Goal: Task Accomplishment & Management: Use online tool/utility

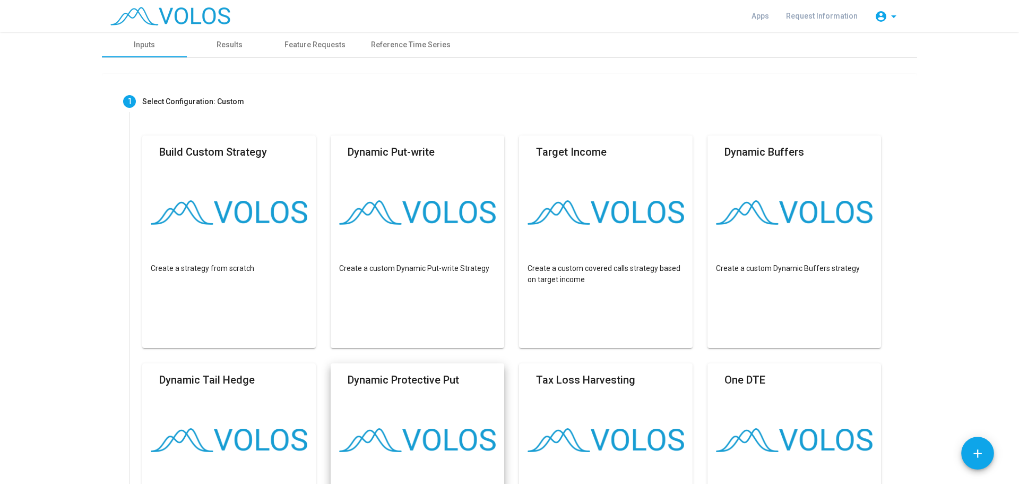
scroll to position [76, 0]
click at [240, 222] on img at bounding box center [229, 212] width 157 height 24
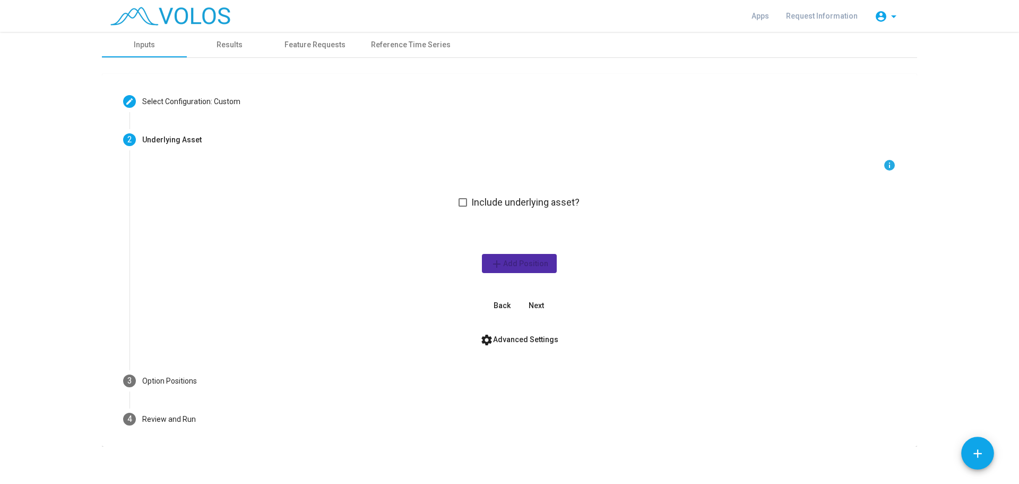
click at [498, 202] on span "Include underlying asset?" at bounding box center [525, 202] width 108 height 13
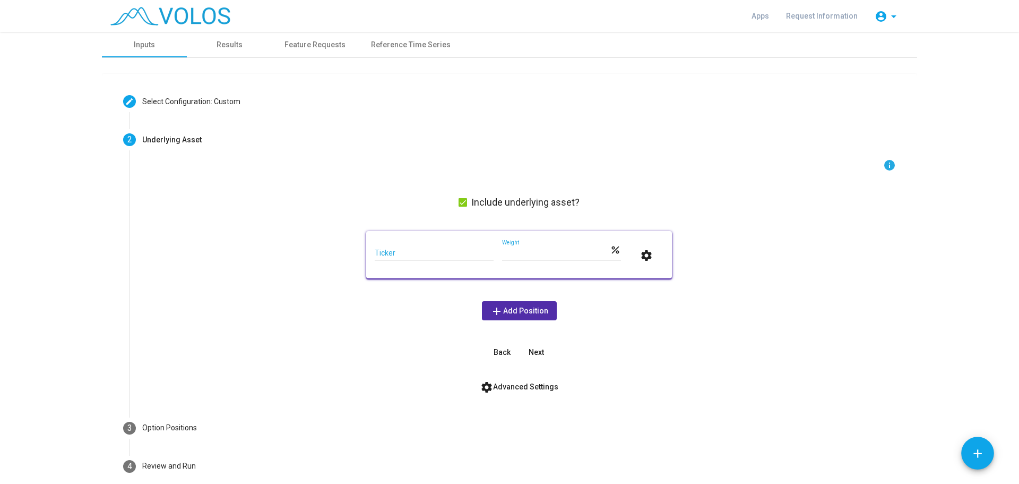
click at [444, 255] on input "Ticker" at bounding box center [434, 253] width 119 height 8
click at [444, 255] on input "****" at bounding box center [434, 253] width 119 height 8
click at [451, 253] on input "****" at bounding box center [434, 253] width 119 height 8
type input "****"
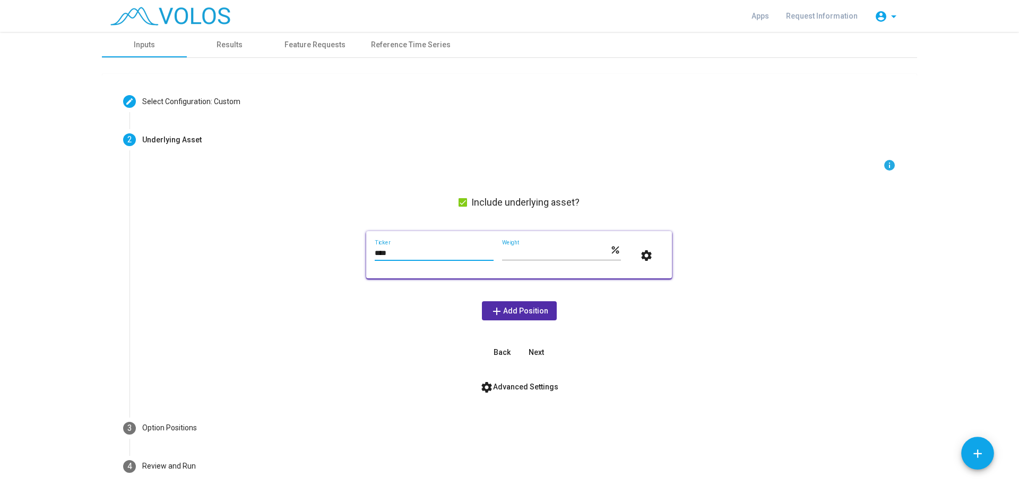
click at [549, 250] on input "***" at bounding box center [556, 253] width 108 height 8
click at [528, 309] on span "add Add Position" at bounding box center [519, 310] width 58 height 8
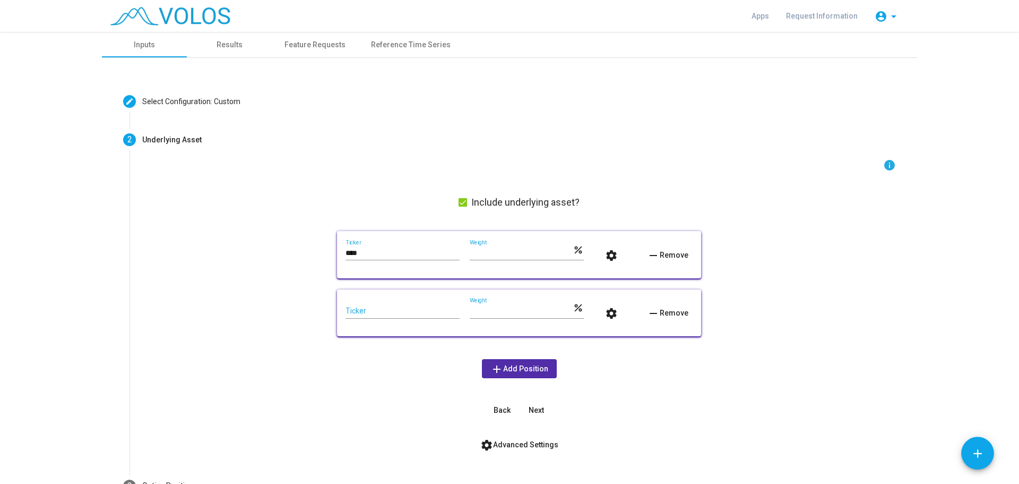
click at [677, 312] on span "remove Remove" at bounding box center [667, 312] width 41 height 8
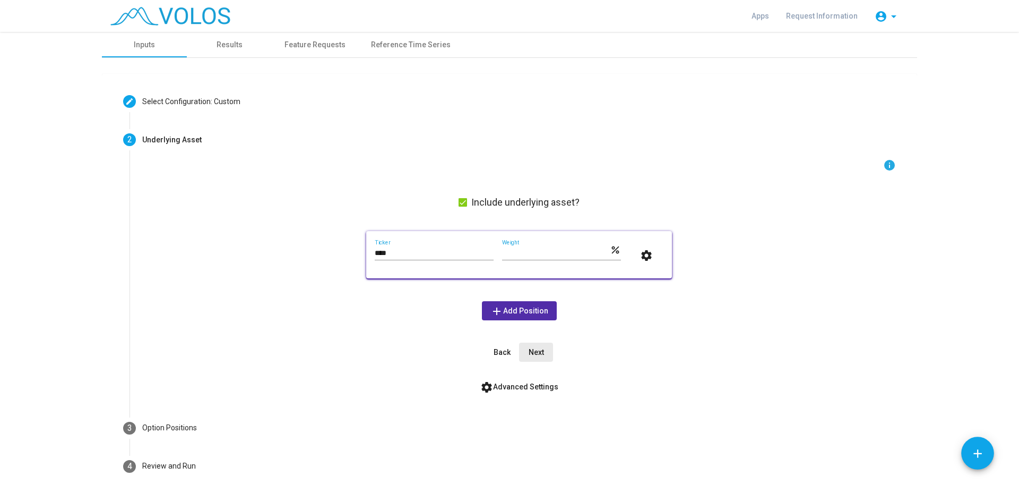
click at [535, 352] on span "Next" at bounding box center [536, 352] width 15 height 8
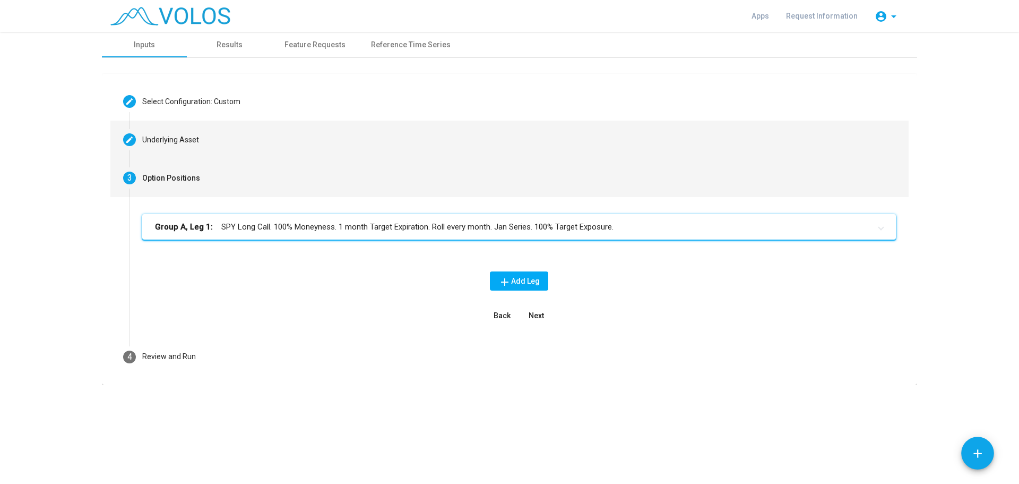
click at [193, 141] on div "Underlying Asset" at bounding box center [170, 139] width 57 height 11
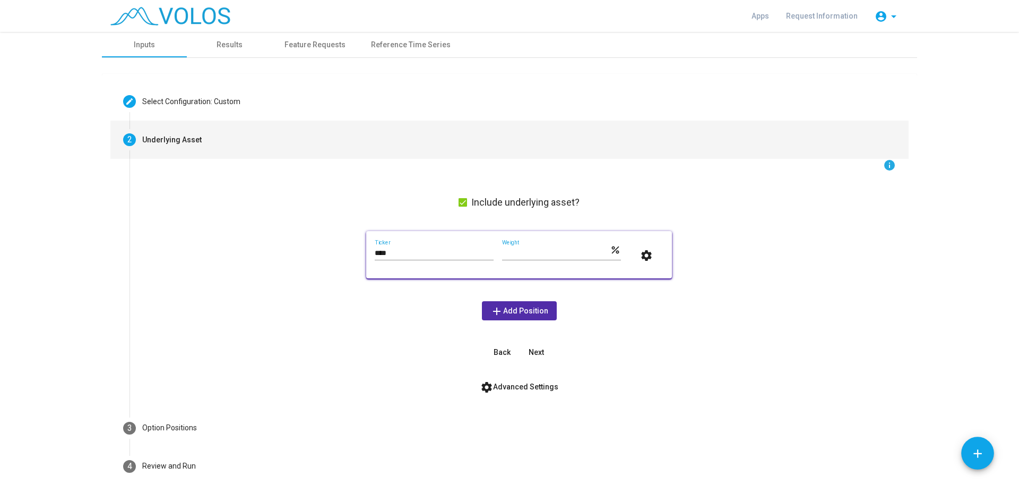
click at [536, 348] on span "Next" at bounding box center [536, 352] width 15 height 8
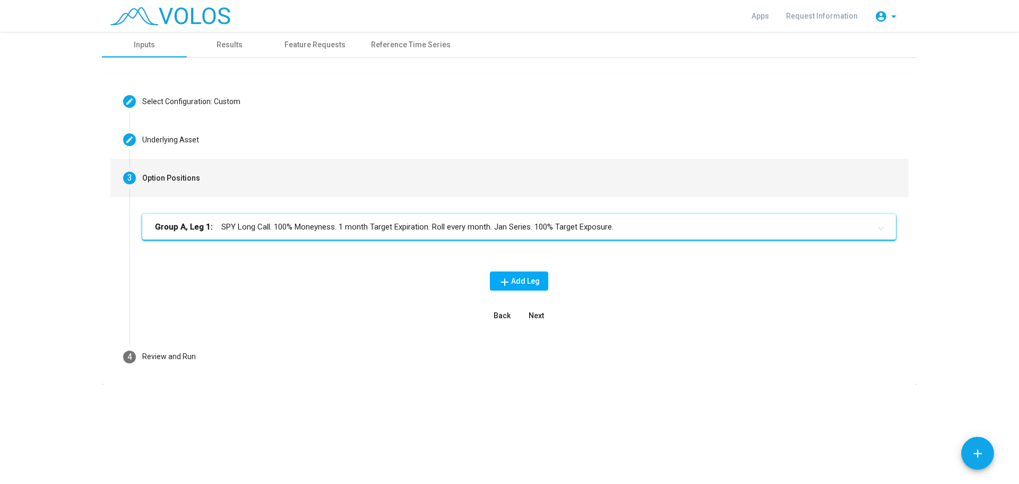
click at [214, 231] on mat-panel-title "Group A, Leg 1: SPY Long Call. 100% Moneyness. 1 month Target Expiration. Roll …" at bounding box center [513, 227] width 716 height 12
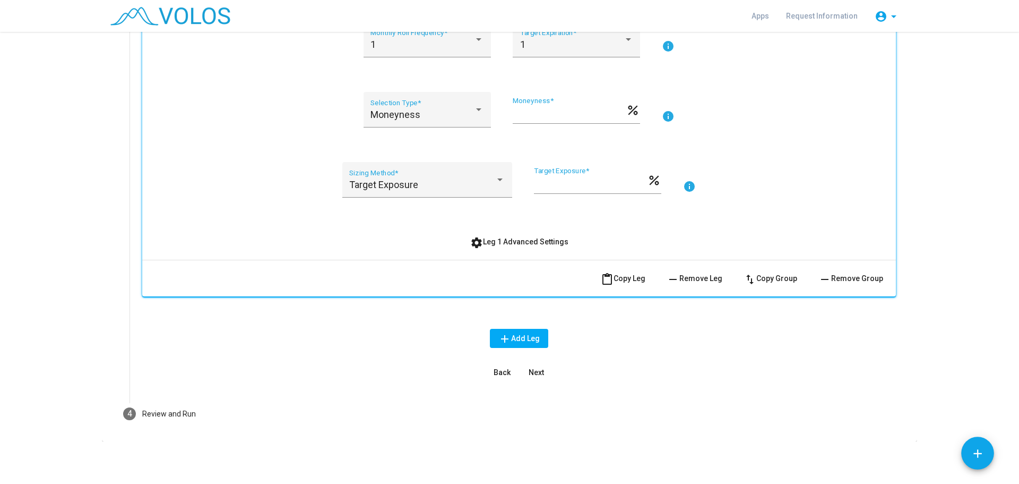
scroll to position [0, 0]
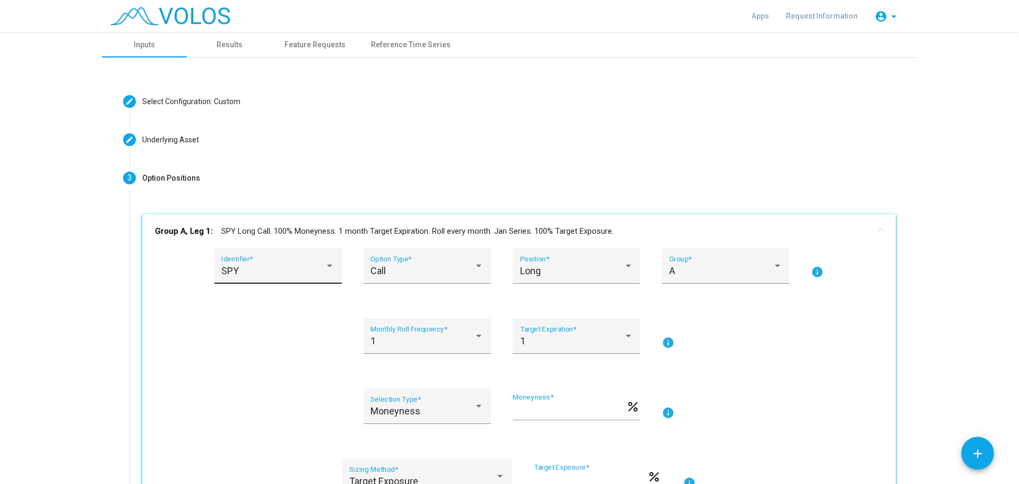
click at [271, 277] on div "SPY Identifier *" at bounding box center [277, 269] width 113 height 28
type input "***"
click at [259, 280] on span "KWEB" at bounding box center [281, 270] width 127 height 29
click at [536, 271] on span "Long" at bounding box center [530, 270] width 21 height 11
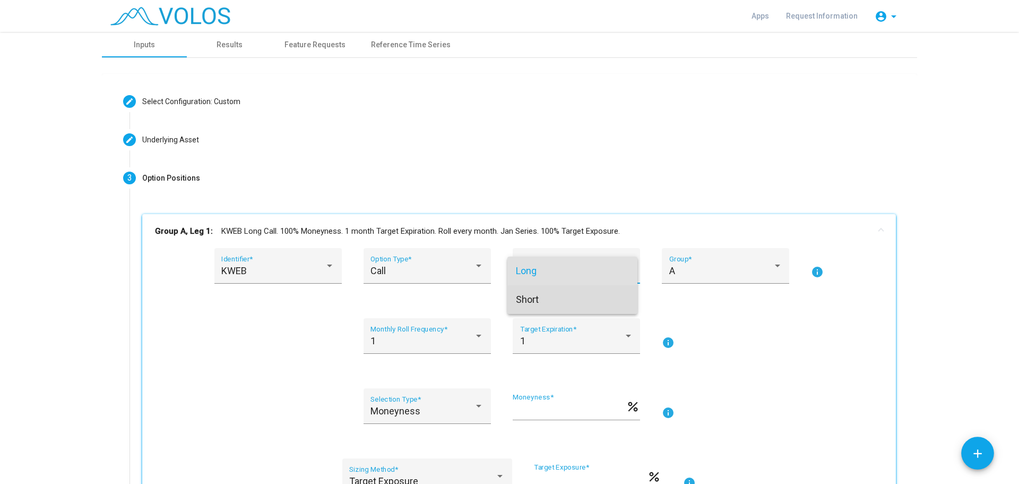
click at [535, 299] on span "Short" at bounding box center [572, 299] width 113 height 29
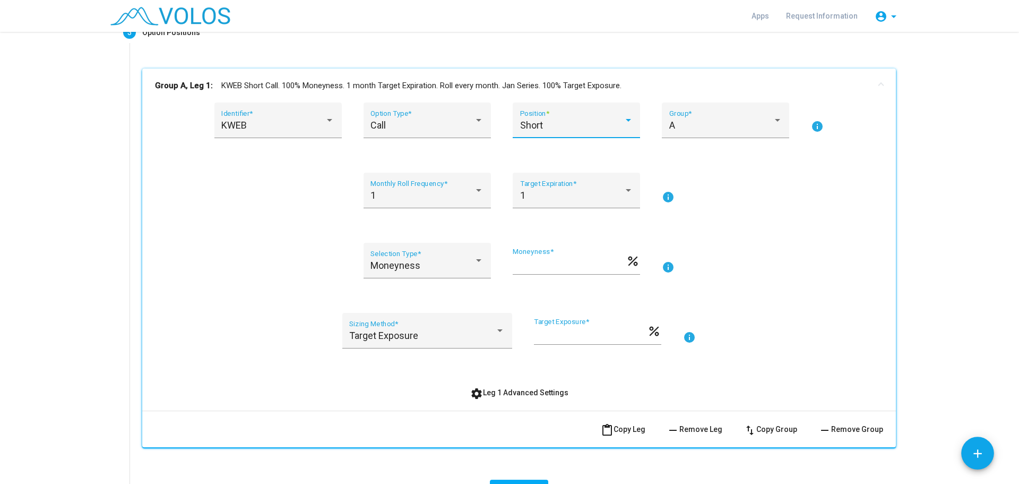
scroll to position [296, 0]
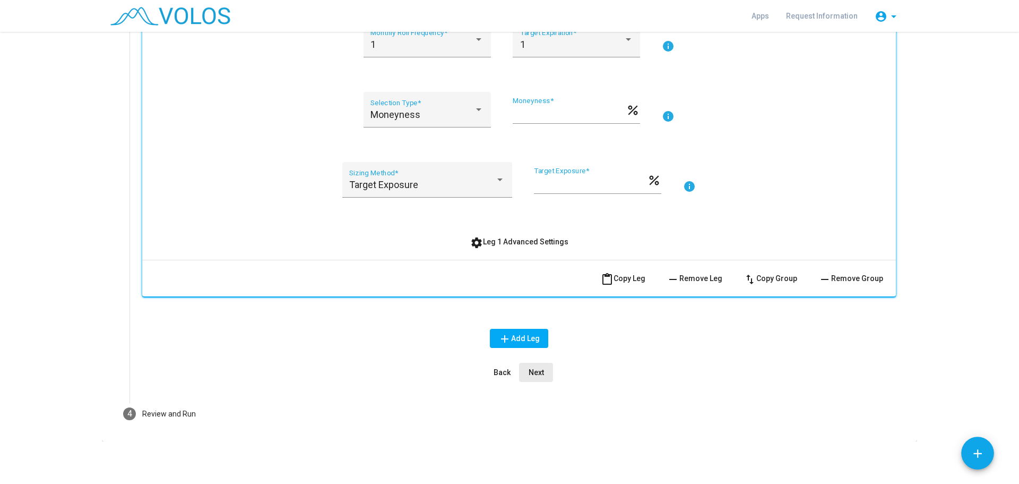
click at [531, 371] on span "Next" at bounding box center [536, 372] width 15 height 8
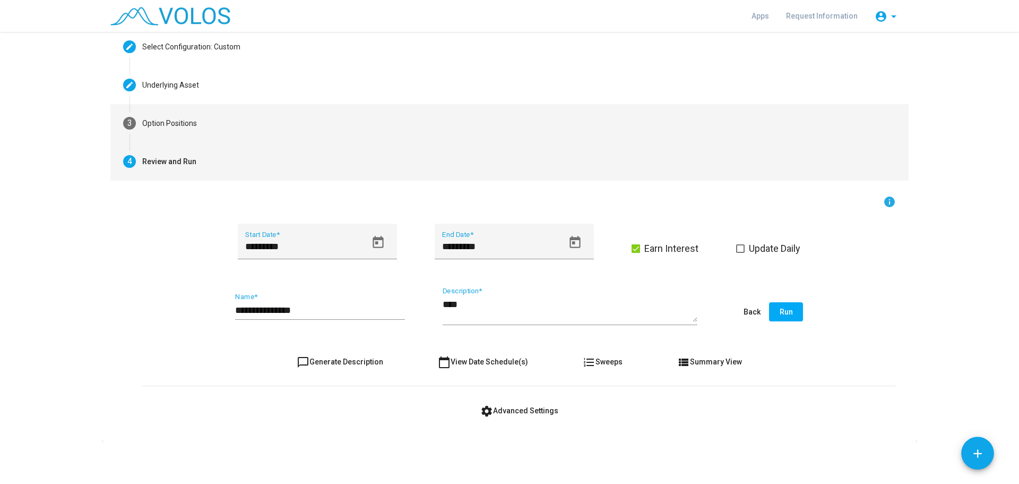
scroll to position [0, 0]
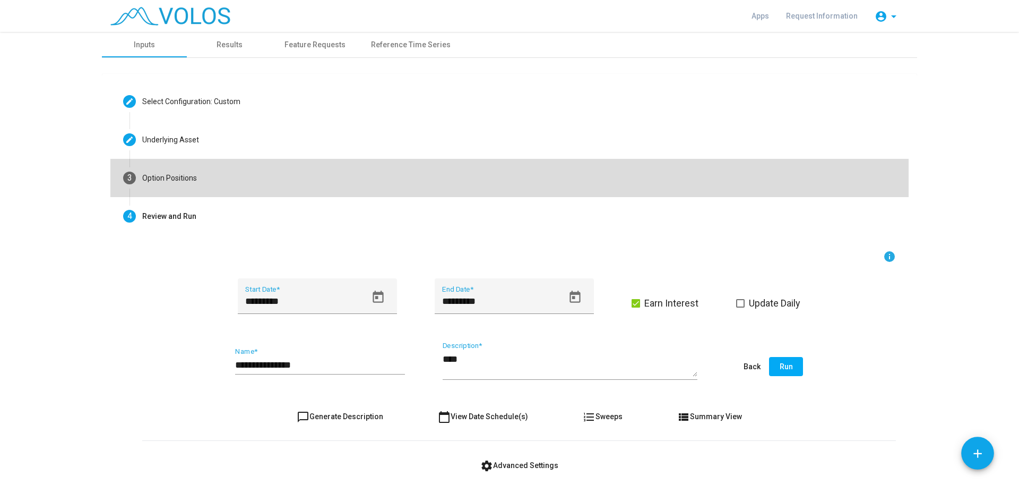
click at [193, 171] on mat-step-header "3 Option Positions" at bounding box center [509, 178] width 798 height 38
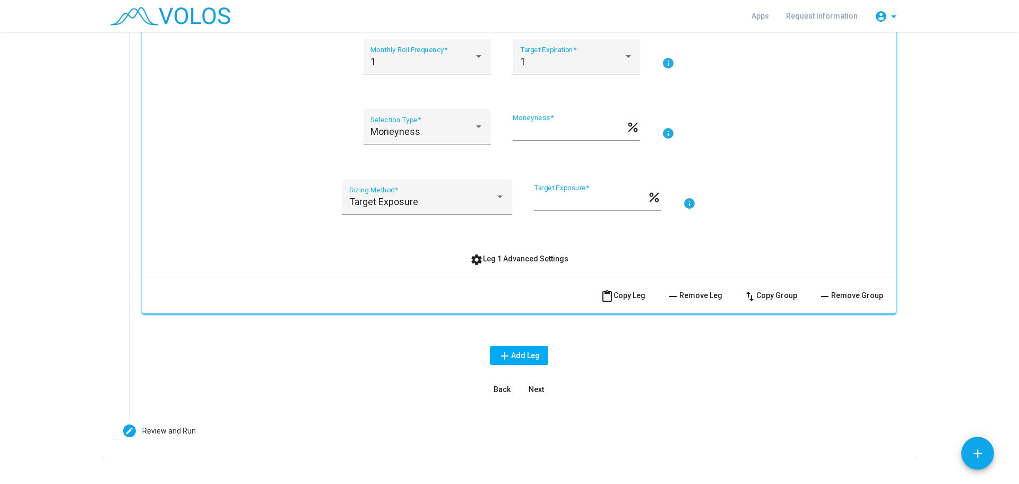
scroll to position [296, 0]
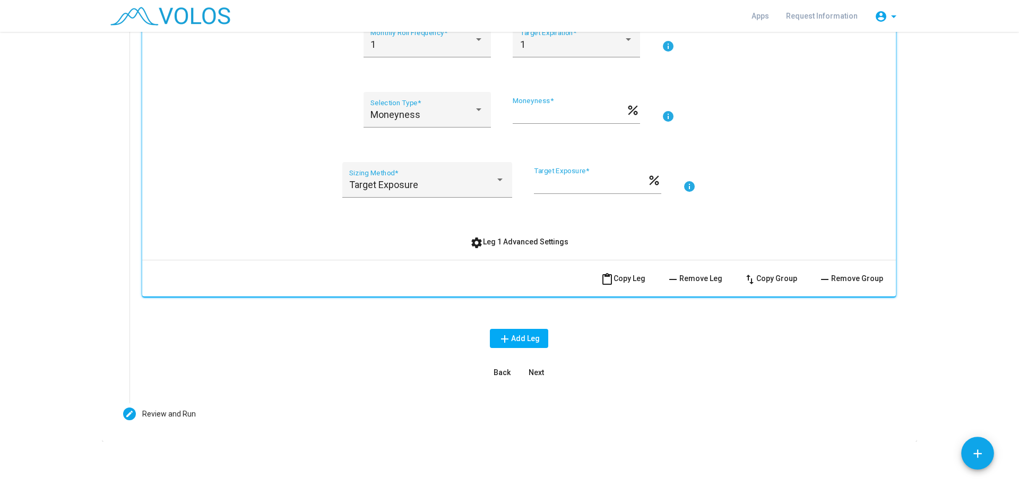
click at [510, 242] on span "settings Leg 1 Advanced Settings" at bounding box center [519, 241] width 98 height 8
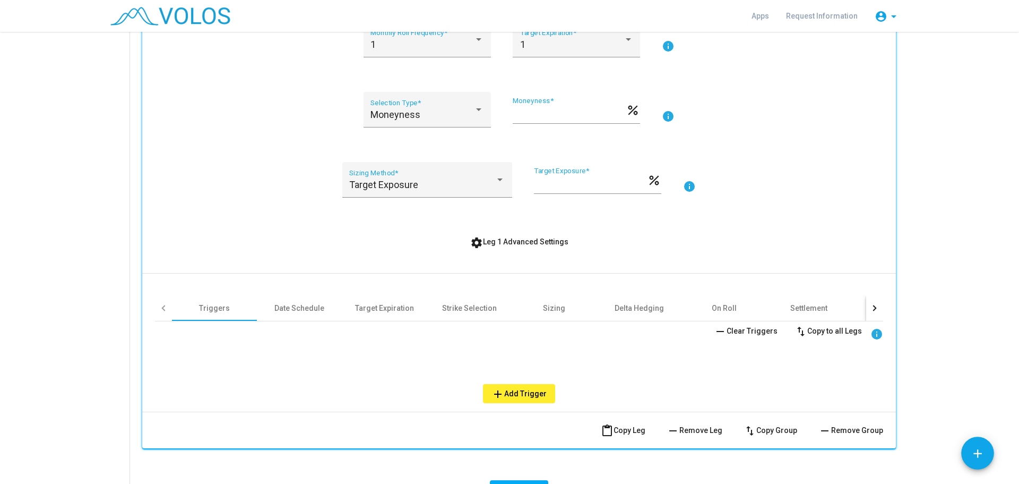
click at [533, 386] on button "add Add Trigger" at bounding box center [519, 393] width 72 height 19
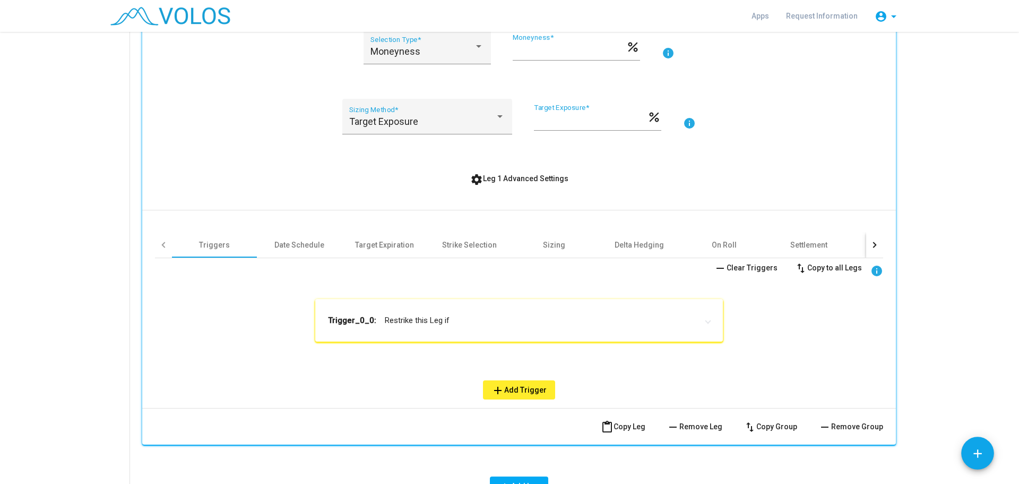
scroll to position [385, 0]
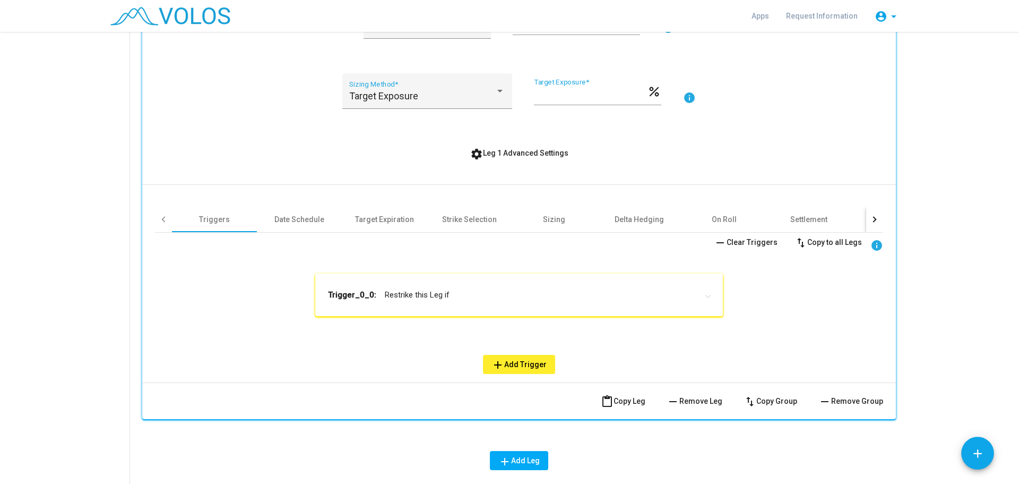
click at [420, 297] on mat-panel-title "Trigger_0_0: Restrike this Leg if" at bounding box center [512, 294] width 369 height 11
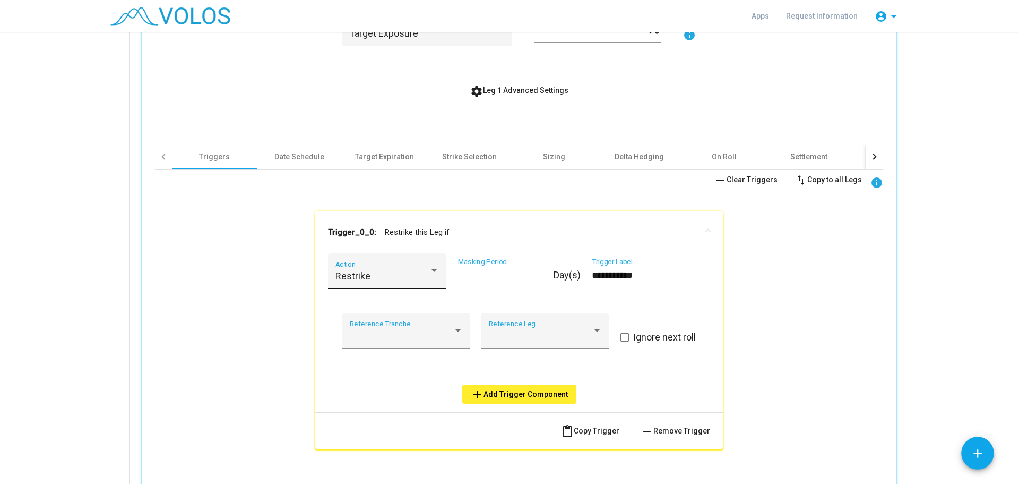
scroll to position [473, 0]
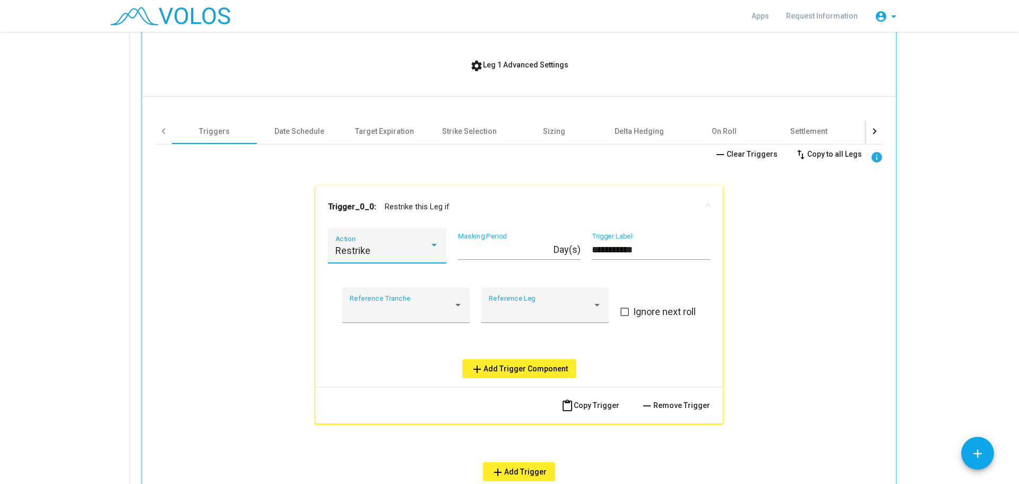
click at [377, 251] on div "Restrike" at bounding box center [382, 250] width 94 height 11
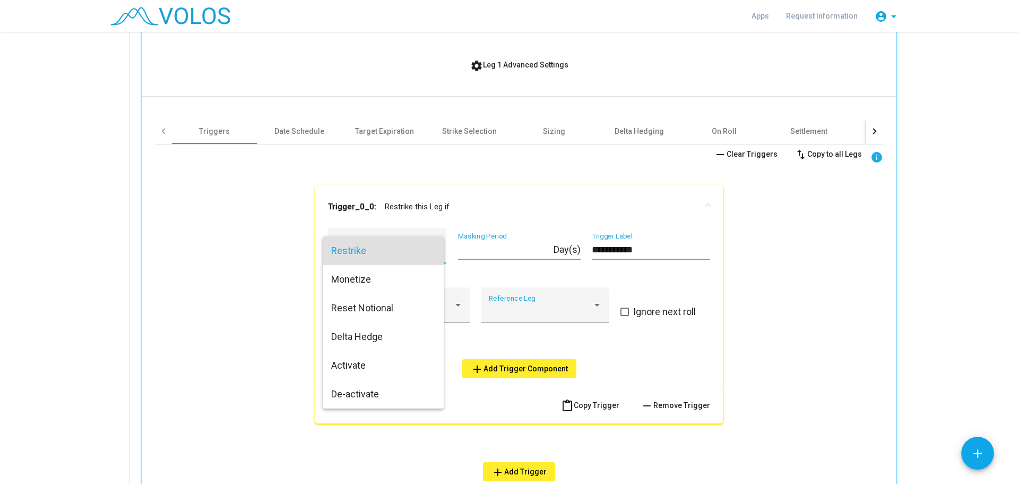
click at [250, 285] on div at bounding box center [509, 242] width 1019 height 484
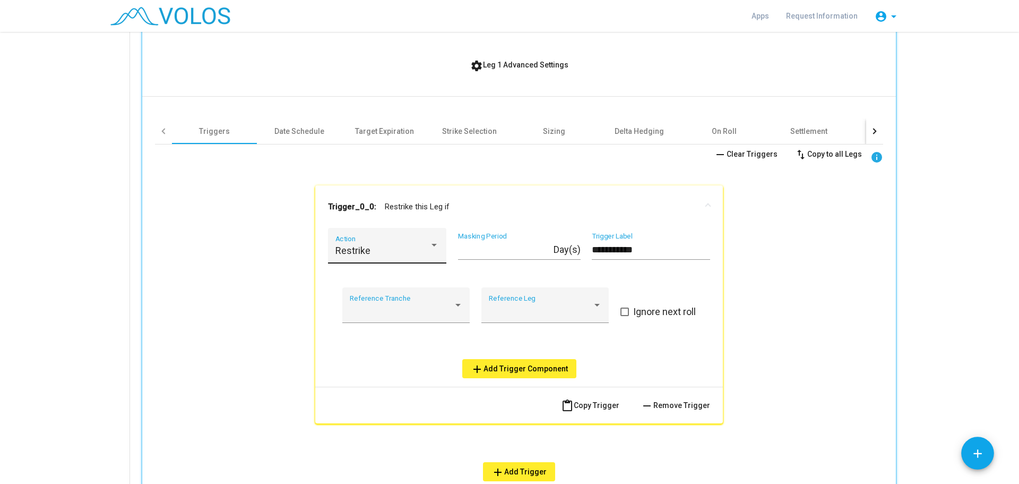
click at [379, 251] on div "Restrike" at bounding box center [382, 250] width 94 height 11
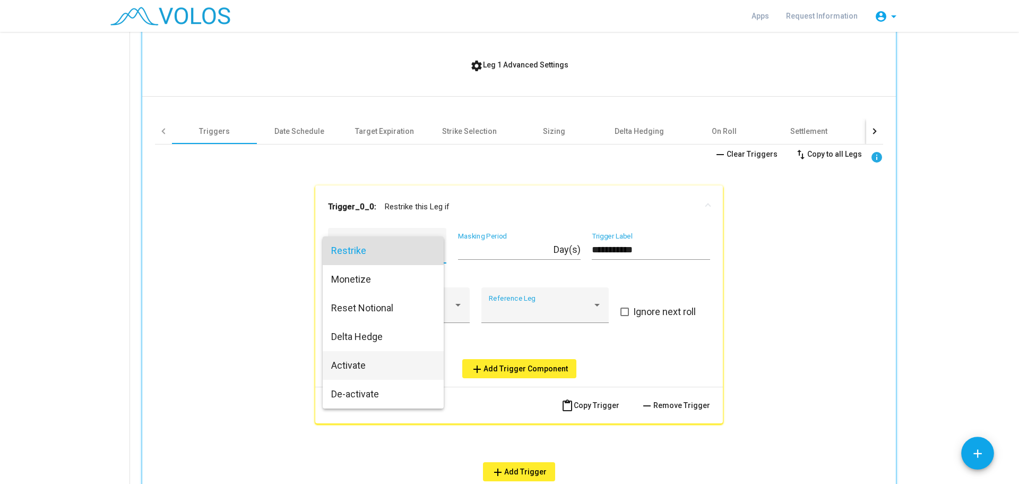
click at [348, 369] on span "Activate" at bounding box center [383, 365] width 104 height 29
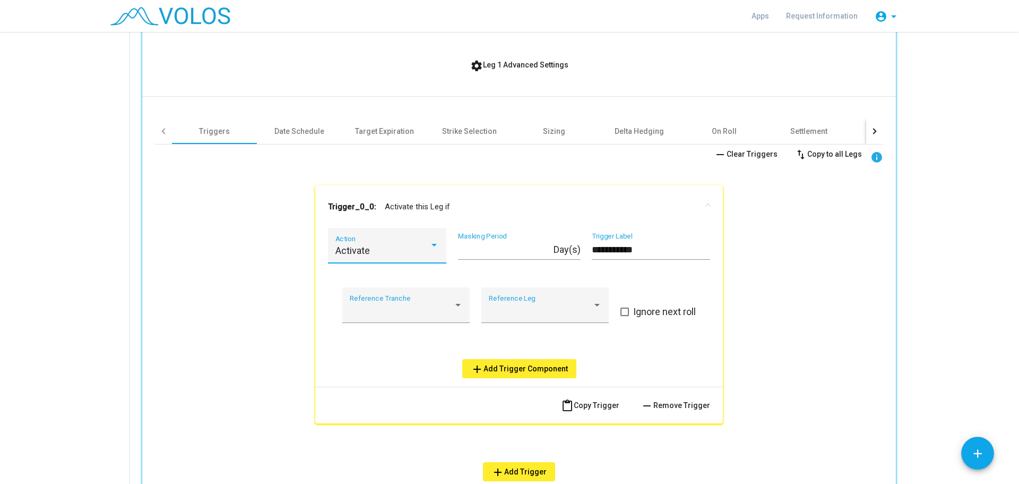
click at [494, 247] on input "*" at bounding box center [506, 249] width 96 height 11
click at [443, 316] on div "Reference Tranche" at bounding box center [406, 309] width 113 height 28
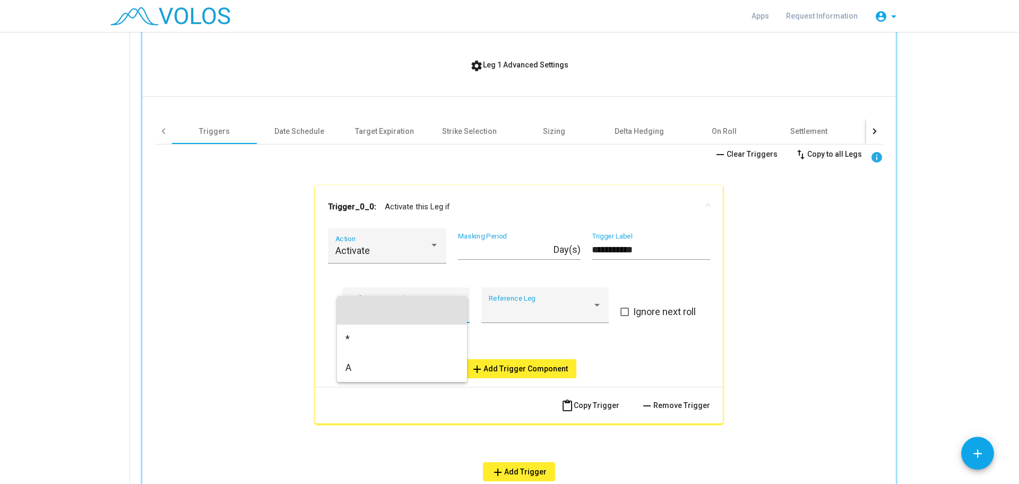
click at [563, 306] on div at bounding box center [509, 242] width 1019 height 484
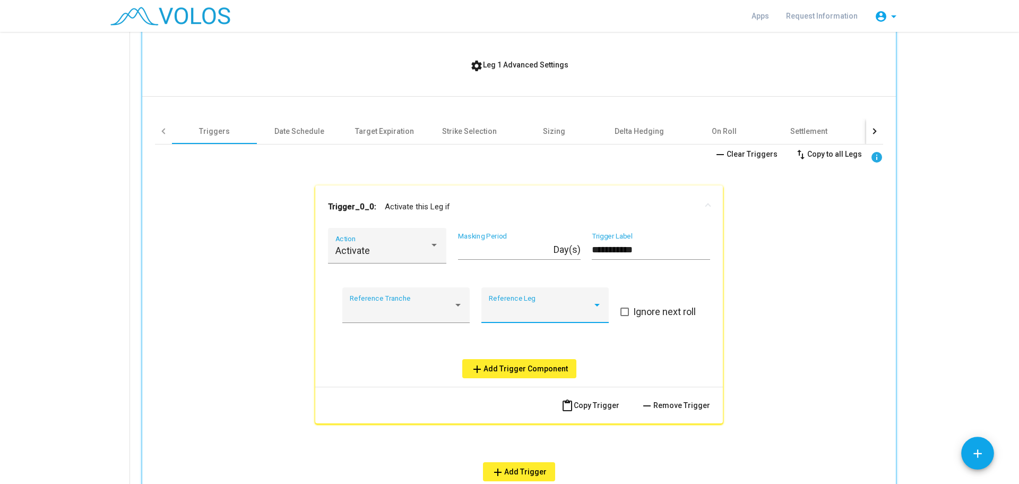
click at [563, 306] on div at bounding box center [541, 310] width 104 height 11
click at [383, 348] on div at bounding box center [509, 242] width 1019 height 484
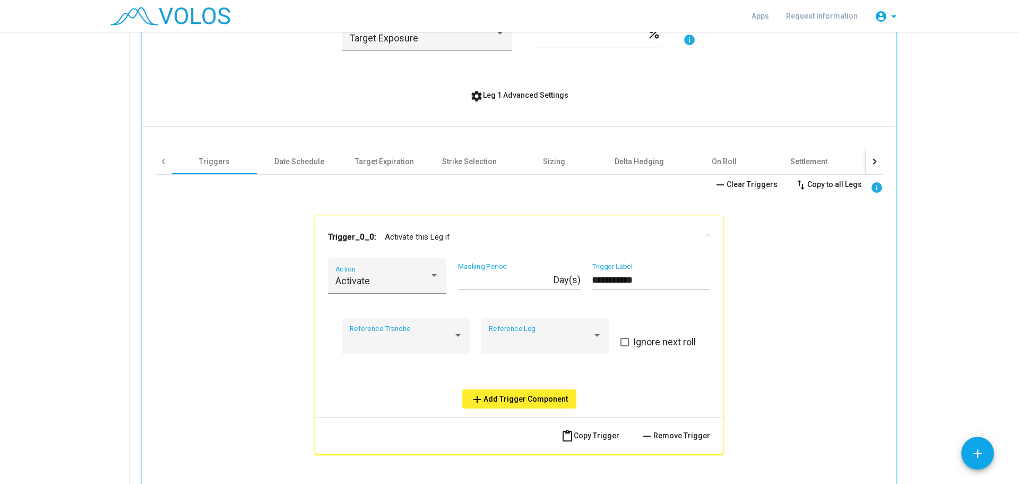
scroll to position [385, 0]
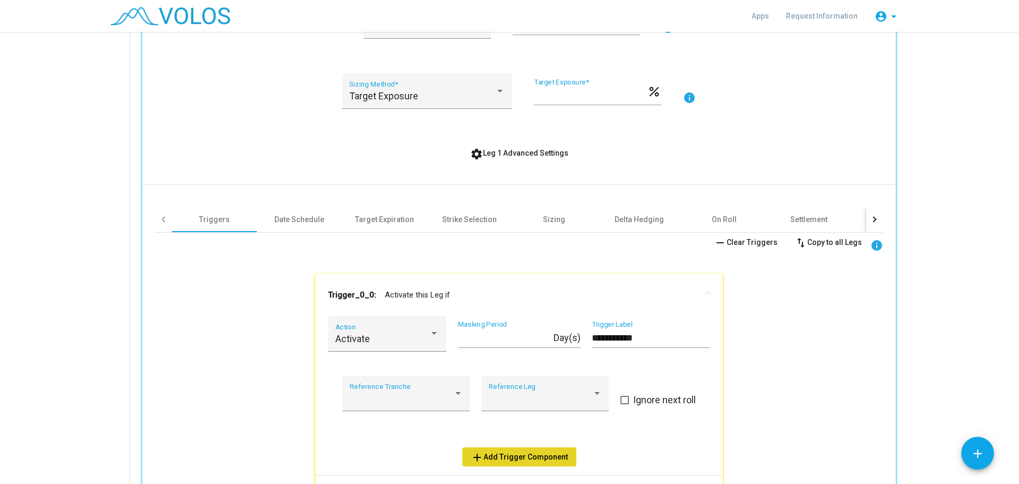
click at [520, 454] on span "add Add Trigger Component" at bounding box center [519, 456] width 97 height 8
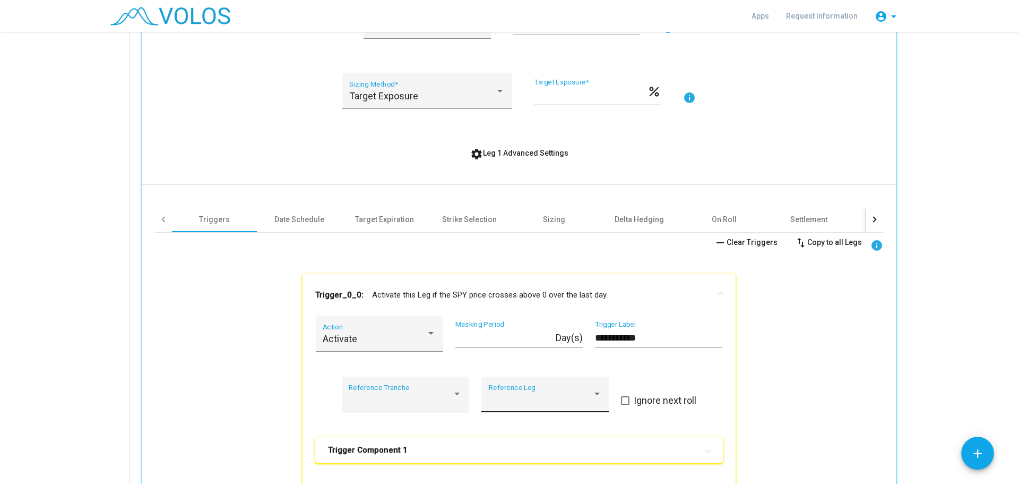
scroll to position [473, 0]
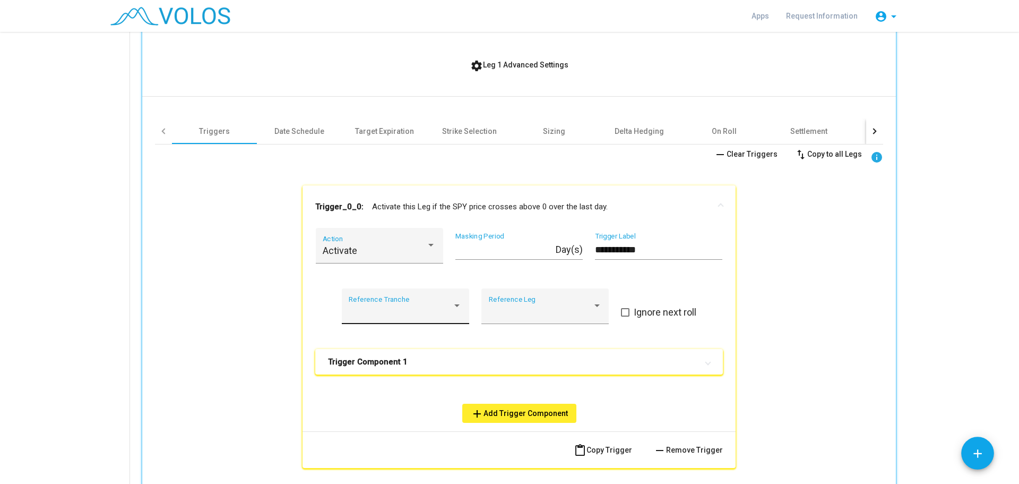
click at [428, 306] on div at bounding box center [401, 311] width 104 height 11
click at [282, 296] on div at bounding box center [509, 242] width 1019 height 484
click at [433, 360] on mat-panel-title "Trigger Component 1" at bounding box center [512, 361] width 369 height 11
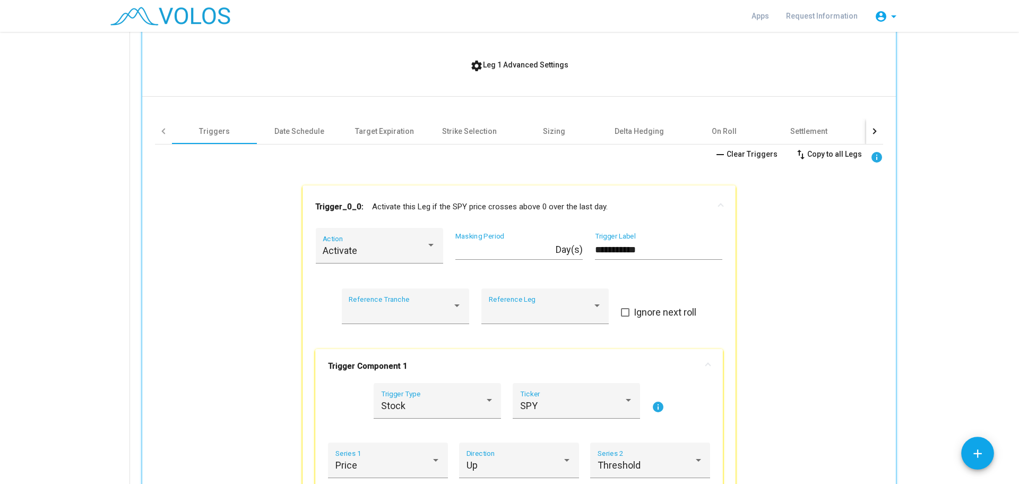
scroll to position [562, 0]
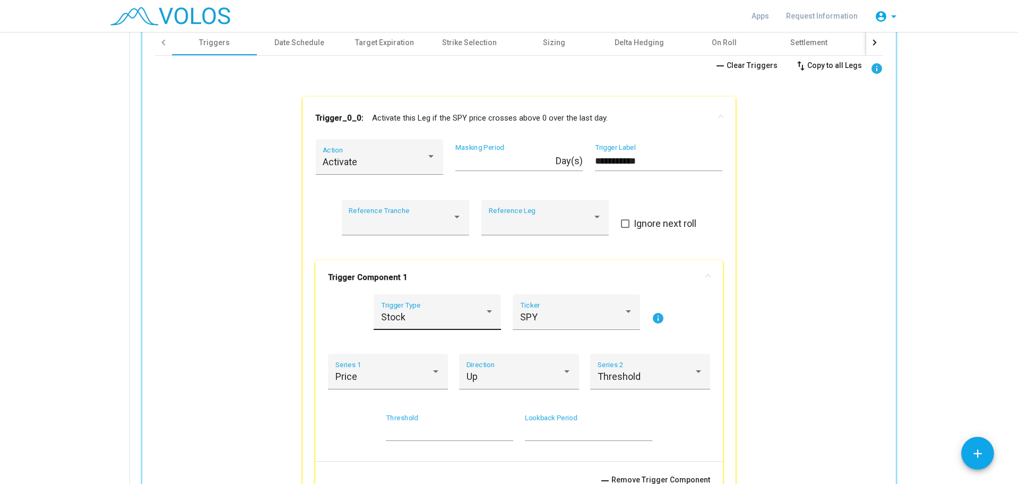
click at [410, 320] on div "Stock" at bounding box center [433, 317] width 104 height 11
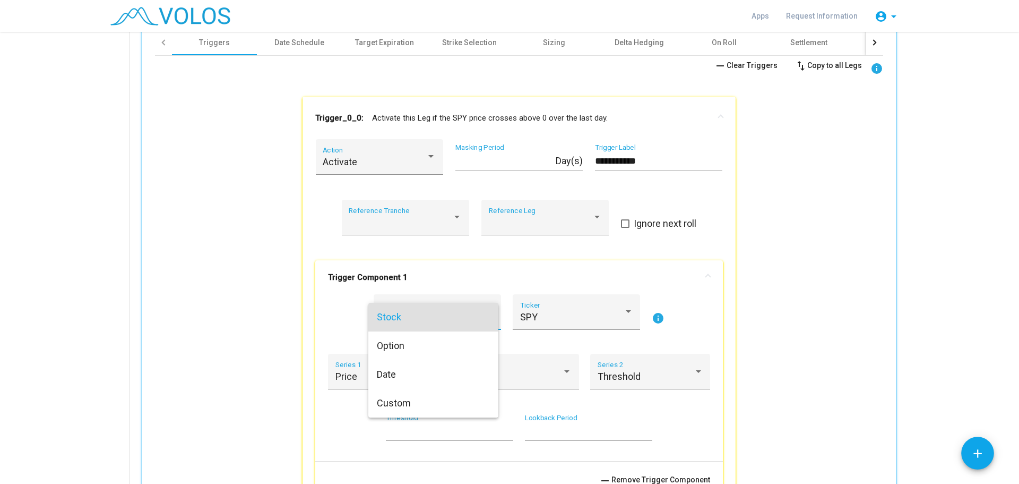
click at [562, 314] on div at bounding box center [509, 242] width 1019 height 484
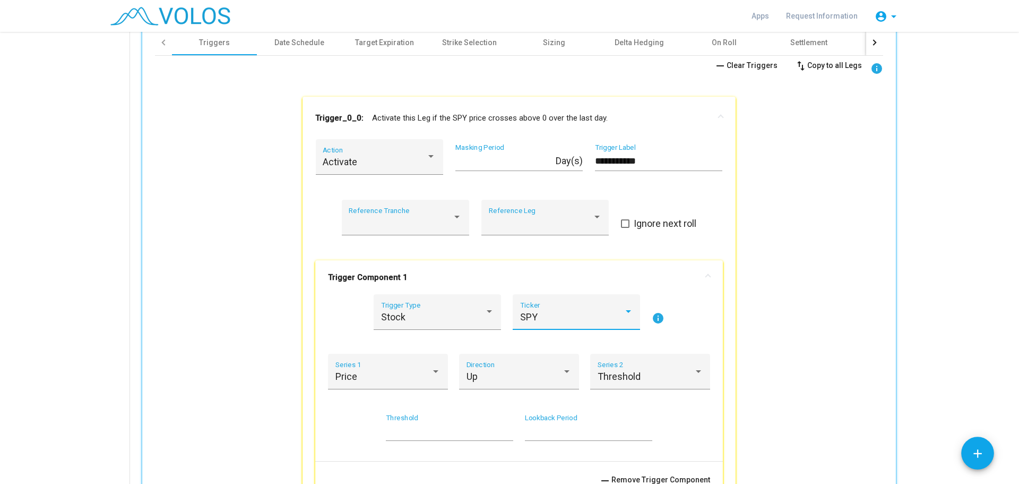
click at [562, 314] on div "SPY" at bounding box center [572, 317] width 104 height 11
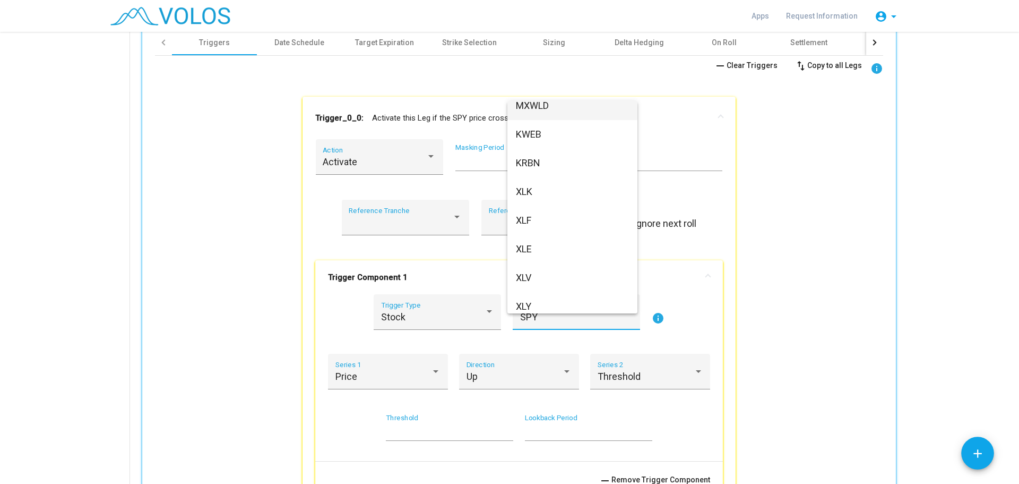
scroll to position [531, 0]
click at [532, 130] on span "KWEB" at bounding box center [572, 129] width 113 height 29
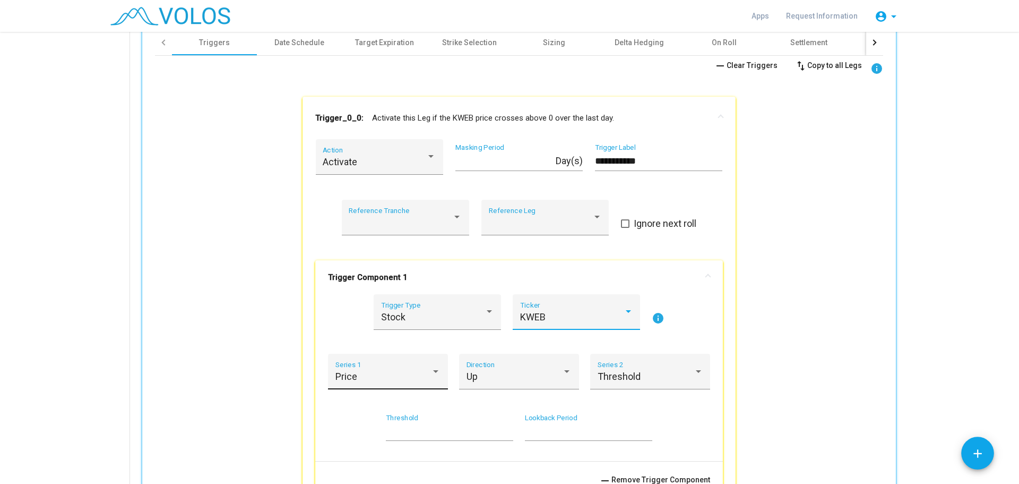
click at [420, 382] on div "Price Series 1" at bounding box center [388, 375] width 106 height 28
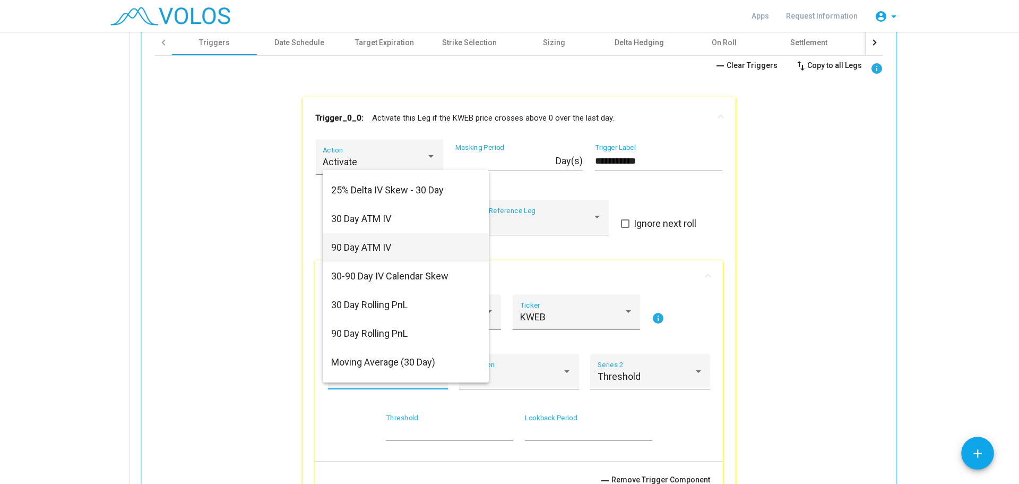
scroll to position [0, 0]
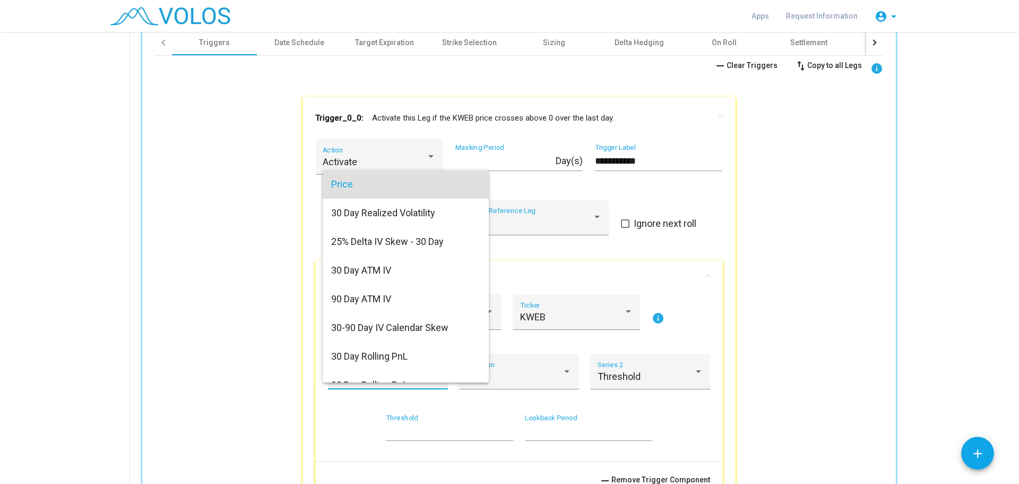
click at [305, 386] on div at bounding box center [509, 242] width 1019 height 484
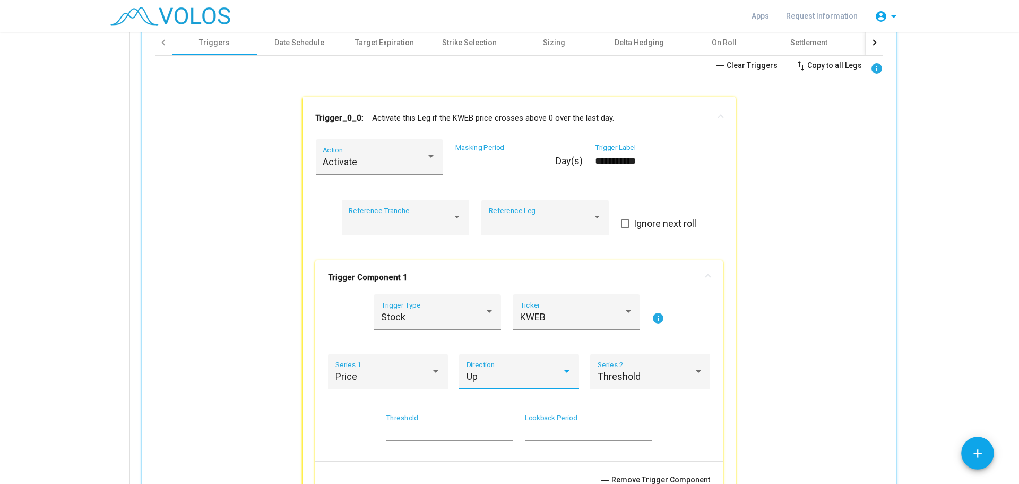
click at [499, 378] on div "Up" at bounding box center [515, 376] width 96 height 11
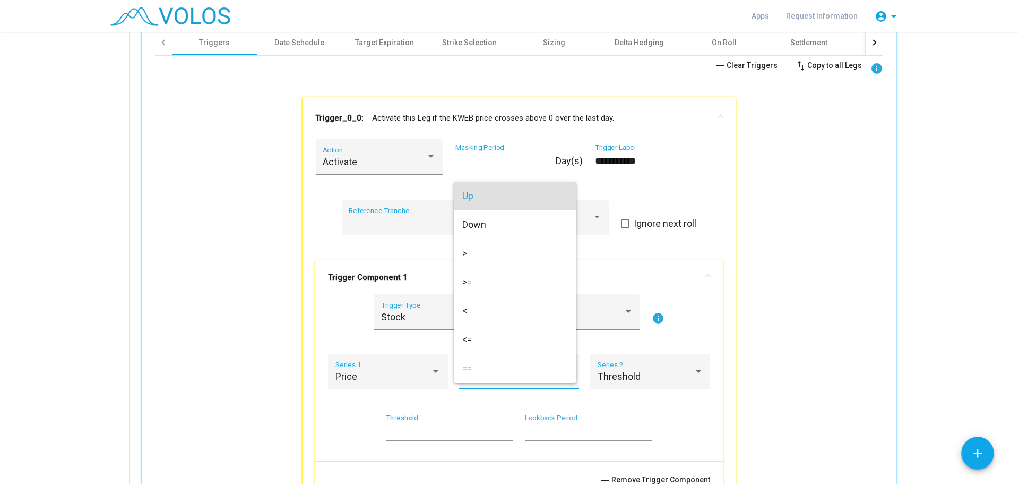
click at [311, 400] on div at bounding box center [509, 242] width 1019 height 484
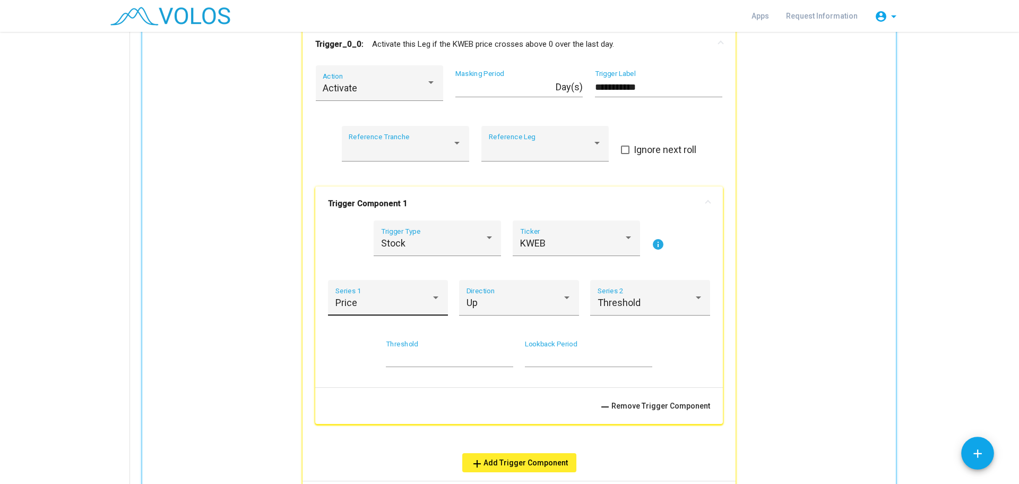
scroll to position [650, 0]
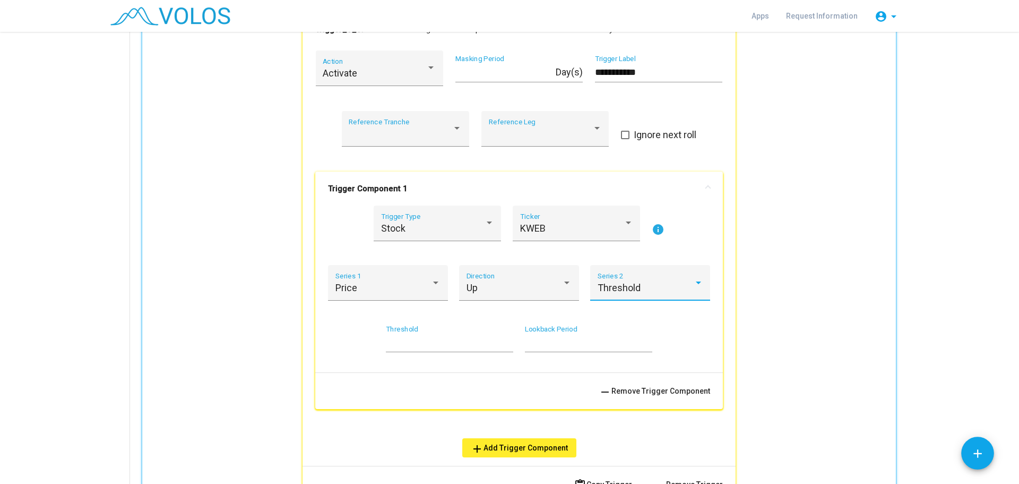
click at [634, 282] on span "Threshold" at bounding box center [619, 287] width 43 height 11
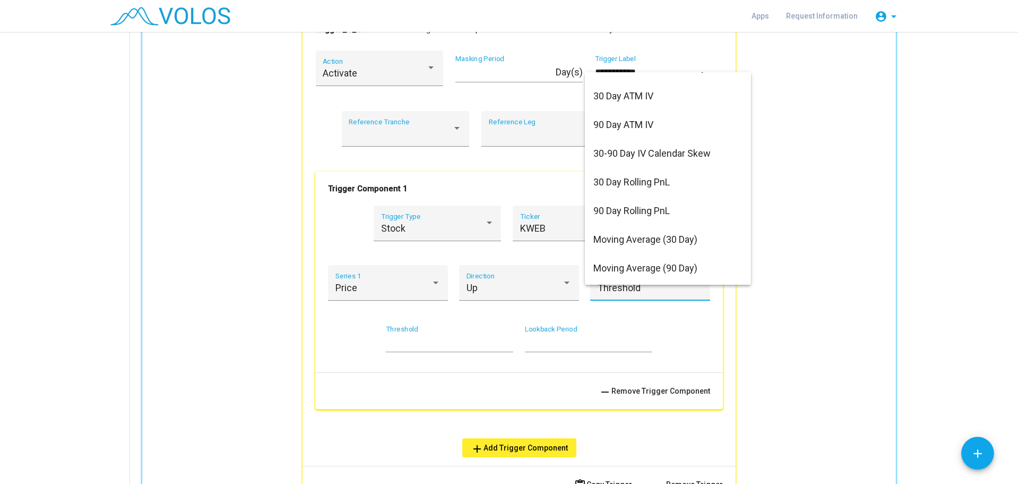
scroll to position [304, 0]
click at [296, 338] on div at bounding box center [509, 242] width 1019 height 484
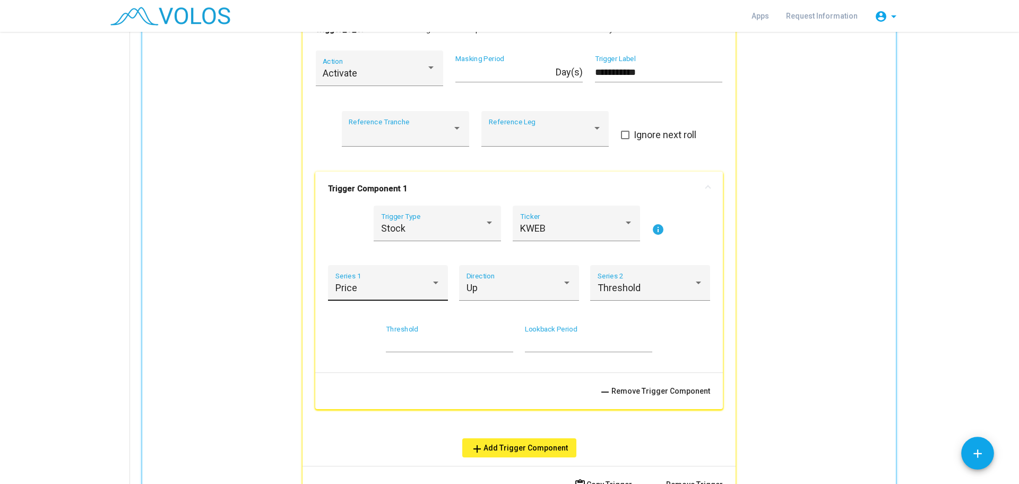
click at [406, 281] on div "Price Series 1" at bounding box center [388, 286] width 106 height 28
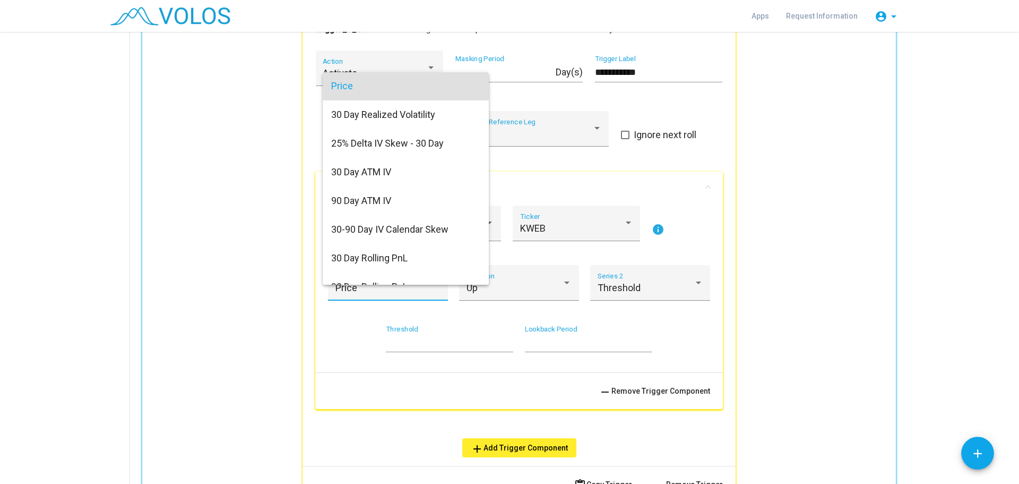
scroll to position [0, 0]
click at [278, 301] on div at bounding box center [509, 242] width 1019 height 484
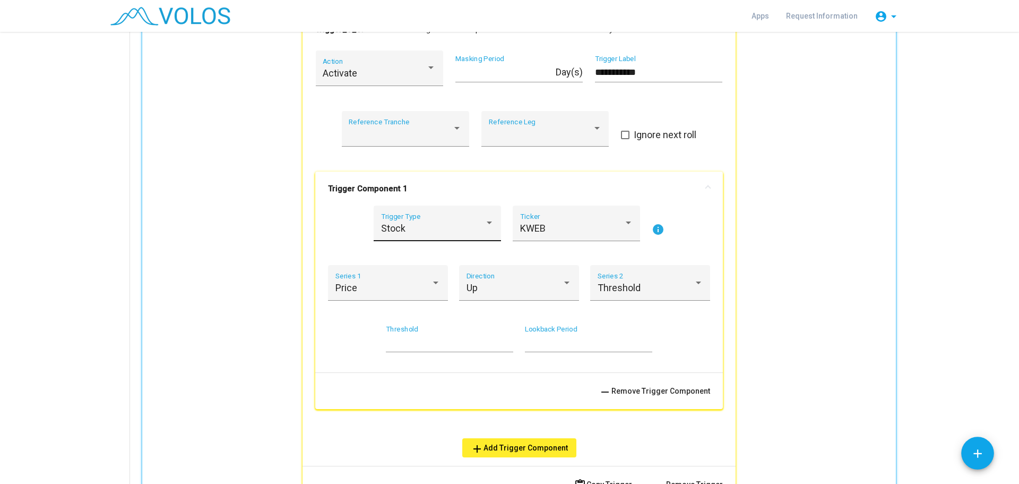
click at [432, 226] on div "Stock" at bounding box center [433, 228] width 104 height 11
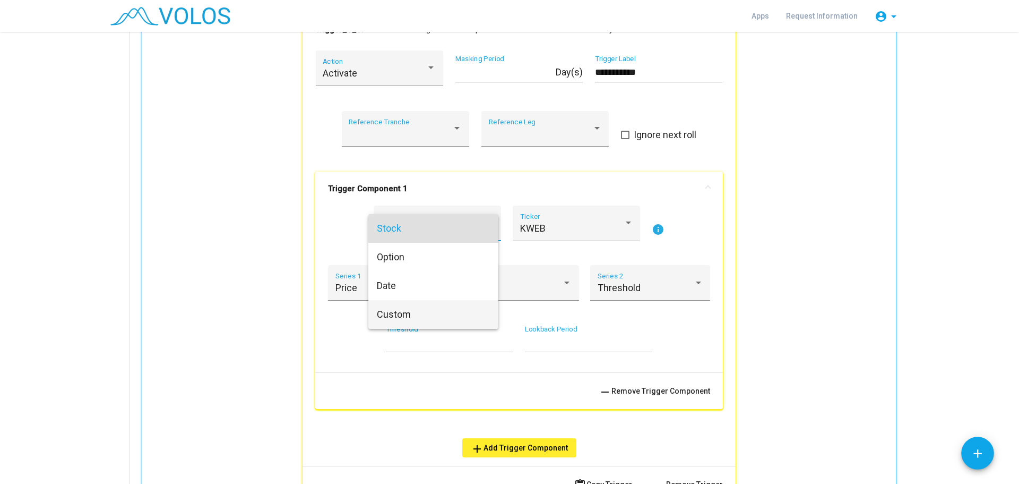
click at [417, 318] on span "Custom" at bounding box center [433, 314] width 113 height 29
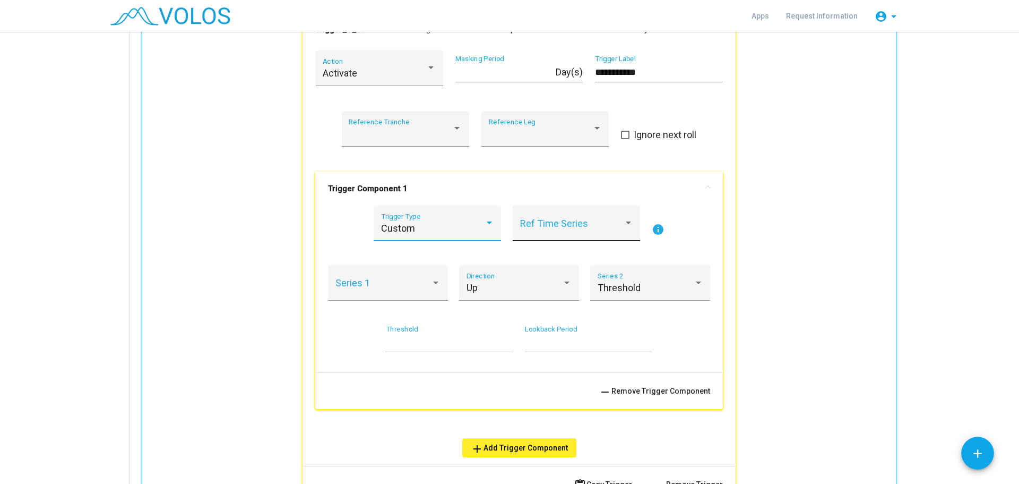
click at [580, 228] on span at bounding box center [572, 228] width 104 height 11
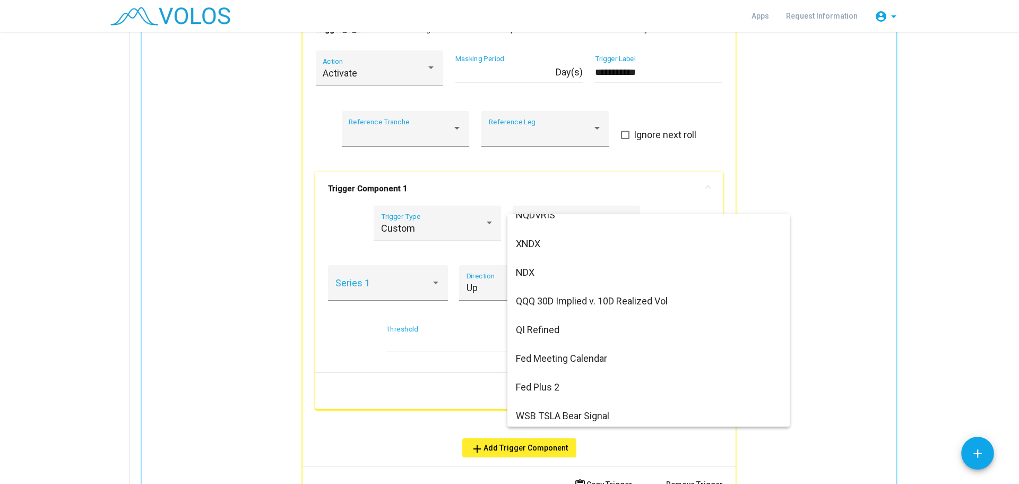
scroll to position [4632, 0]
click at [450, 226] on div at bounding box center [509, 242] width 1019 height 484
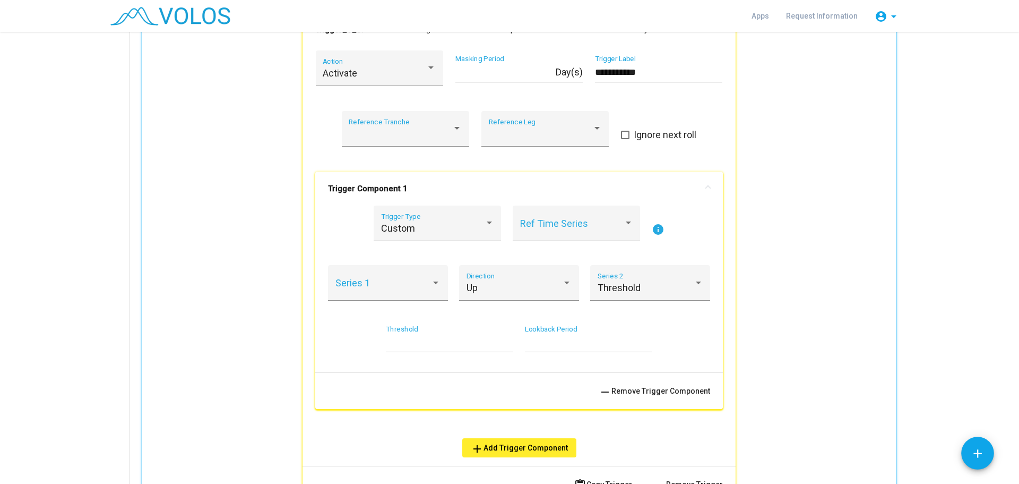
click at [450, 226] on div "Custom" at bounding box center [433, 228] width 104 height 11
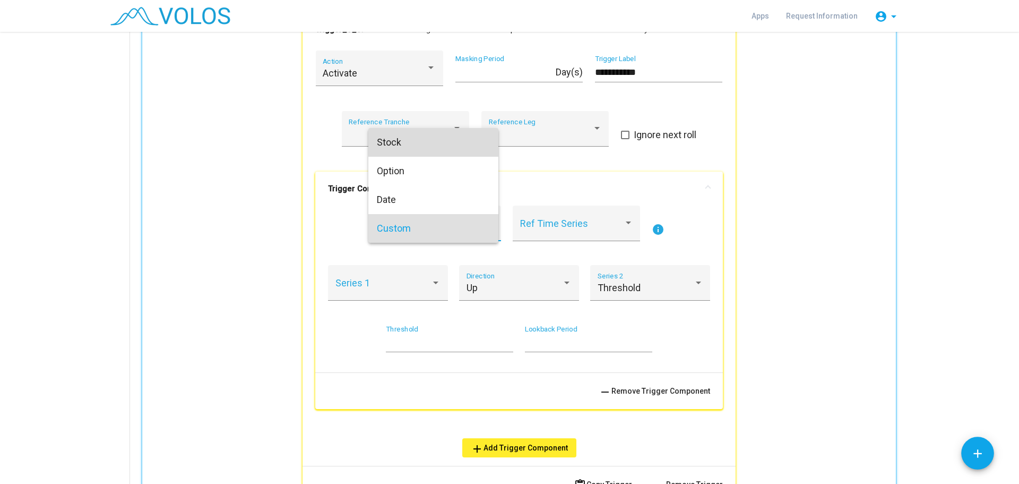
click at [442, 141] on span "Stock" at bounding box center [433, 142] width 113 height 29
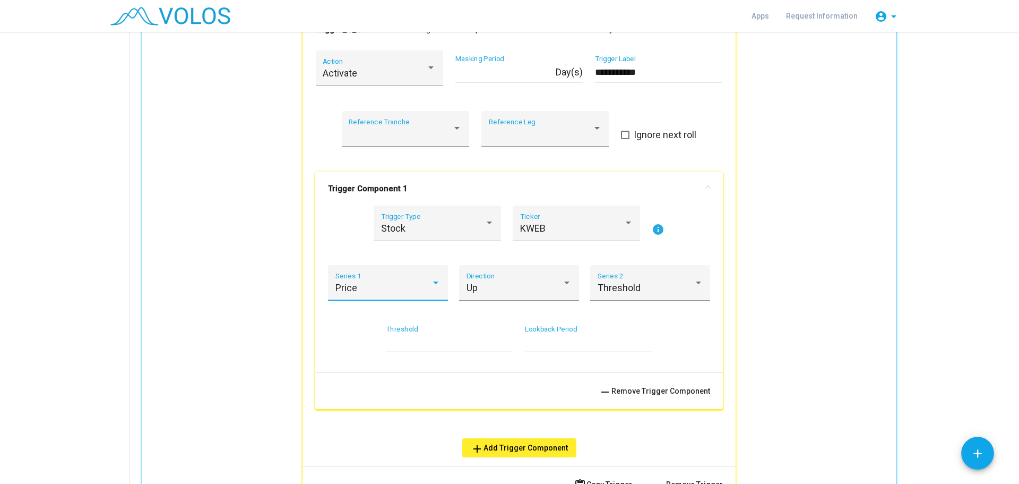
click at [370, 283] on div "Price" at bounding box center [383, 287] width 96 height 11
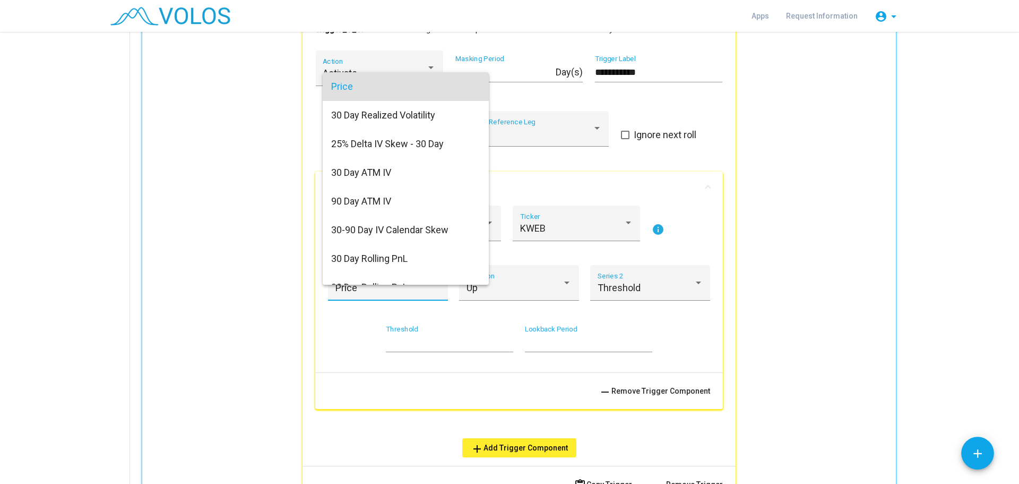
click at [355, 327] on div at bounding box center [509, 242] width 1019 height 484
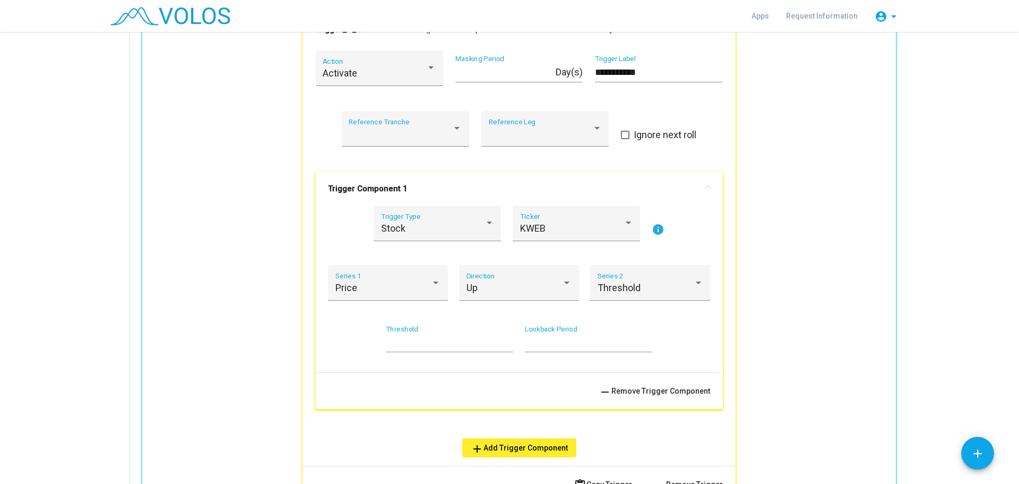
click at [469, 351] on div "* Threshold" at bounding box center [449, 338] width 127 height 27
click at [467, 342] on input "*" at bounding box center [449, 342] width 127 height 11
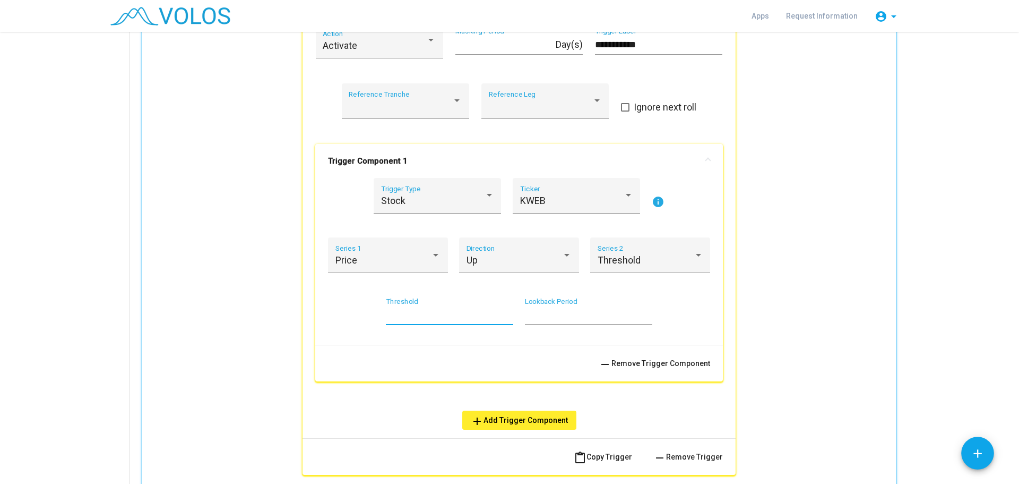
scroll to position [562, 0]
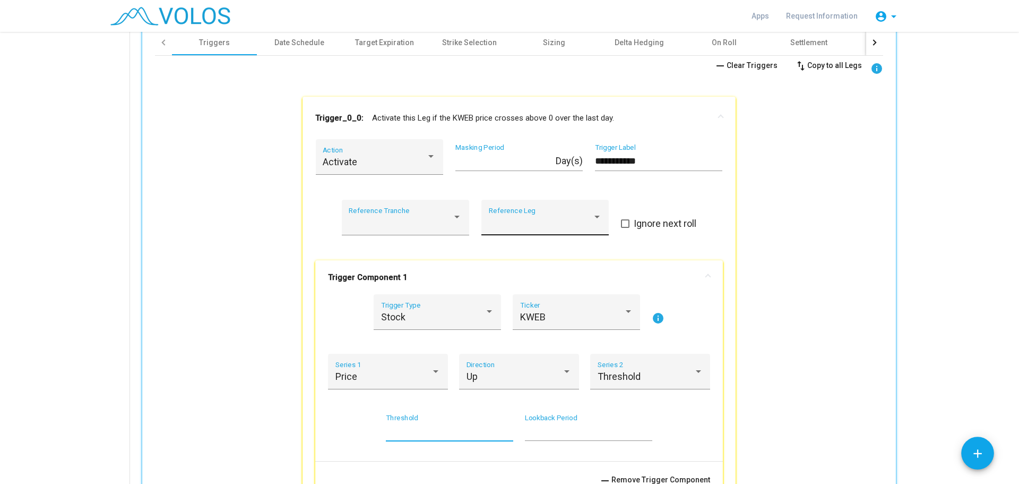
click at [514, 222] on div at bounding box center [541, 222] width 104 height 11
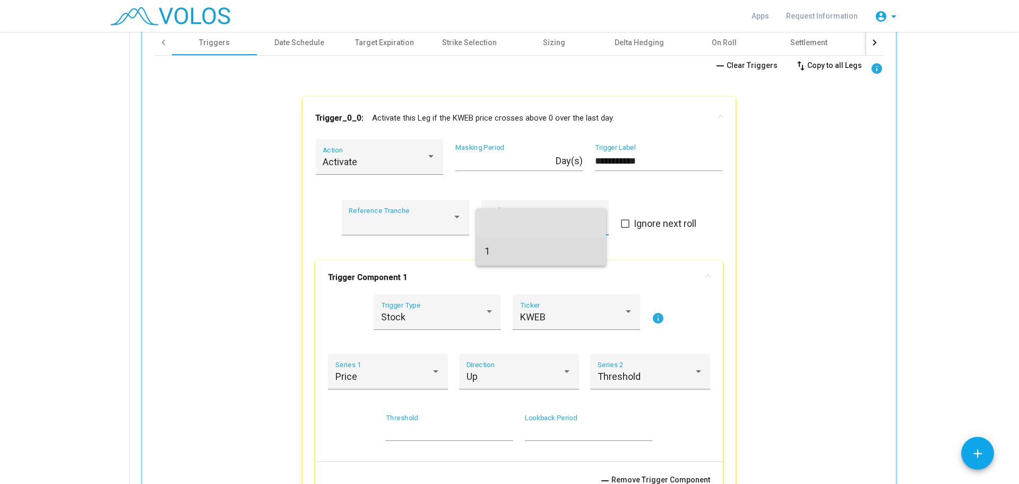
click at [575, 252] on span "1" at bounding box center [541, 251] width 113 height 29
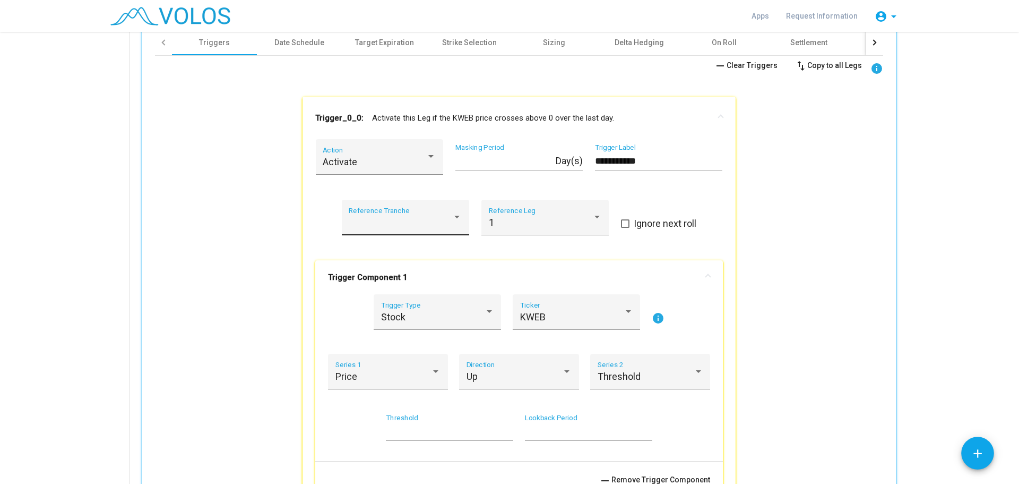
click at [441, 212] on div "Reference Tranche" at bounding box center [405, 220] width 113 height 28
click at [506, 222] on div at bounding box center [509, 242] width 1019 height 484
click at [624, 363] on div "Threshold Series 2" at bounding box center [651, 375] width 106 height 28
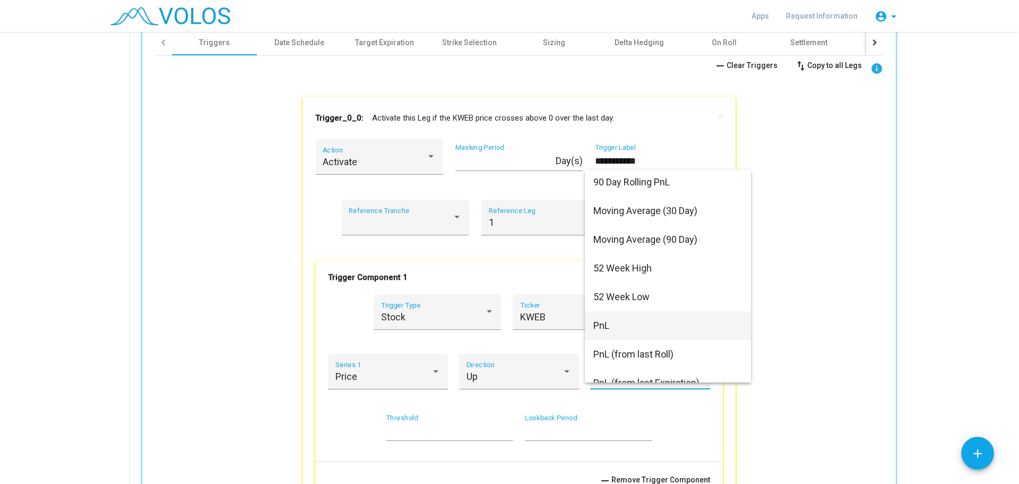
scroll to position [304, 0]
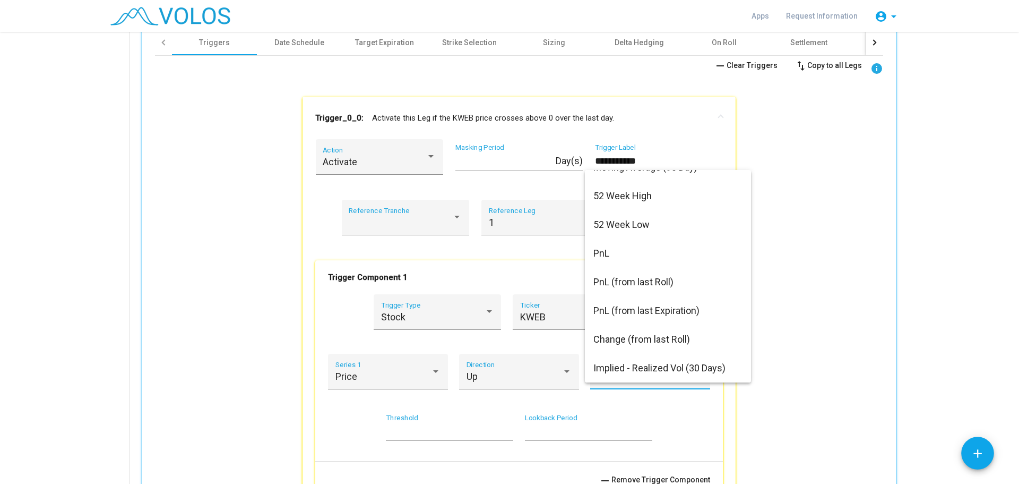
click at [288, 332] on div at bounding box center [509, 242] width 1019 height 484
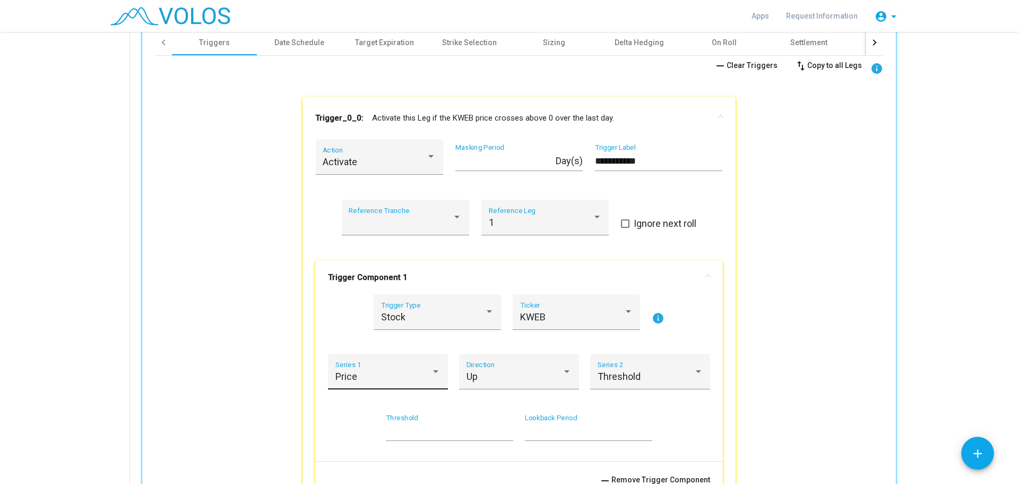
click at [384, 361] on div "Price Series 1" at bounding box center [388, 375] width 106 height 28
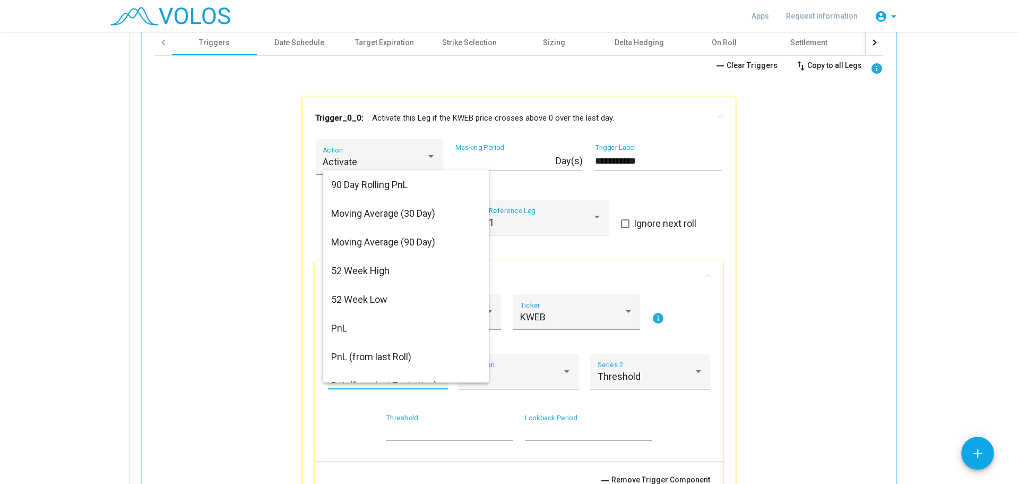
scroll to position [275, 0]
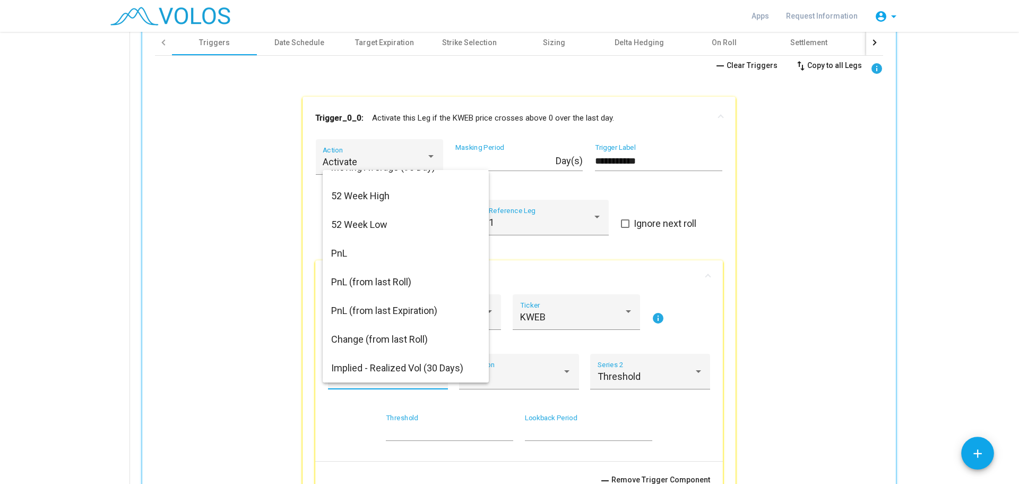
click at [287, 380] on div at bounding box center [509, 242] width 1019 height 484
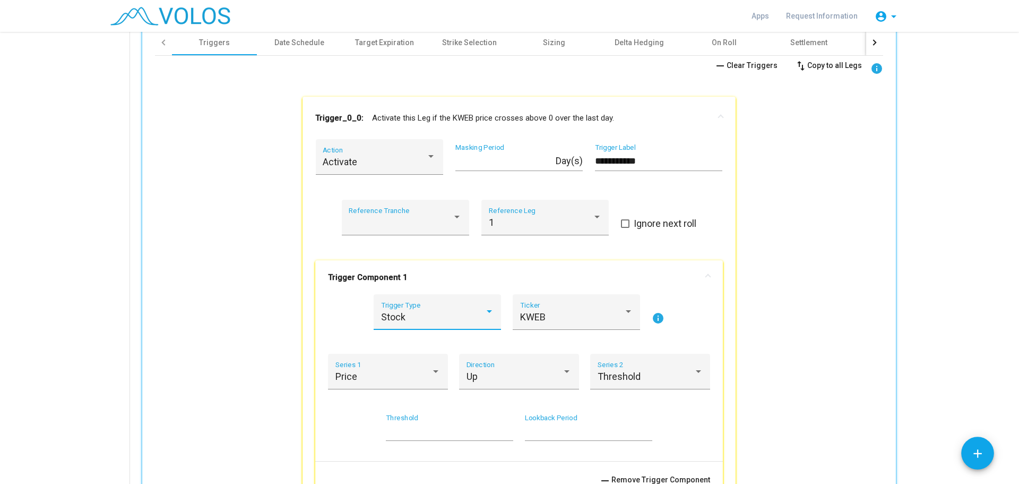
click at [403, 313] on div "Stock" at bounding box center [433, 317] width 104 height 11
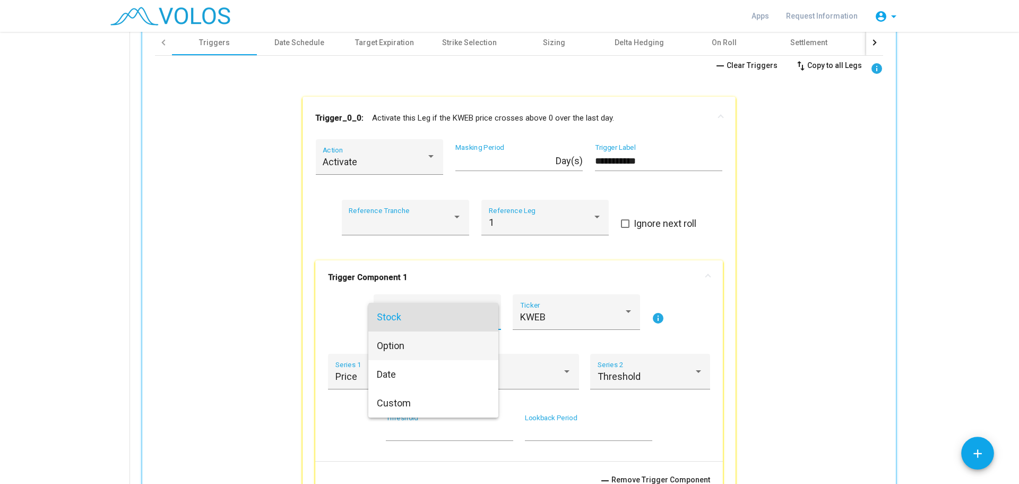
click at [411, 349] on span "Option" at bounding box center [433, 345] width 113 height 29
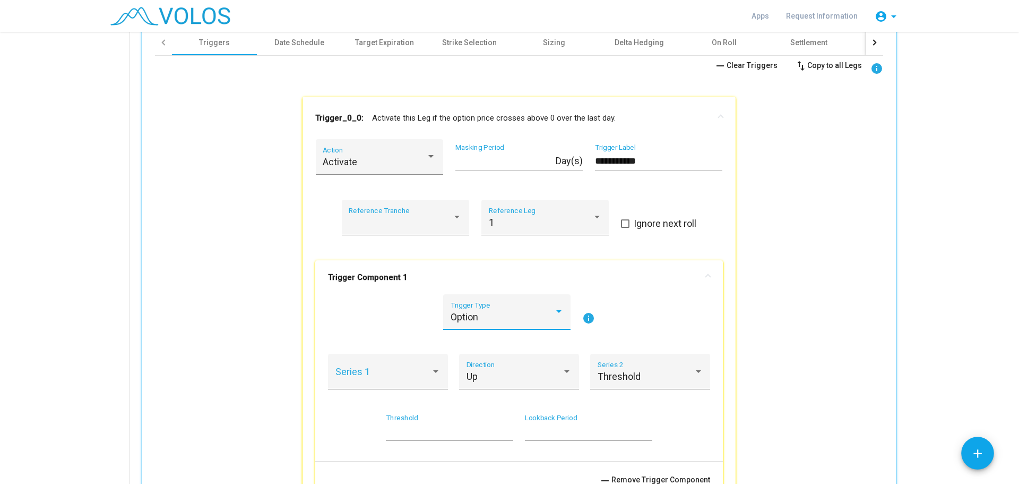
click at [513, 318] on div "Option" at bounding box center [503, 317] width 104 height 11
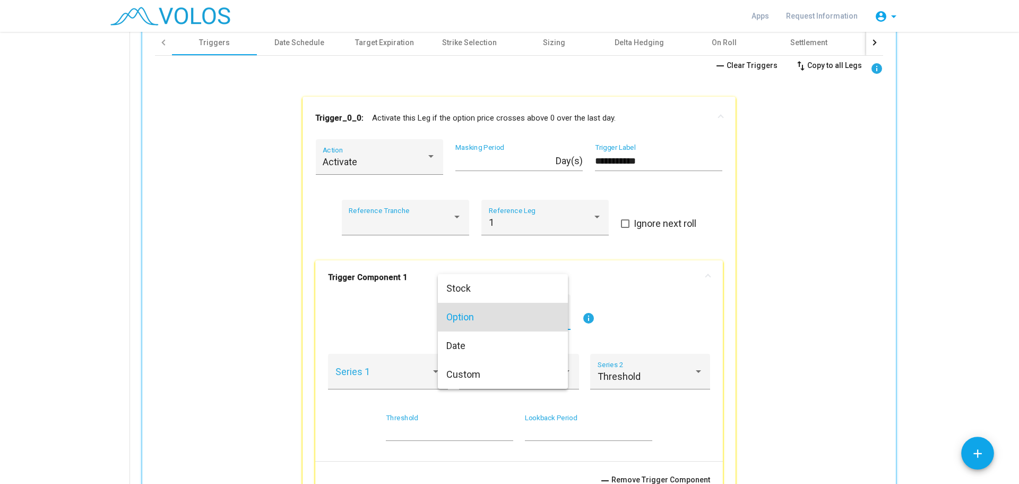
click at [334, 312] on div at bounding box center [509, 242] width 1019 height 484
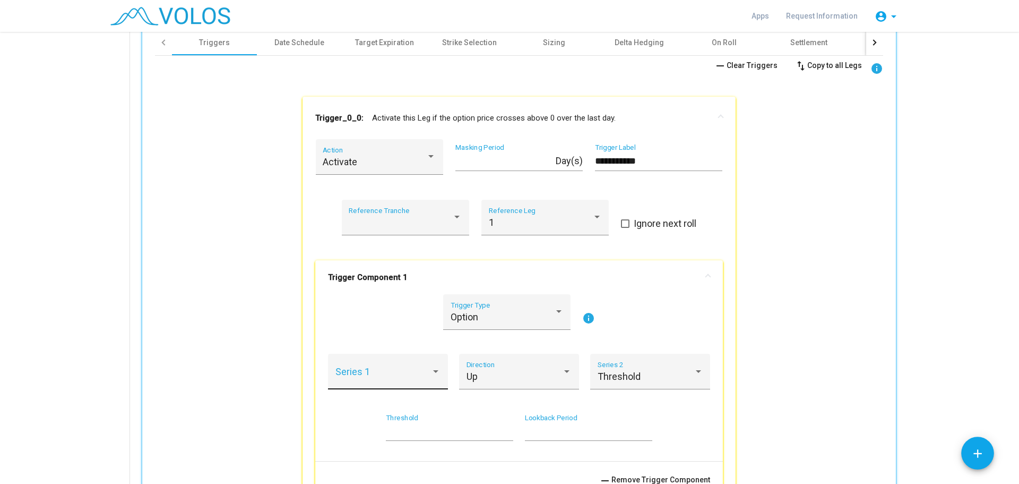
click at [384, 364] on div "Series 1" at bounding box center [388, 375] width 106 height 28
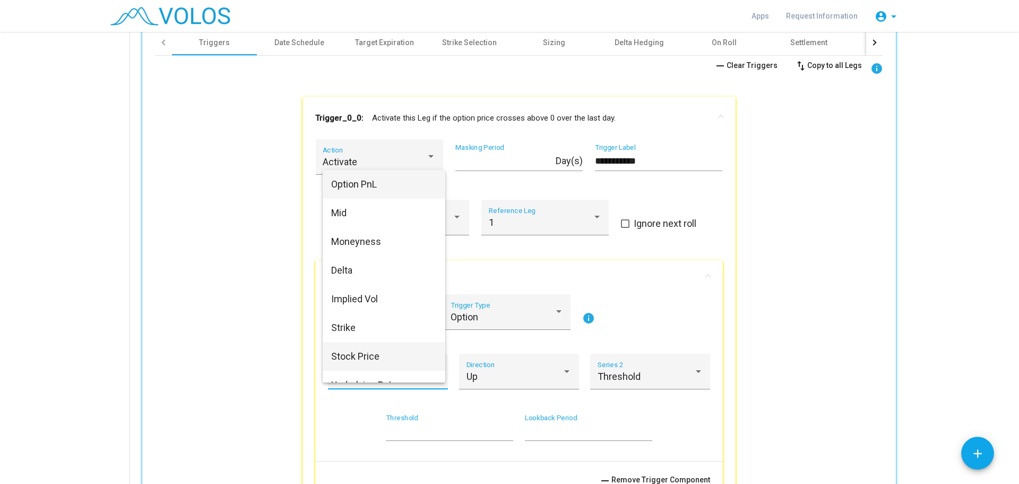
scroll to position [46, 0]
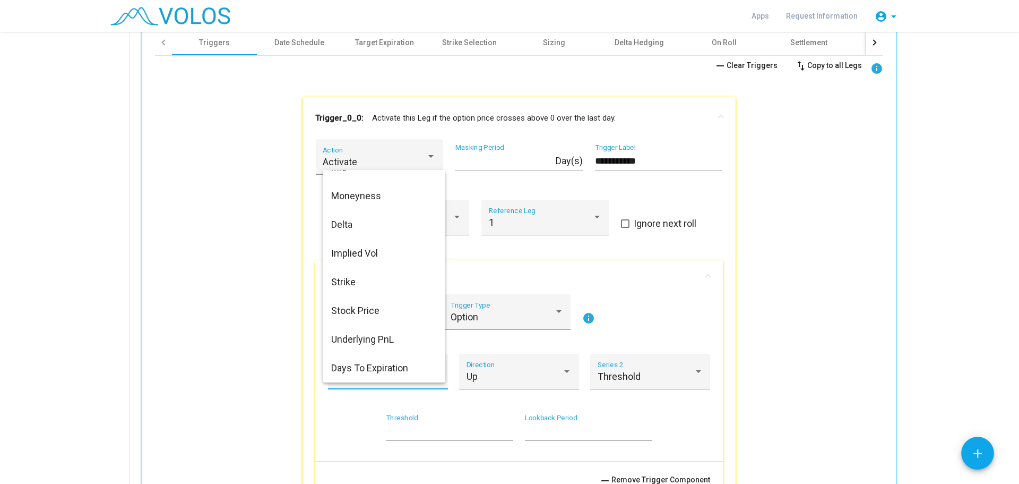
click at [500, 316] on div at bounding box center [509, 242] width 1019 height 484
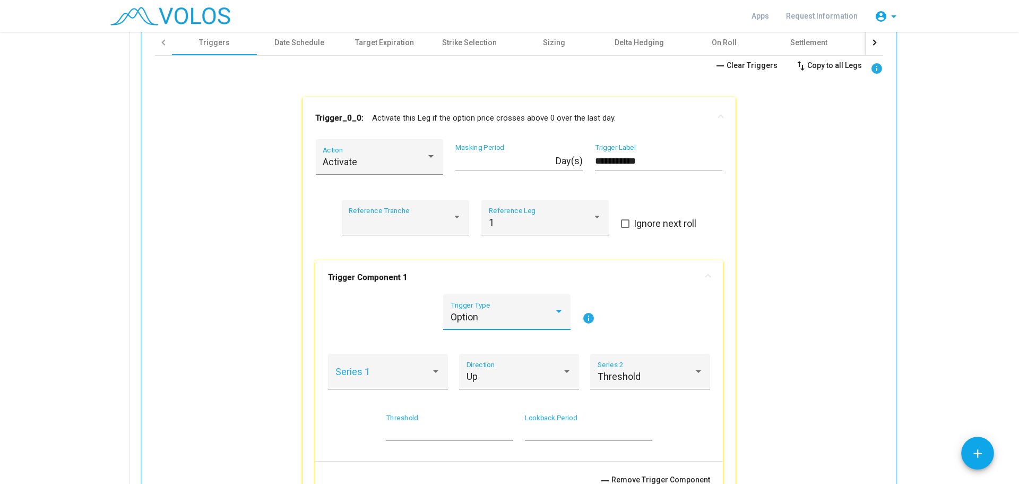
click at [500, 316] on div "Option" at bounding box center [503, 317] width 104 height 11
click at [484, 370] on span "Custom" at bounding box center [502, 374] width 113 height 29
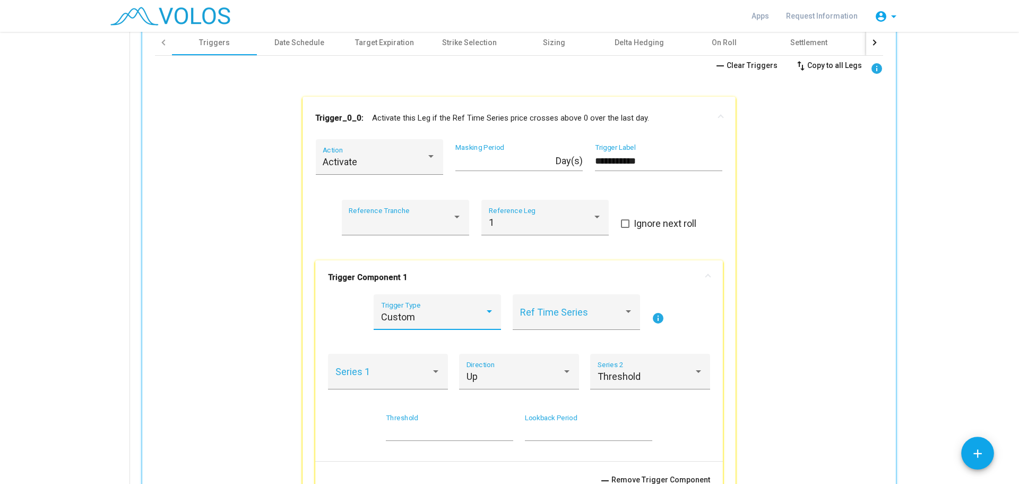
click at [475, 316] on div "Custom" at bounding box center [433, 317] width 104 height 11
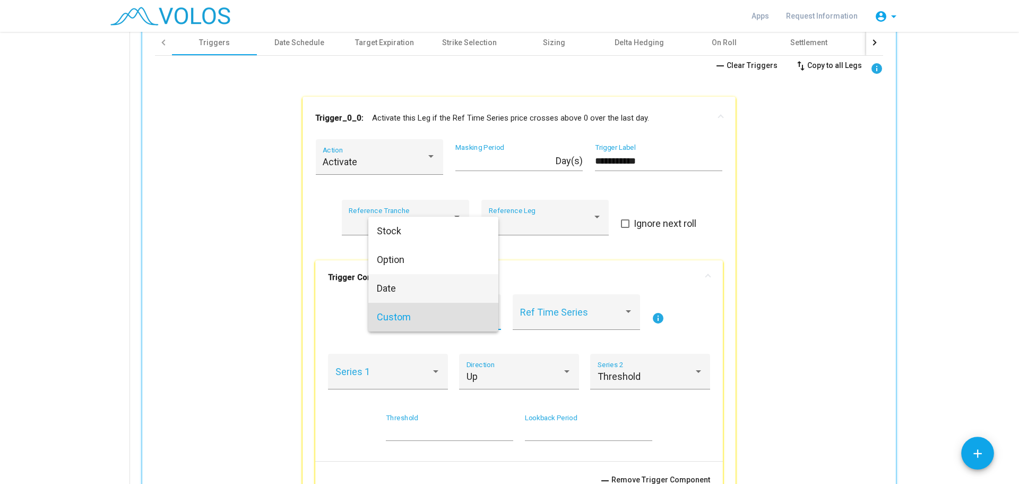
click at [439, 285] on span "Date" at bounding box center [433, 288] width 113 height 29
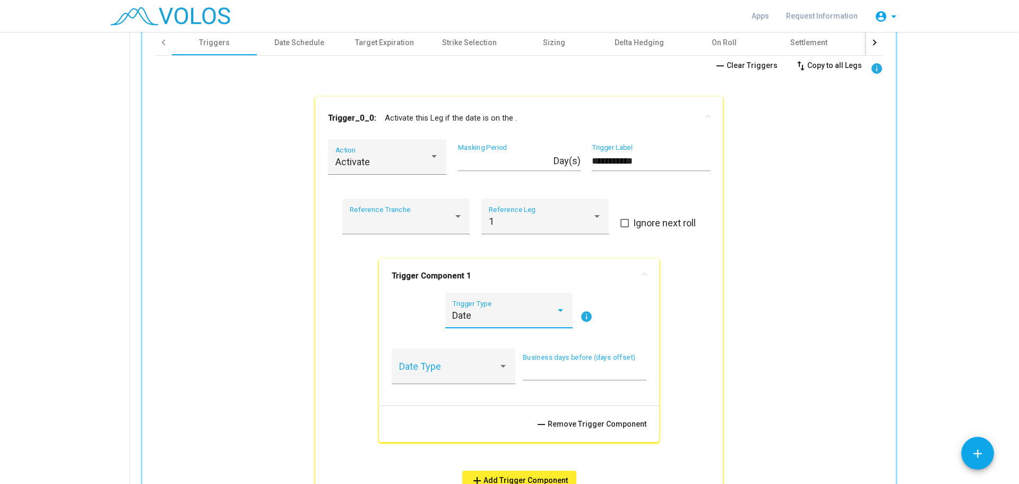
click at [492, 311] on div "Date" at bounding box center [504, 315] width 104 height 11
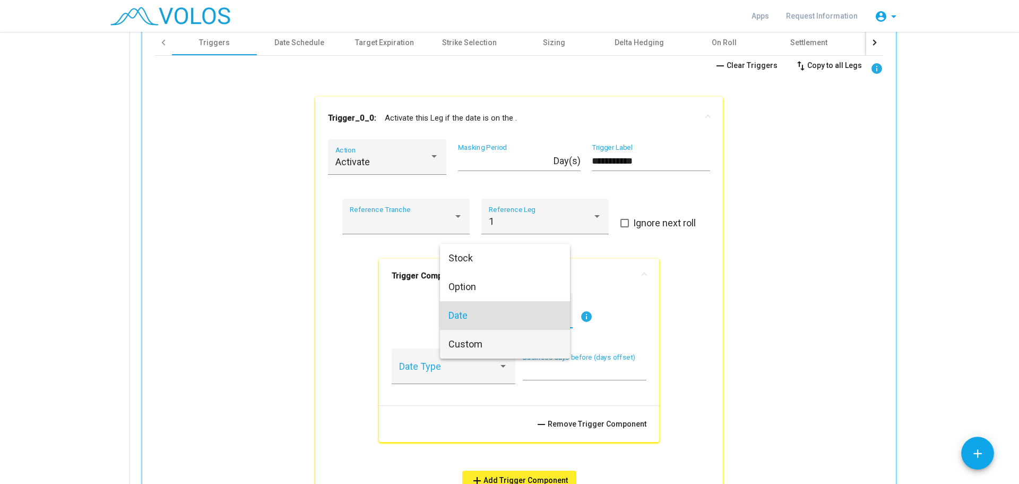
click at [487, 334] on span "Custom" at bounding box center [505, 344] width 113 height 29
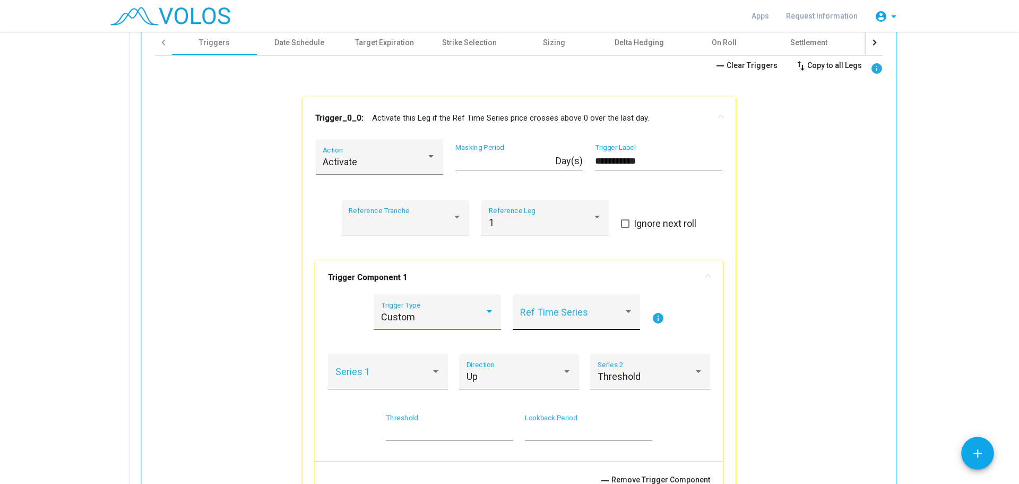
click at [537, 312] on span at bounding box center [572, 317] width 104 height 11
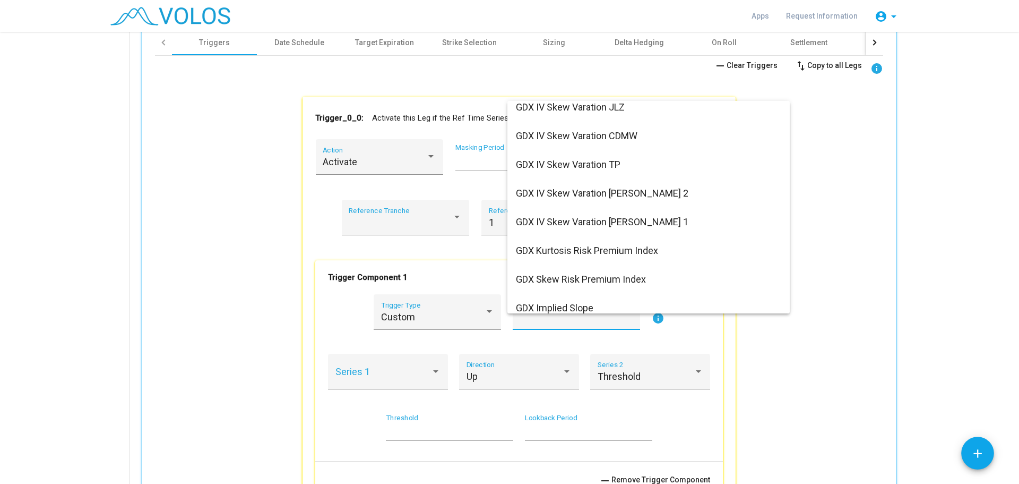
scroll to position [2350, 0]
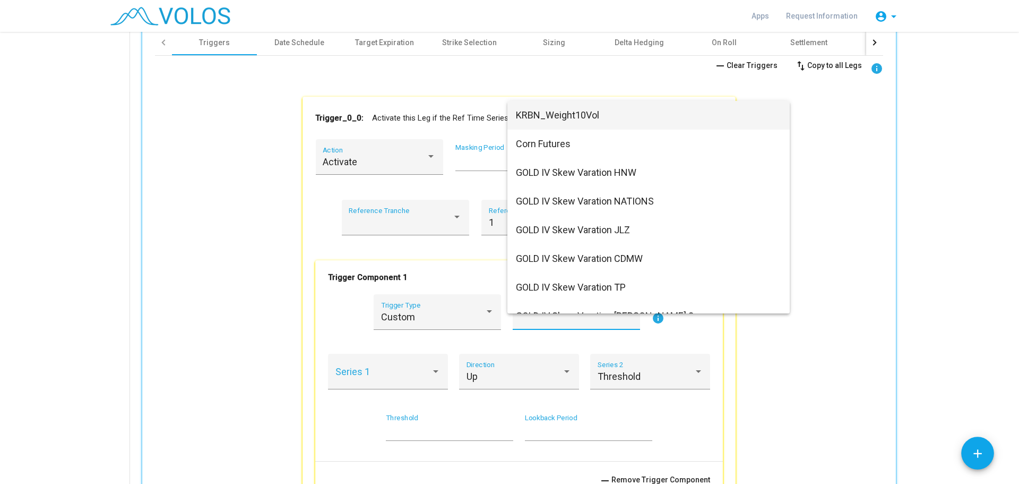
click at [470, 289] on div at bounding box center [509, 242] width 1019 height 484
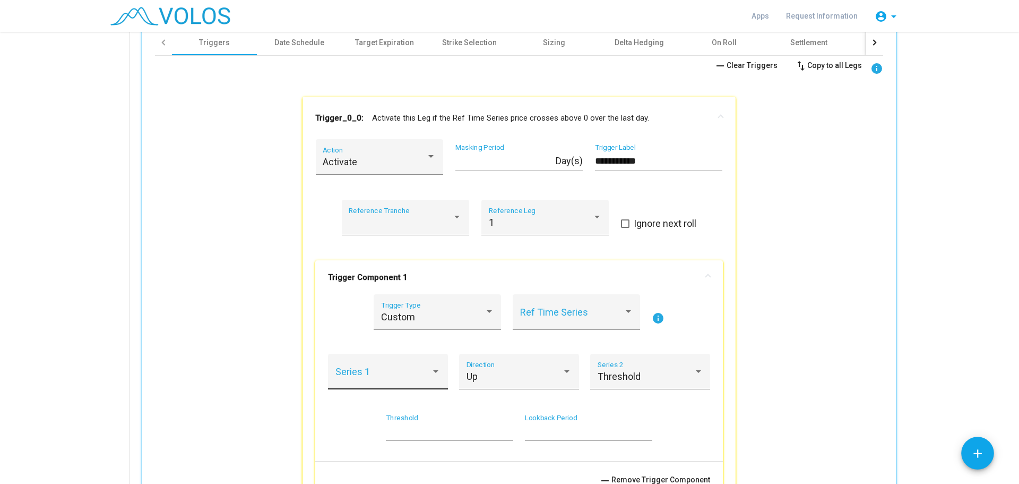
click at [394, 370] on div "Series 1" at bounding box center [388, 375] width 106 height 28
click at [420, 376] on span "Value" at bounding box center [384, 376] width 106 height 29
click at [437, 315] on div "Custom" at bounding box center [433, 317] width 104 height 11
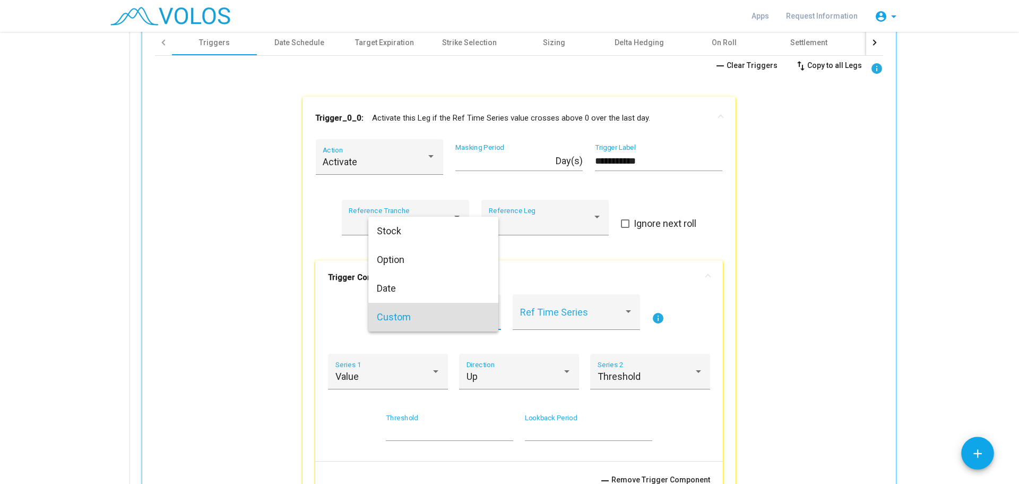
click at [820, 182] on div at bounding box center [509, 242] width 1019 height 484
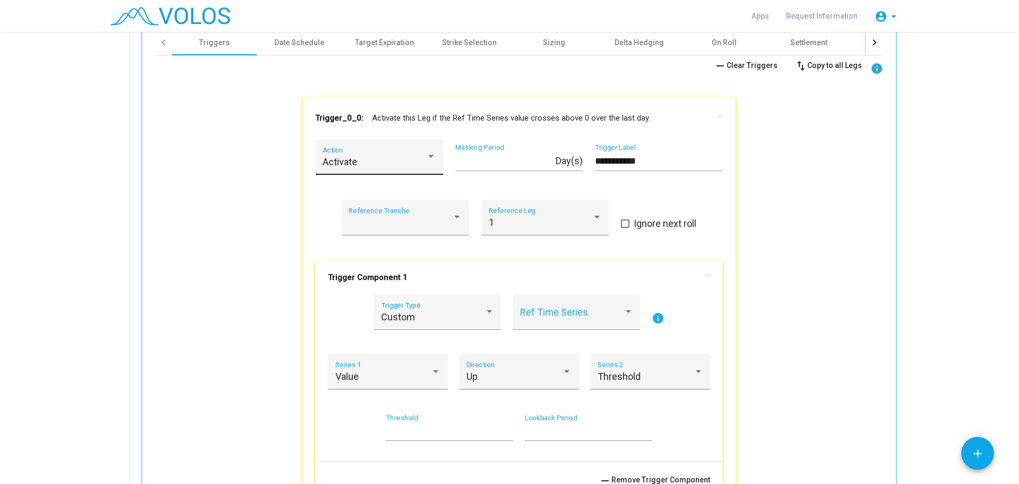
click at [425, 166] on div "Activate" at bounding box center [379, 162] width 113 height 11
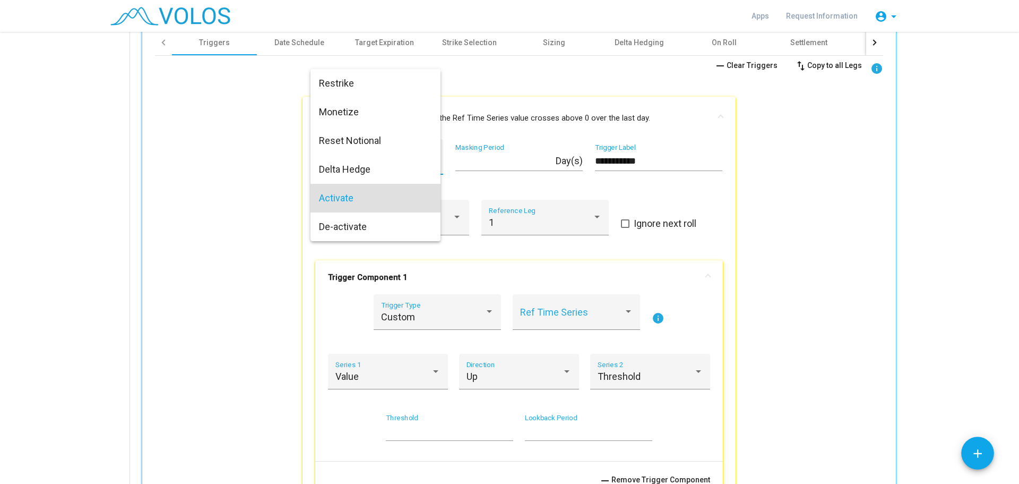
click at [264, 169] on div at bounding box center [509, 242] width 1019 height 484
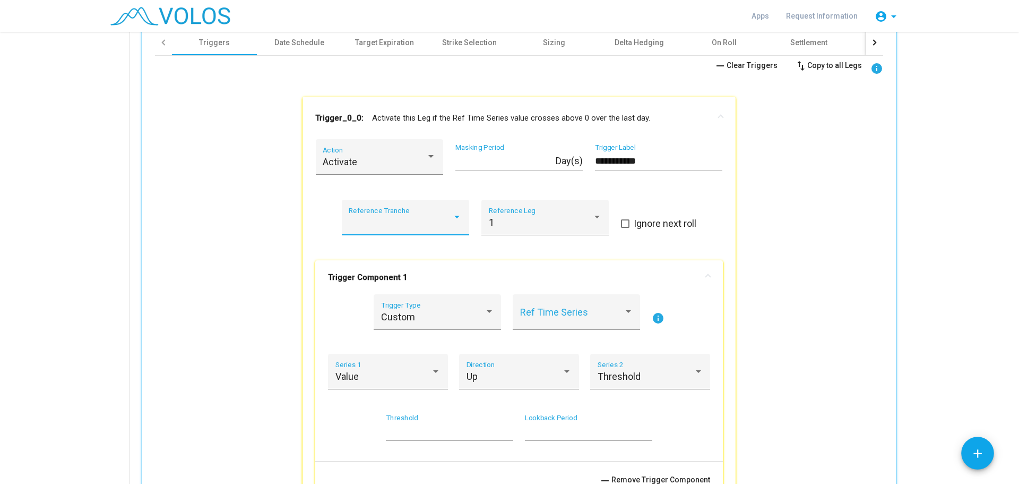
click at [444, 226] on div at bounding box center [401, 222] width 104 height 11
click at [564, 270] on div at bounding box center [509, 242] width 1019 height 484
click at [452, 310] on div "Custom Trigger Type" at bounding box center [437, 315] width 113 height 28
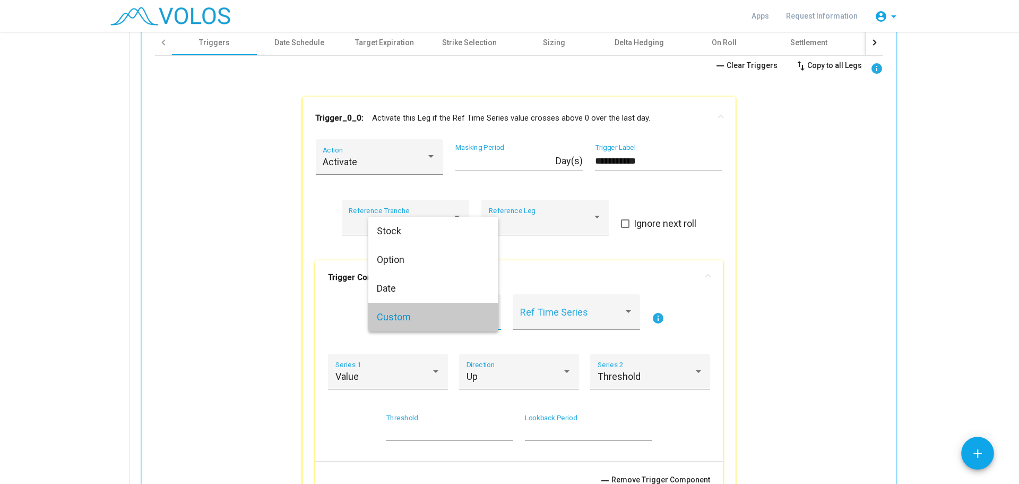
click at [460, 315] on span "Custom" at bounding box center [433, 317] width 113 height 29
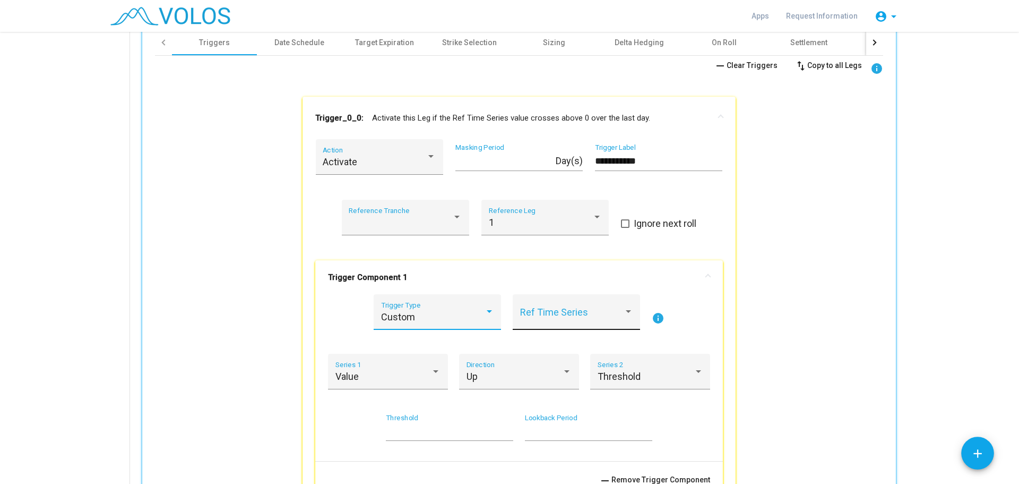
click at [609, 314] on span at bounding box center [572, 317] width 104 height 11
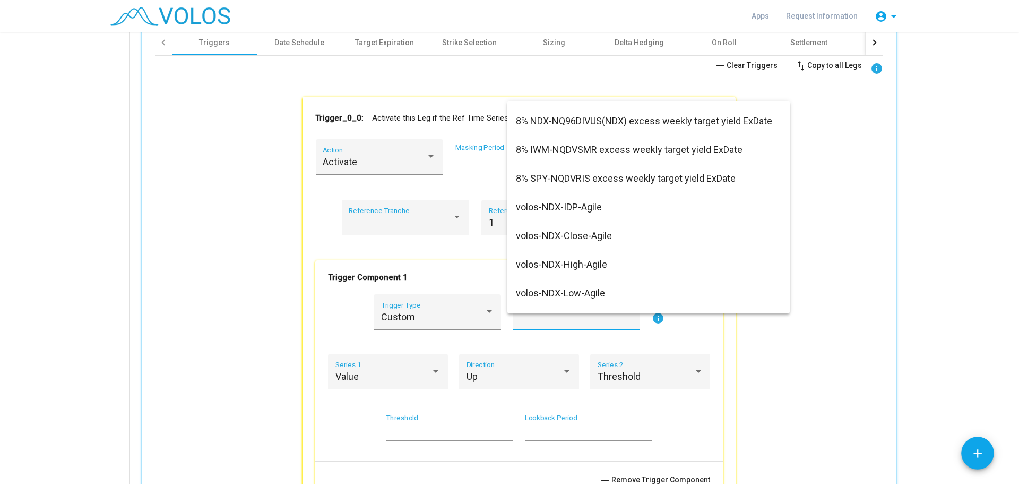
scroll to position [442, 0]
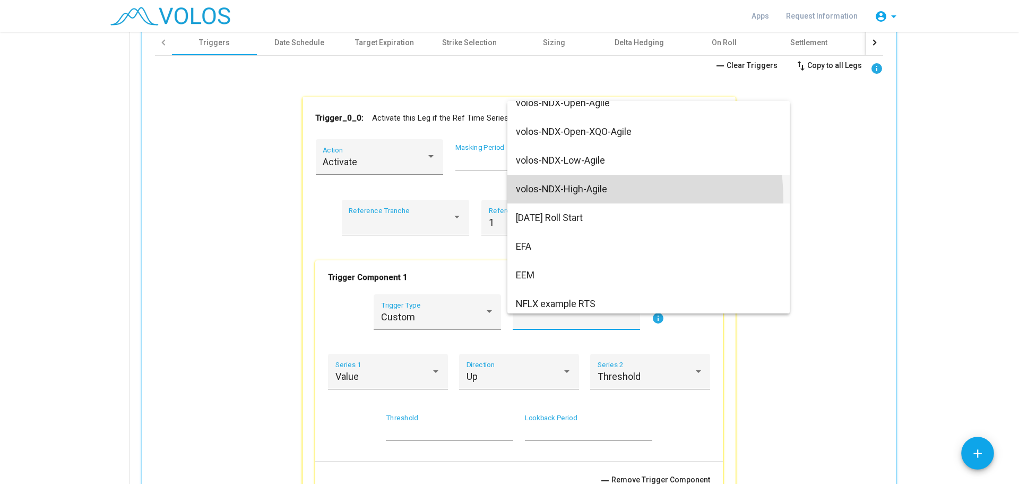
click at [568, 200] on span "volos-NDX-High-Agile" at bounding box center [648, 189] width 265 height 29
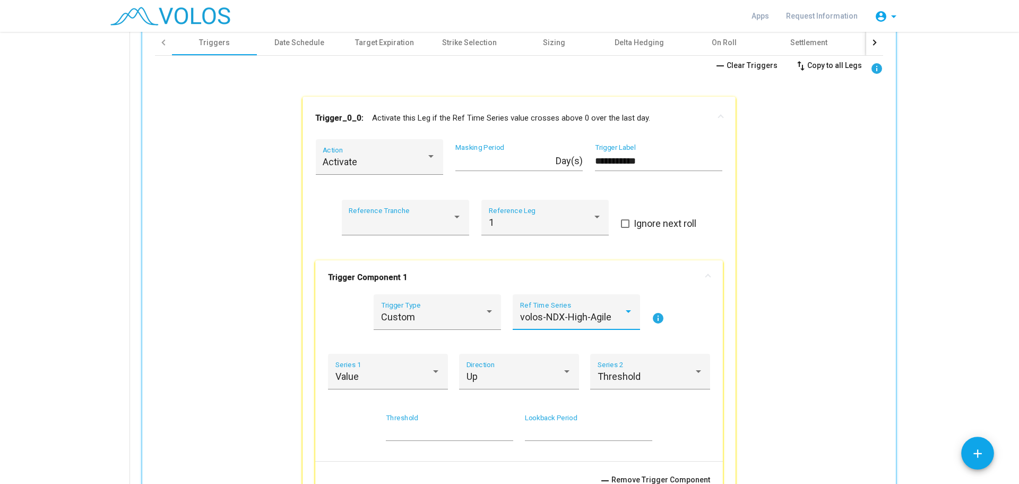
click at [554, 298] on div "volos-NDX-High-Agile Ref Time Series" at bounding box center [576, 312] width 127 height 36
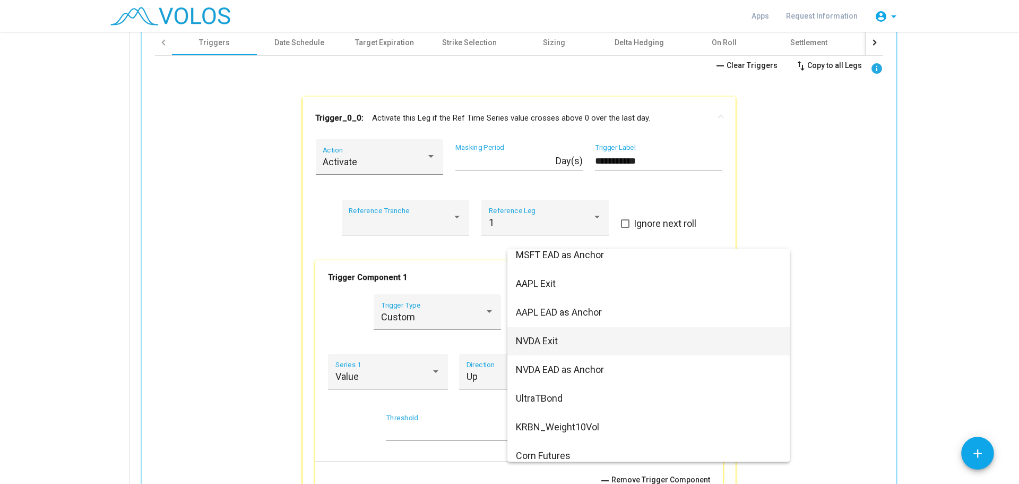
scroll to position [2300, 0]
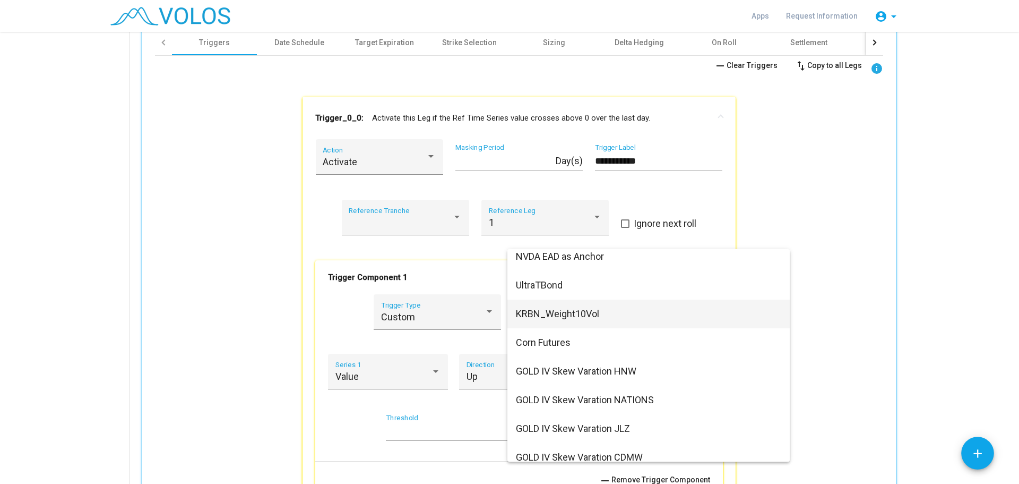
click at [568, 307] on span "KRBN_Weight10Vol" at bounding box center [648, 313] width 265 height 29
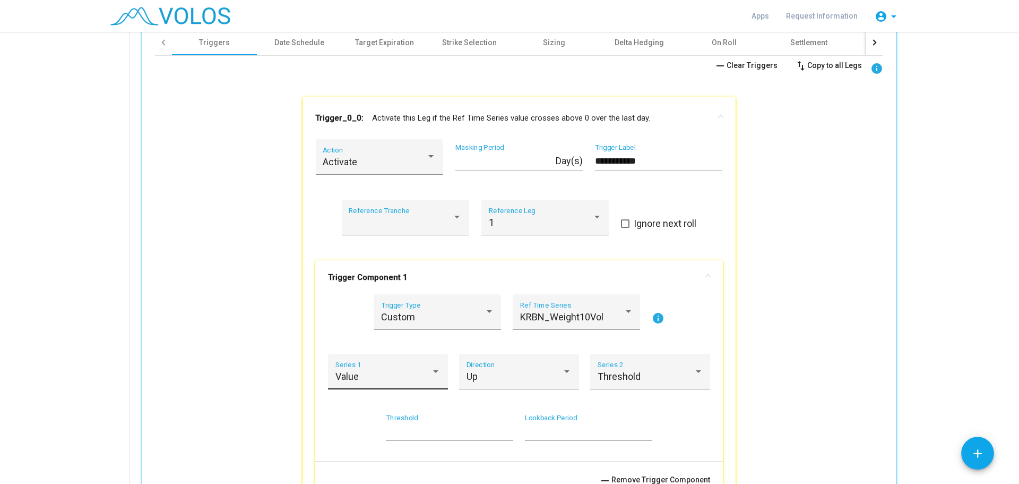
click at [417, 370] on div "Value Series 1" at bounding box center [388, 375] width 106 height 28
click at [477, 340] on div at bounding box center [509, 242] width 1019 height 484
click at [557, 314] on span "KRBN_Weight10Vol" at bounding box center [561, 316] width 83 height 11
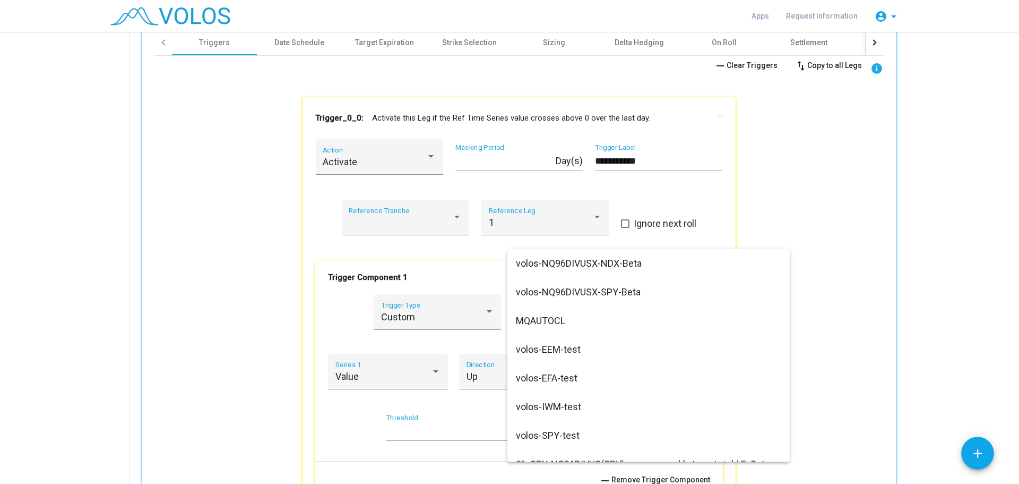
scroll to position [2297, 0]
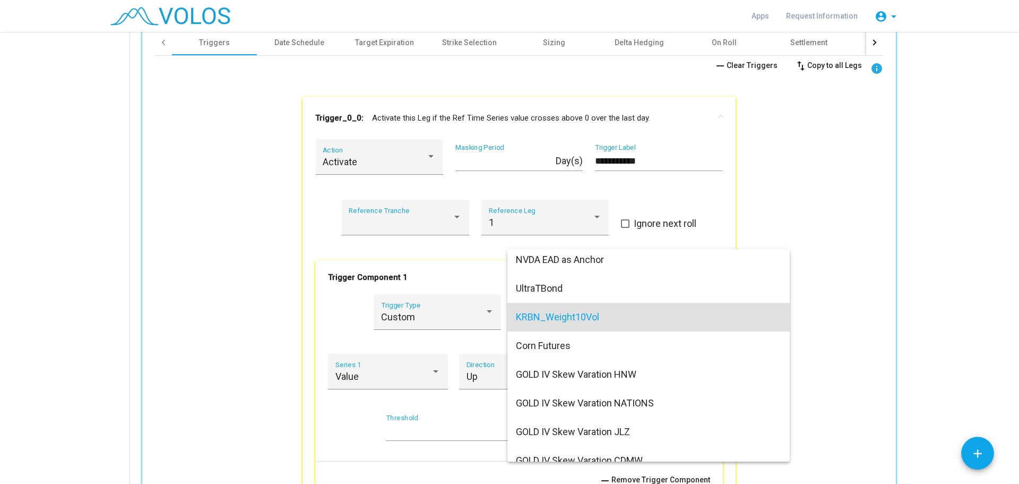
click at [400, 364] on div at bounding box center [509, 242] width 1019 height 484
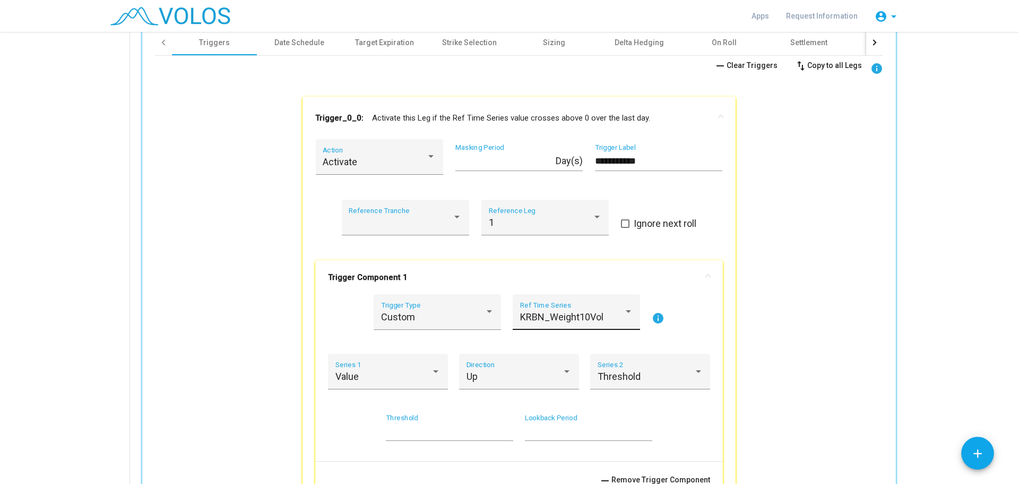
click at [587, 316] on span "KRBN_Weight10Vol" at bounding box center [561, 316] width 83 height 11
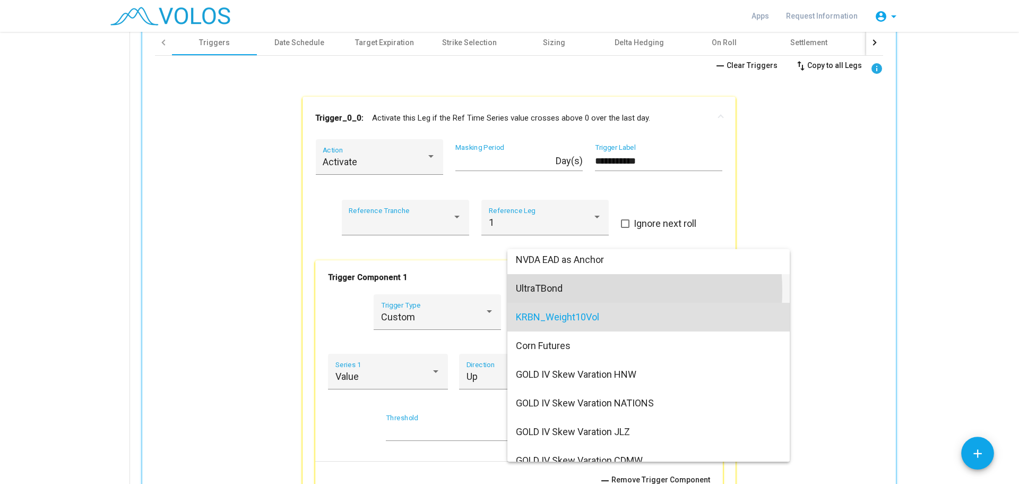
click at [570, 290] on span "UltraTBond" at bounding box center [648, 288] width 265 height 29
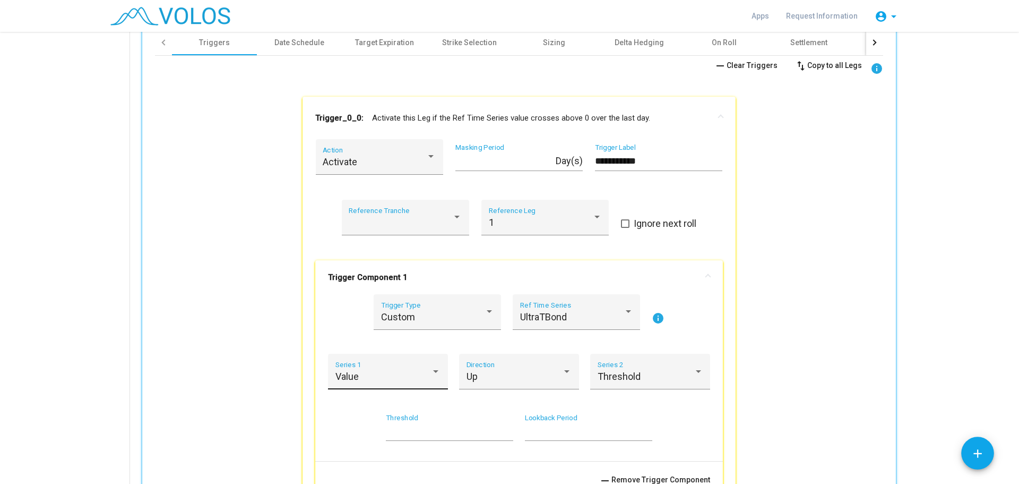
click at [401, 370] on div "Value Series 1" at bounding box center [388, 375] width 106 height 28
click at [513, 368] on div at bounding box center [509, 242] width 1019 height 484
click at [513, 369] on div "Up Direction" at bounding box center [520, 375] width 106 height 28
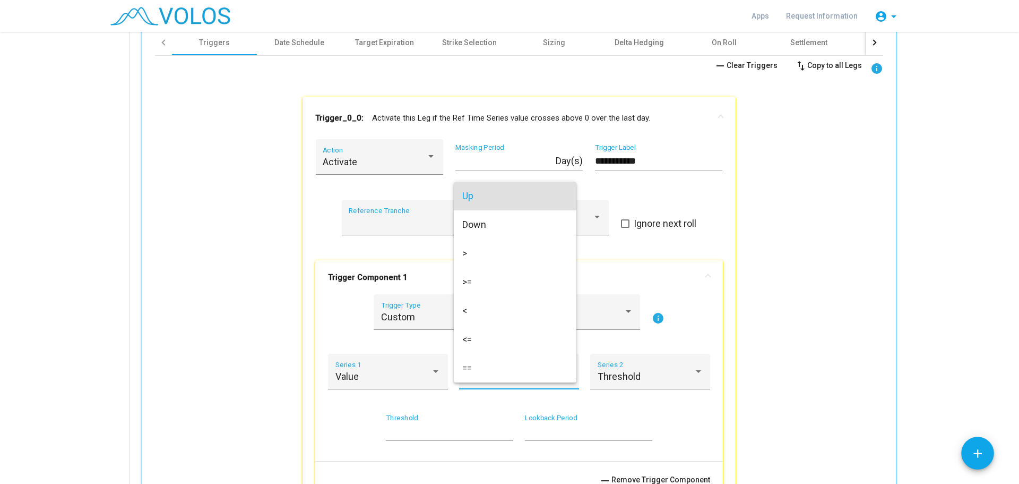
click at [733, 383] on div at bounding box center [509, 242] width 1019 height 484
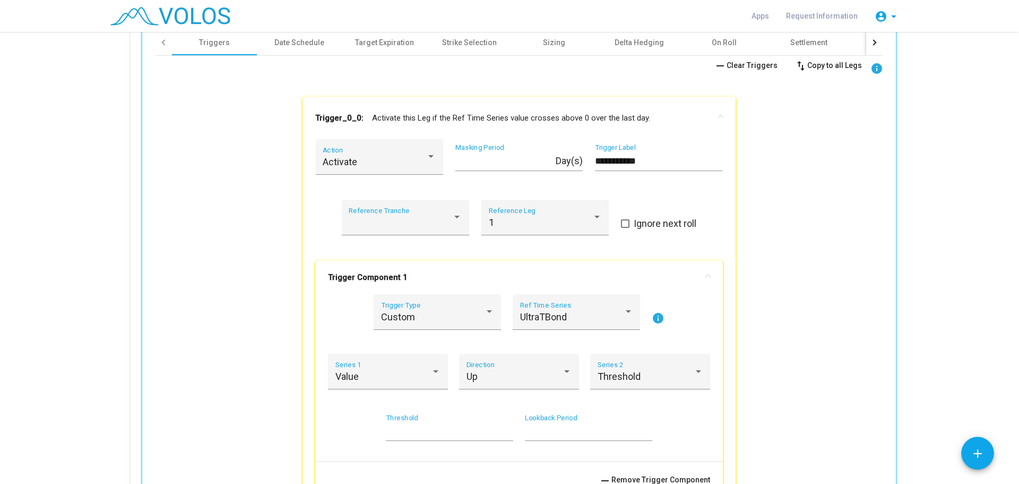
scroll to position [650, 0]
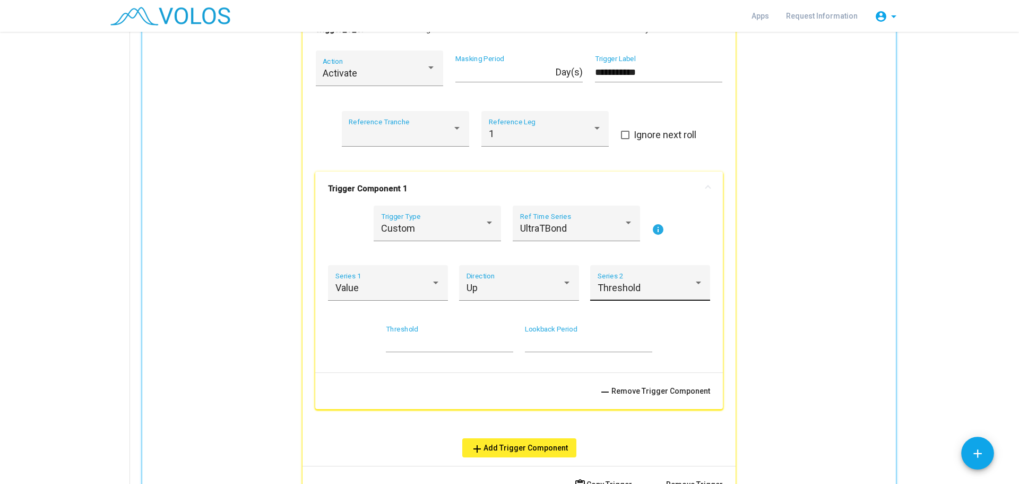
click at [624, 286] on span "Threshold" at bounding box center [619, 287] width 43 height 11
click at [697, 349] on div at bounding box center [509, 242] width 1019 height 484
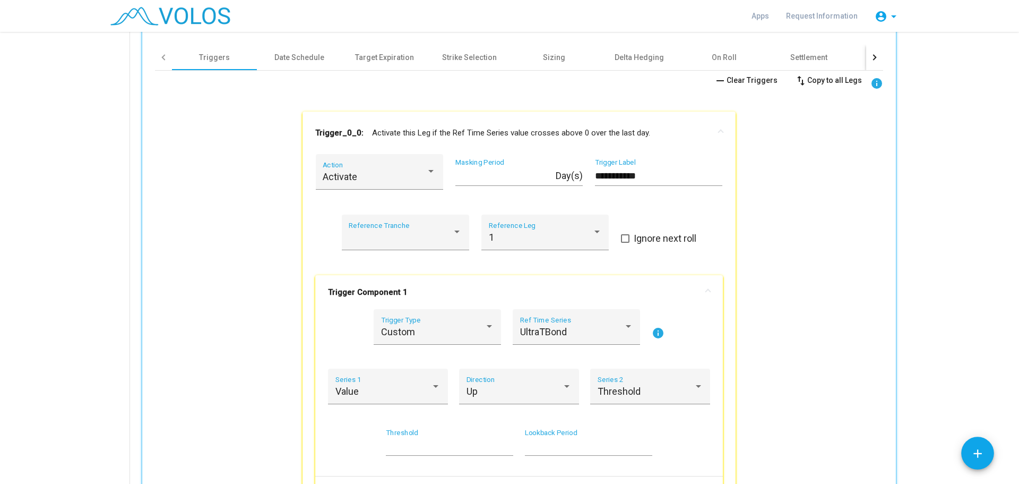
scroll to position [0, 0]
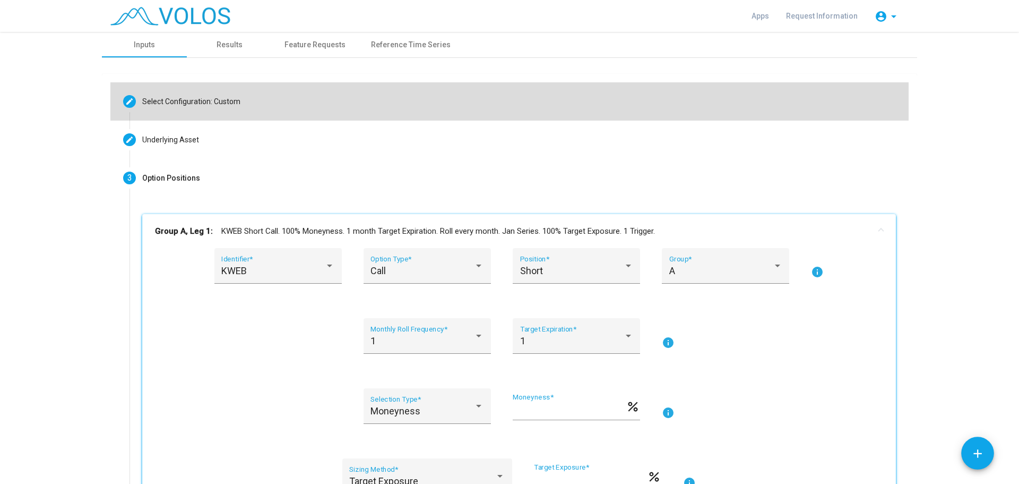
click at [205, 101] on div "Select Configuration: Custom" at bounding box center [191, 101] width 98 height 11
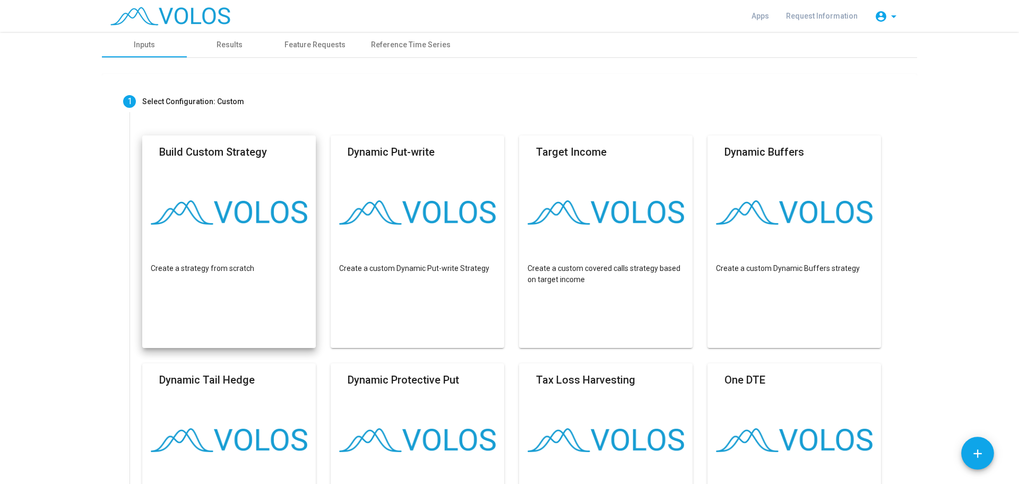
click at [140, 20] on img at bounding box center [170, 16] width 120 height 19
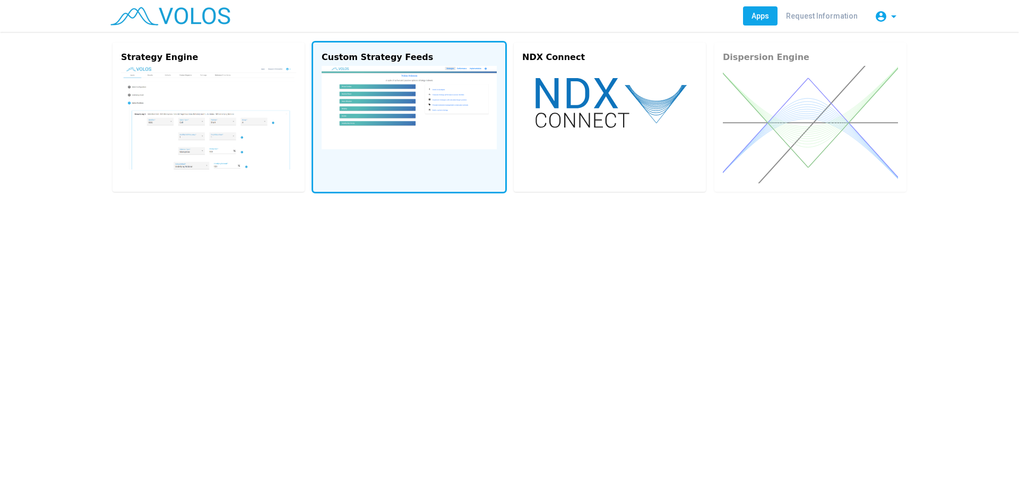
click at [418, 120] on img at bounding box center [409, 107] width 175 height 83
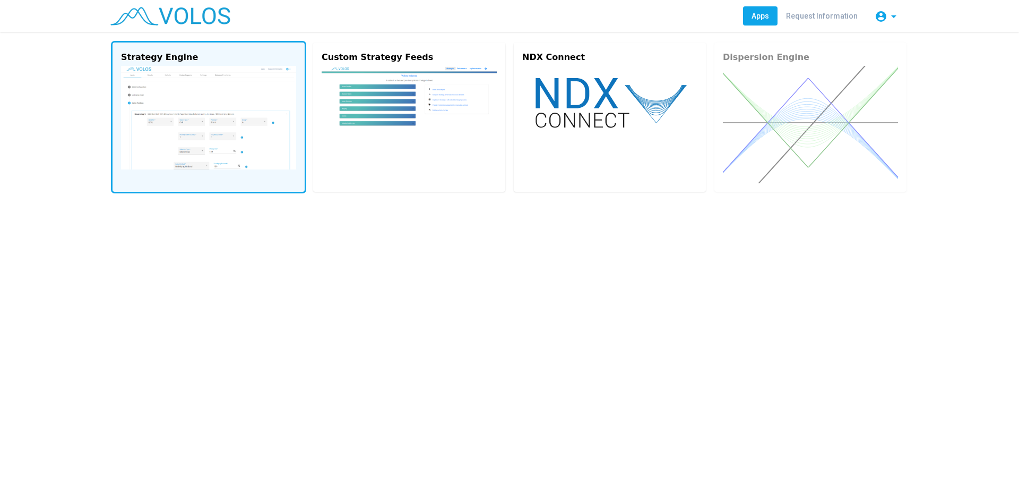
click at [254, 111] on img at bounding box center [208, 118] width 175 height 104
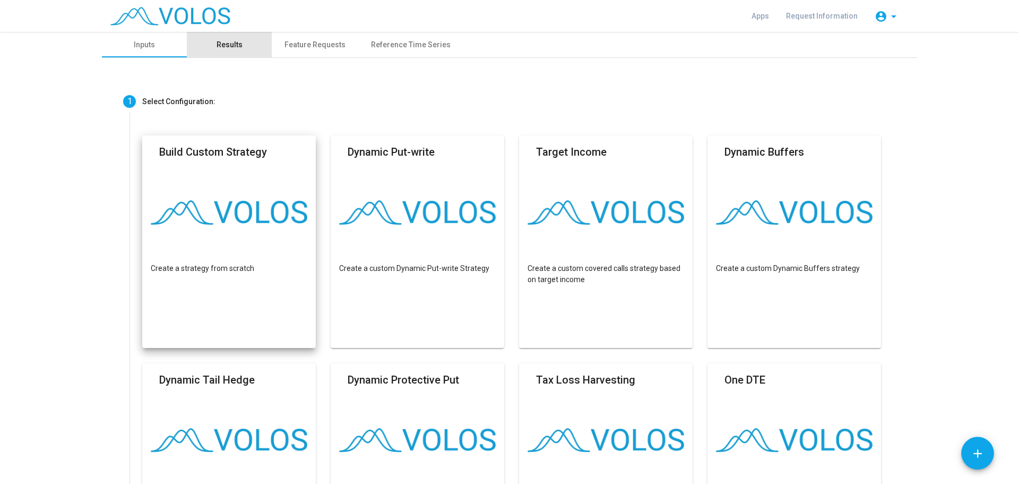
click at [247, 53] on div "Results" at bounding box center [229, 44] width 85 height 25
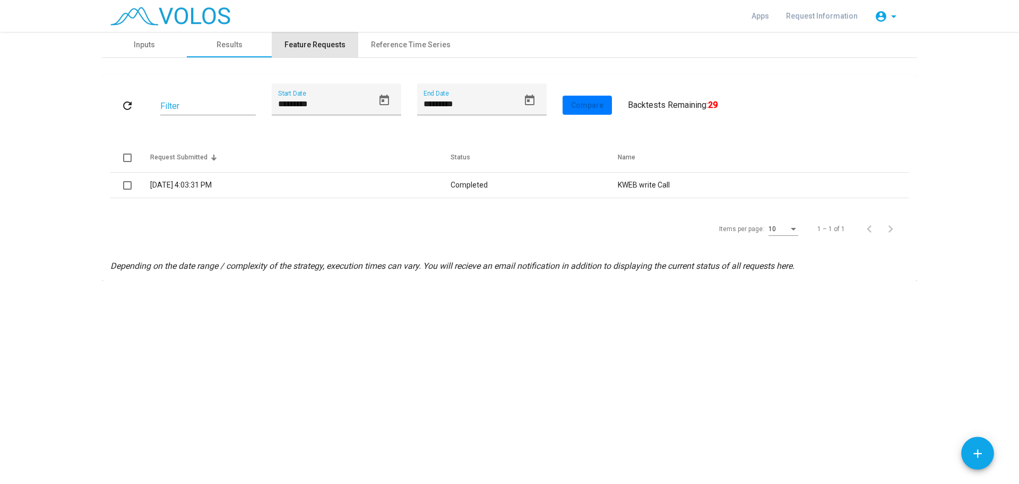
click at [334, 47] on div "Feature Requests" at bounding box center [315, 44] width 61 height 11
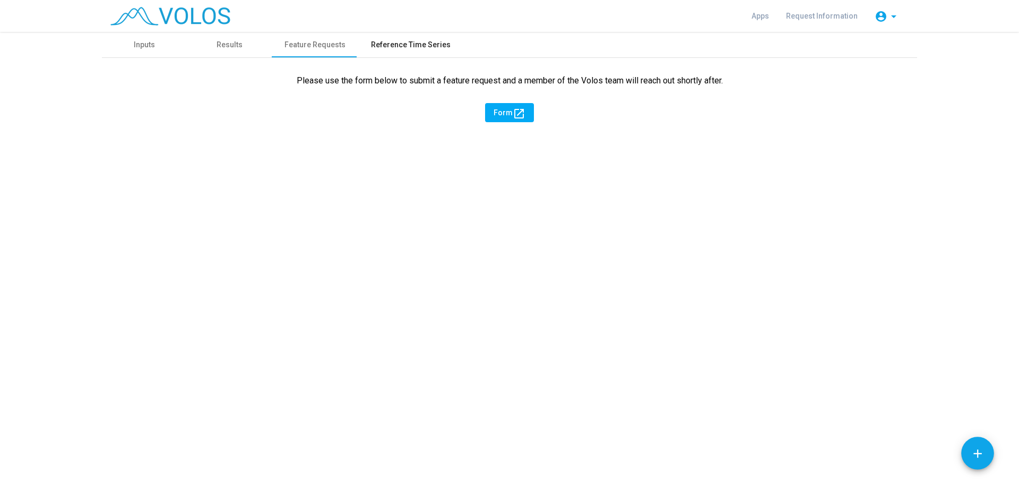
click at [391, 46] on div "Reference Time Series" at bounding box center [411, 44] width 80 height 11
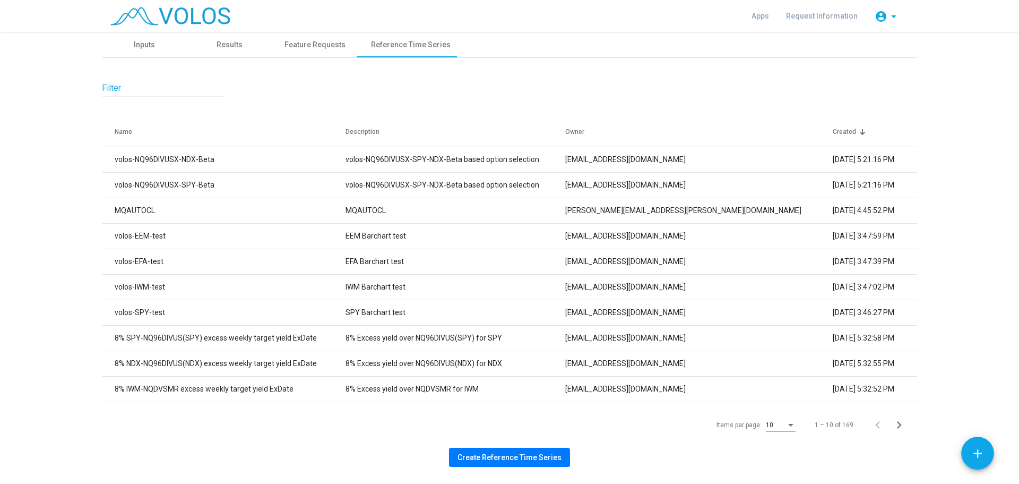
click at [494, 460] on span "Create Reference Time Series" at bounding box center [510, 457] width 104 height 8
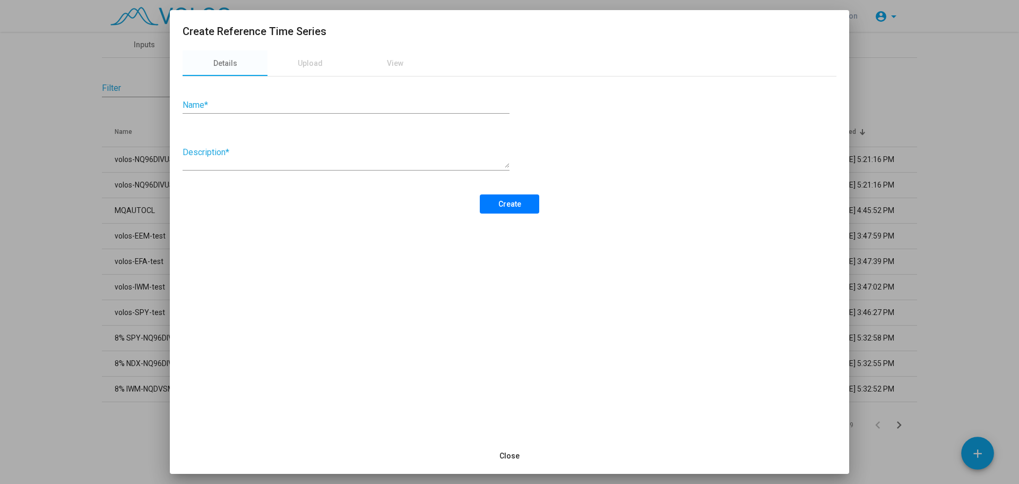
click at [290, 113] on div "Name *" at bounding box center [346, 102] width 327 height 24
type input "**********"
click at [277, 160] on textarea "Description *" at bounding box center [346, 157] width 327 height 21
drag, startPoint x: 265, startPoint y: 98, endPoint x: 257, endPoint y: 100, distance: 7.6
click at [258, 99] on div "**********" at bounding box center [346, 102] width 327 height 24
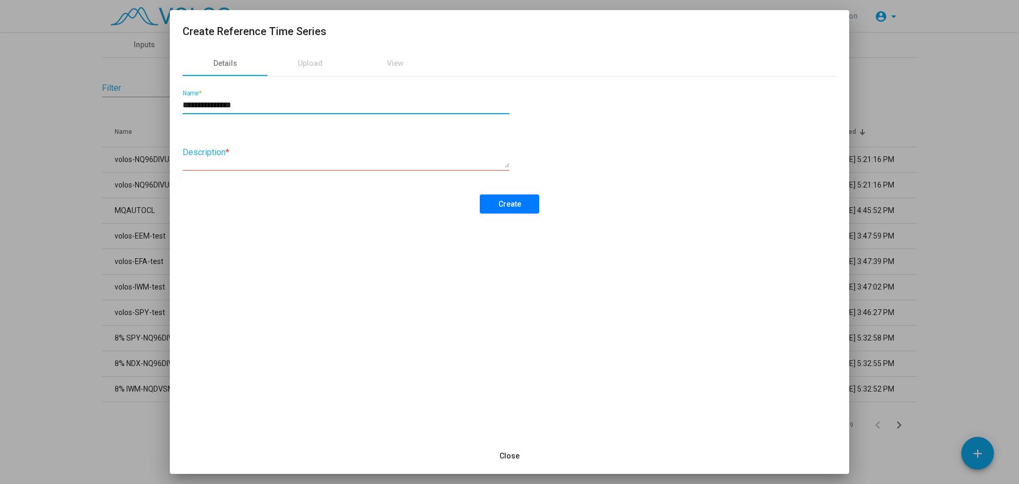
type textarea "*"
drag, startPoint x: 256, startPoint y: 105, endPoint x: 166, endPoint y: 105, distance: 90.2
click at [166, 105] on div "**********" at bounding box center [509, 242] width 1019 height 484
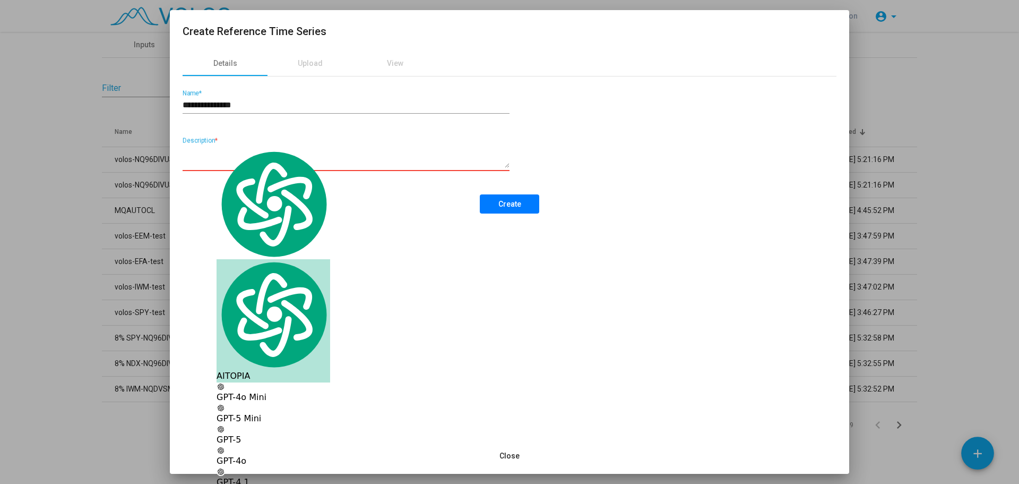
click at [211, 154] on textarea "Description *" at bounding box center [346, 157] width 327 height 21
paste textarea "**********"
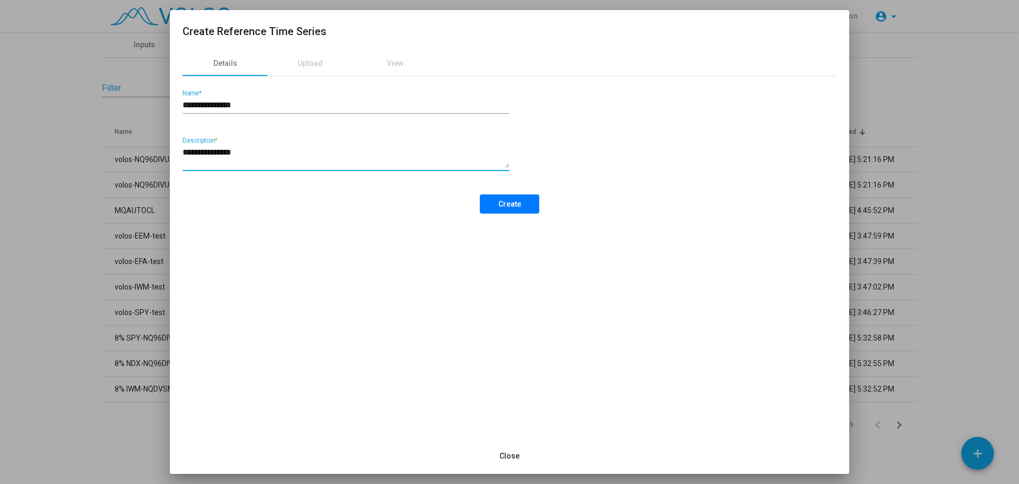
click at [270, 162] on textarea "**********" at bounding box center [346, 157] width 327 height 21
type textarea "**********"
click at [505, 205] on span "Create" at bounding box center [509, 204] width 23 height 8
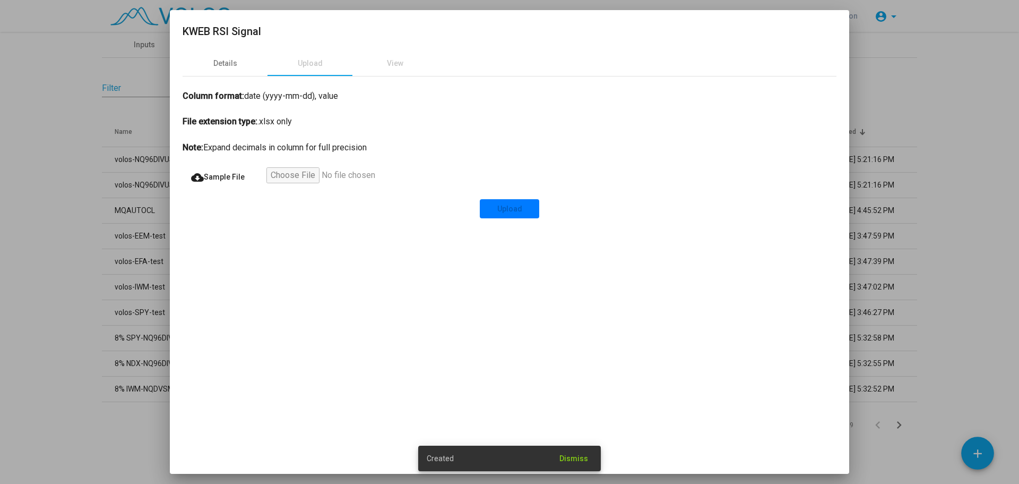
click at [307, 175] on input "file" at bounding box center [331, 176] width 131 height 19
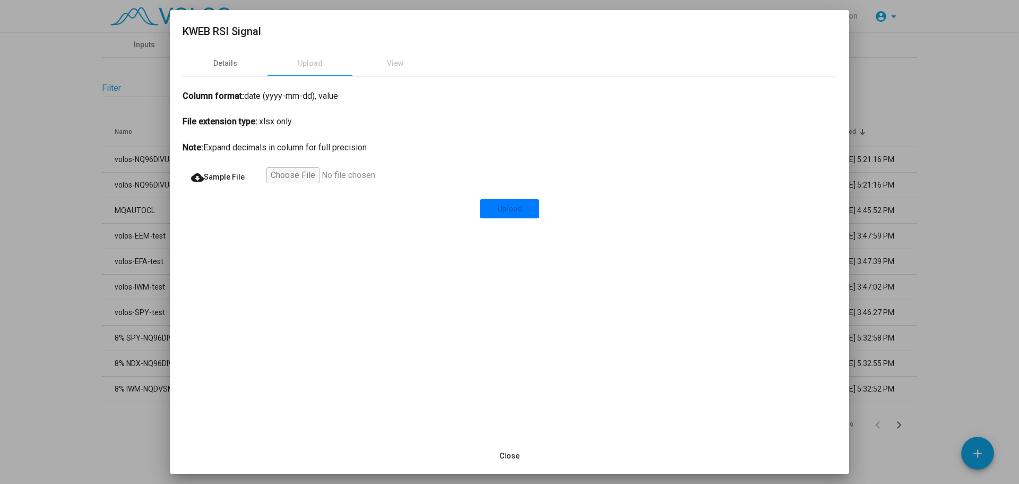
drag, startPoint x: 219, startPoint y: 94, endPoint x: 281, endPoint y: 101, distance: 62.4
click at [281, 101] on div "Column format: date (yyyy-mm-dd), value" at bounding box center [510, 96] width 654 height 13
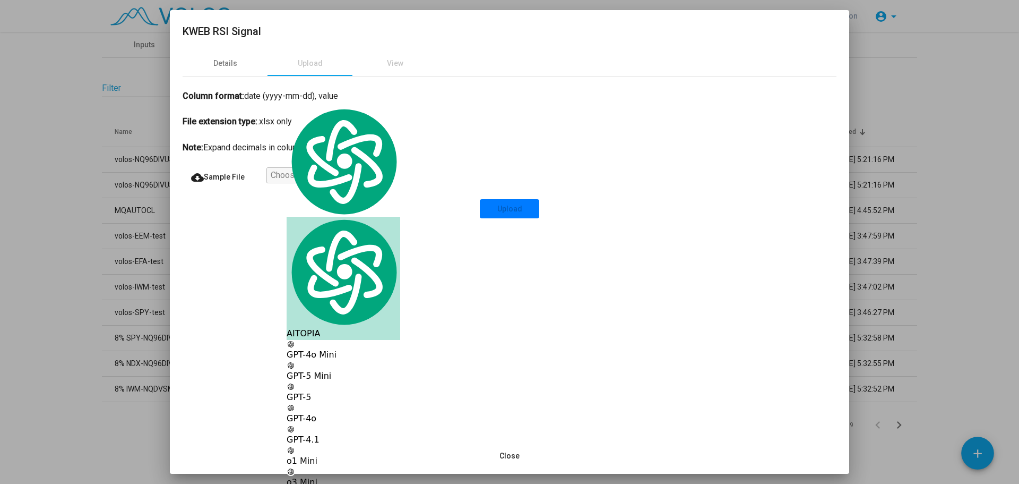
click at [304, 157] on div "Column format: date (yyyy-mm-dd), value File extension type: .xlsx only Note: E…" at bounding box center [510, 147] width 654 height 142
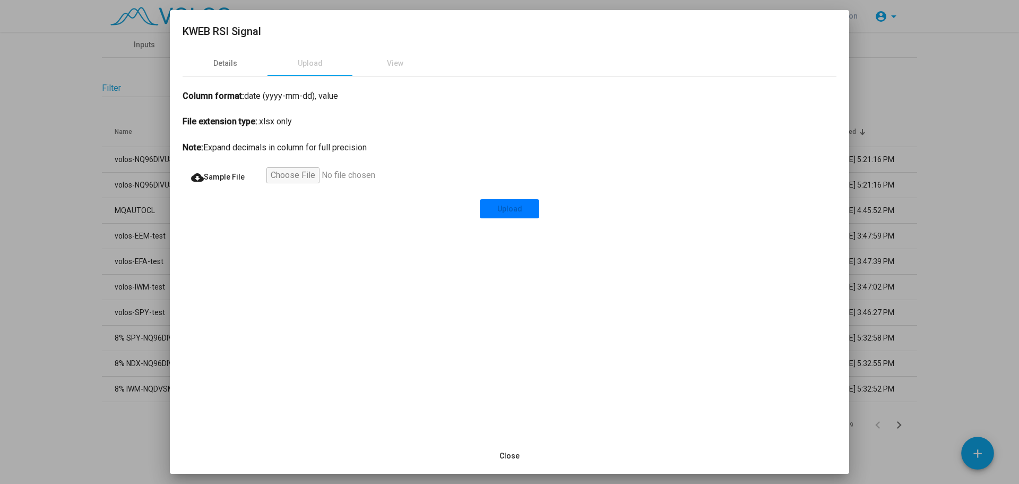
click at [303, 153] on div "Note: Expand decimals in column for full precision" at bounding box center [510, 147] width 654 height 13
click at [206, 177] on span "cloud_download Sample File" at bounding box center [218, 177] width 54 height 8
click at [331, 31] on h2 "KWEB RSI Signal" at bounding box center [510, 31] width 654 height 17
drag, startPoint x: 266, startPoint y: 97, endPoint x: 312, endPoint y: 94, distance: 45.2
click at [312, 94] on div "Column format: date (yyyy-mm-dd), value" at bounding box center [510, 96] width 654 height 13
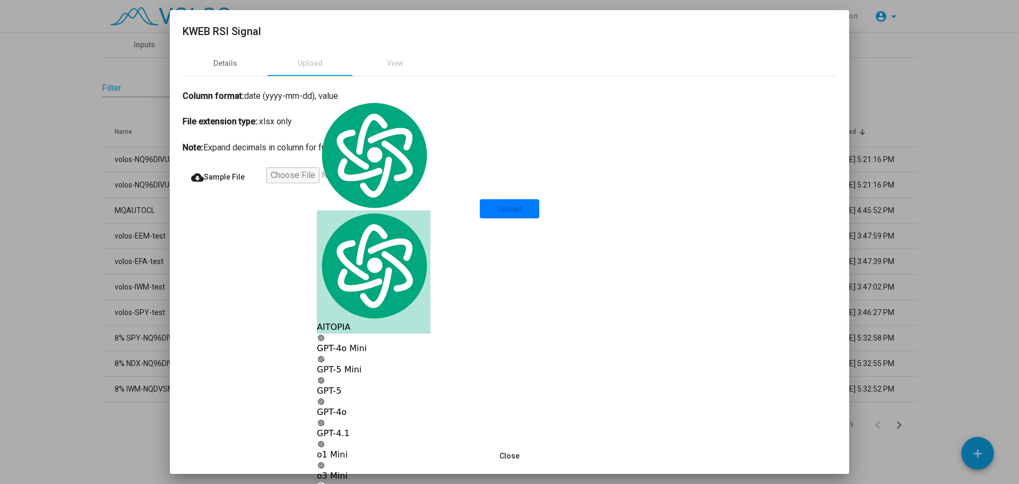
copy div "yyyy-mm-dd"
click at [309, 178] on input "file" at bounding box center [331, 176] width 131 height 19
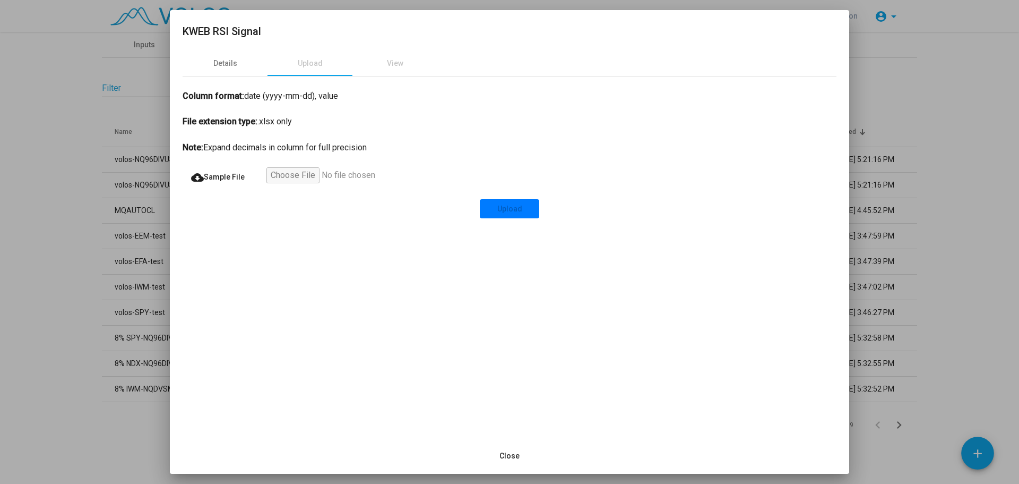
type input "**********"
click at [523, 213] on button "Upload" at bounding box center [509, 208] width 59 height 19
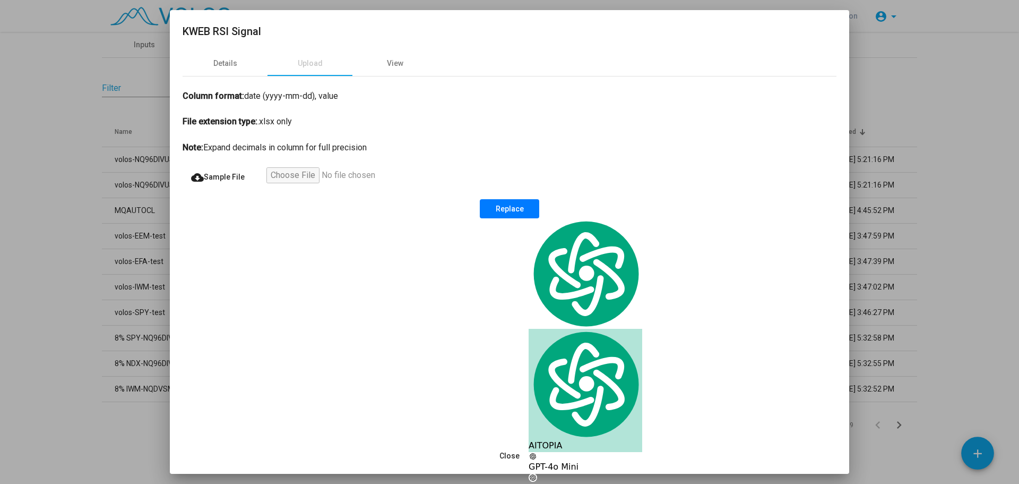
click at [426, 279] on div "Details Upload View Column format: date (yyyy-mm-dd), value File extension type…" at bounding box center [509, 243] width 679 height 387
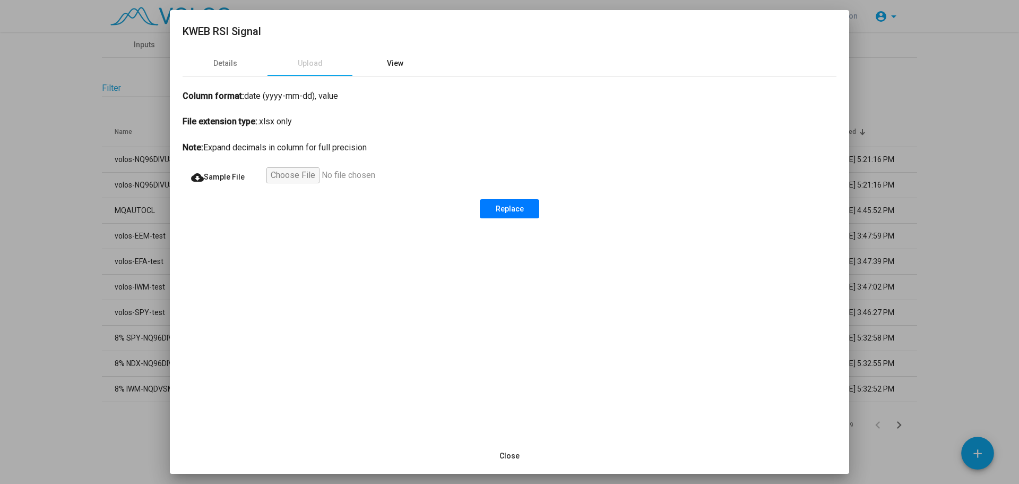
click at [389, 58] on div "View" at bounding box center [395, 63] width 16 height 11
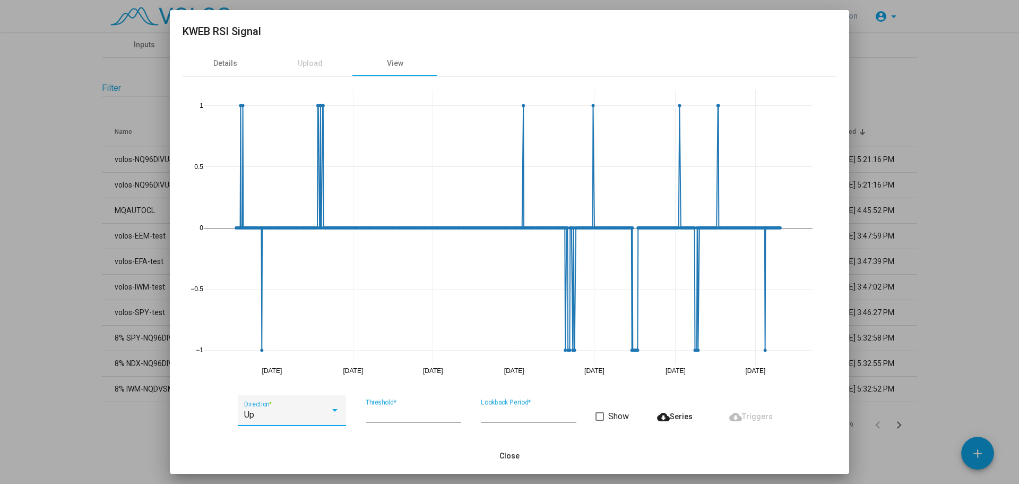
click at [328, 415] on div "Up" at bounding box center [287, 415] width 86 height 10
click at [223, 64] on div at bounding box center [509, 242] width 1019 height 484
click at [223, 64] on div "Details" at bounding box center [225, 63] width 24 height 11
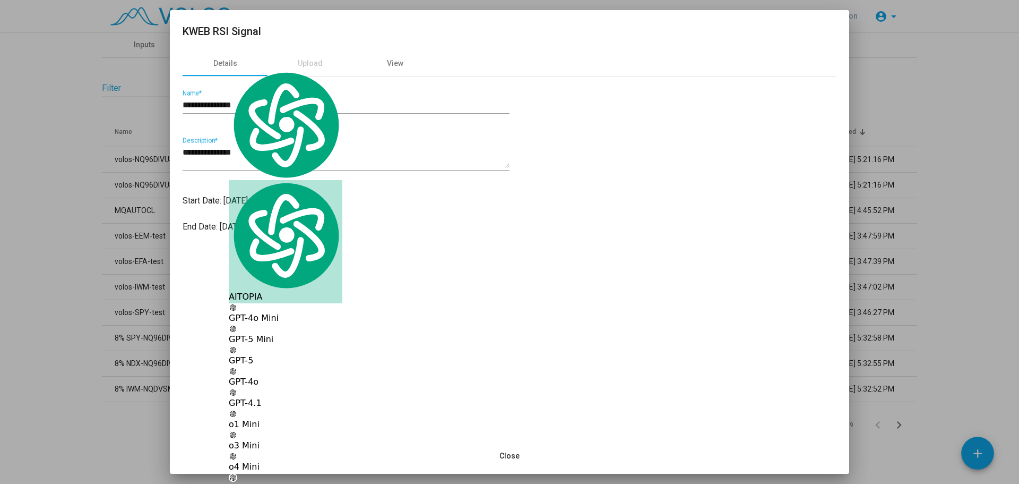
click at [526, 458] on button "Close" at bounding box center [509, 455] width 37 height 19
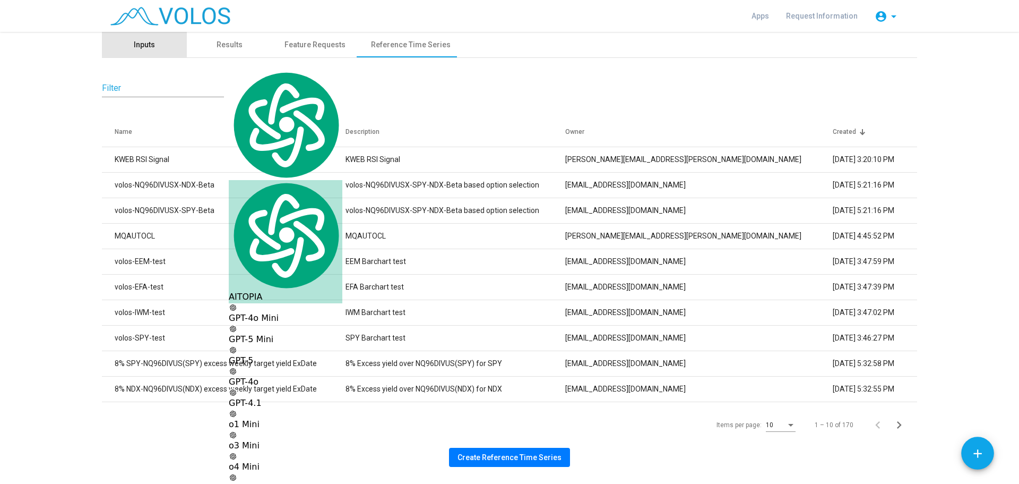
click at [149, 44] on div "Inputs" at bounding box center [144, 44] width 21 height 11
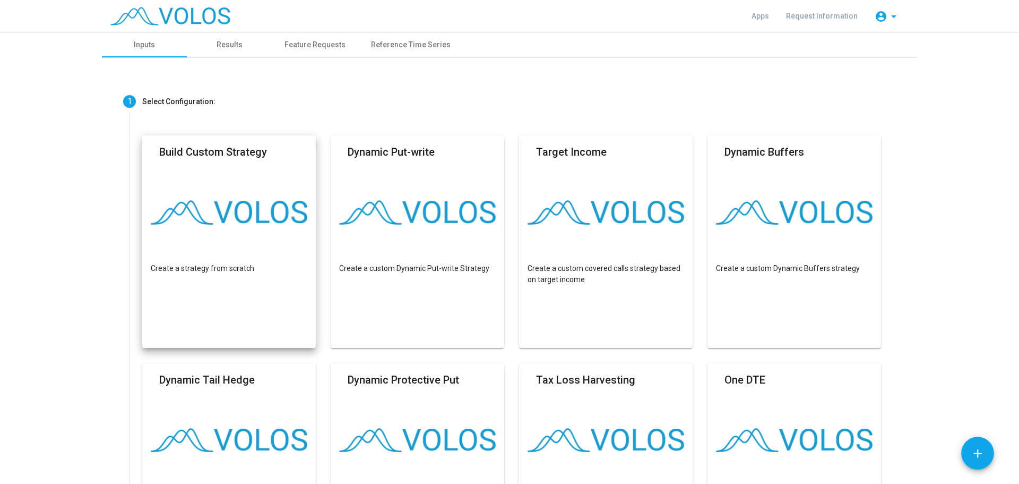
click at [247, 230] on mat-card "Build Custom Strategy Create a strategy from scratch" at bounding box center [229, 241] width 174 height 212
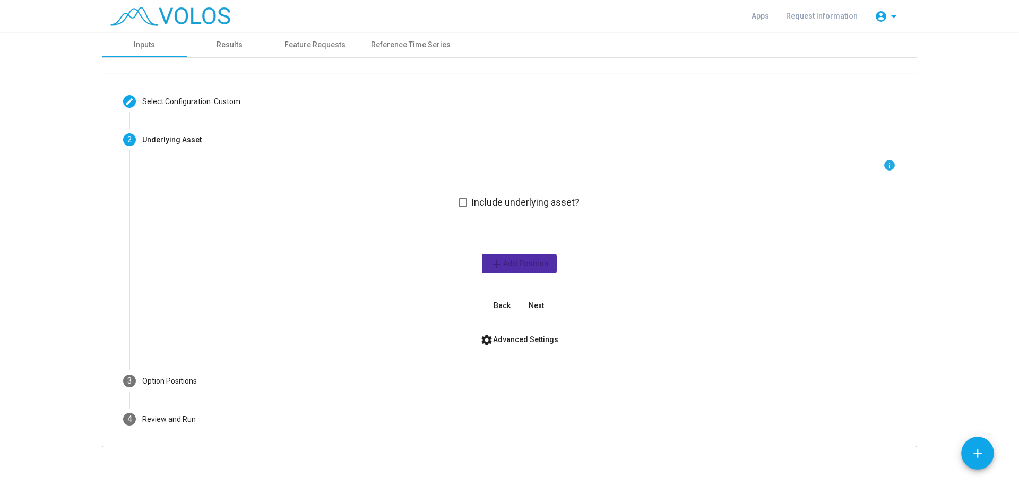
click at [275, 247] on div "info Include underlying asset? add Add Position Back Next" at bounding box center [519, 237] width 754 height 156
click at [464, 203] on label "Include underlying asset?" at bounding box center [519, 202] width 121 height 13
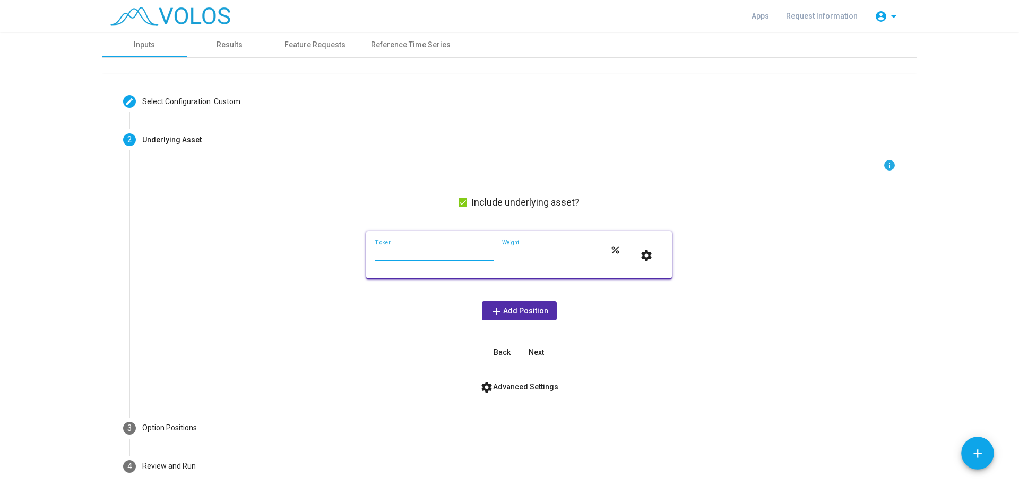
click at [454, 255] on input "Ticker" at bounding box center [434, 253] width 119 height 8
click at [451, 253] on input "****" at bounding box center [434, 253] width 119 height 8
type input "****"
click at [490, 308] on mat-icon "add" at bounding box center [496, 311] width 13 height 13
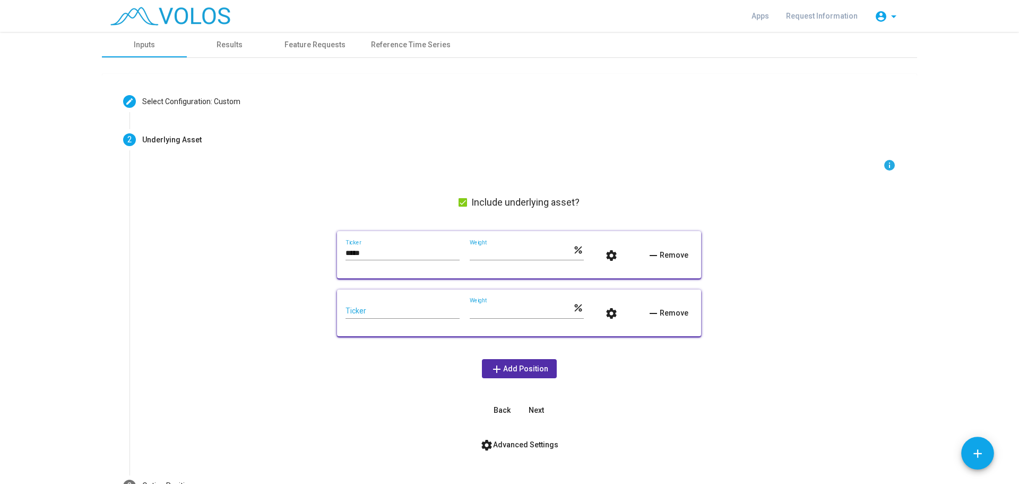
click at [673, 309] on span "remove Remove" at bounding box center [667, 312] width 41 height 8
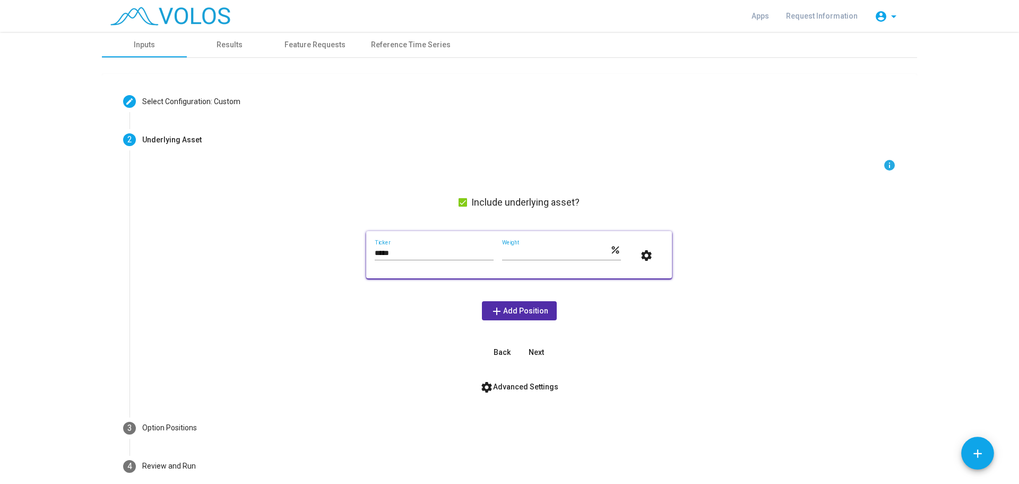
click at [534, 352] on span "Next" at bounding box center [536, 352] width 15 height 8
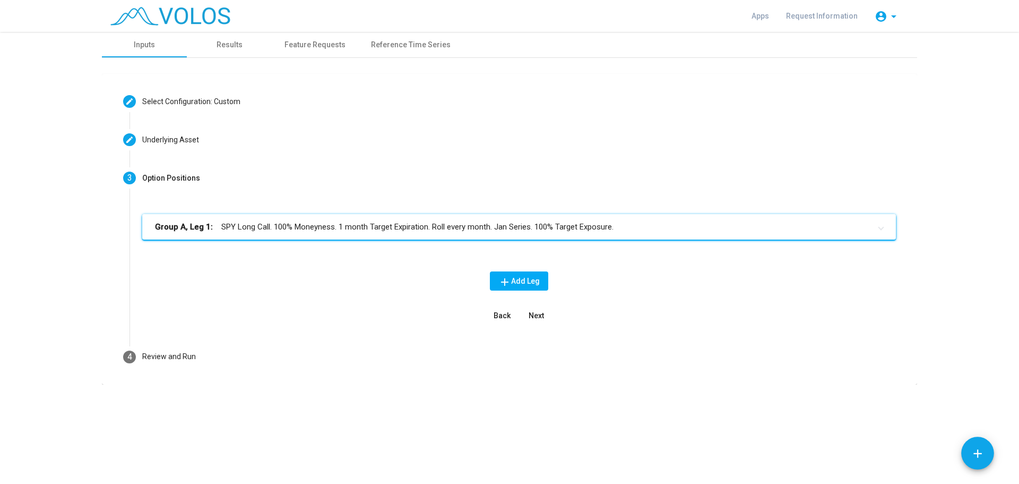
click at [324, 229] on mat-panel-title "Group A, Leg 1: SPY Long Call. 100% Moneyness. 1 month Target Expiration. Roll …" at bounding box center [513, 227] width 716 height 12
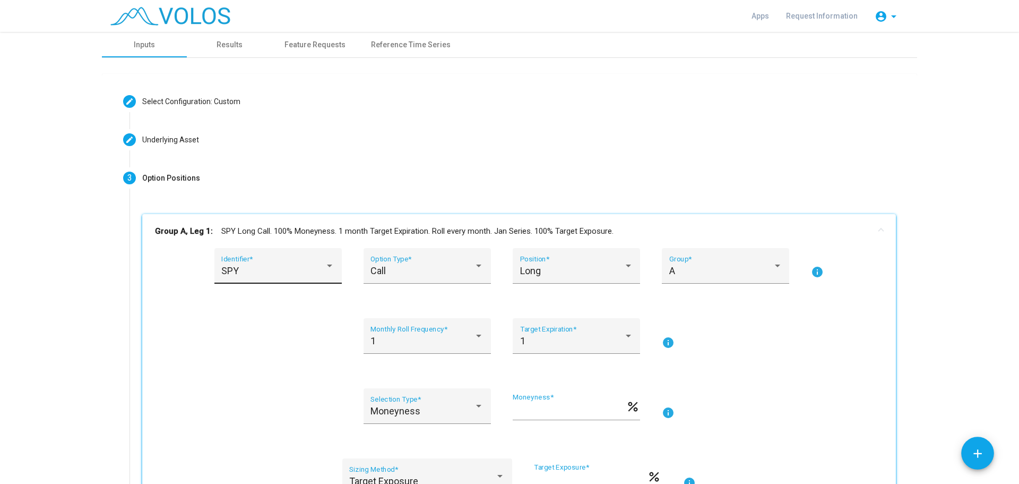
click at [299, 264] on div "SPY Identifier *" at bounding box center [277, 269] width 113 height 28
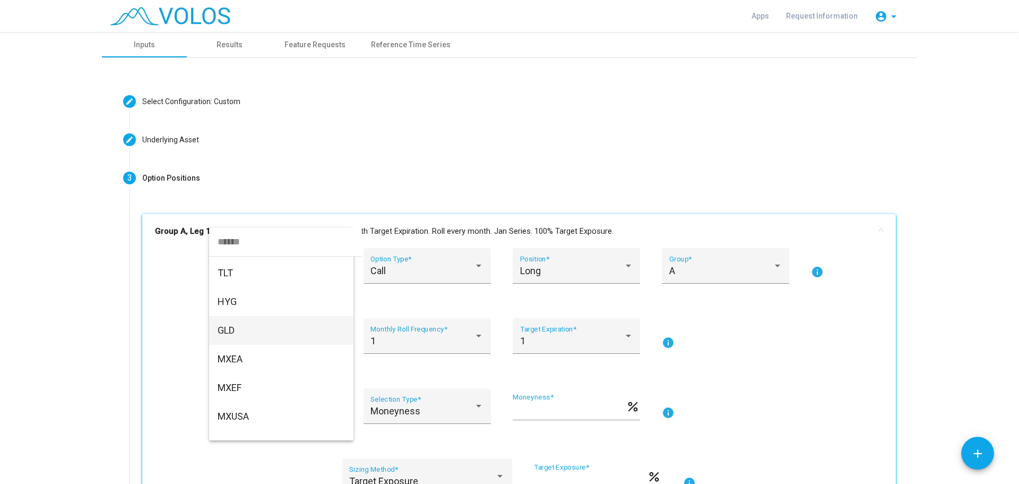
scroll to position [442, 0]
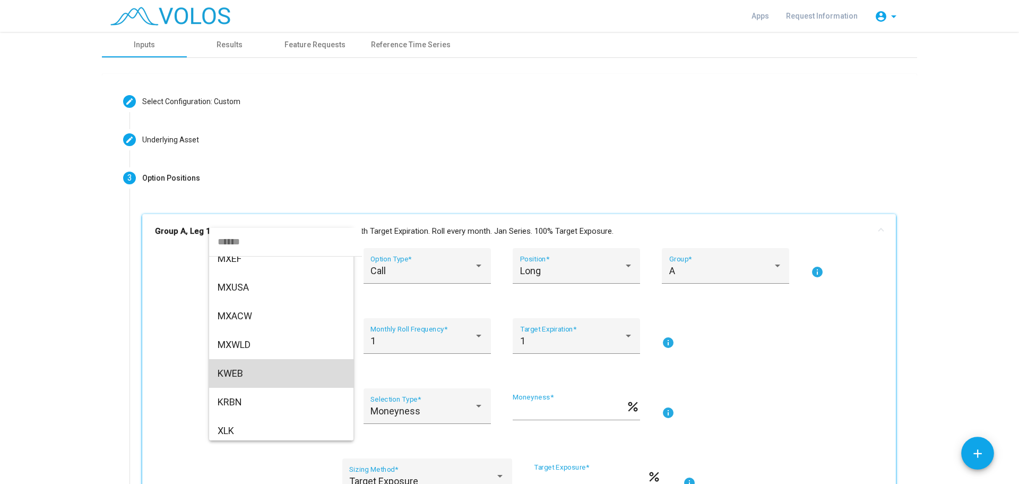
click at [255, 383] on span "KWEB" at bounding box center [281, 373] width 127 height 29
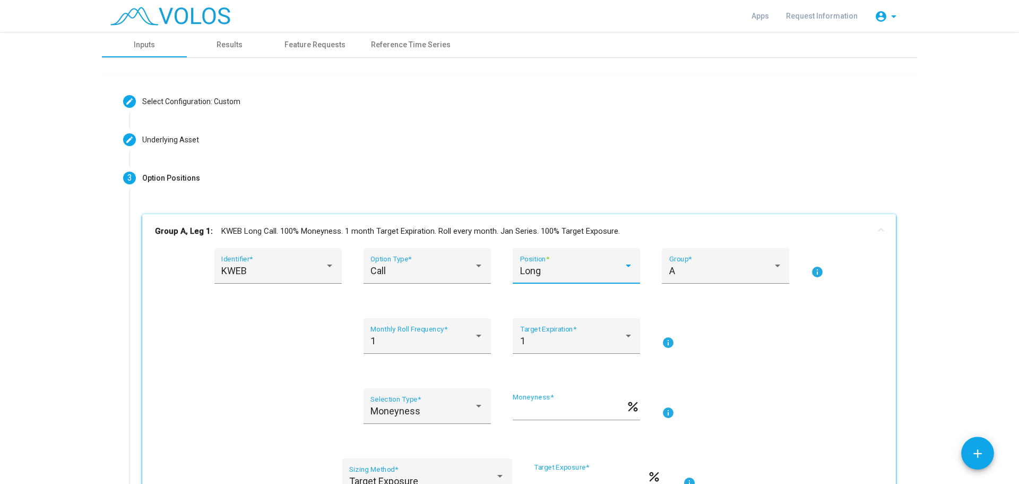
click at [523, 273] on span "Long" at bounding box center [530, 270] width 21 height 11
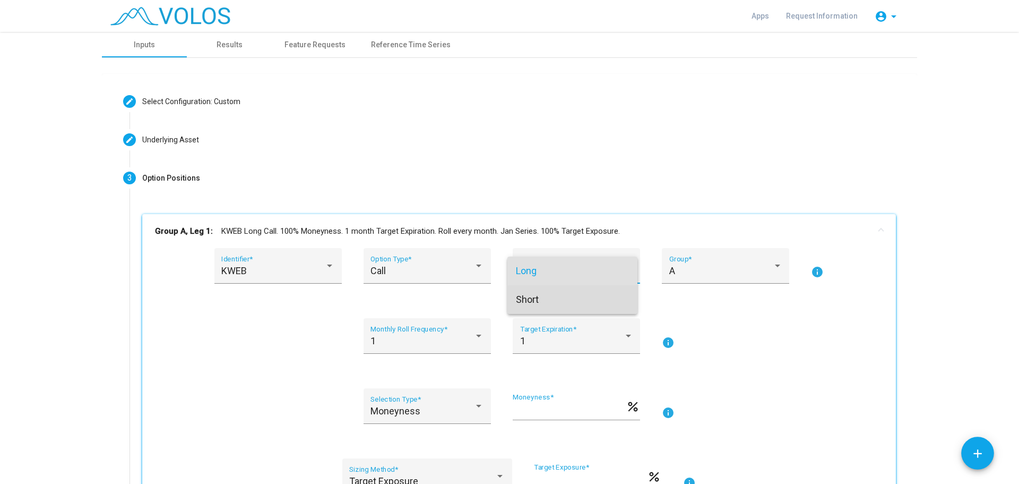
click at [532, 292] on span "Short" at bounding box center [572, 299] width 113 height 29
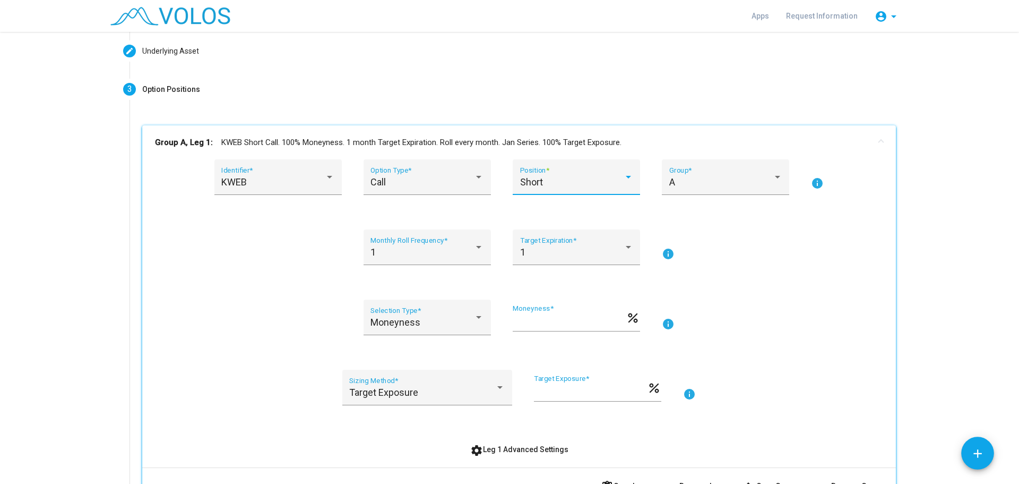
scroll to position [177, 0]
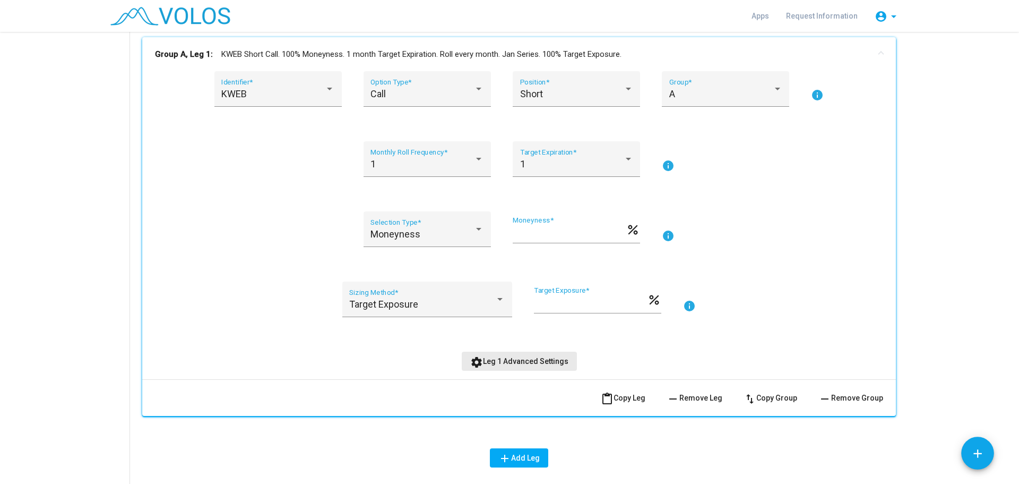
click at [558, 364] on span "settings Leg 1 Advanced Settings" at bounding box center [519, 361] width 98 height 8
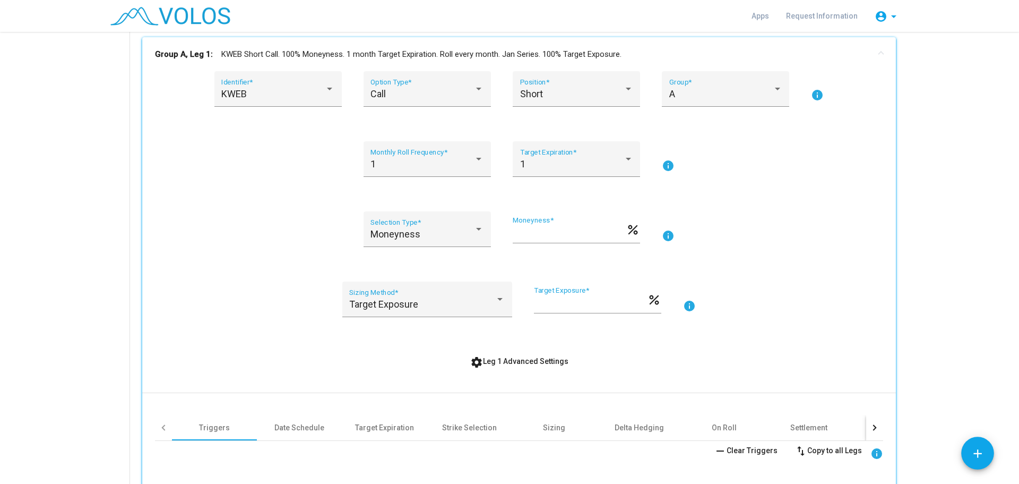
scroll to position [265, 0]
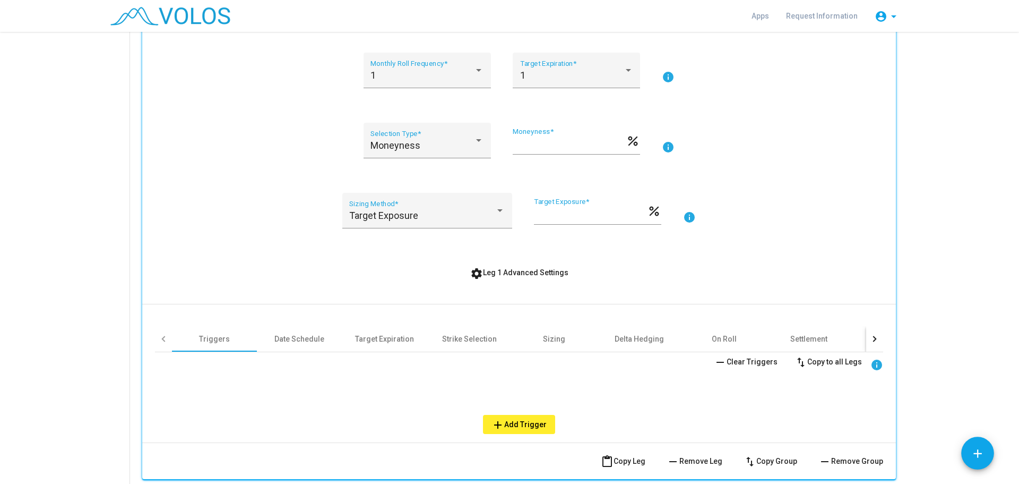
click at [529, 420] on span "add Add Trigger" at bounding box center [519, 424] width 55 height 8
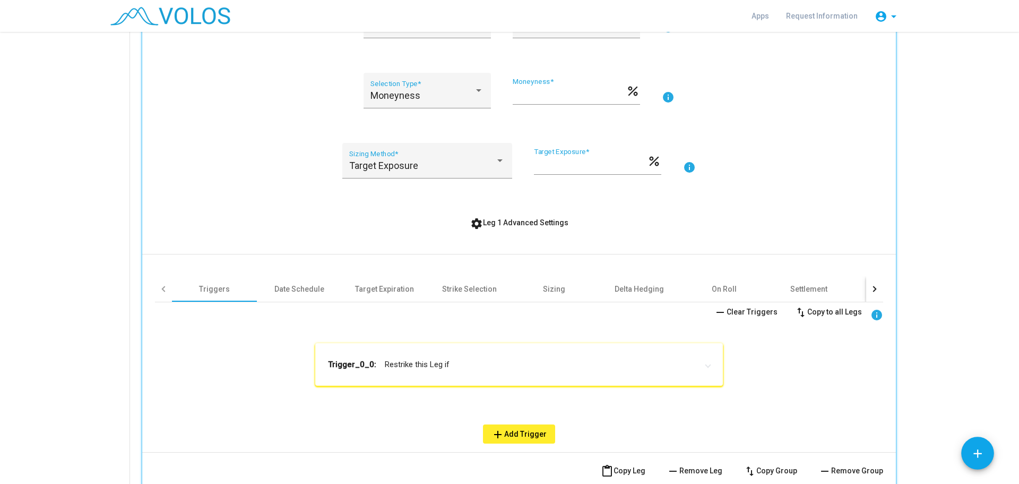
scroll to position [354, 0]
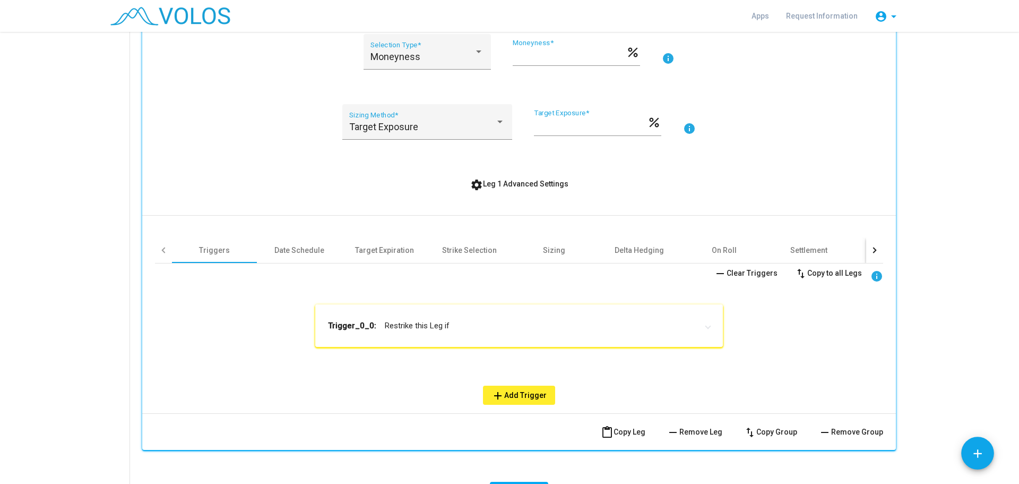
click at [443, 335] on mat-expansion-panel-header "Trigger_0_0: Restrike this Leg if" at bounding box center [519, 325] width 408 height 42
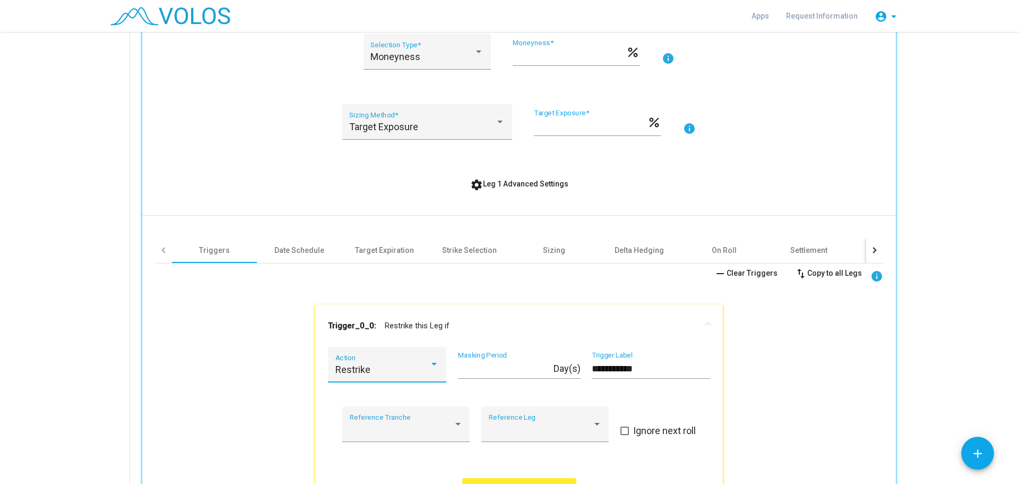
click at [411, 367] on div "Restrike" at bounding box center [382, 369] width 94 height 11
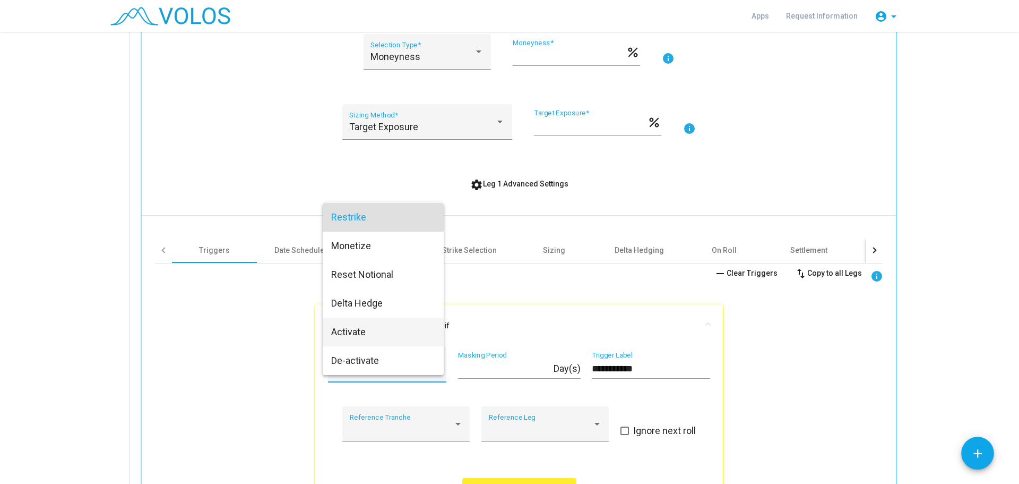
click at [371, 331] on span "Activate" at bounding box center [383, 331] width 104 height 29
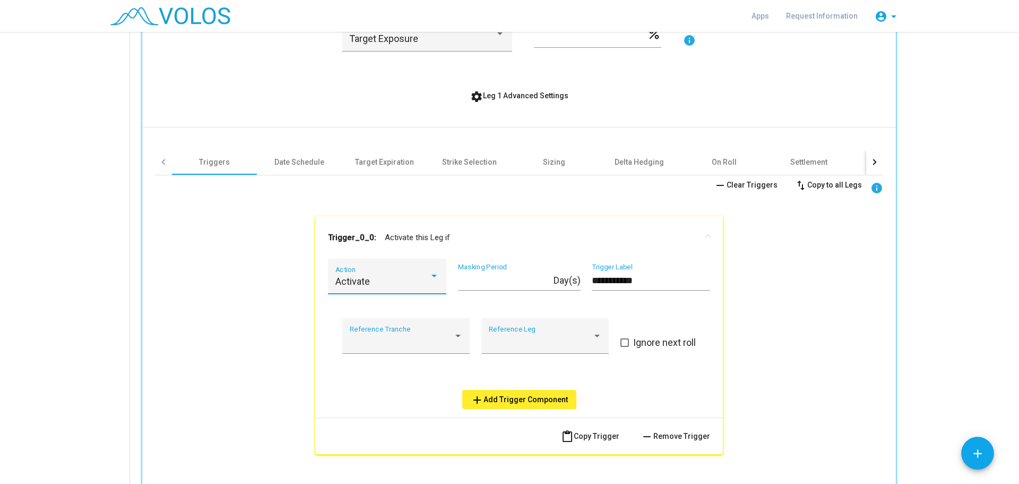
scroll to position [531, 0]
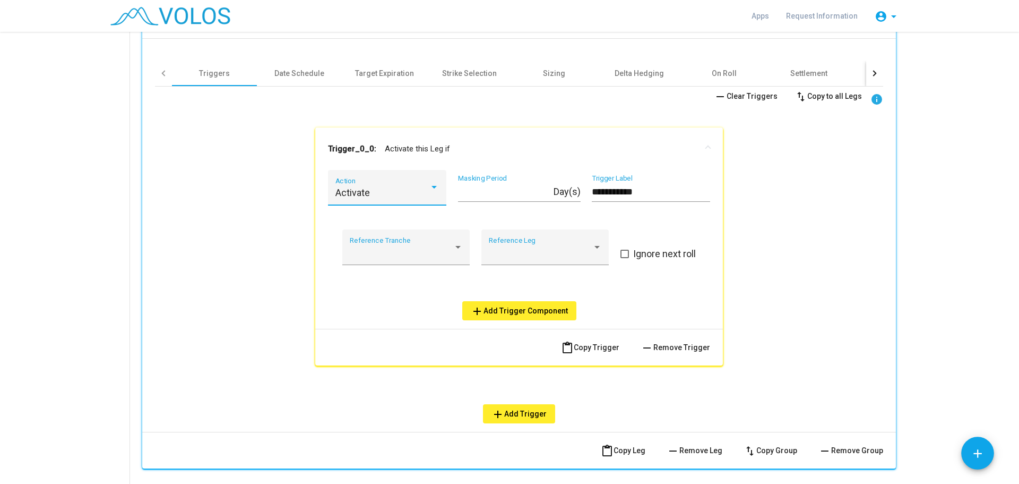
click at [521, 313] on span "add Add Trigger Component" at bounding box center [519, 310] width 97 height 8
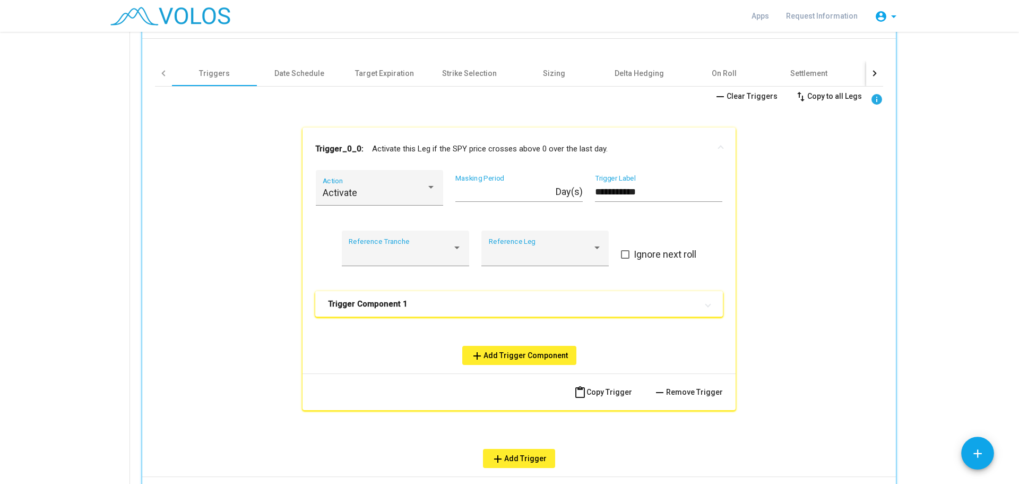
click at [518, 314] on mat-expansion-panel-header "Trigger Component 1" at bounding box center [519, 303] width 408 height 25
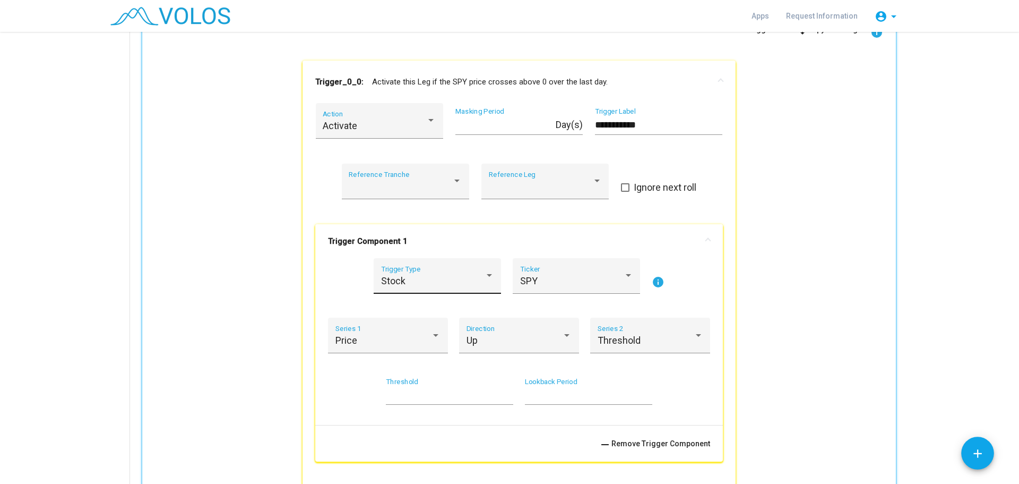
scroll to position [619, 0]
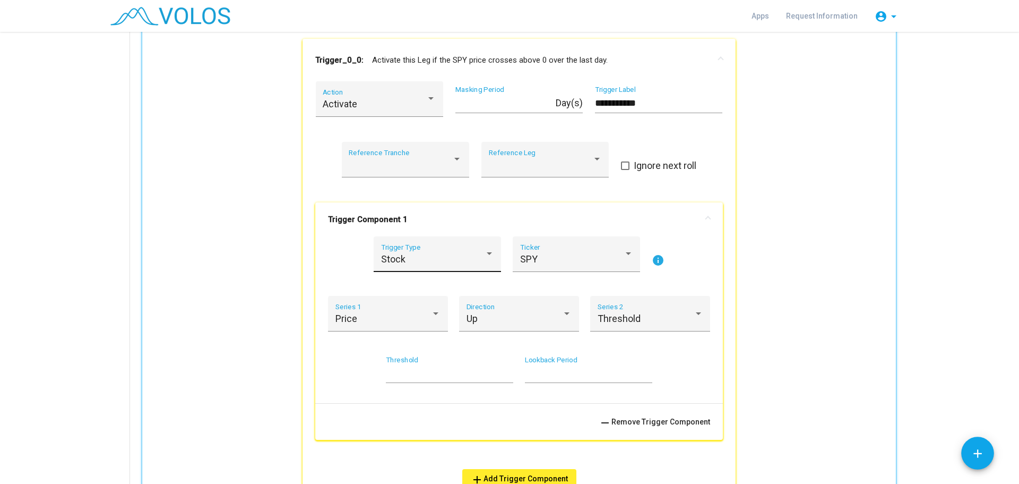
click at [459, 259] on div "Stock" at bounding box center [433, 259] width 104 height 11
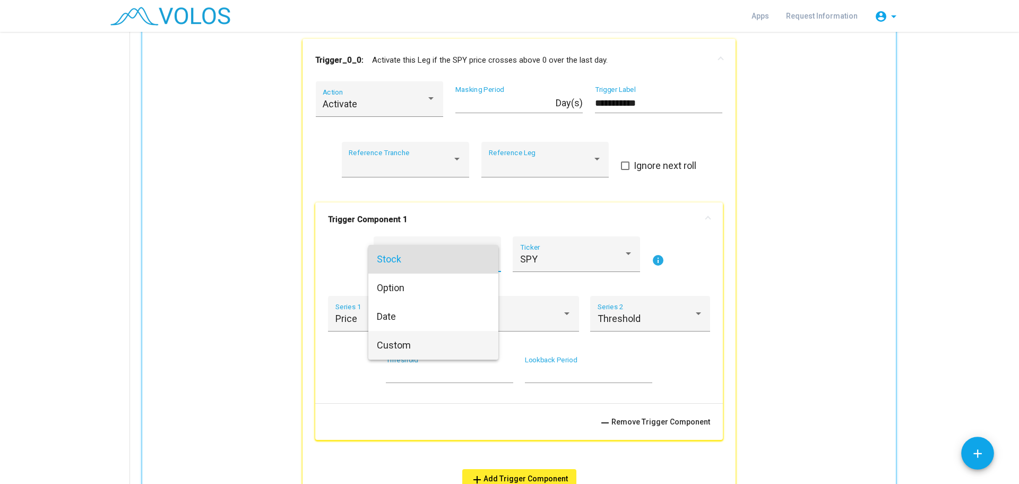
click at [429, 336] on span "Custom" at bounding box center [433, 345] width 113 height 29
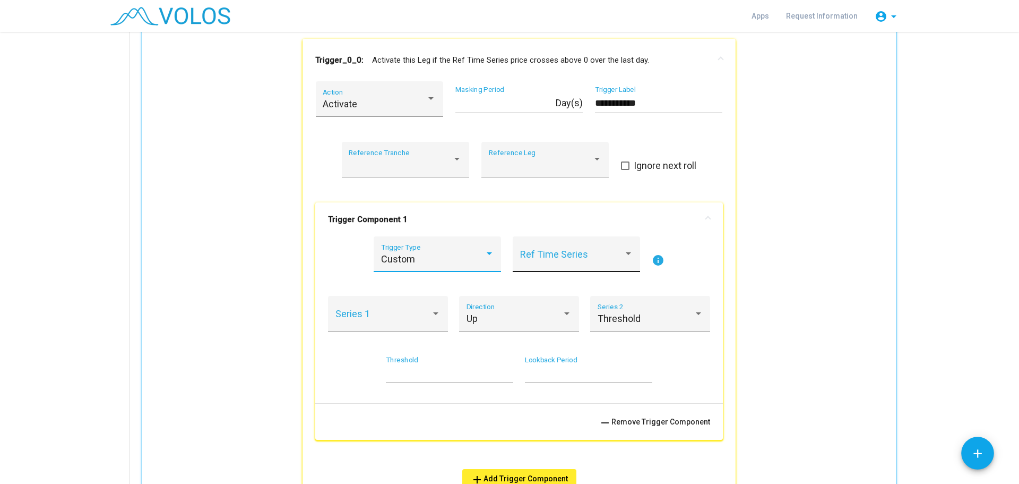
click at [635, 258] on div "Ref Time Series" at bounding box center [576, 254] width 127 height 36
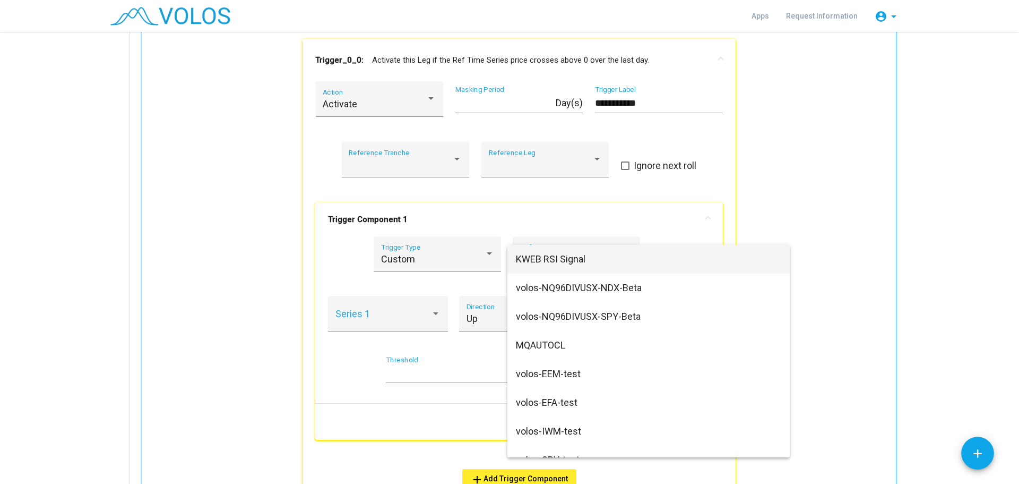
click at [592, 258] on span "KWEB RSI Signal" at bounding box center [648, 259] width 265 height 29
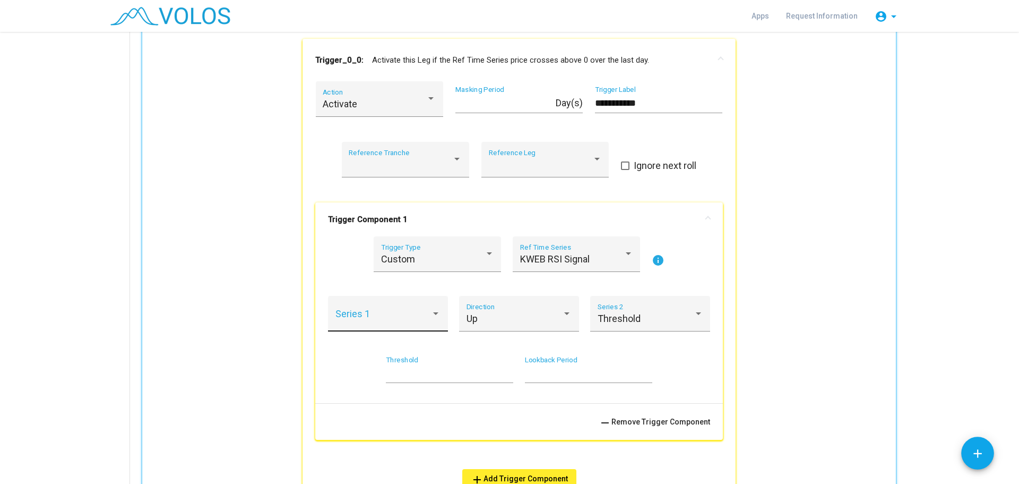
click at [411, 309] on div "Series 1" at bounding box center [388, 317] width 106 height 28
click at [403, 323] on span "Value" at bounding box center [384, 318] width 106 height 29
click at [509, 319] on div "Up" at bounding box center [515, 318] width 96 height 11
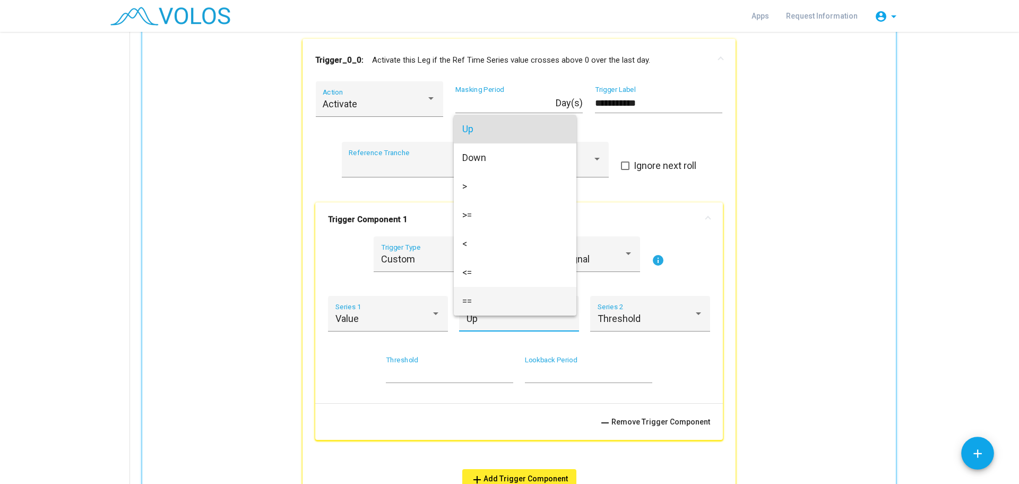
click at [499, 294] on span "==" at bounding box center [515, 301] width 106 height 29
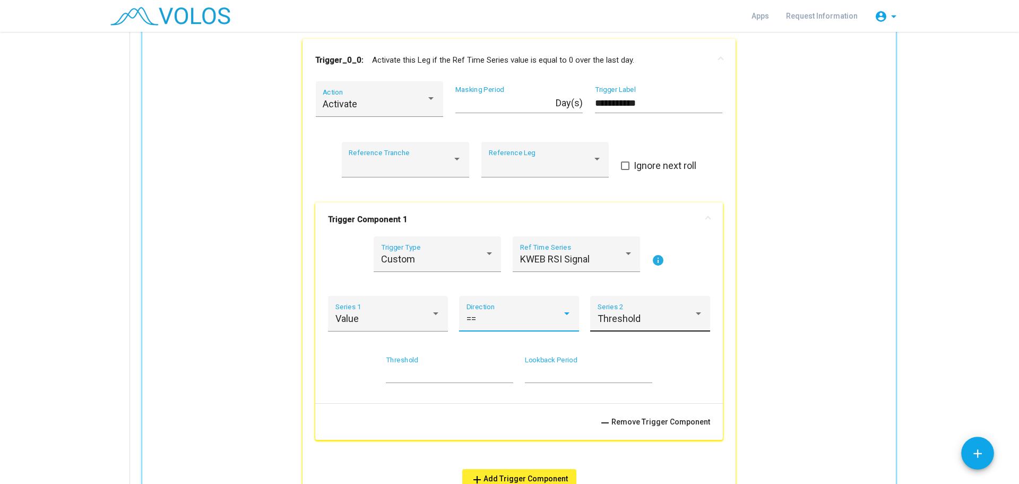
click at [615, 316] on span "Threshold" at bounding box center [619, 318] width 43 height 11
click at [704, 360] on div at bounding box center [509, 242] width 1019 height 484
click at [435, 367] on div "* Threshold" at bounding box center [449, 369] width 127 height 27
click at [435, 374] on input "*" at bounding box center [449, 373] width 127 height 11
click at [434, 379] on div "* Threshold" at bounding box center [449, 369] width 127 height 27
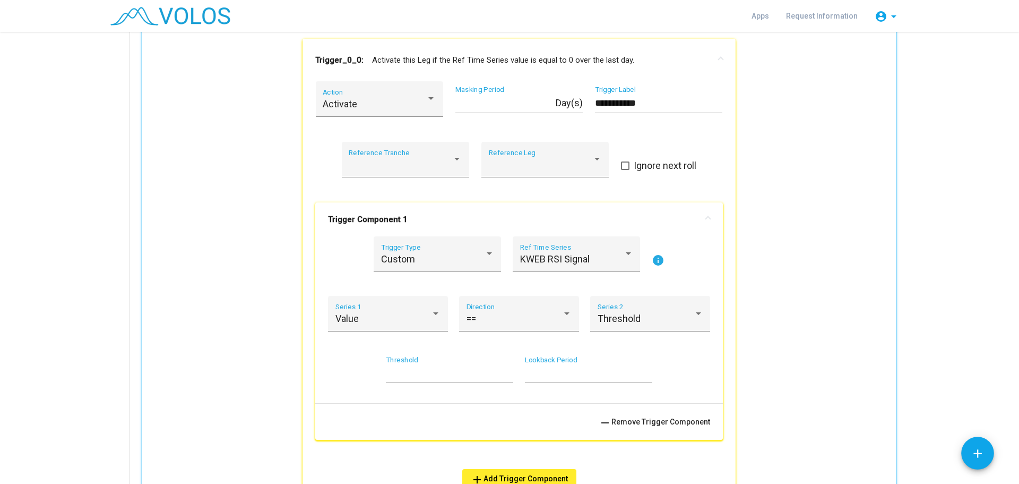
click at [434, 379] on div "* Threshold" at bounding box center [449, 369] width 127 height 27
type input "*"
click at [503, 372] on input "*" at bounding box center [449, 373] width 127 height 11
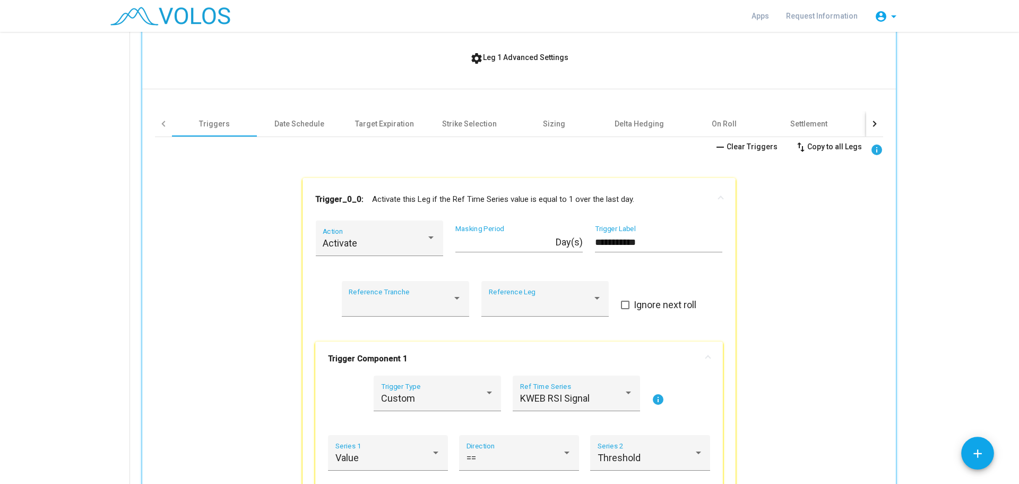
scroll to position [442, 0]
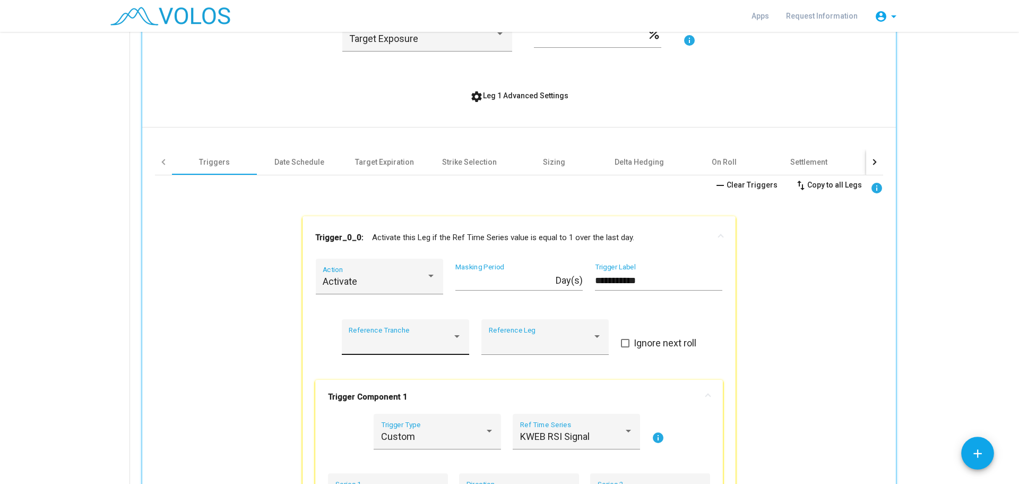
click at [449, 330] on div "Reference Tranche" at bounding box center [405, 340] width 113 height 28
click at [795, 343] on div at bounding box center [509, 242] width 1019 height 484
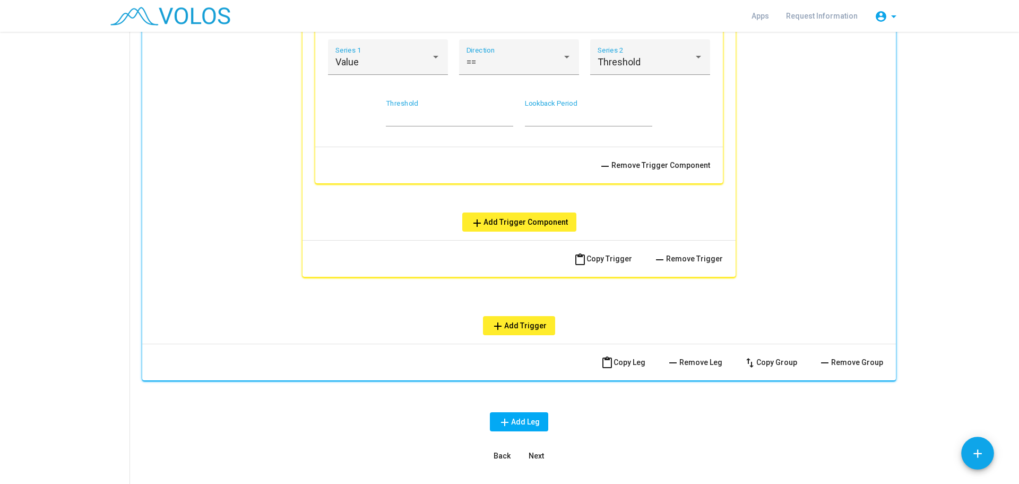
scroll to position [885, 0]
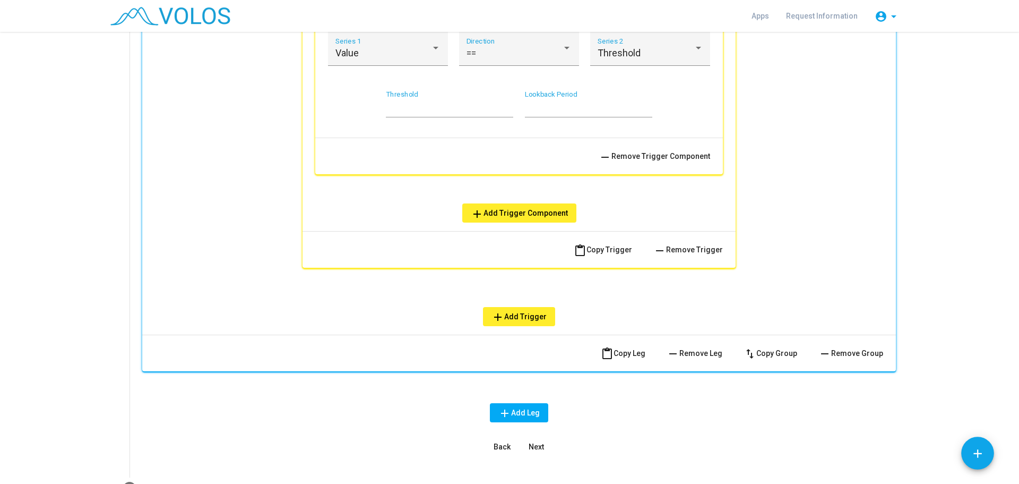
click at [524, 315] on span "add Add Trigger" at bounding box center [519, 316] width 55 height 8
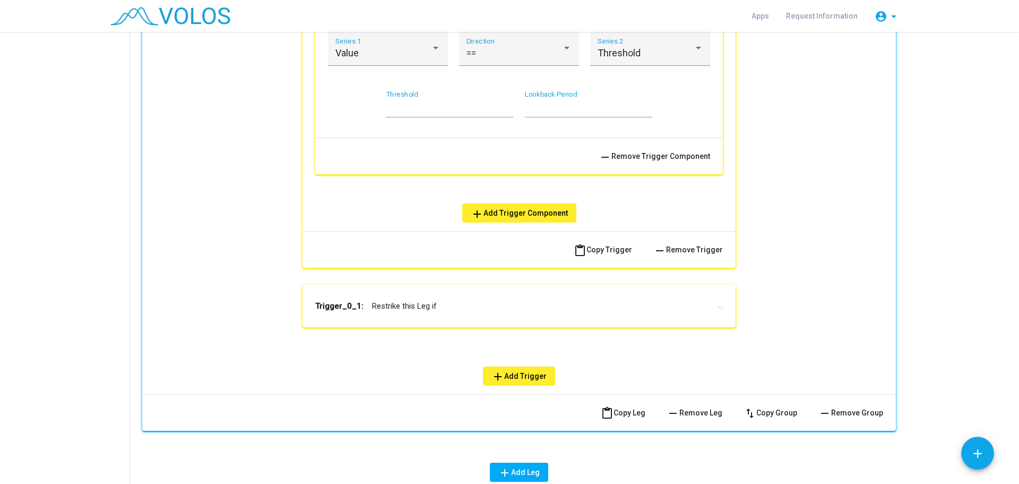
click at [457, 309] on mat-panel-title "Trigger_0_1: Restrike this Leg if" at bounding box center [512, 305] width 395 height 11
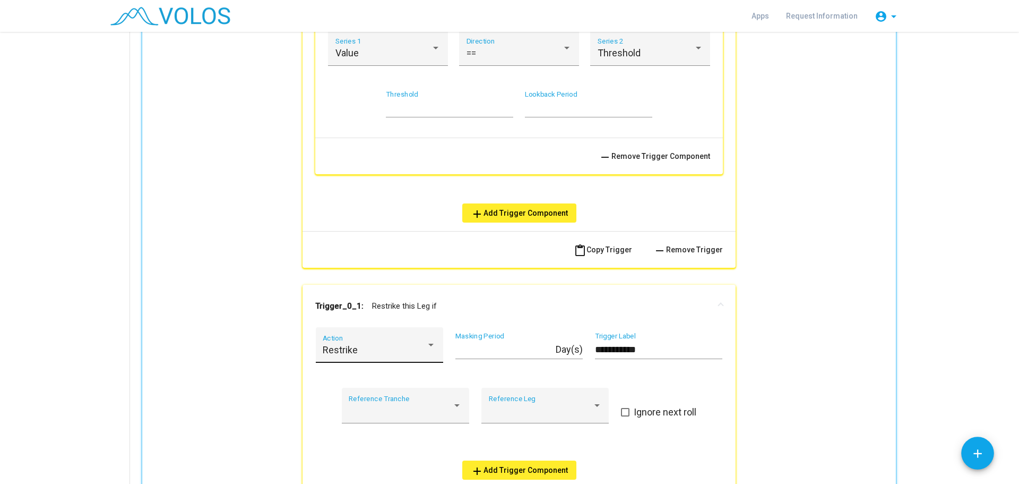
click at [421, 339] on div "Restrike Action" at bounding box center [379, 348] width 113 height 28
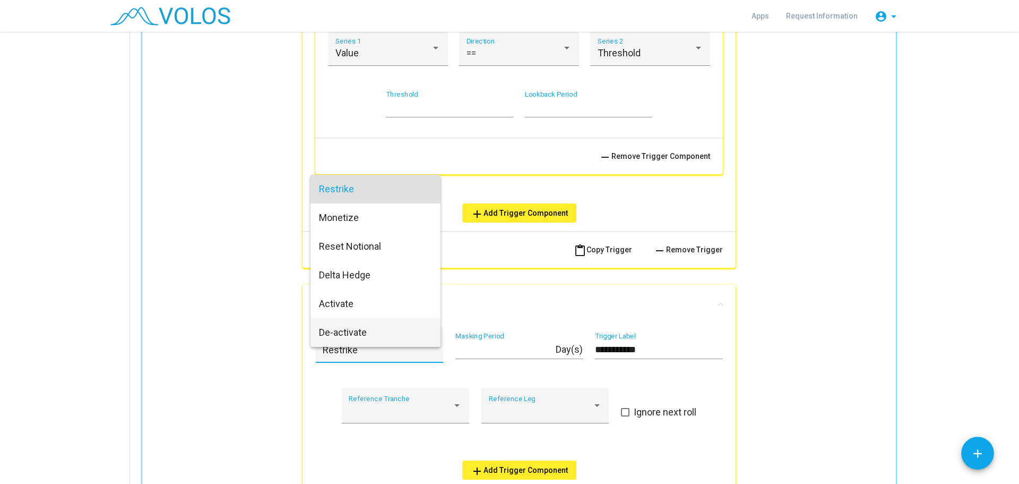
click at [419, 335] on span "De-activate" at bounding box center [375, 332] width 113 height 29
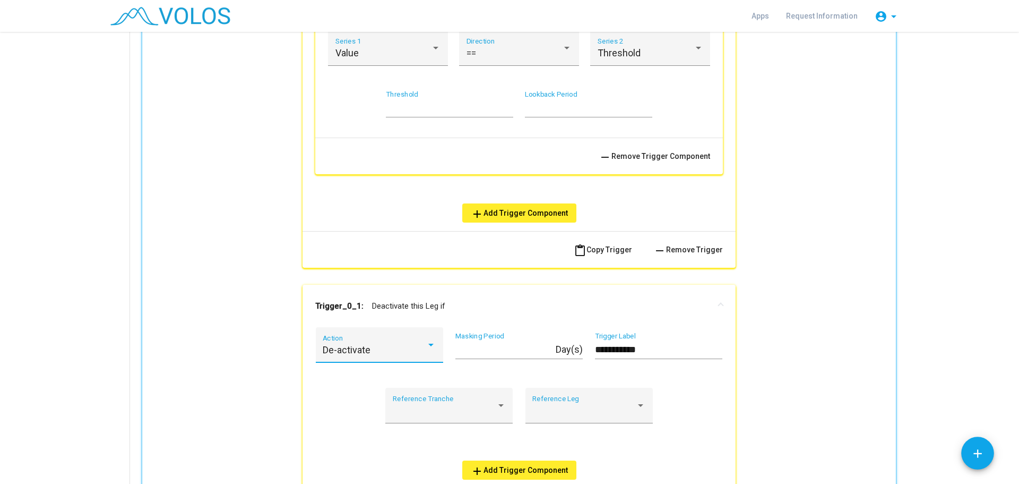
scroll to position [973, 0]
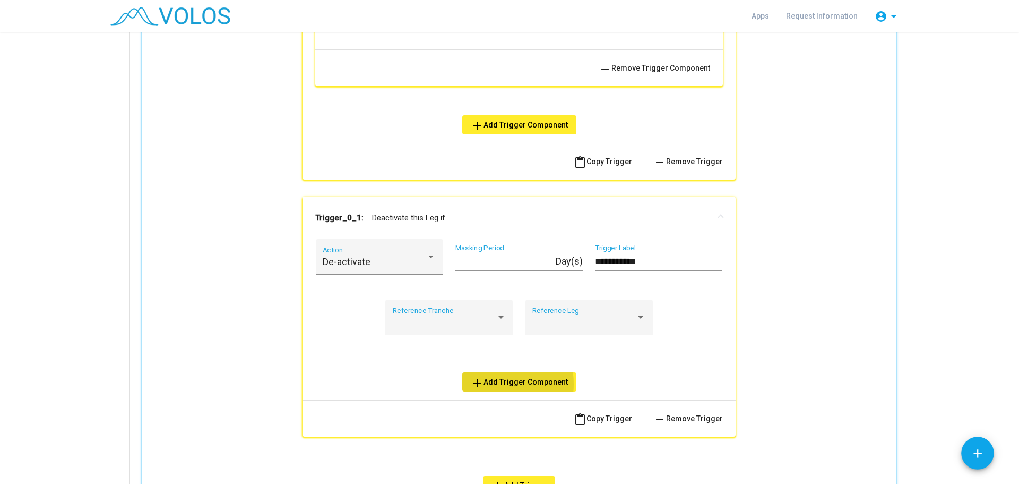
click at [484, 384] on span "add Add Trigger Component" at bounding box center [519, 381] width 97 height 8
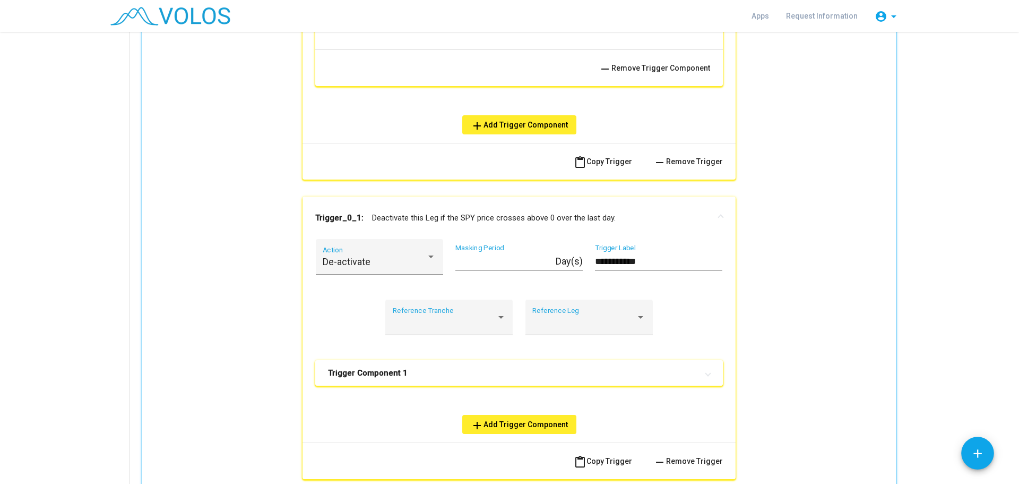
click at [450, 377] on mat-expansion-panel-header "Trigger Component 1" at bounding box center [519, 372] width 408 height 25
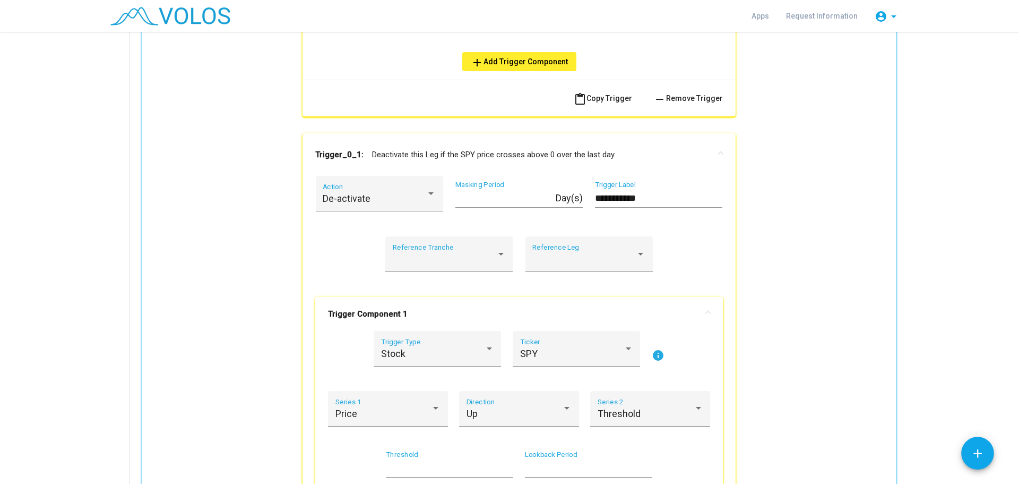
scroll to position [1062, 0]
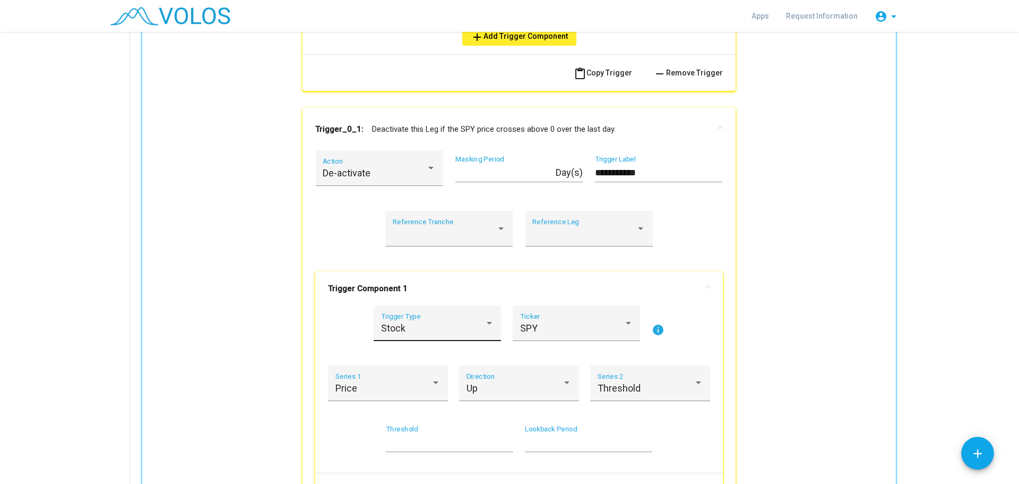
click at [456, 331] on div "Stock" at bounding box center [433, 328] width 104 height 11
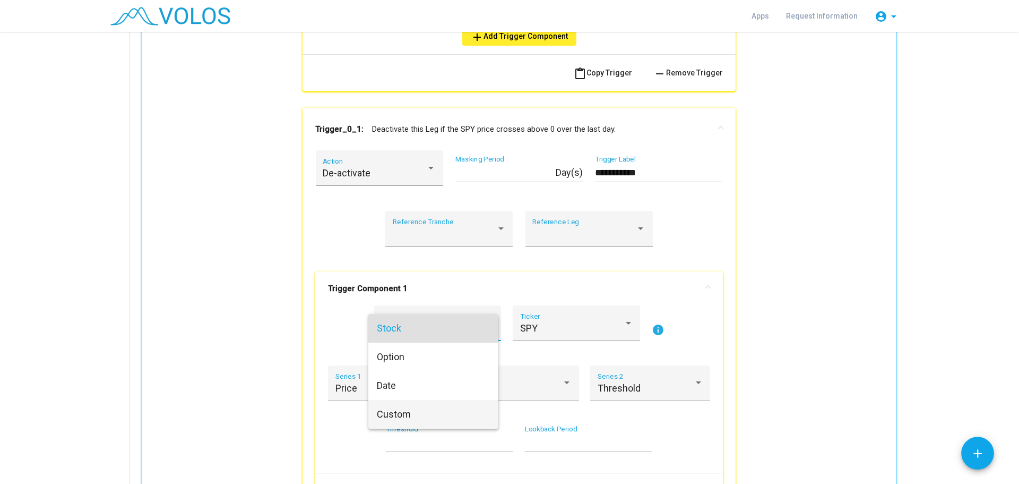
click at [448, 402] on span "Custom" at bounding box center [433, 414] width 113 height 29
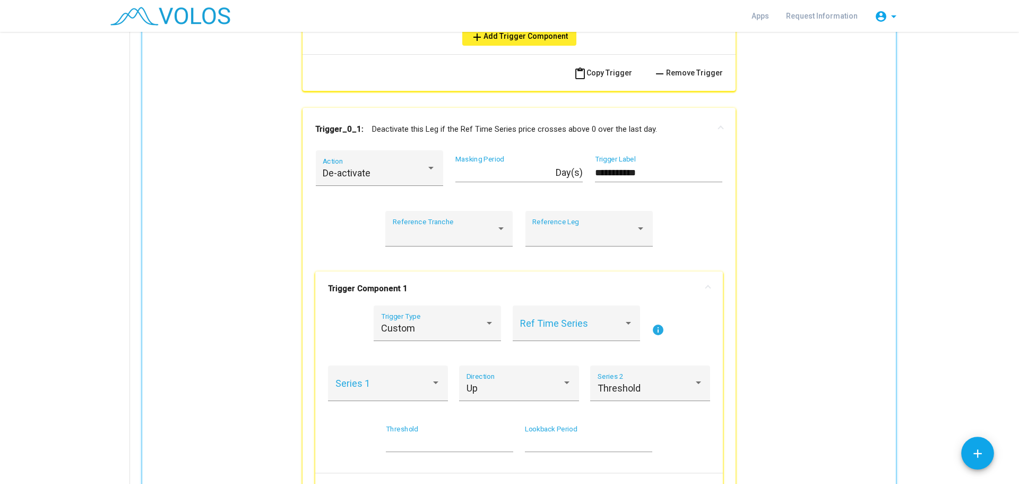
click at [258, 346] on div "**********" at bounding box center [519, 108] width 728 height 1105
click at [306, 241] on div "**********" at bounding box center [519, 358] width 433 height 416
click at [474, 222] on div "Reference Tranche" at bounding box center [449, 232] width 113 height 28
click at [704, 203] on div at bounding box center [509, 242] width 1019 height 484
click at [564, 334] on div "Ref Time Series" at bounding box center [576, 327] width 113 height 28
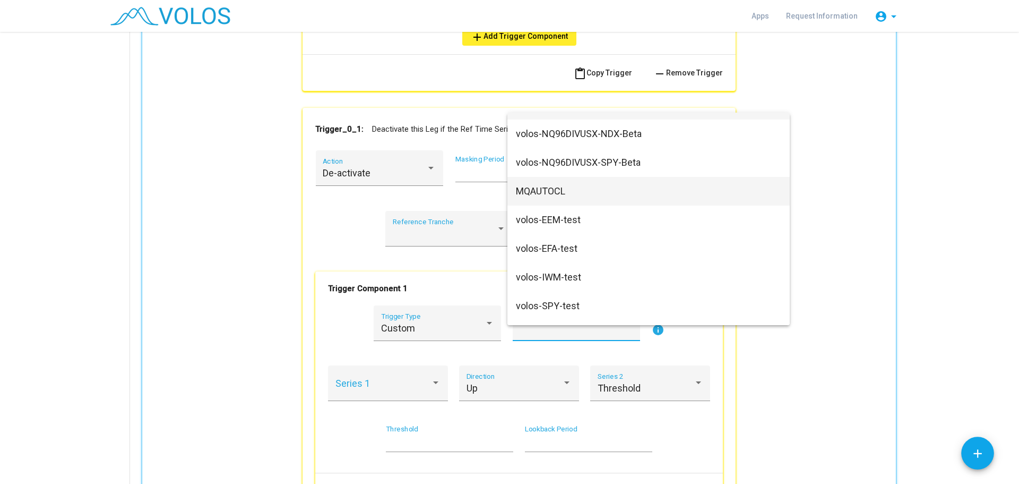
scroll to position [0, 0]
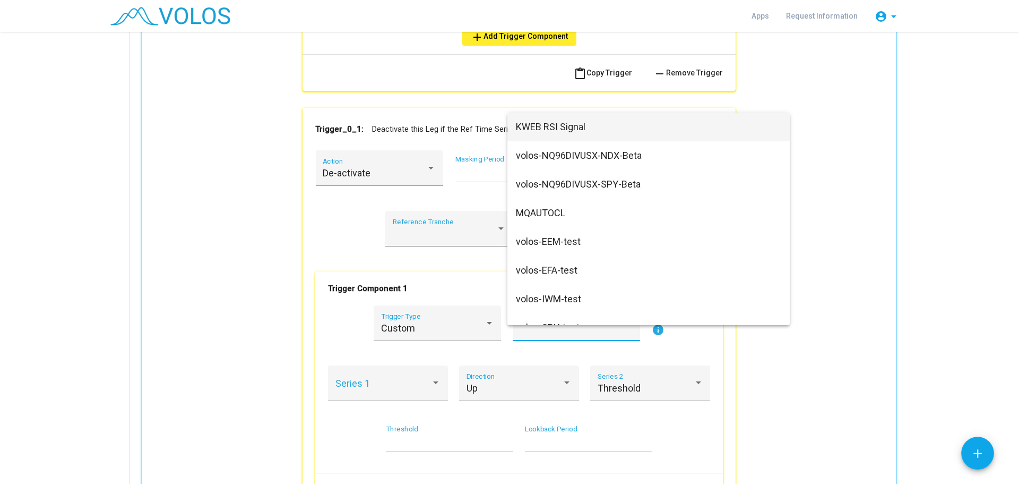
click at [555, 130] on span "KWEB RSI Signal" at bounding box center [648, 127] width 265 height 29
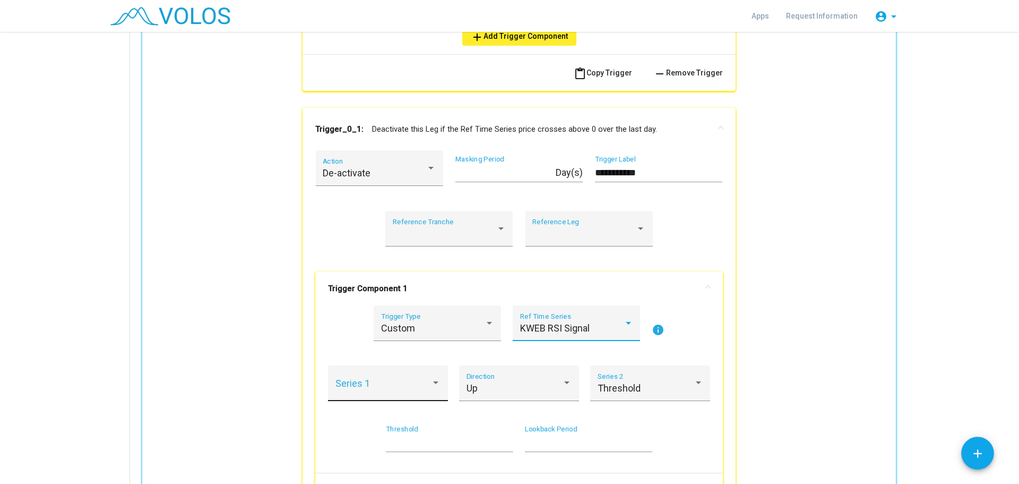
click at [415, 394] on div "Series 1" at bounding box center [388, 386] width 106 height 28
click at [415, 394] on span "Value" at bounding box center [384, 388] width 106 height 29
click at [468, 391] on span "Up" at bounding box center [472, 387] width 11 height 11
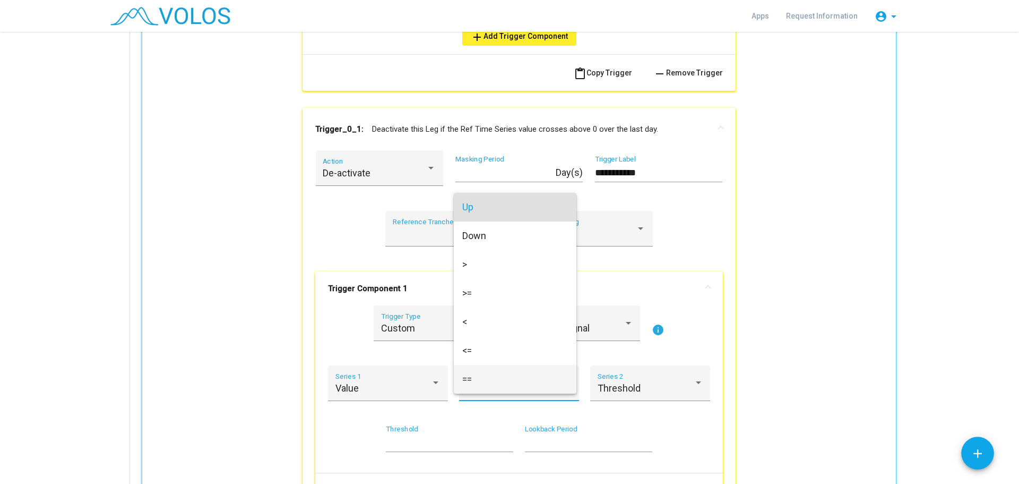
click at [471, 381] on span "==" at bounding box center [515, 379] width 106 height 29
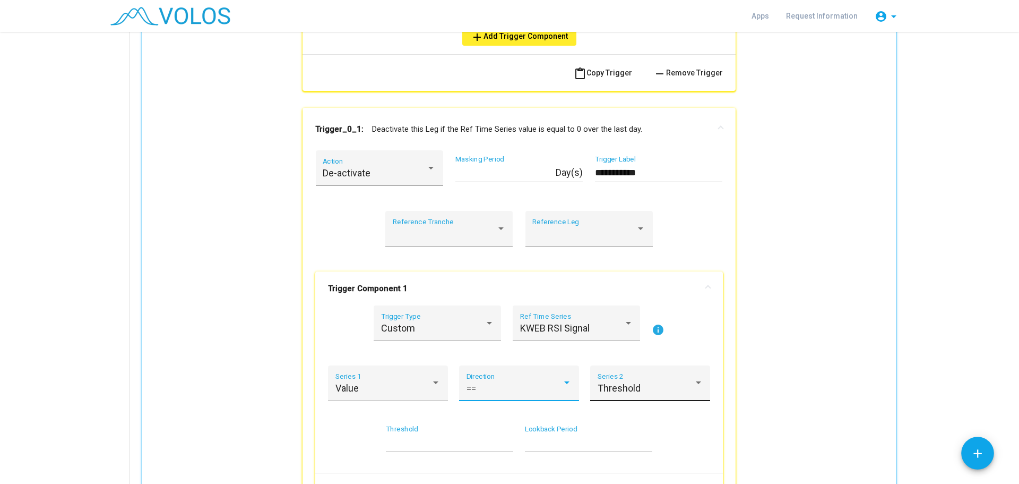
click at [625, 382] on span "Threshold" at bounding box center [619, 387] width 43 height 11
click at [419, 441] on div at bounding box center [509, 242] width 1019 height 484
type input "**"
click at [504, 446] on input "**" at bounding box center [449, 442] width 127 height 11
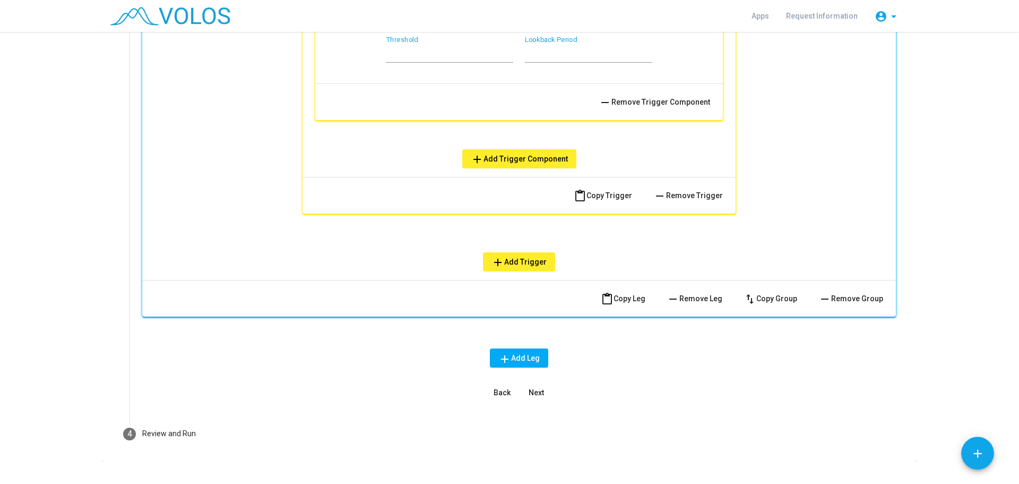
scroll to position [1471, 0]
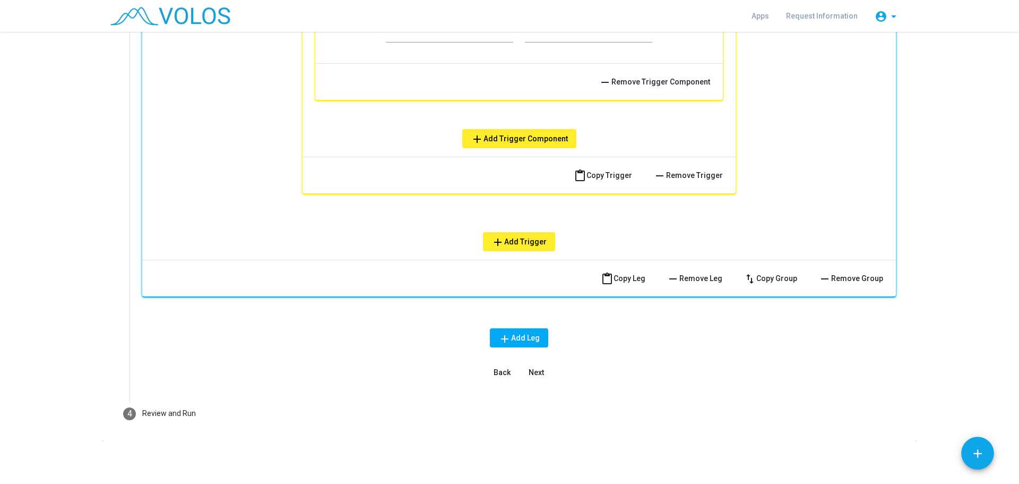
click at [535, 369] on span "Next" at bounding box center [536, 372] width 15 height 8
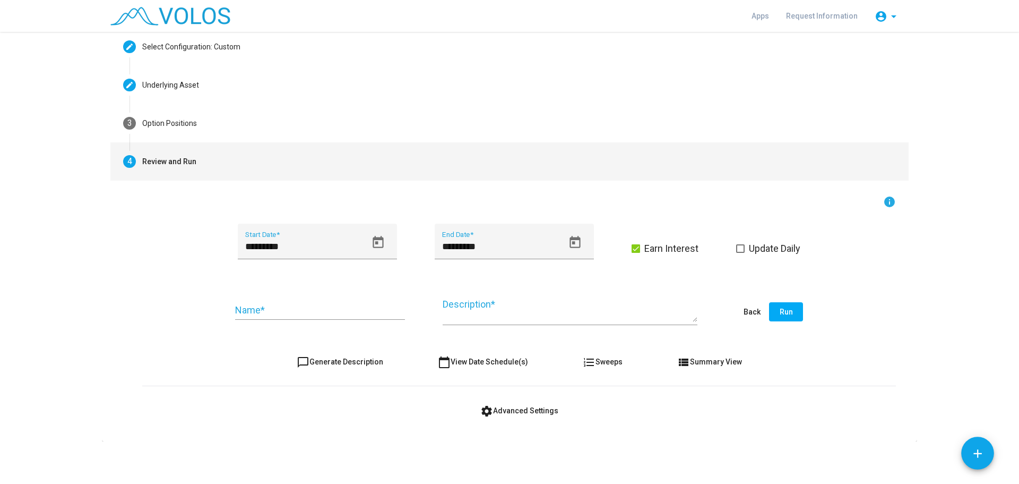
scroll to position [55, 0]
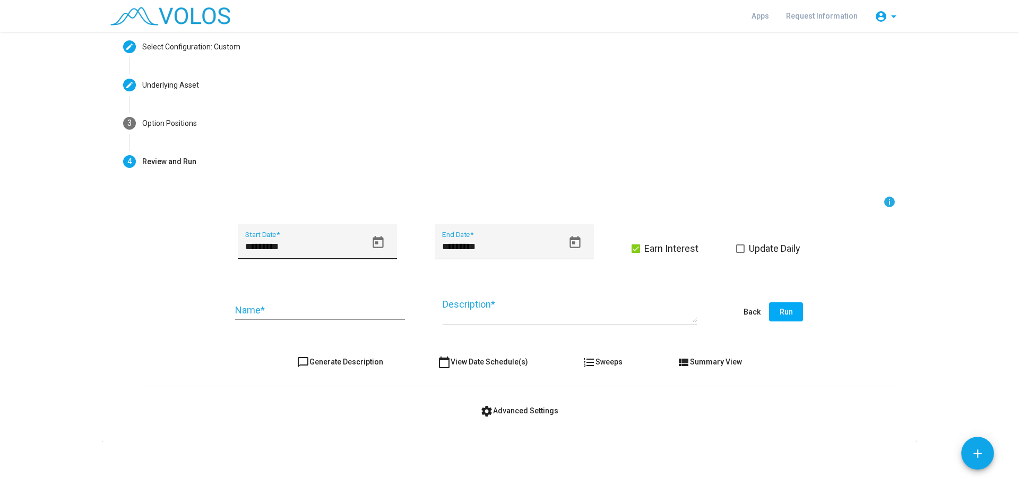
drag, startPoint x: 329, startPoint y: 246, endPoint x: 341, endPoint y: 248, distance: 12.9
click at [329, 246] on input "*********" at bounding box center [305, 246] width 121 height 11
click at [376, 245] on icon "Open calendar" at bounding box center [378, 242] width 14 height 14
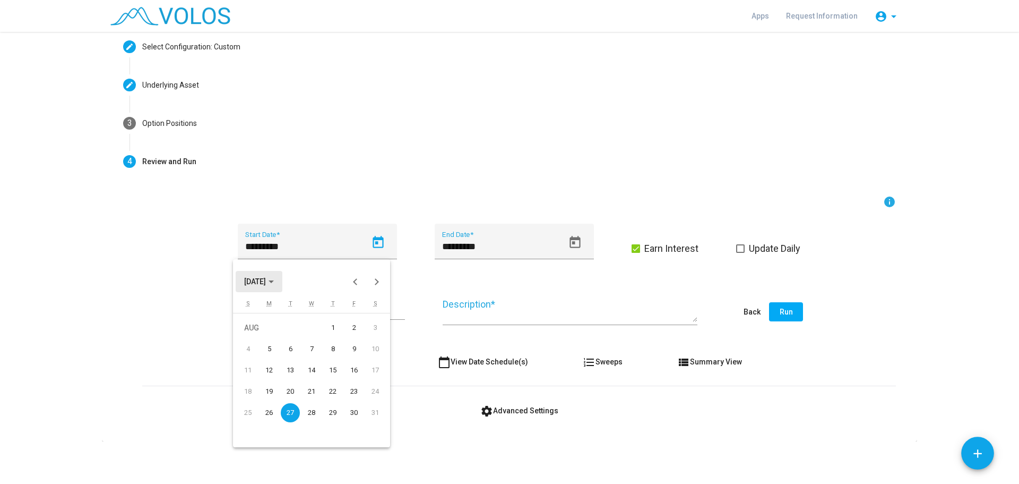
click at [278, 273] on button "AUG 2024" at bounding box center [259, 281] width 47 height 21
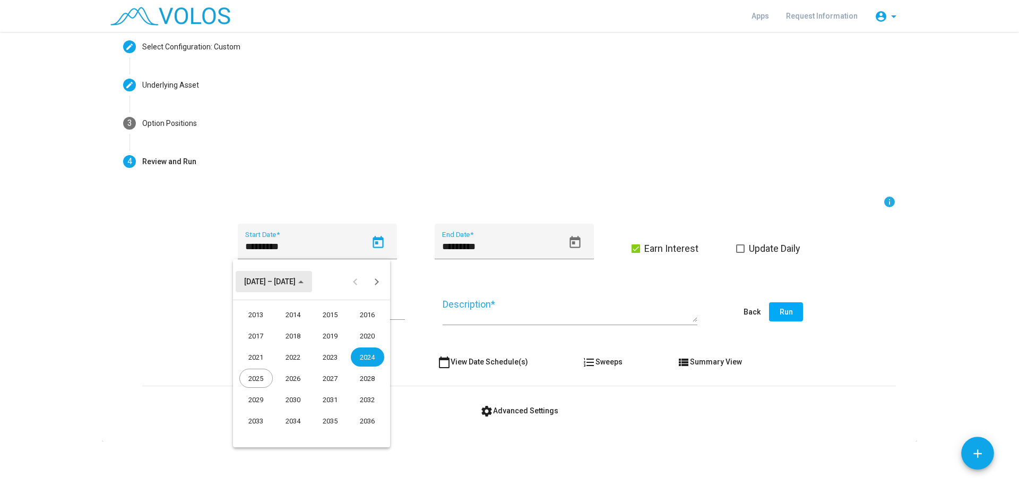
click at [289, 281] on span "2013 – 2036" at bounding box center [273, 281] width 59 height 8
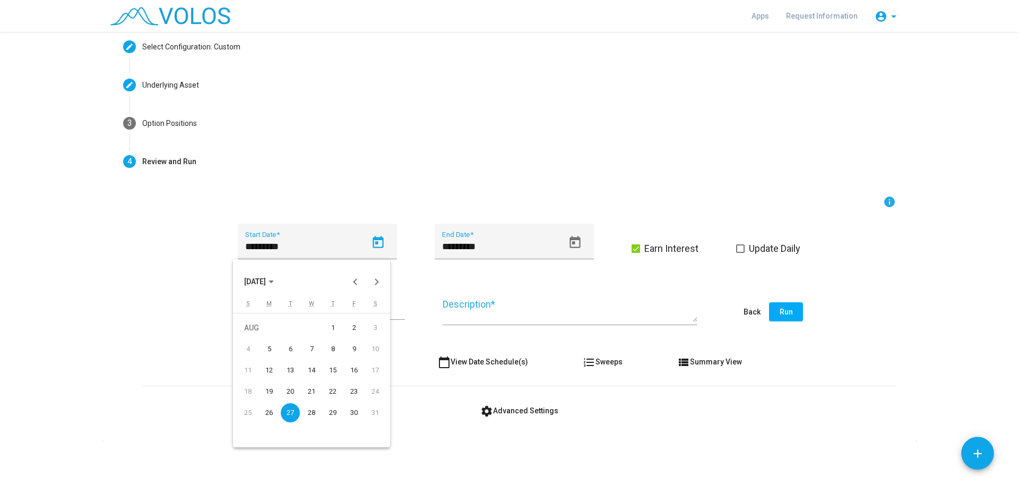
click at [266, 280] on span "AUG 2024" at bounding box center [255, 282] width 22 height 8
click at [303, 360] on div "2022" at bounding box center [293, 356] width 33 height 19
click at [374, 339] on div "APR" at bounding box center [367, 335] width 33 height 19
click at [271, 373] on div "11" at bounding box center [269, 369] width 19 height 19
type input "*********"
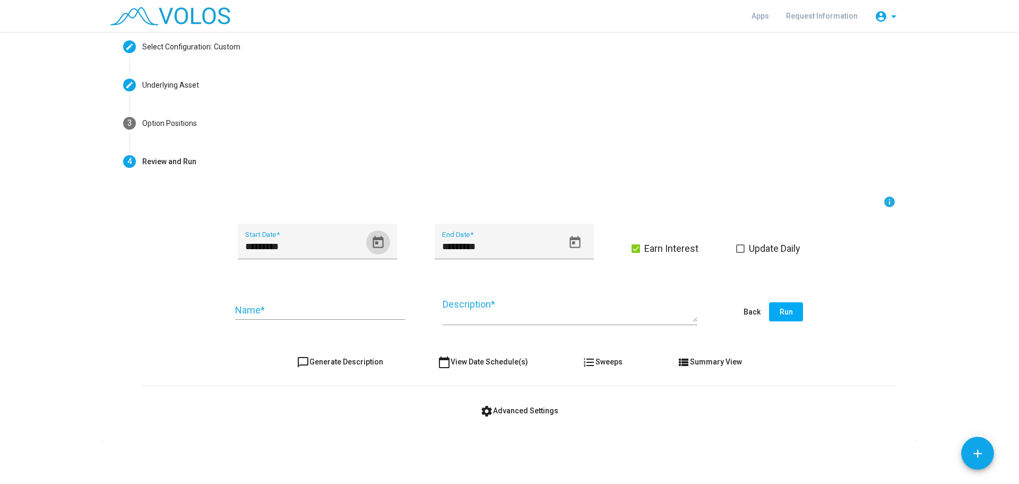
click at [314, 312] on input "Name *" at bounding box center [320, 310] width 170 height 11
click at [306, 314] on input "Name *" at bounding box center [320, 310] width 170 height 11
click at [385, 311] on input "**********" at bounding box center [320, 310] width 170 height 11
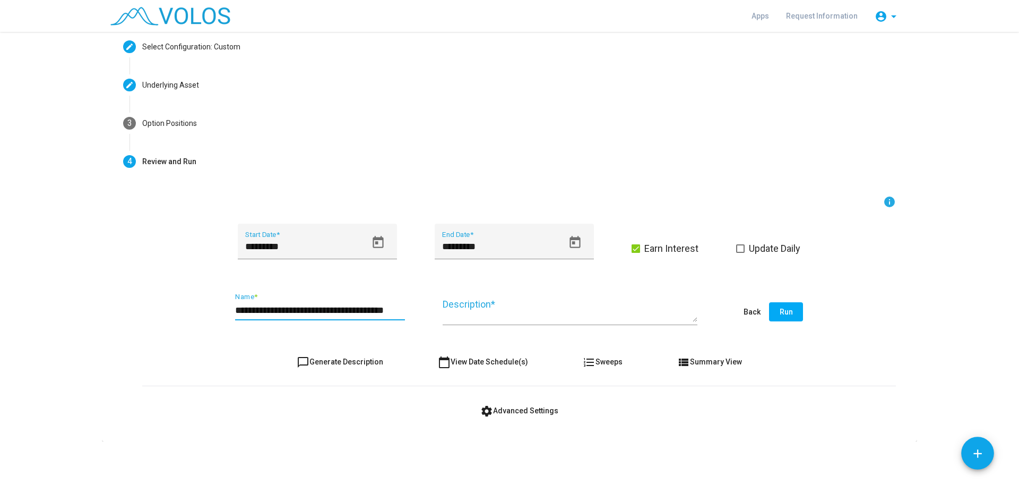
click at [385, 311] on input "**********" at bounding box center [320, 310] width 170 height 11
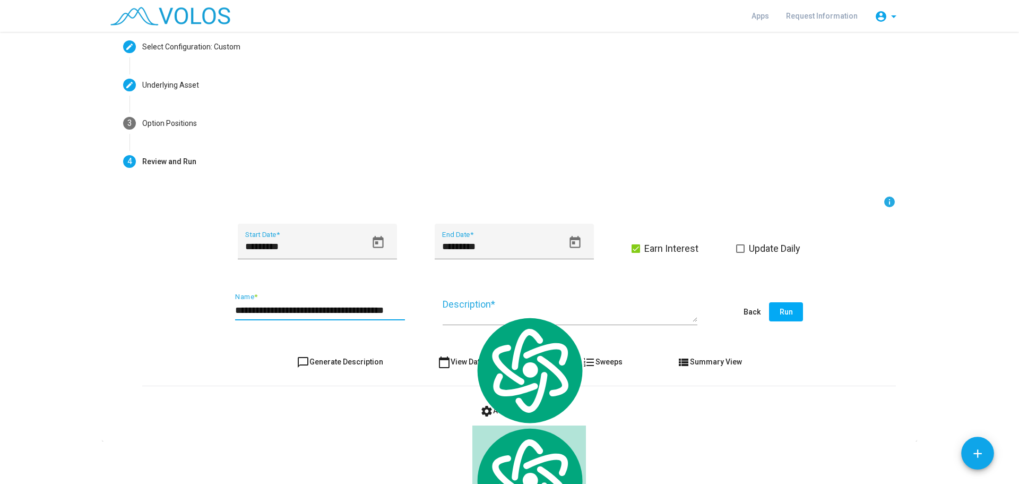
type input "**********"
click at [468, 309] on textarea "Description *" at bounding box center [570, 310] width 255 height 24
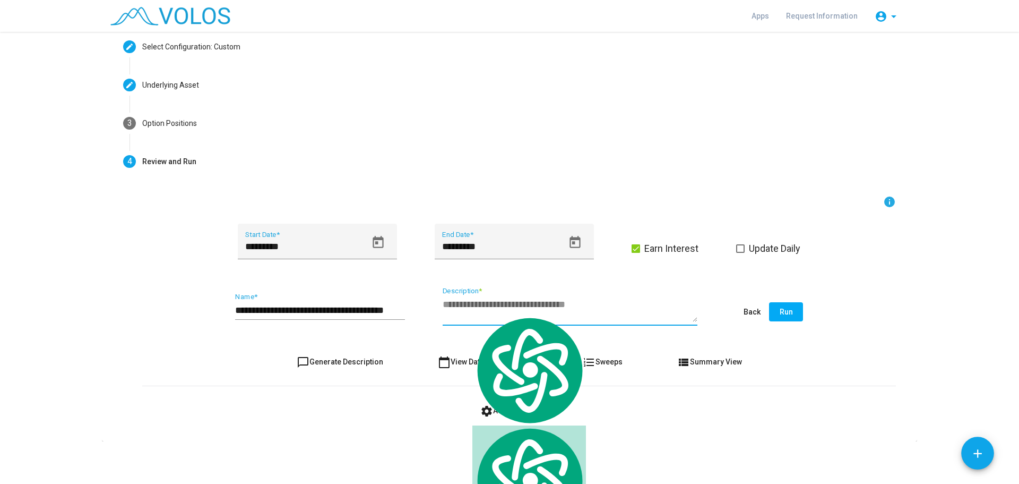
paste textarea "**********"
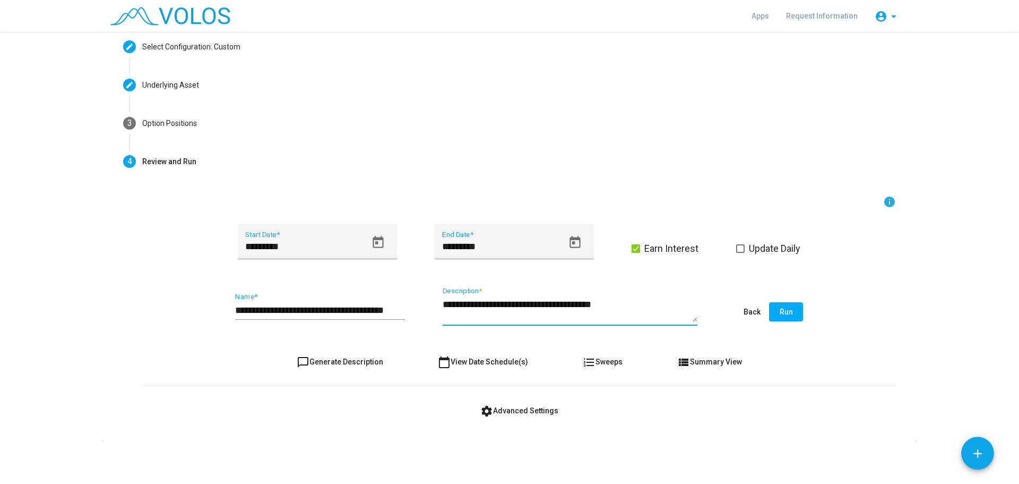
click at [487, 308] on textarea "**********" at bounding box center [570, 310] width 255 height 24
click at [559, 308] on textarea "**********" at bounding box center [570, 310] width 255 height 24
click at [616, 305] on textarea "**********" at bounding box center [570, 310] width 255 height 24
type textarea "**********"
click at [792, 311] on button "Run" at bounding box center [786, 311] width 34 height 19
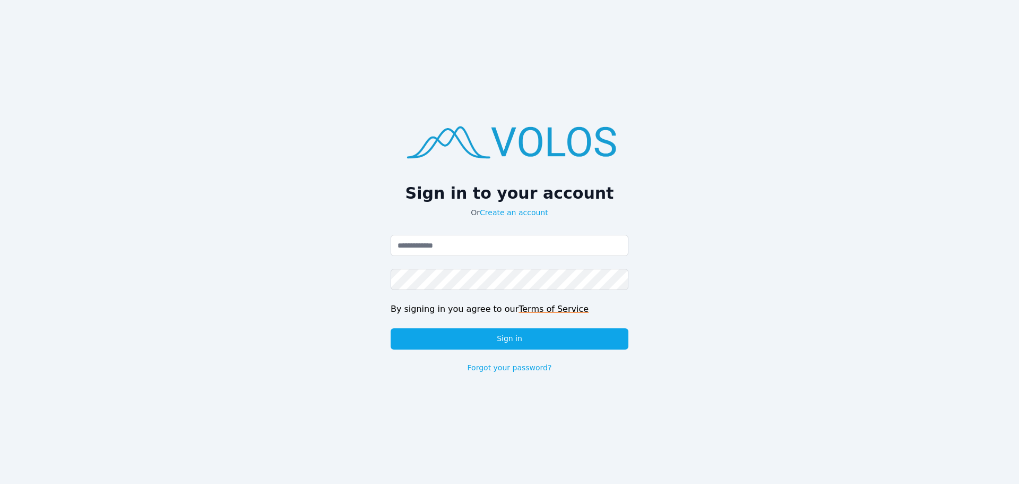
type input "**********"
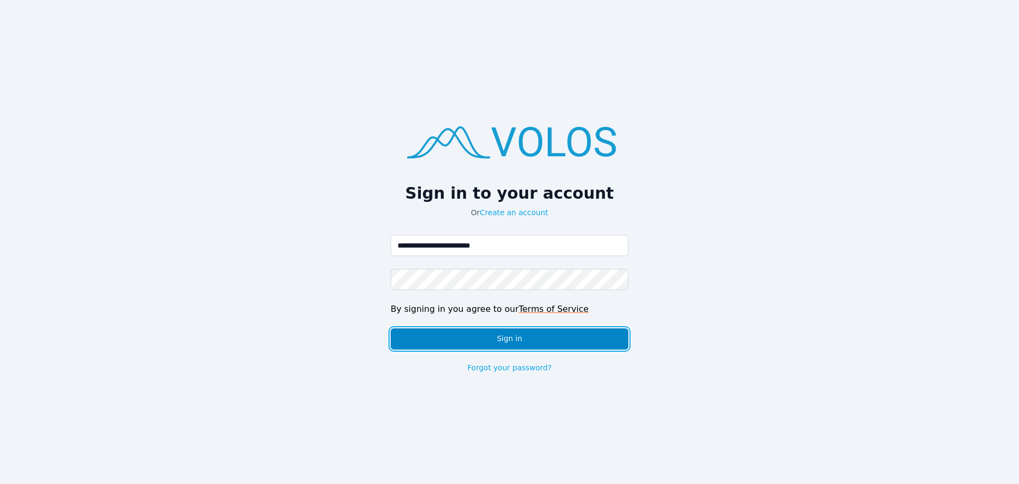
click at [580, 349] on button "Sign in" at bounding box center [510, 338] width 238 height 21
click at [582, 340] on button "Sign in" at bounding box center [510, 338] width 238 height 21
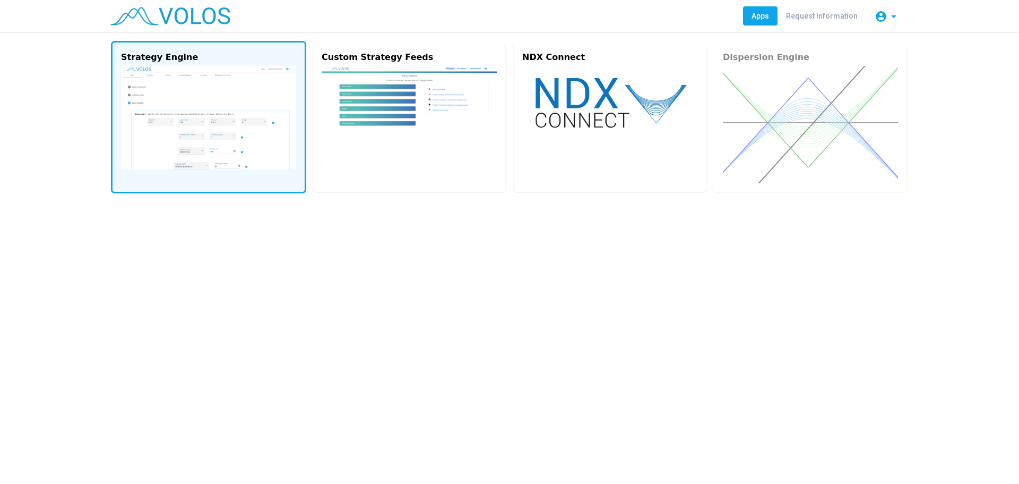
click at [219, 127] on img at bounding box center [208, 118] width 175 height 104
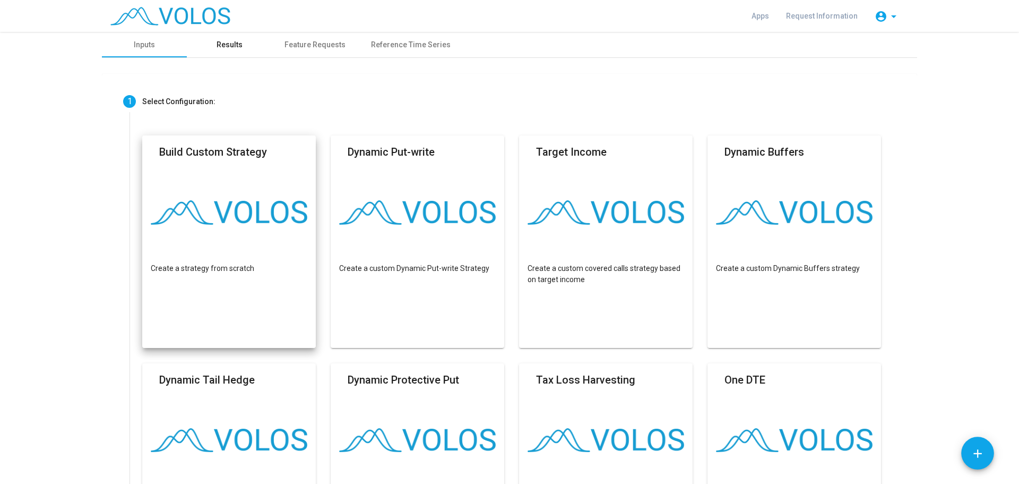
click at [221, 38] on div "Results" at bounding box center [229, 44] width 85 height 25
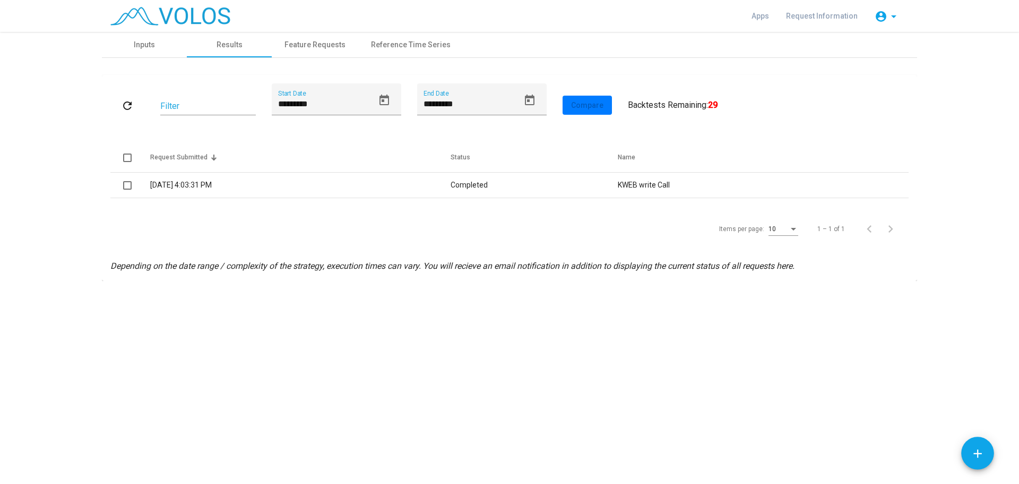
click at [382, 256] on div "refresh Filter ********* Start Date ********* End Date Compare User Results All…" at bounding box center [509, 177] width 798 height 189
click at [298, 44] on div "Feature Requests" at bounding box center [315, 44] width 61 height 11
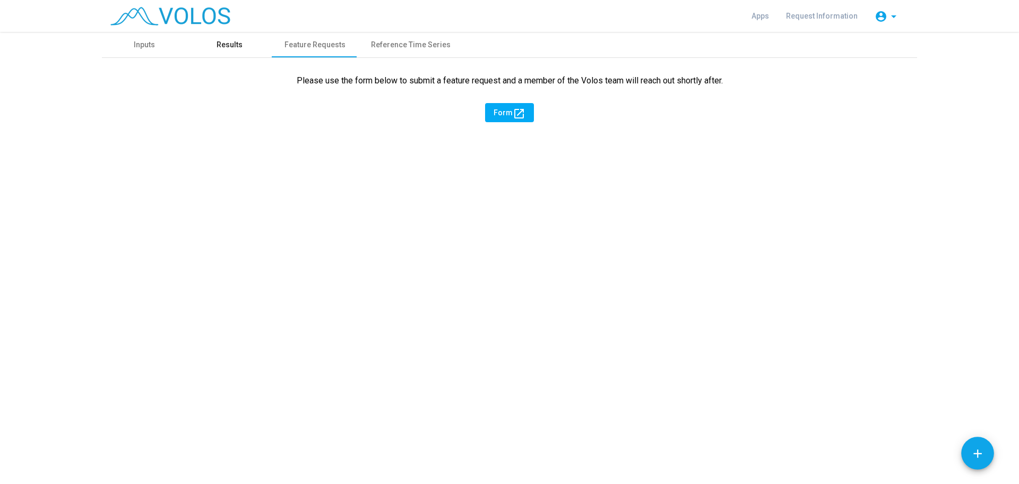
click at [236, 45] on div "Results" at bounding box center [230, 44] width 26 height 11
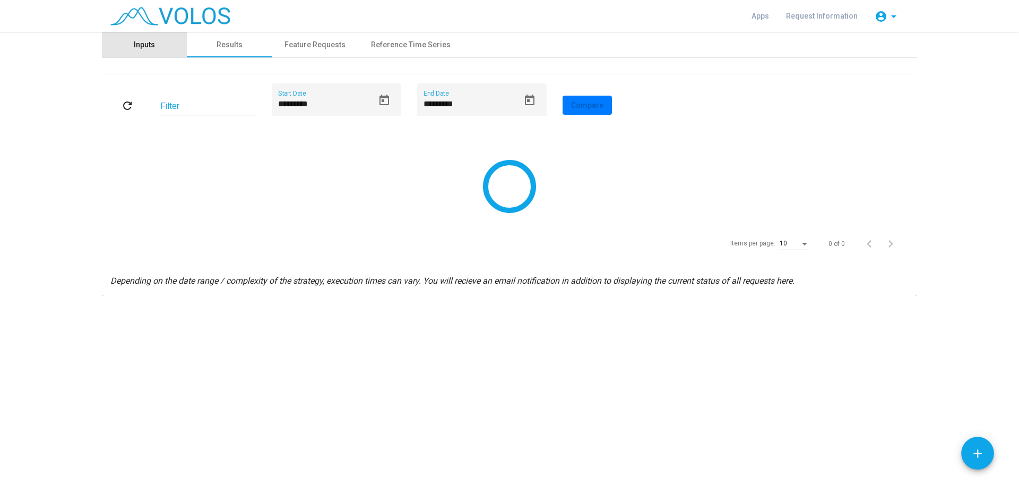
click at [158, 45] on div "Inputs" at bounding box center [144, 44] width 85 height 25
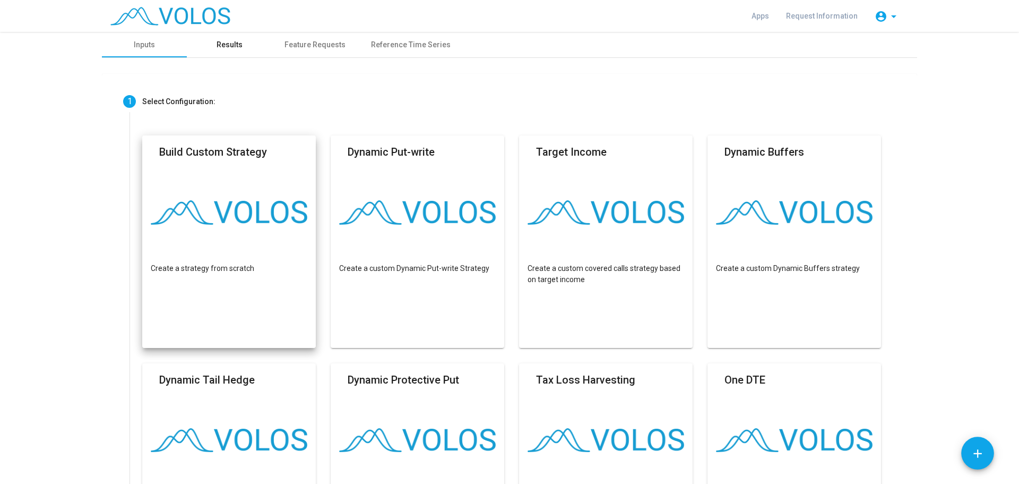
click at [232, 52] on div "Results" at bounding box center [229, 44] width 85 height 25
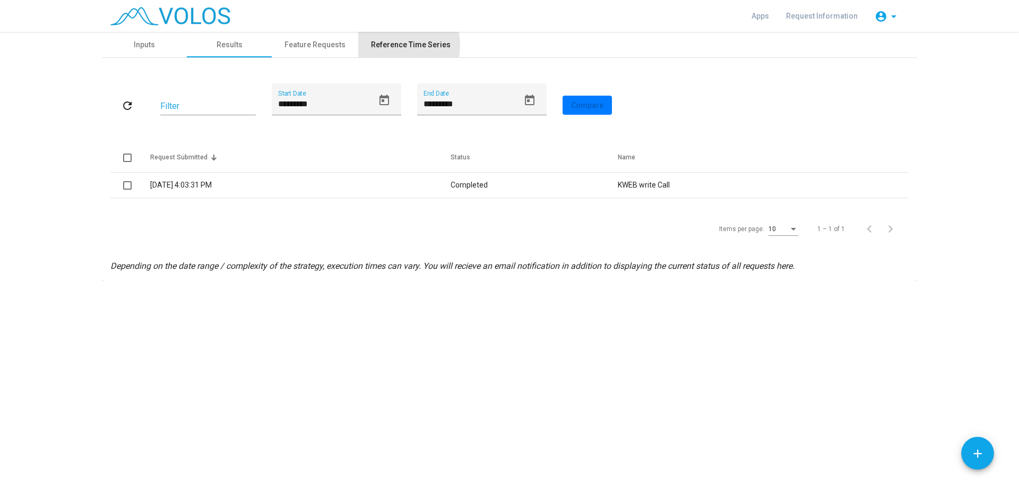
click at [389, 46] on div "Reference Time Series" at bounding box center [411, 44] width 80 height 11
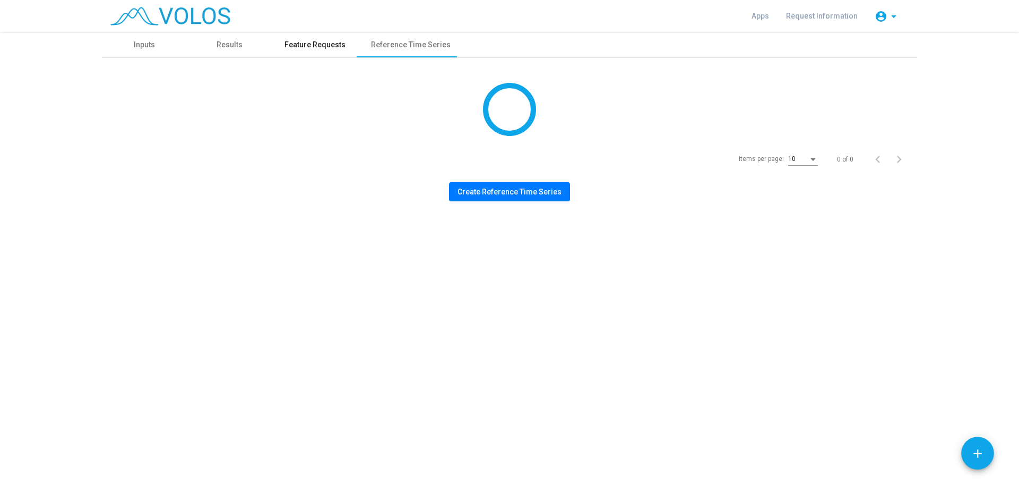
click at [330, 44] on div "Feature Requests" at bounding box center [315, 44] width 61 height 11
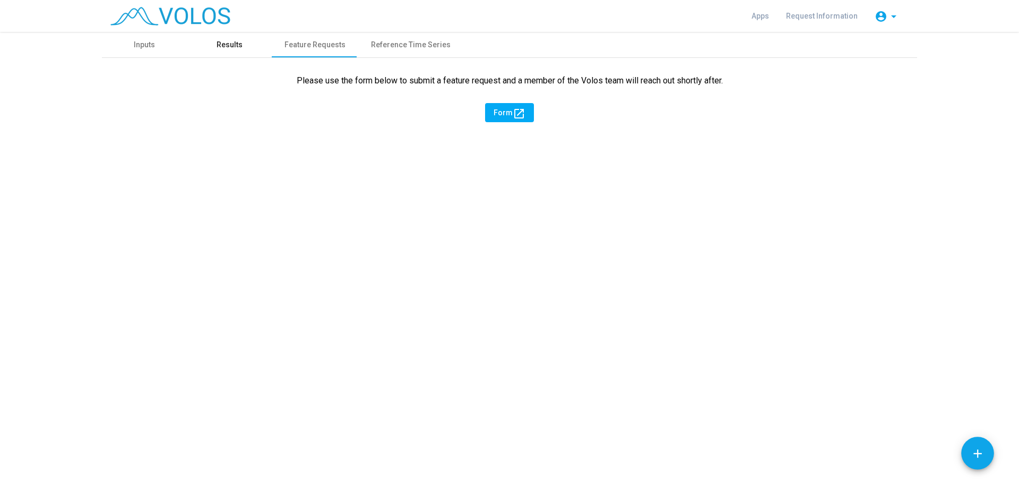
click at [231, 44] on div "Results" at bounding box center [230, 44] width 26 height 11
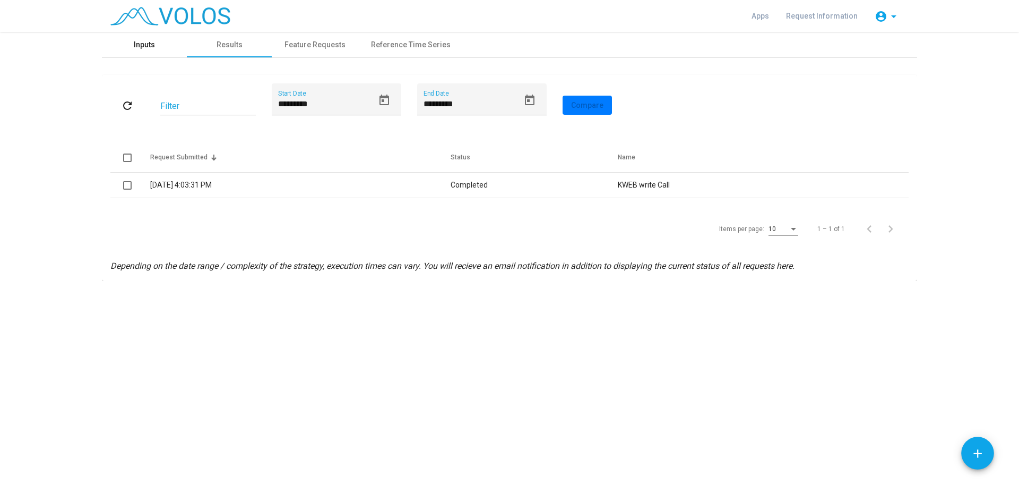
click at [139, 41] on div "Inputs" at bounding box center [144, 44] width 21 height 11
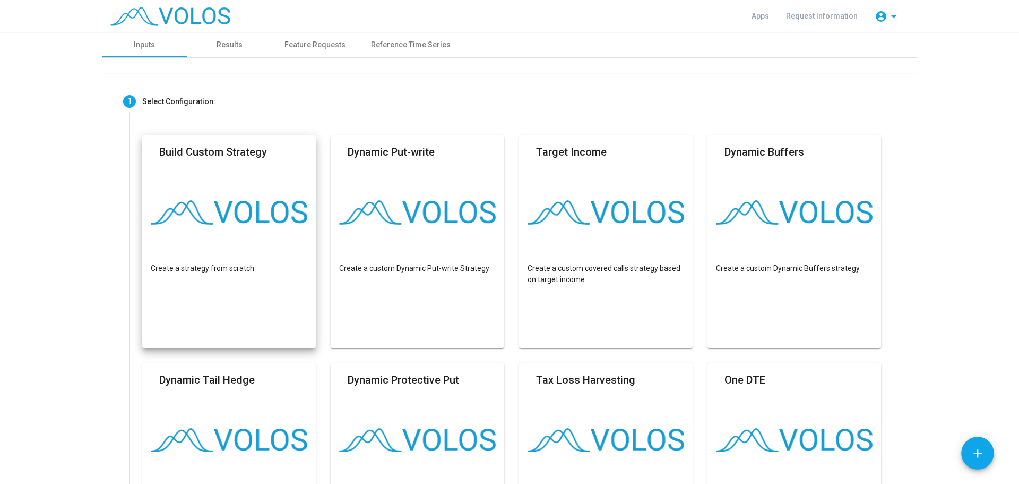
click at [184, 246] on mat-card "Build Custom Strategy Create a strategy from scratch" at bounding box center [229, 241] width 174 height 212
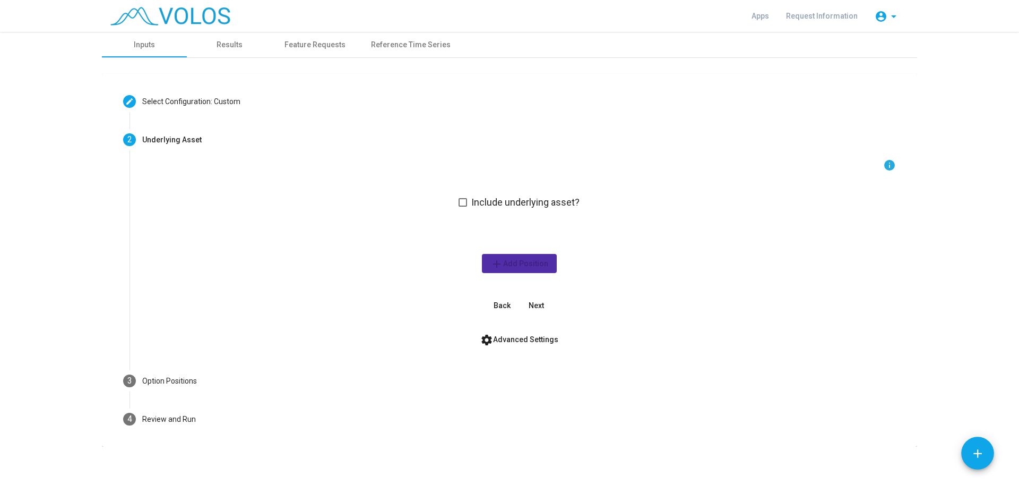
click at [461, 201] on span at bounding box center [463, 202] width 8 height 8
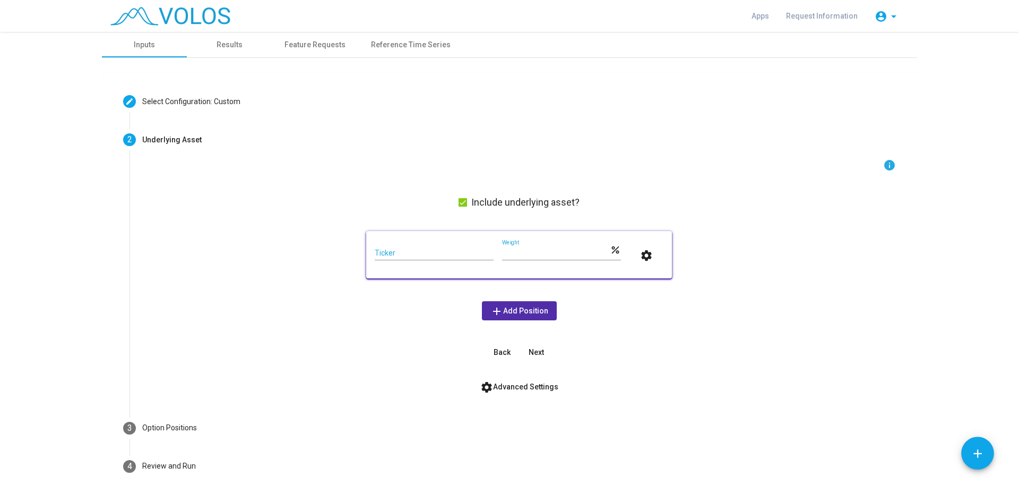
click at [462, 253] on input "Ticker" at bounding box center [434, 253] width 119 height 8
type input "****"
click at [534, 352] on span "Next" at bounding box center [536, 352] width 15 height 8
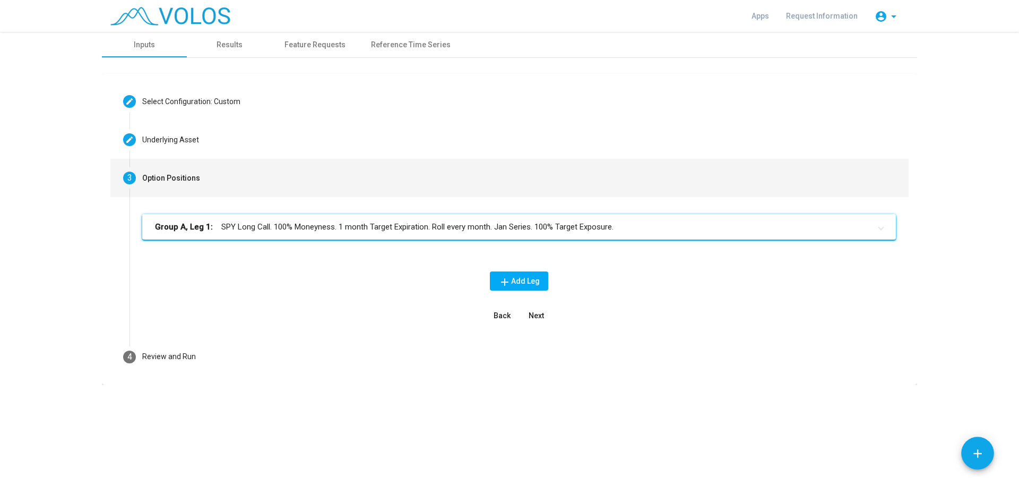
click at [301, 224] on mat-panel-title "Group A, Leg 1: SPY Long Call. 100% Moneyness. 1 month Target Expiration. Roll …" at bounding box center [513, 227] width 716 height 12
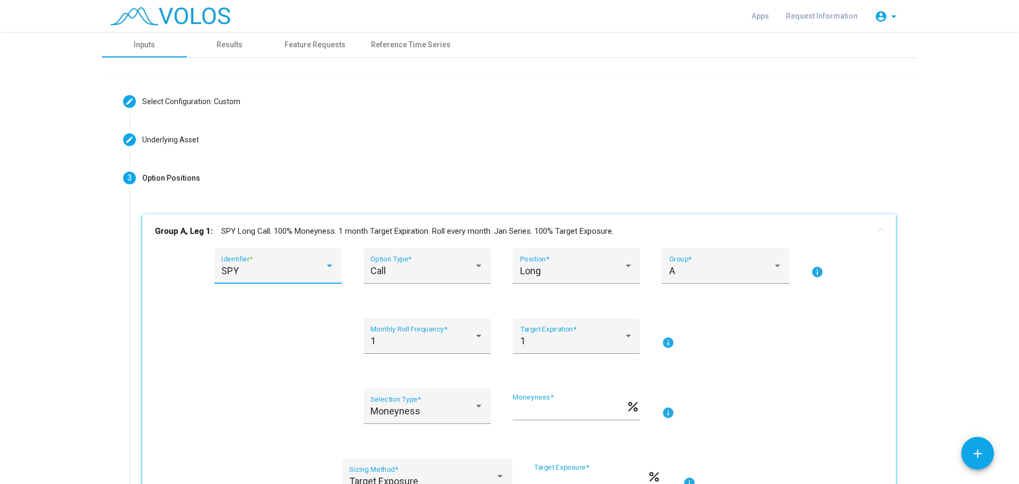
click at [298, 269] on div "SPY" at bounding box center [273, 270] width 104 height 11
type input "****"
click at [296, 269] on span "KWEB" at bounding box center [281, 270] width 127 height 29
click at [586, 276] on div "Long" at bounding box center [572, 270] width 104 height 11
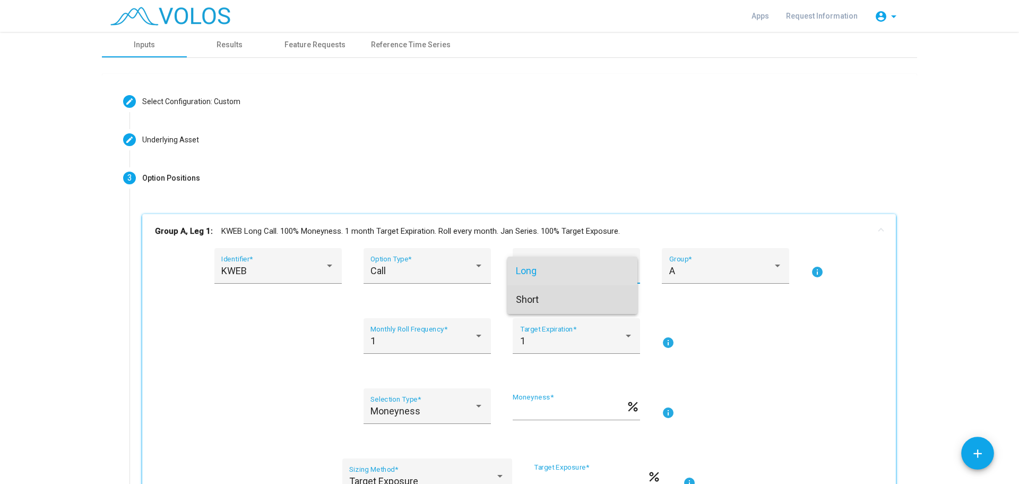
click at [578, 301] on span "Short" at bounding box center [572, 299] width 113 height 29
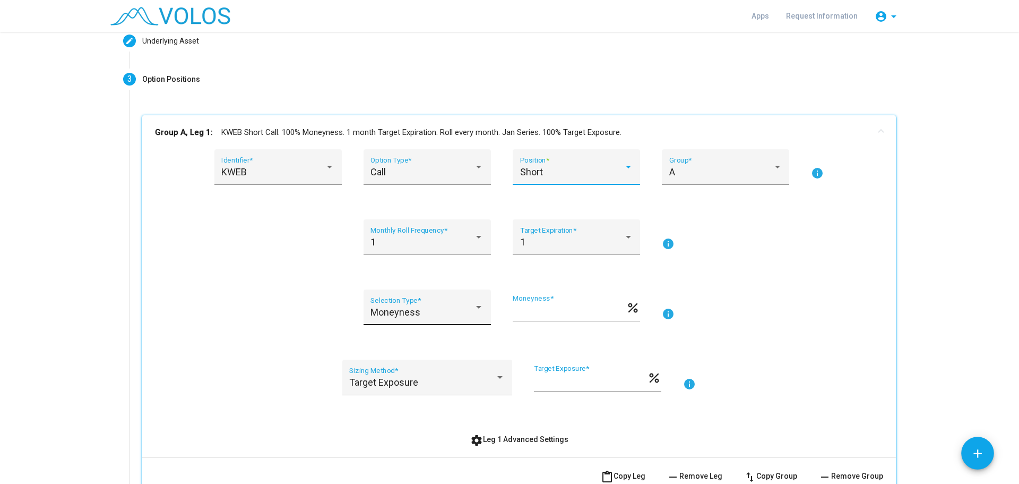
scroll to position [177, 0]
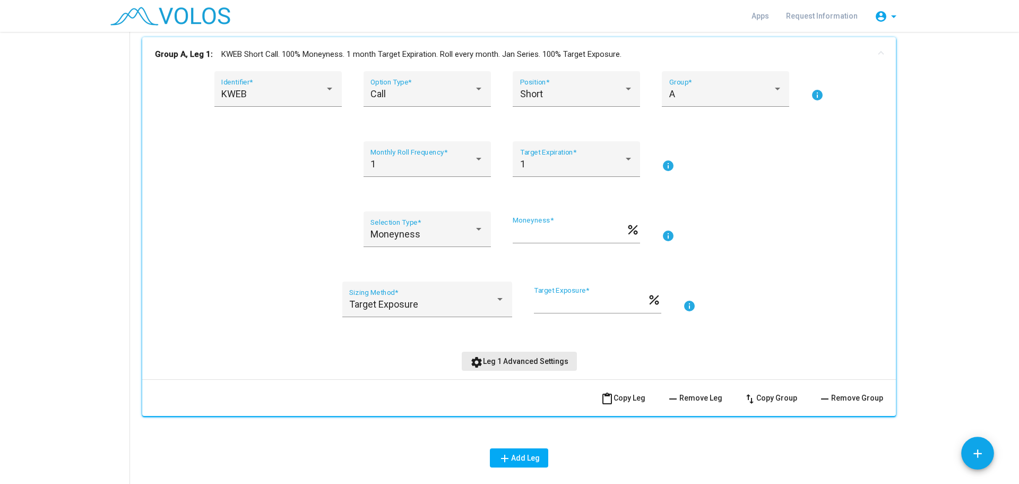
click at [533, 365] on button "settings Leg 1 Advanced Settings" at bounding box center [519, 360] width 115 height 19
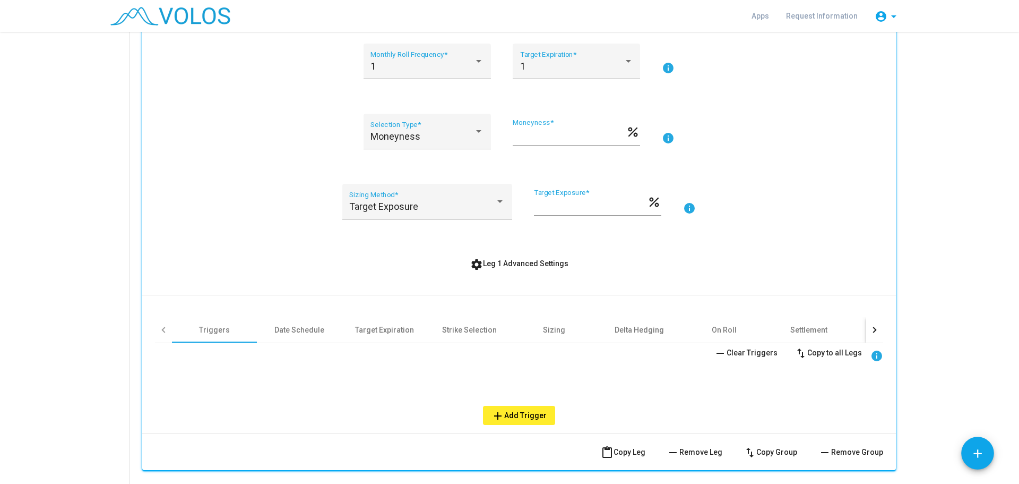
scroll to position [354, 0]
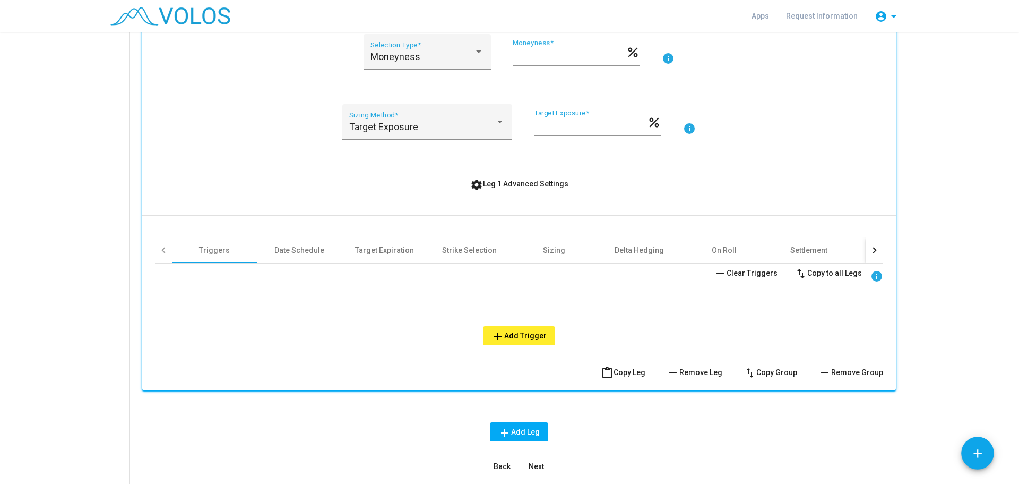
click at [510, 325] on div "remove Clear Triggers swap_vert Copy to all Legs info add Add Trigger" at bounding box center [519, 304] width 728 height 82
click at [511, 335] on span "add Add Trigger" at bounding box center [519, 335] width 55 height 8
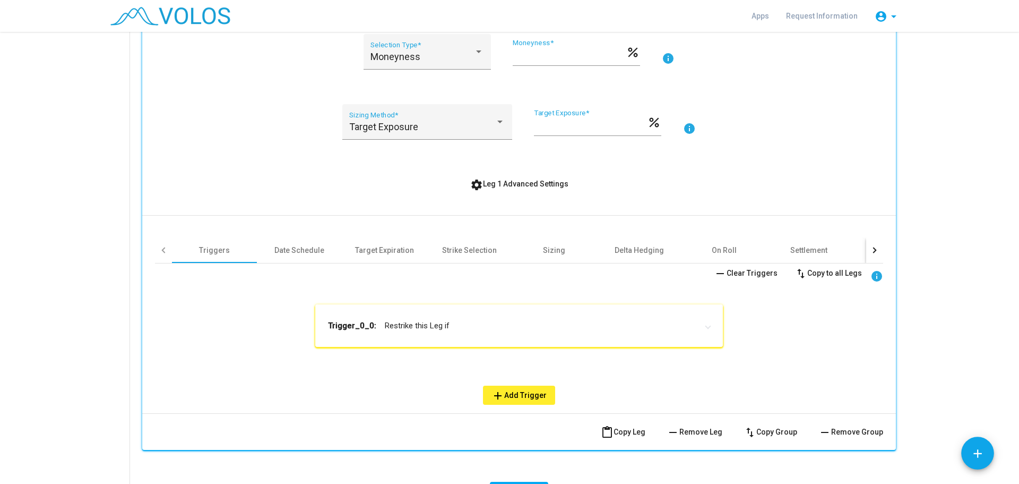
click at [443, 329] on mat-panel-title "Trigger_0_0: Restrike this Leg if" at bounding box center [512, 325] width 369 height 11
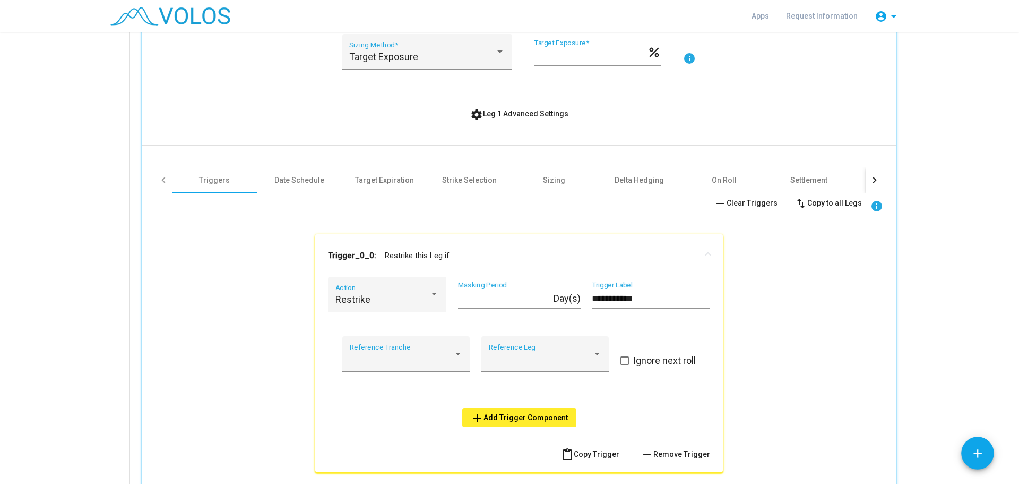
scroll to position [531, 0]
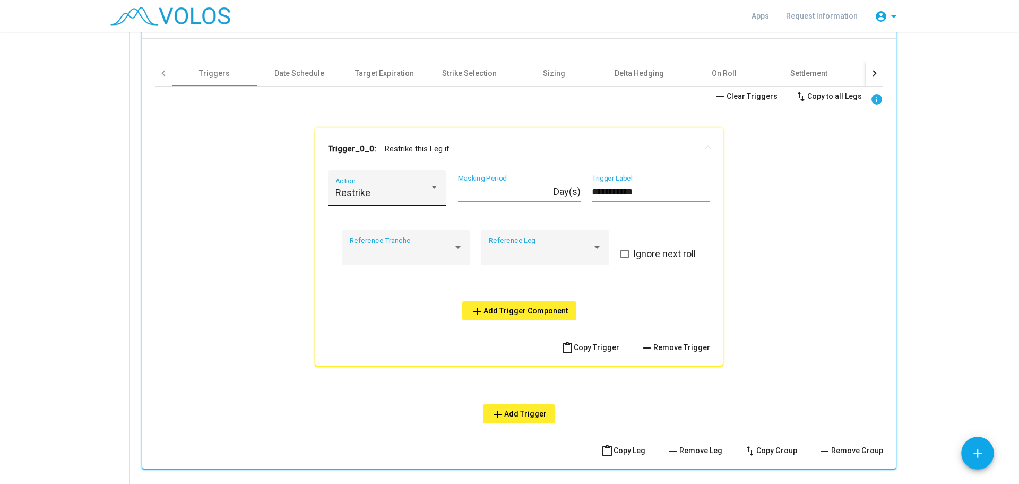
click at [420, 191] on div "Restrike" at bounding box center [382, 192] width 94 height 11
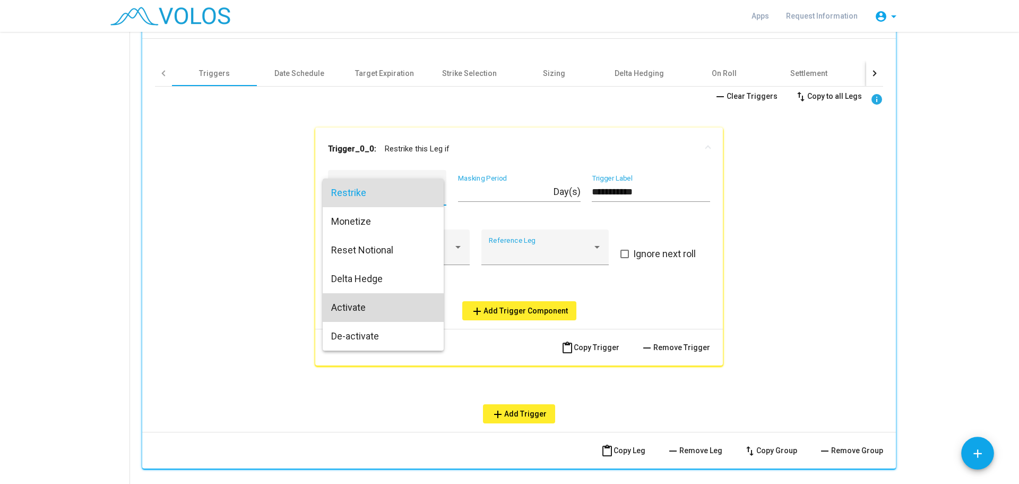
click at [375, 312] on span "Activate" at bounding box center [383, 307] width 104 height 29
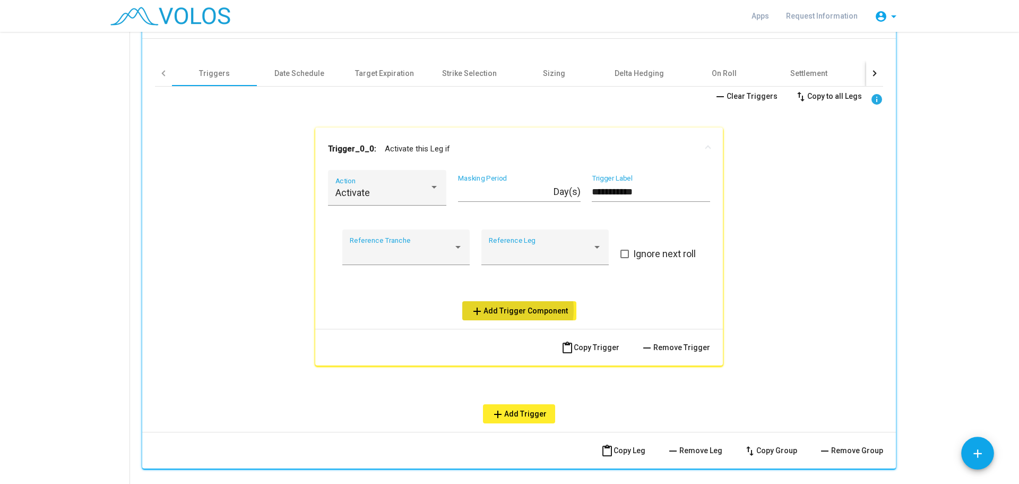
click at [502, 309] on span "add Add Trigger Component" at bounding box center [519, 310] width 97 height 8
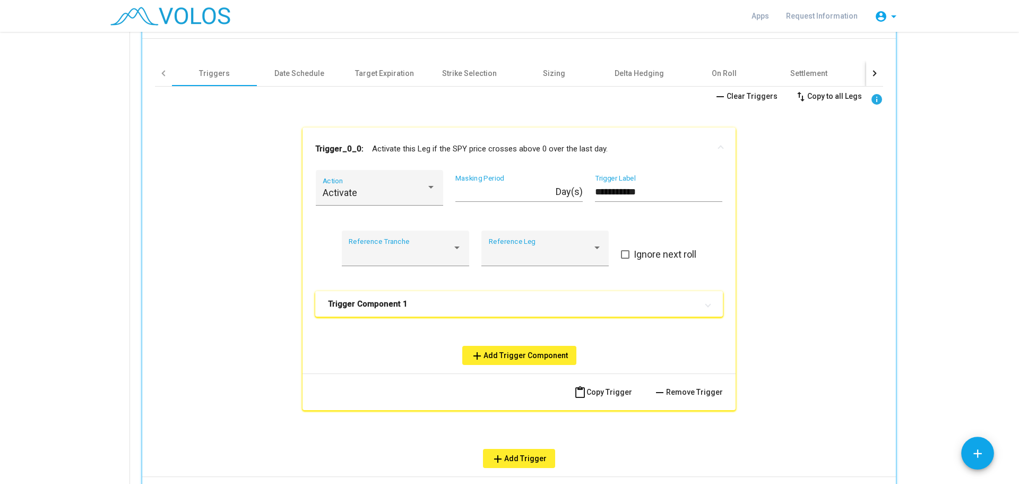
click at [483, 308] on mat-panel-title "Trigger Component 1" at bounding box center [512, 303] width 369 height 11
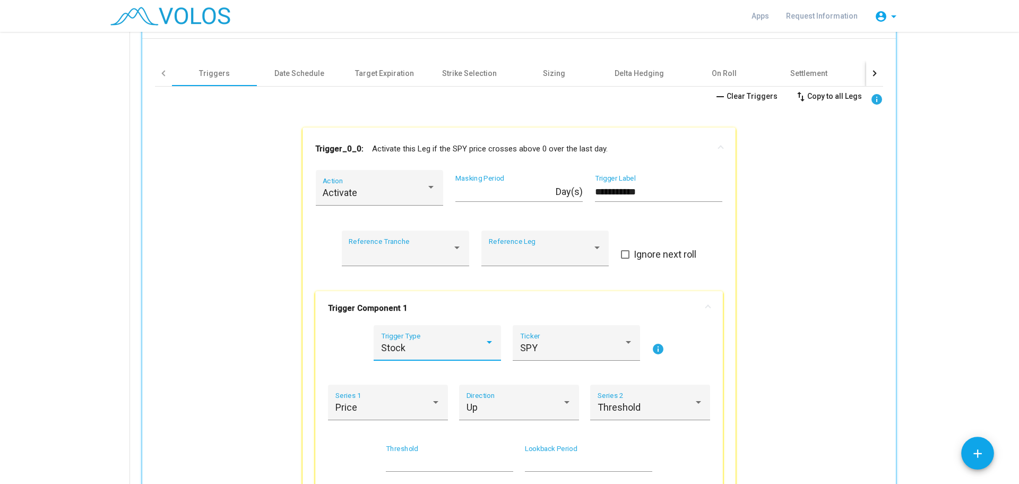
click at [435, 344] on div "Stock" at bounding box center [433, 347] width 104 height 11
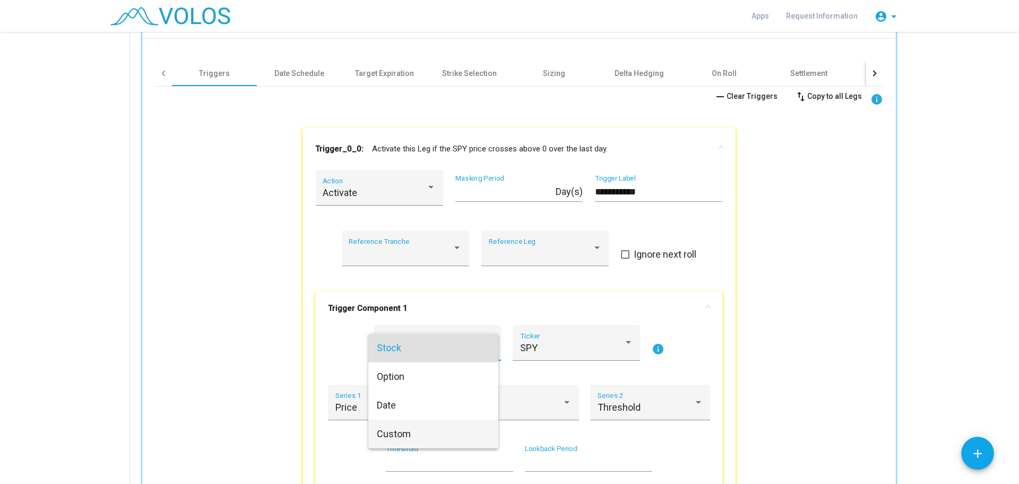
click at [409, 427] on span "Custom" at bounding box center [433, 433] width 113 height 29
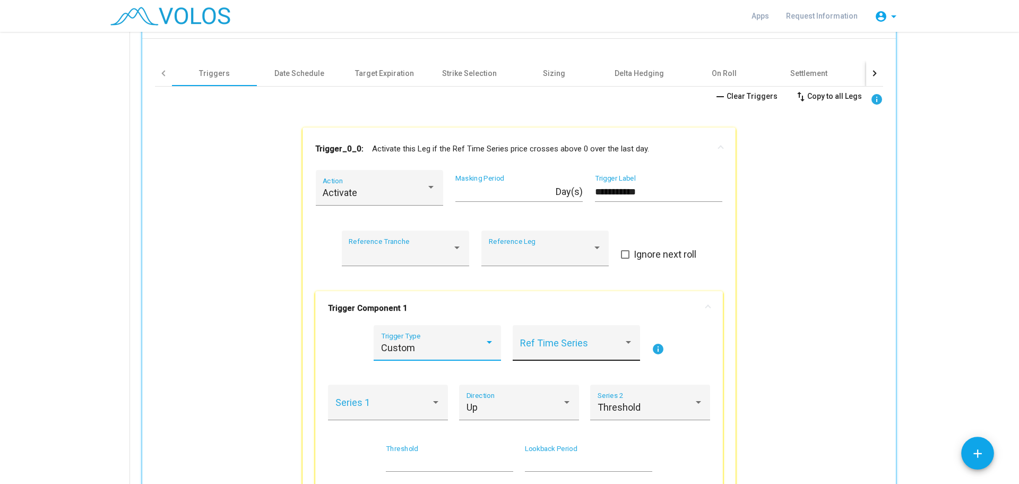
click at [615, 344] on span at bounding box center [572, 347] width 104 height 11
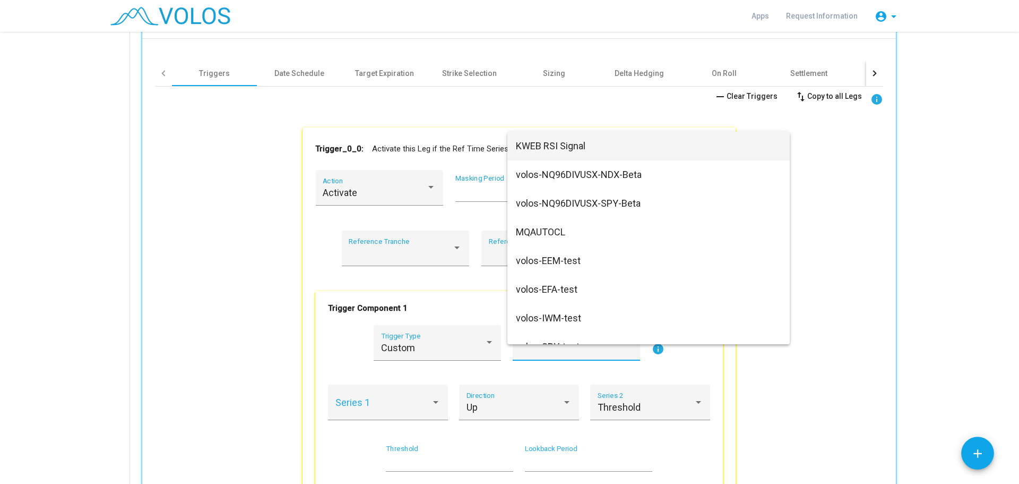
click at [573, 142] on span "KWEB RSI Signal" at bounding box center [648, 146] width 265 height 29
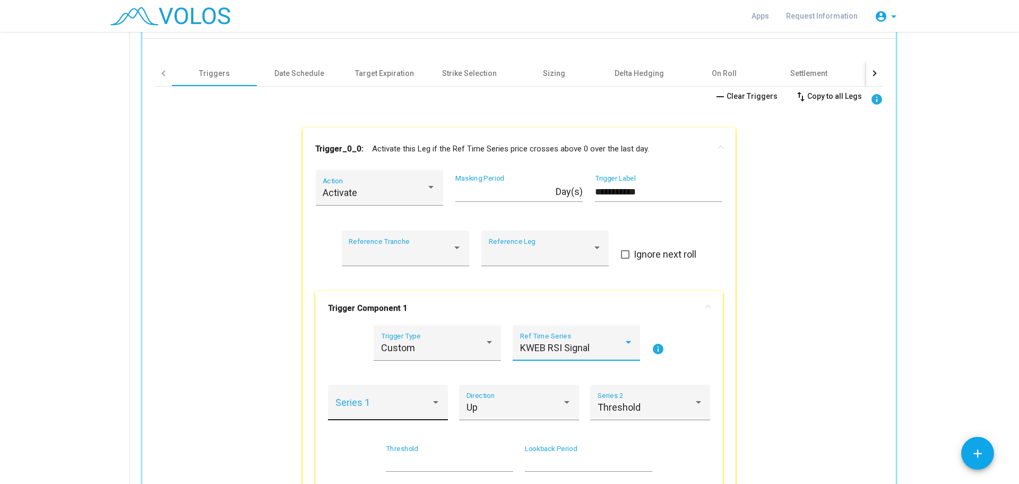
click at [399, 404] on span at bounding box center [383, 407] width 96 height 11
click at [398, 405] on span "Value" at bounding box center [384, 407] width 106 height 29
click at [480, 406] on div "Up" at bounding box center [515, 407] width 96 height 11
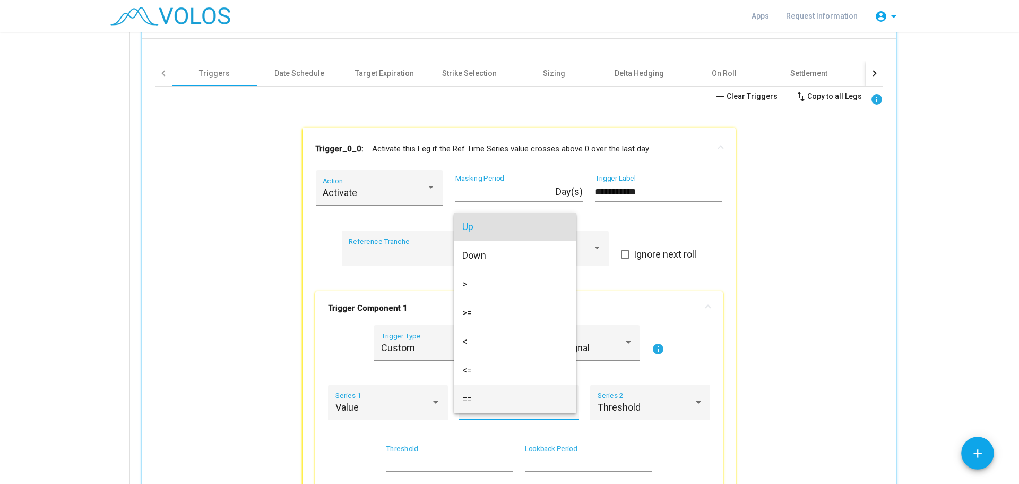
click at [485, 400] on span "==" at bounding box center [515, 398] width 106 height 29
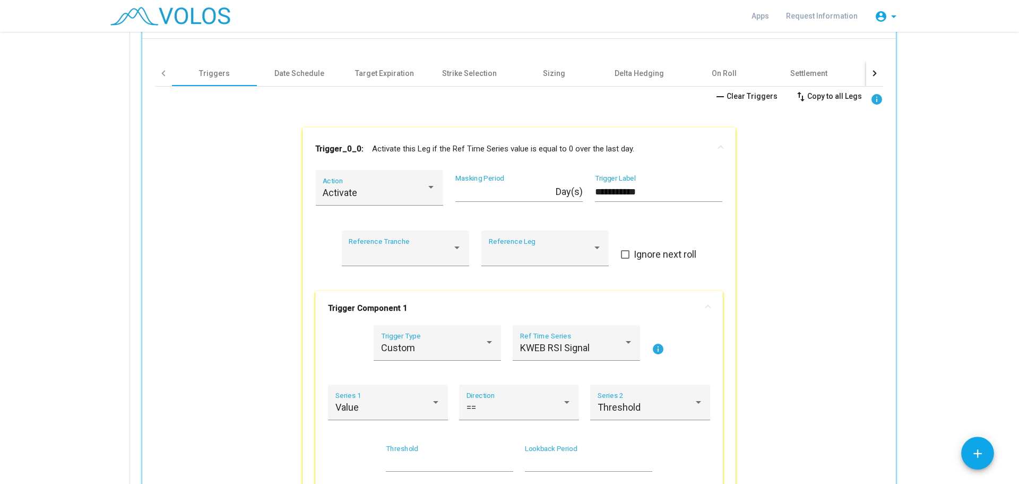
click at [576, 403] on div "Value Series 1 == Direction Threshold Series 2" at bounding box center [519, 408] width 382 height 48
click at [534, 401] on div "== Direction" at bounding box center [520, 406] width 106 height 28
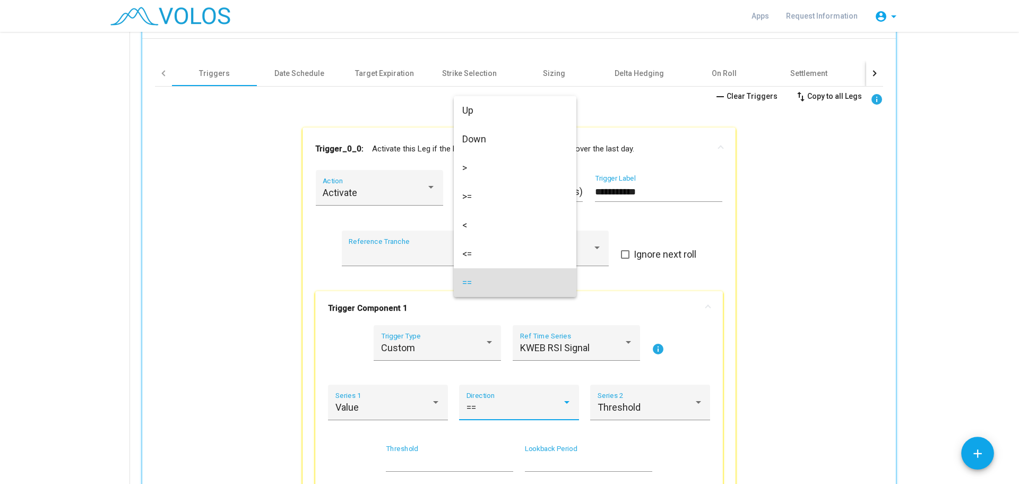
click at [615, 401] on div at bounding box center [509, 242] width 1019 height 484
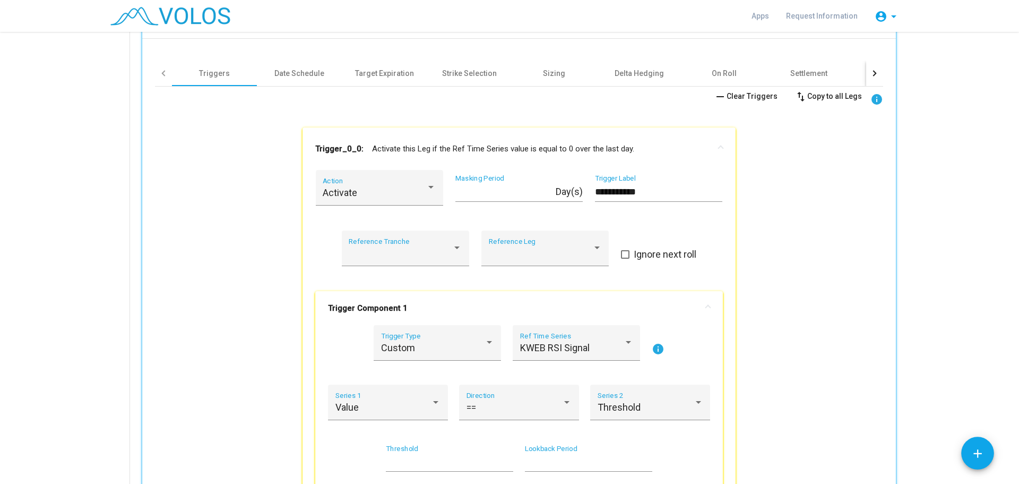
scroll to position [619, 0]
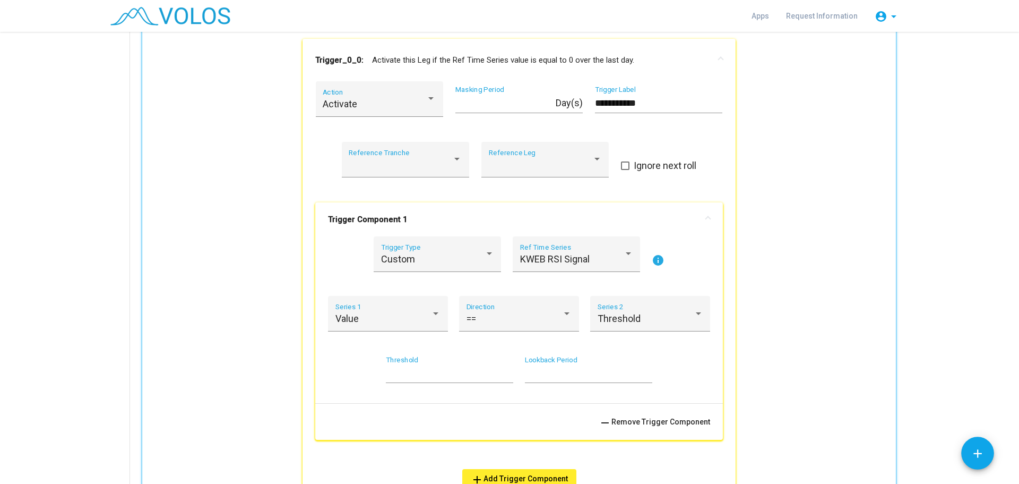
click at [505, 377] on input "**" at bounding box center [449, 373] width 127 height 11
click at [505, 368] on input "*" at bounding box center [449, 373] width 127 height 11
type input "*"
click at [505, 368] on input "*" at bounding box center [449, 373] width 127 height 11
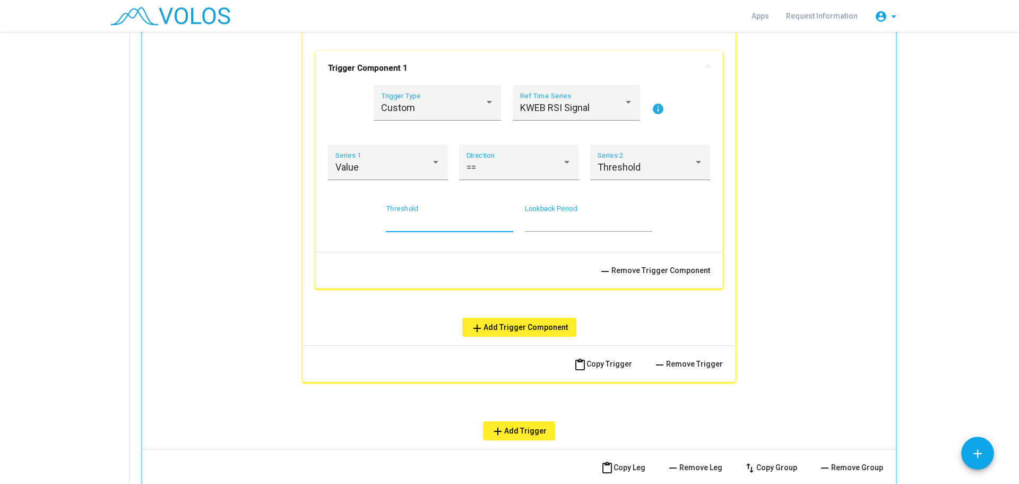
scroll to position [796, 0]
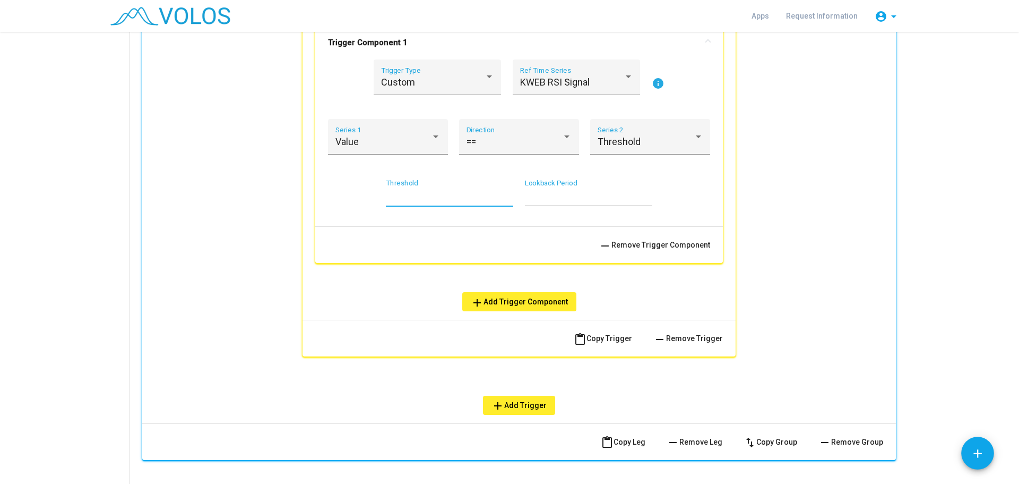
click at [517, 402] on span "add Add Trigger" at bounding box center [519, 405] width 55 height 8
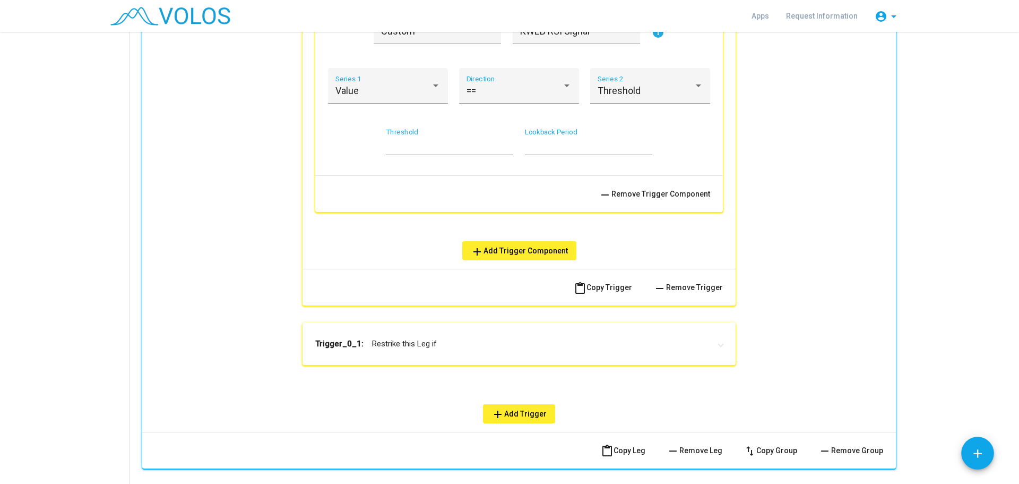
scroll to position [885, 0]
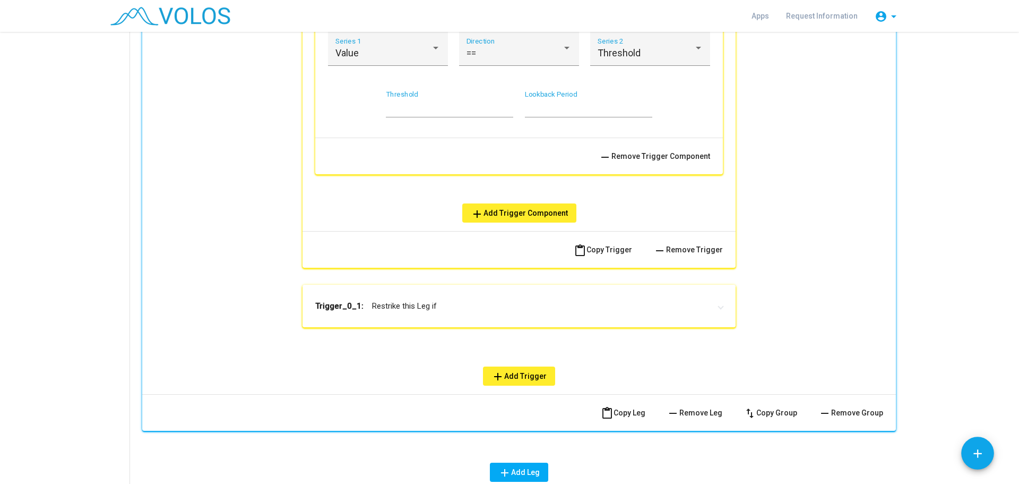
click at [427, 316] on mat-expansion-panel-header "Trigger_0_1: Restrike this Leg if" at bounding box center [519, 306] width 433 height 42
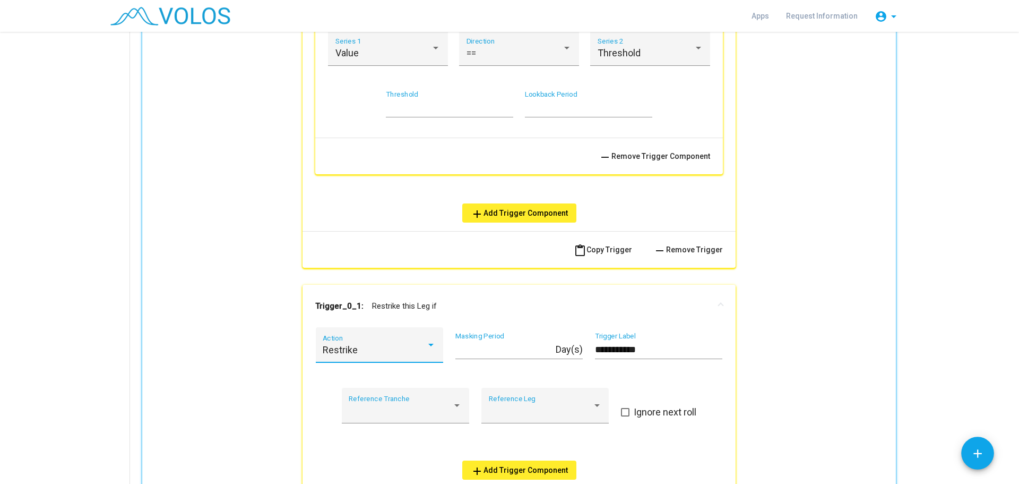
click at [410, 346] on div "Restrike" at bounding box center [375, 349] width 104 height 11
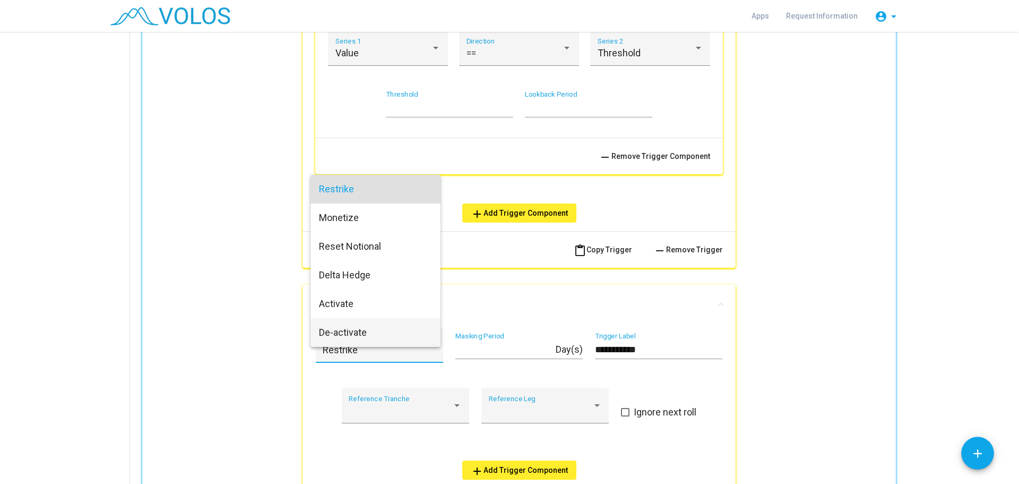
click at [393, 334] on span "De-activate" at bounding box center [375, 332] width 113 height 29
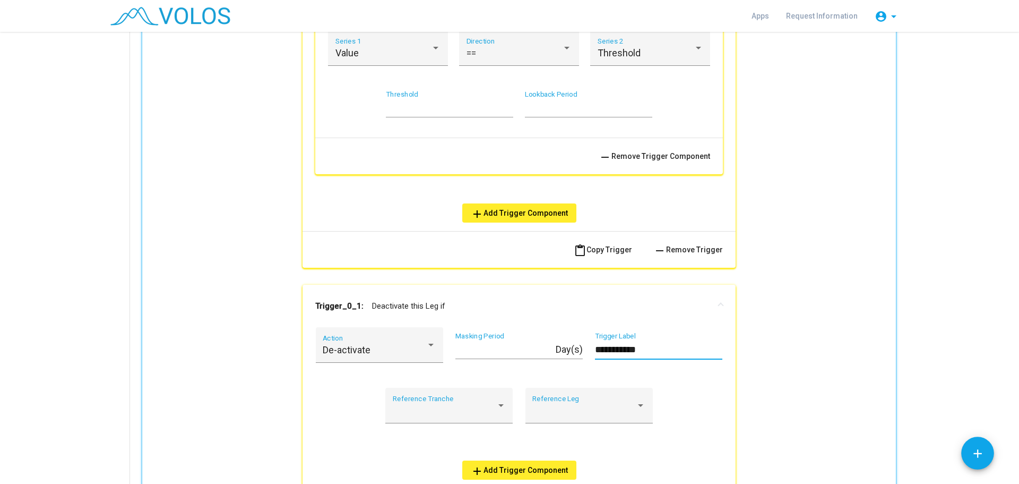
click at [619, 351] on input "**********" at bounding box center [658, 349] width 127 height 11
click at [436, 407] on div at bounding box center [445, 410] width 104 height 11
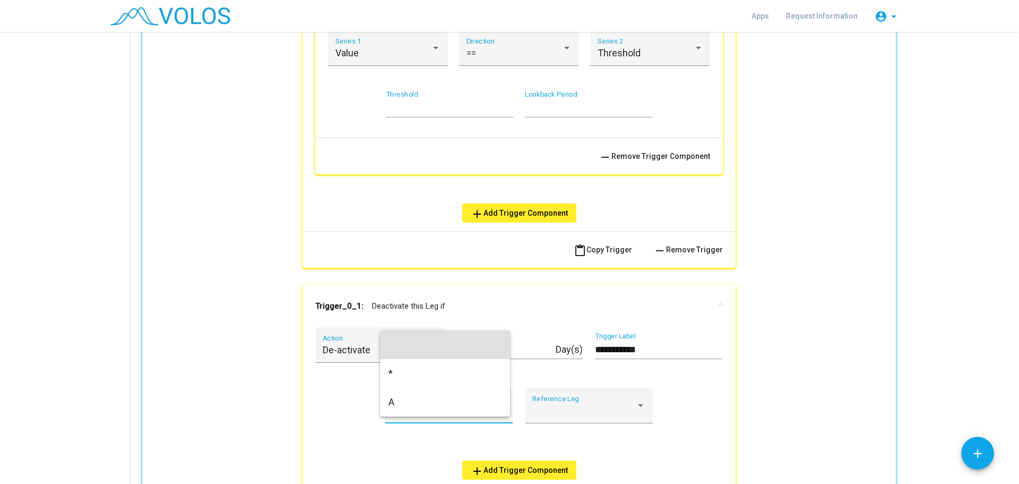
click at [687, 391] on div at bounding box center [509, 242] width 1019 height 484
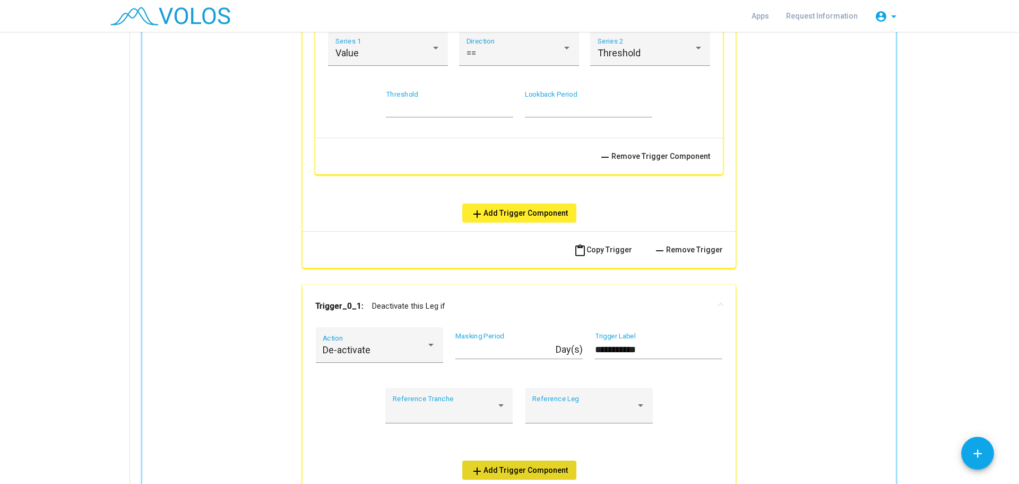
click at [533, 462] on button "add Add Trigger Component" at bounding box center [519, 469] width 114 height 19
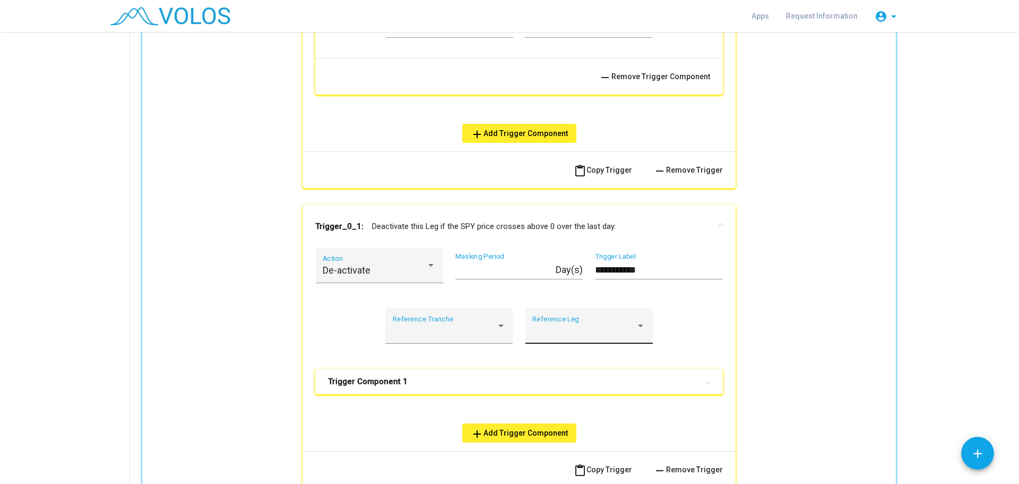
scroll to position [1062, 0]
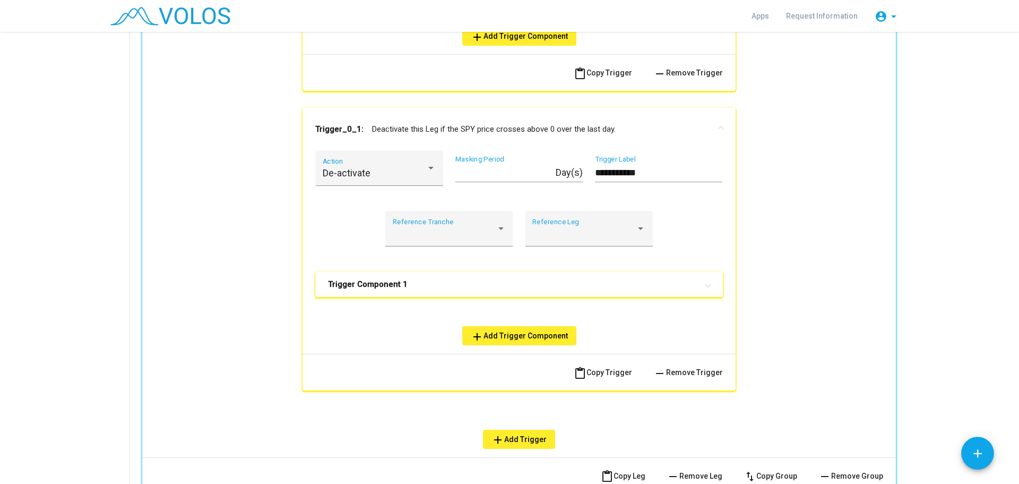
click at [444, 289] on mat-panel-title "Trigger Component 1" at bounding box center [512, 284] width 369 height 11
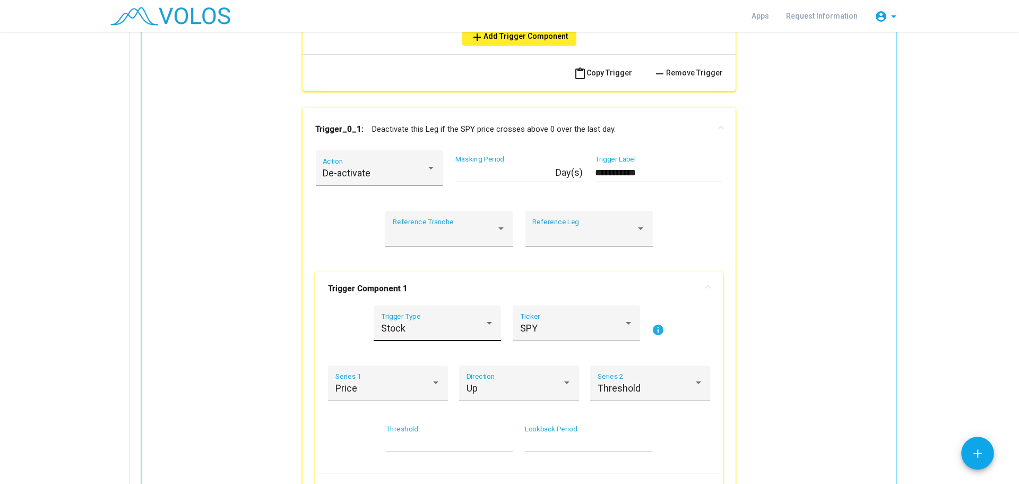
click at [443, 317] on div "Stock Trigger Type" at bounding box center [437, 327] width 113 height 28
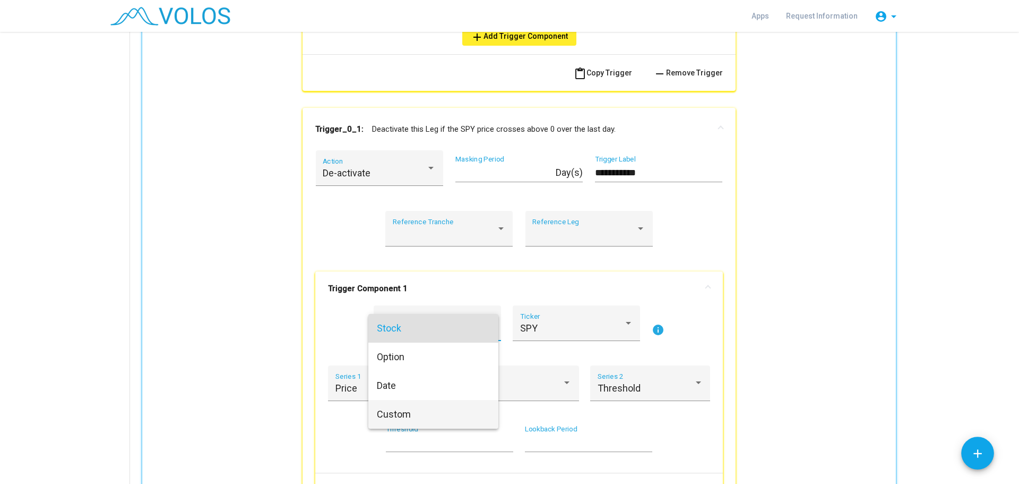
click at [417, 412] on span "Custom" at bounding box center [433, 414] width 113 height 29
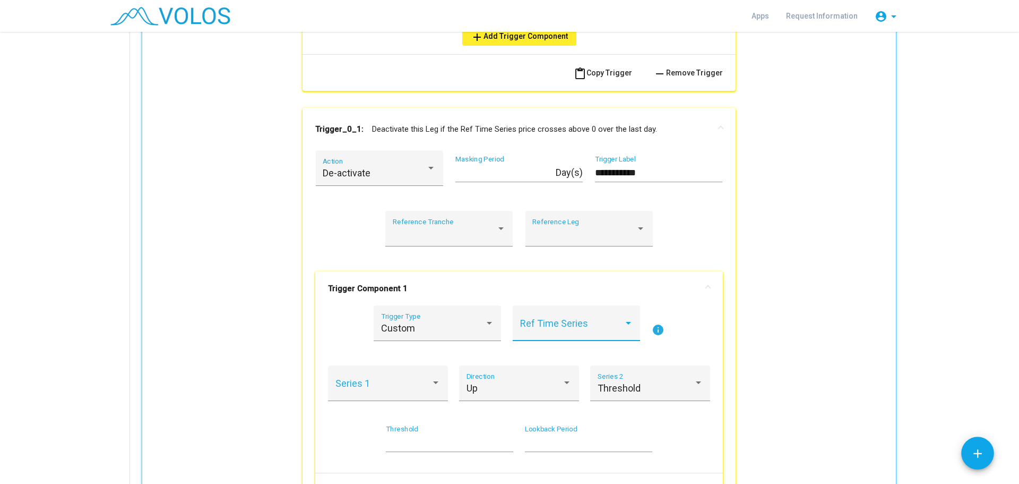
click at [610, 326] on span at bounding box center [572, 328] width 104 height 11
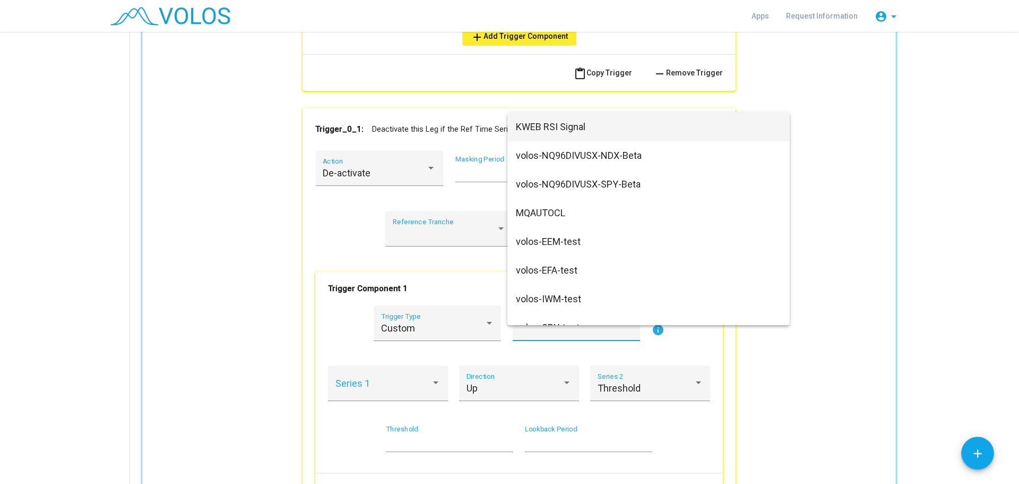
click at [567, 125] on span "KWEB RSI Signal" at bounding box center [648, 127] width 265 height 29
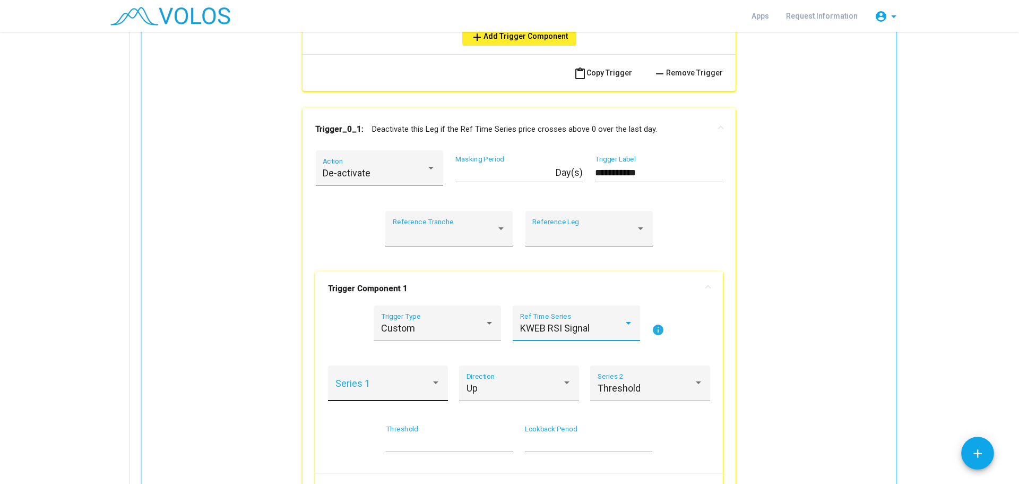
click at [410, 390] on span at bounding box center [383, 388] width 96 height 11
click at [416, 392] on span "Value" at bounding box center [384, 388] width 106 height 29
click at [518, 388] on div "Up" at bounding box center [515, 388] width 96 height 11
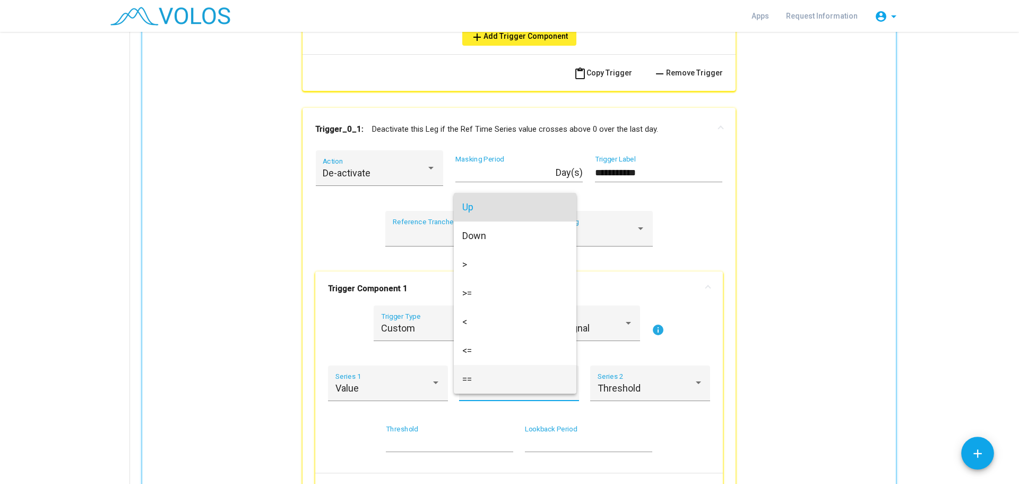
click at [518, 375] on span "==" at bounding box center [515, 379] width 106 height 29
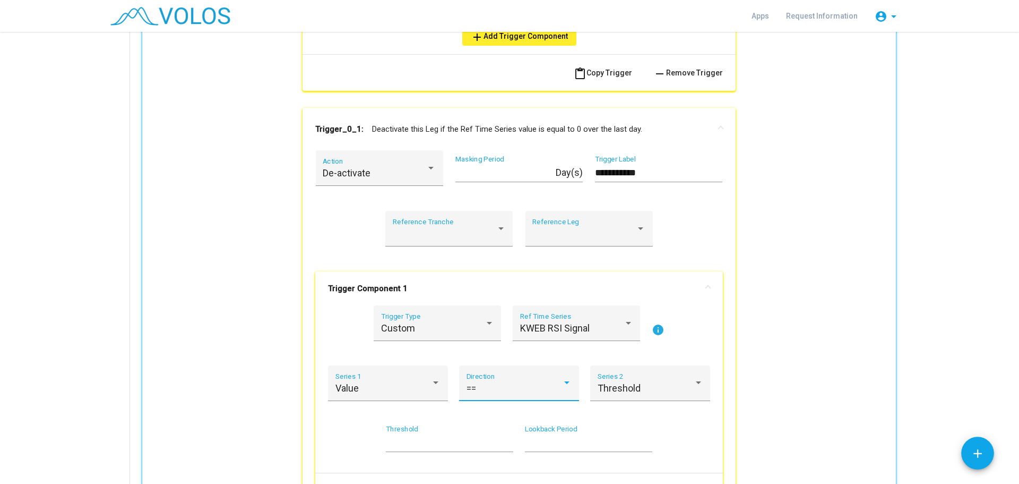
type input "**"
click at [504, 445] on input "**" at bounding box center [449, 442] width 127 height 11
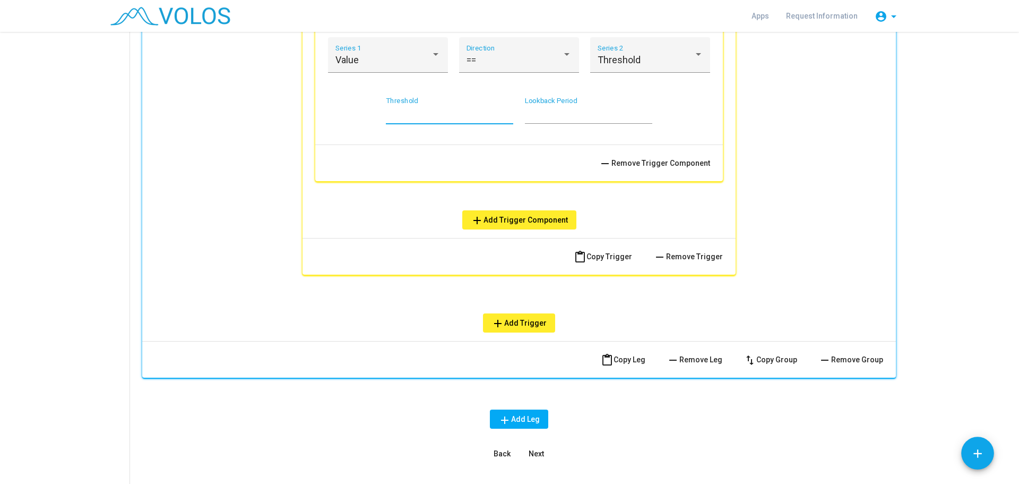
scroll to position [1416, 0]
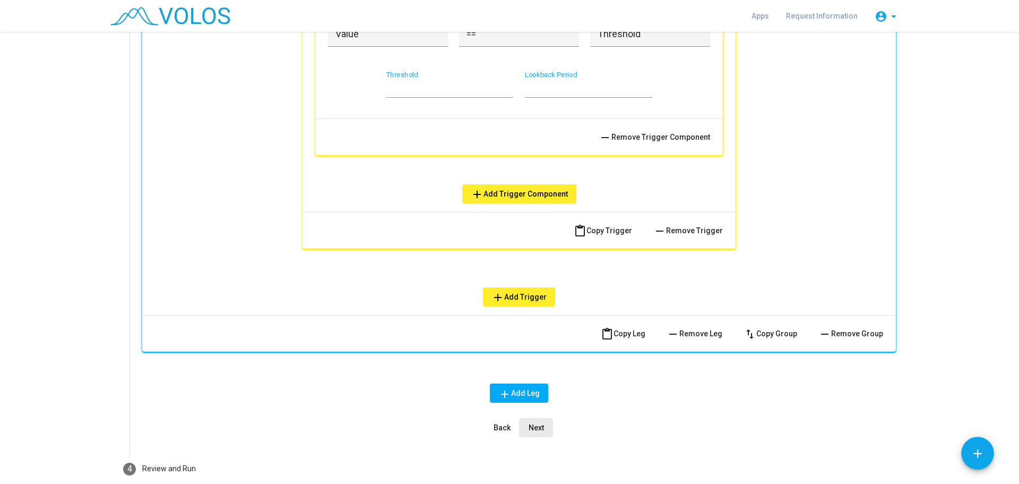
click at [539, 428] on span "Next" at bounding box center [536, 427] width 15 height 8
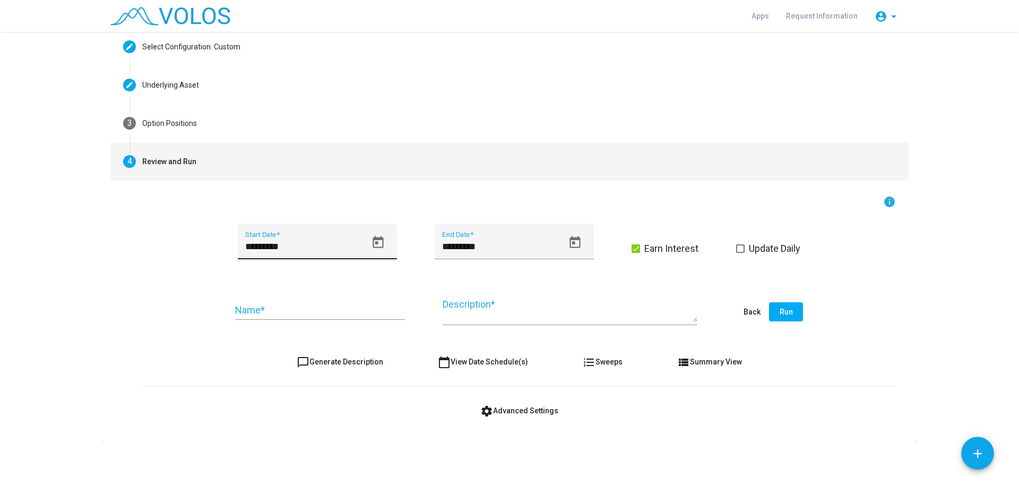
click at [349, 238] on div "********* Start Date *" at bounding box center [305, 245] width 121 height 28
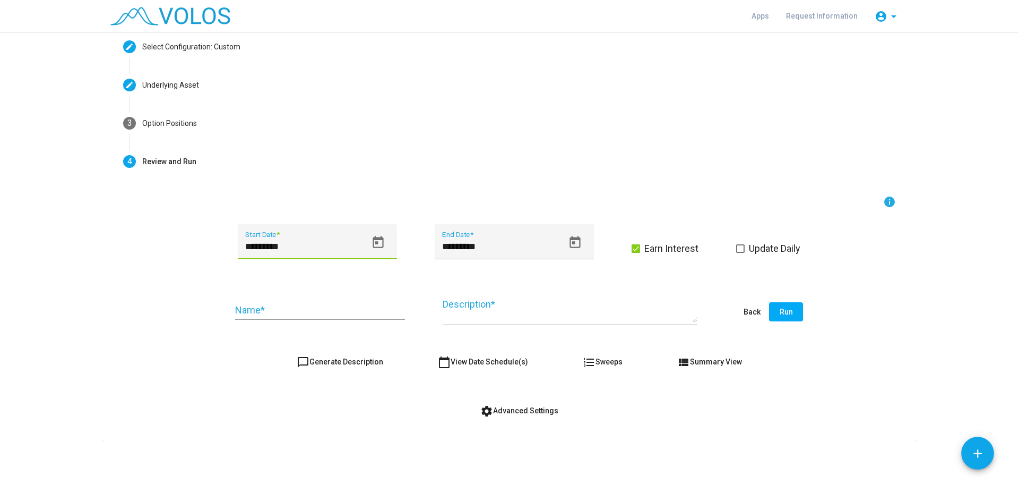
click at [373, 238] on icon "Open calendar" at bounding box center [378, 242] width 11 height 12
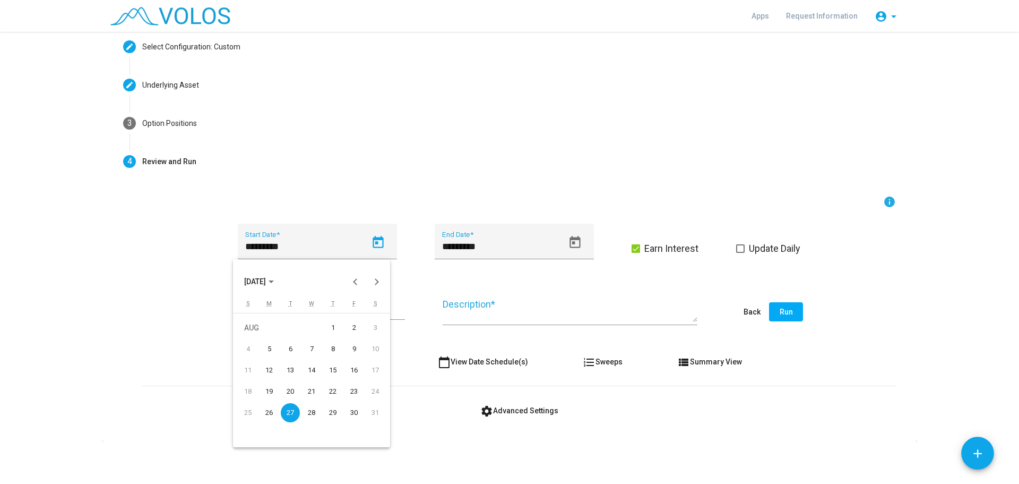
click at [270, 290] on button "AUG 2024" at bounding box center [259, 281] width 47 height 21
click at [299, 357] on div "2022" at bounding box center [293, 356] width 33 height 19
click at [367, 331] on div "APR" at bounding box center [367, 335] width 33 height 19
click at [269, 375] on div "11" at bounding box center [269, 369] width 19 height 19
type input "*********"
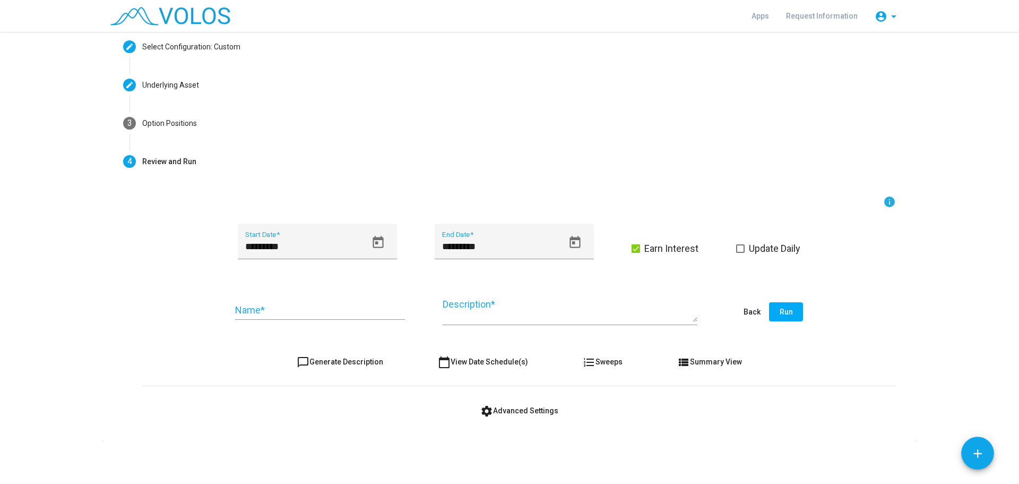
click at [361, 308] on input "Name *" at bounding box center [320, 310] width 170 height 11
click at [361, 308] on input "**********" at bounding box center [320, 310] width 170 height 11
type input "**********"
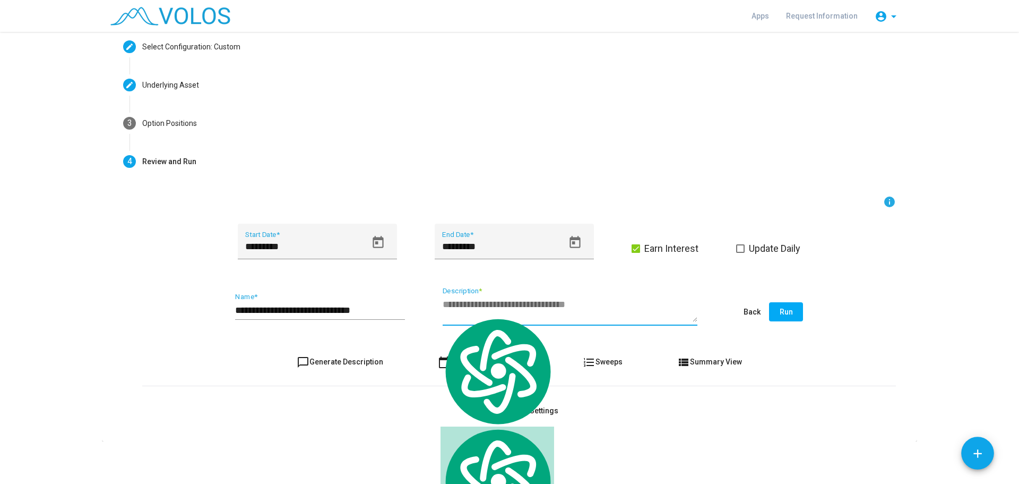
click at [462, 315] on textarea "Description *" at bounding box center [570, 310] width 255 height 24
paste textarea "**********"
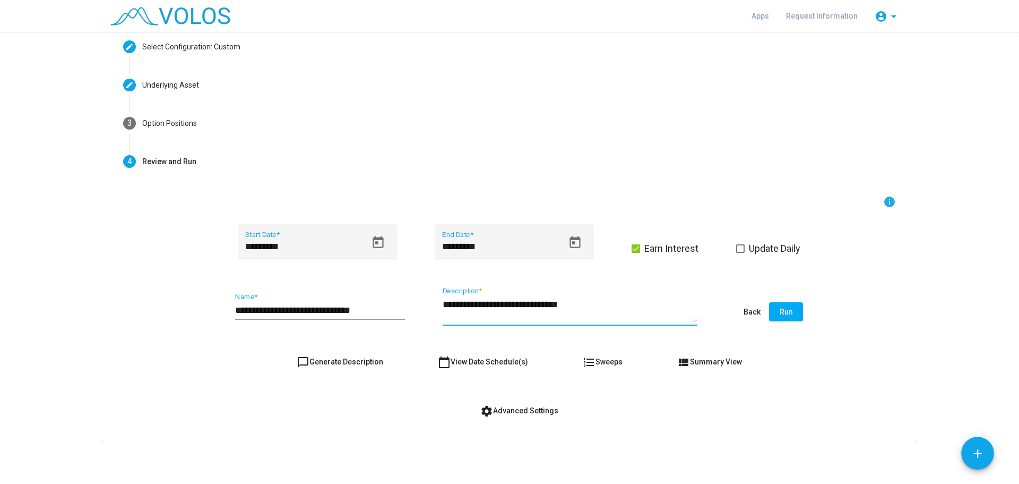
type textarea "**********"
click at [789, 309] on button "Run" at bounding box center [786, 311] width 34 height 19
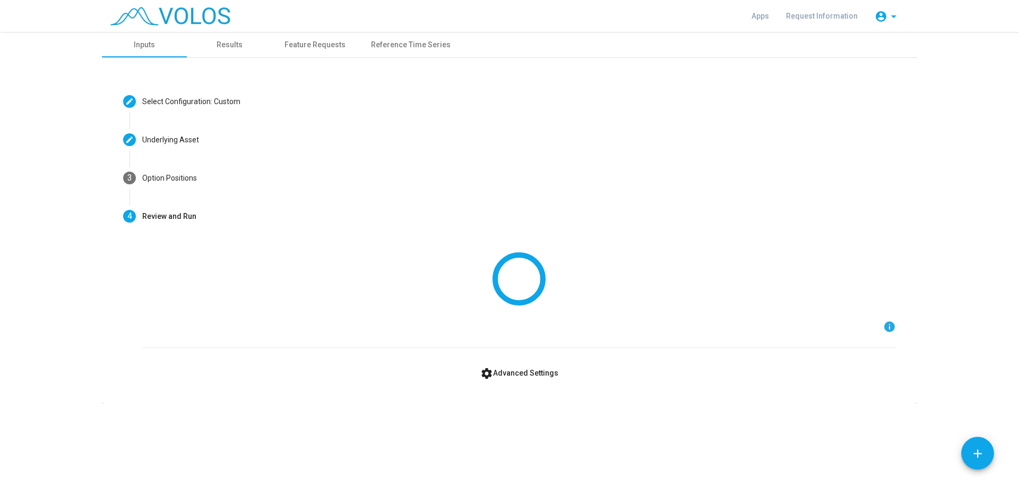
scroll to position [0, 0]
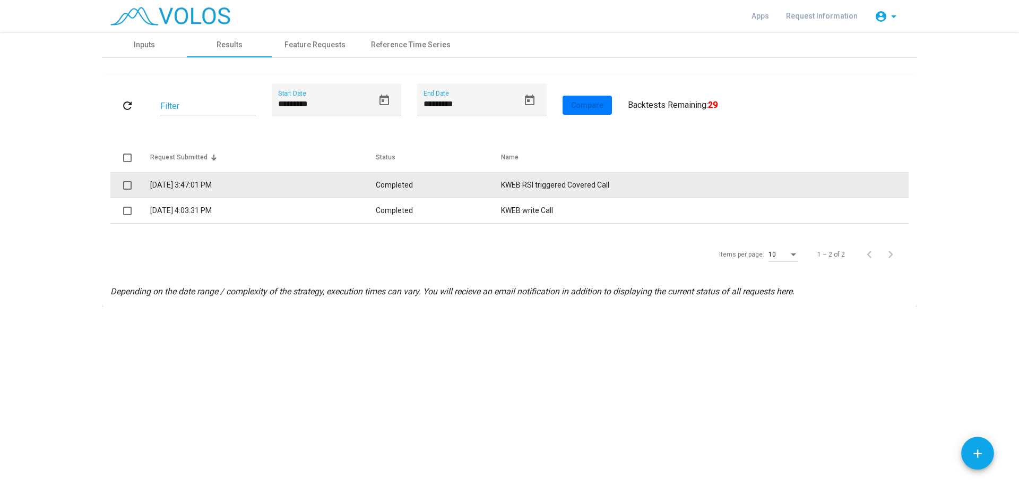
click at [376, 189] on td "8/27/2025 3:47:01 PM" at bounding box center [263, 185] width 226 height 25
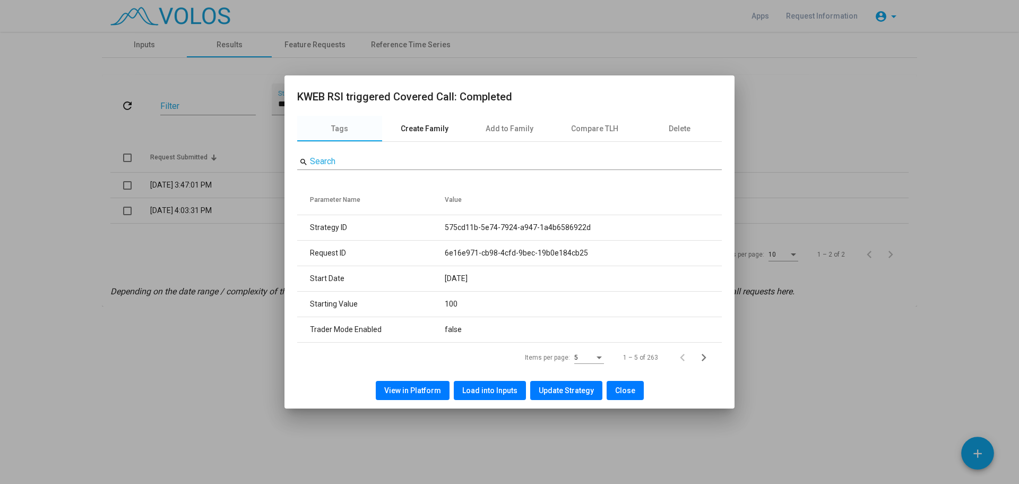
click at [419, 133] on div "Create Family" at bounding box center [425, 128] width 48 height 11
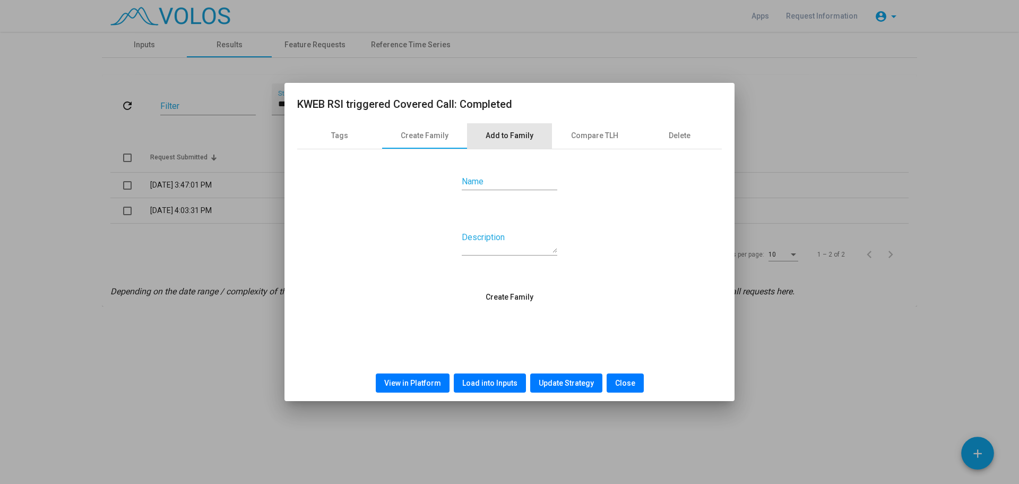
click at [513, 137] on div "Add to Family" at bounding box center [510, 135] width 48 height 11
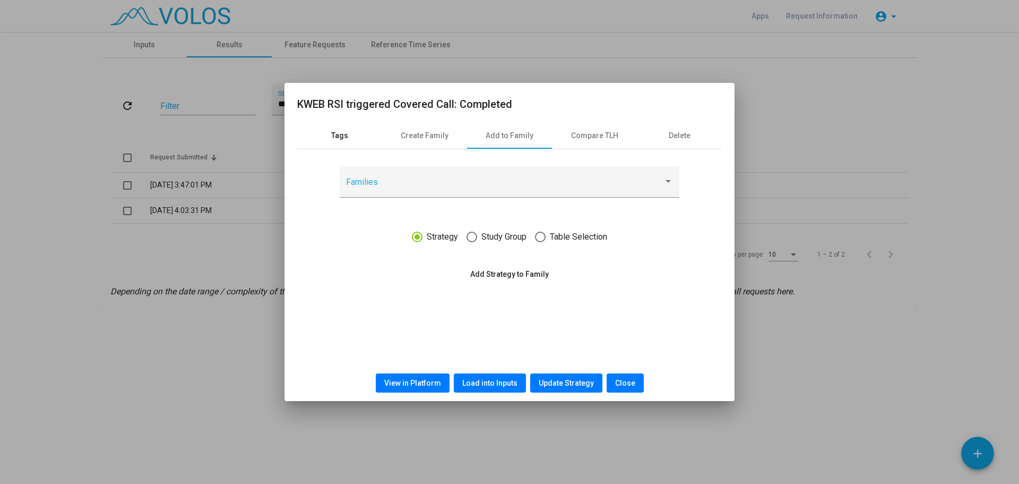
click at [337, 142] on div "Tags" at bounding box center [339, 135] width 85 height 25
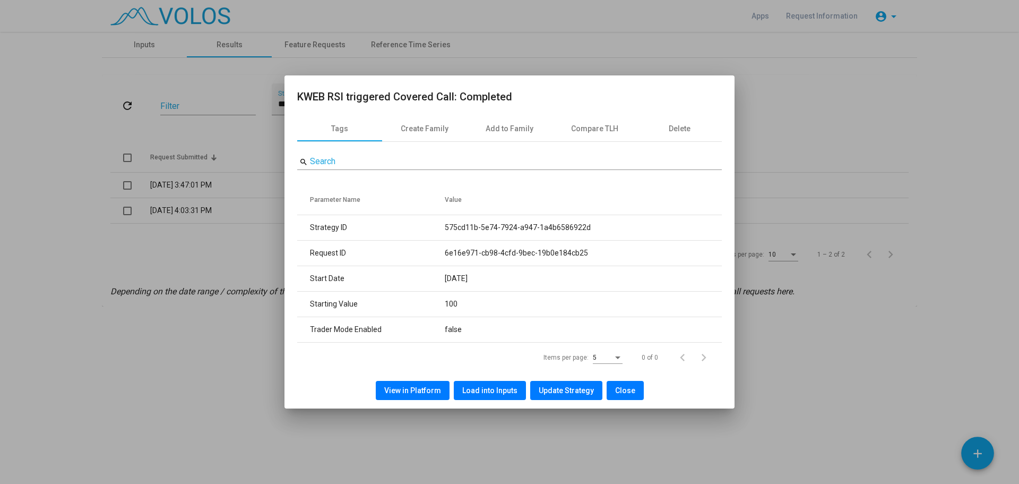
click at [411, 394] on button "View in Platform" at bounding box center [413, 390] width 74 height 19
click at [617, 386] on span "Close" at bounding box center [625, 390] width 20 height 8
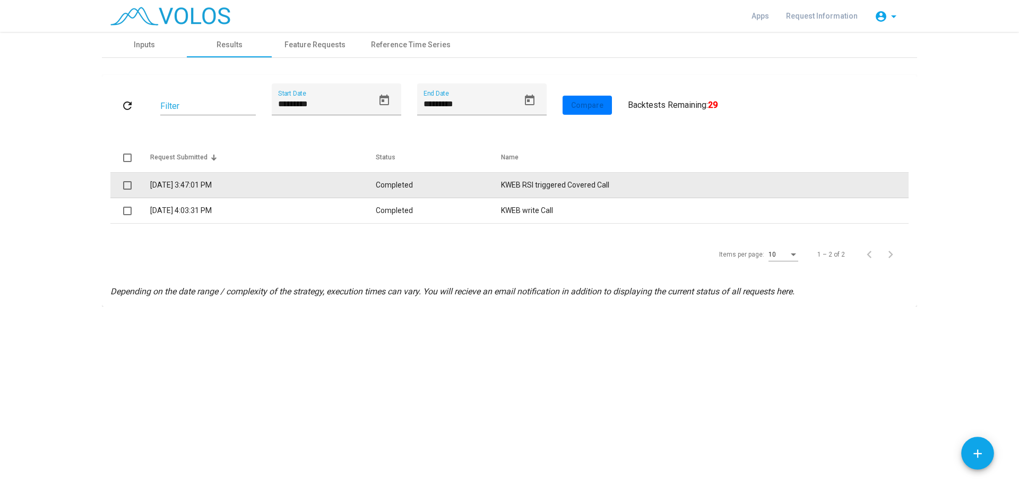
click at [396, 182] on td "Completed" at bounding box center [438, 185] width 125 height 25
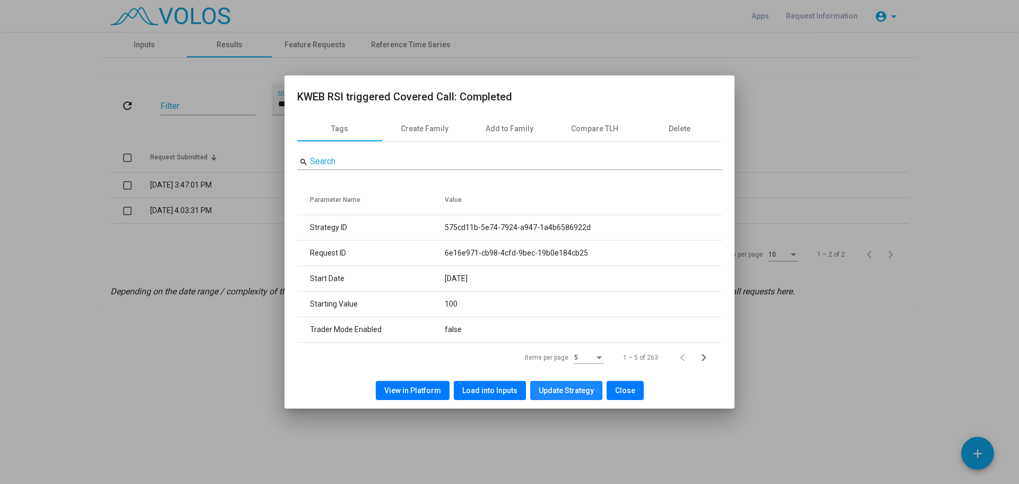
click at [551, 390] on span "Update Strategy" at bounding box center [566, 390] width 55 height 8
click at [568, 392] on span "Update Strategy" at bounding box center [566, 390] width 55 height 8
click at [554, 386] on span "Update Strategy" at bounding box center [566, 390] width 55 height 8
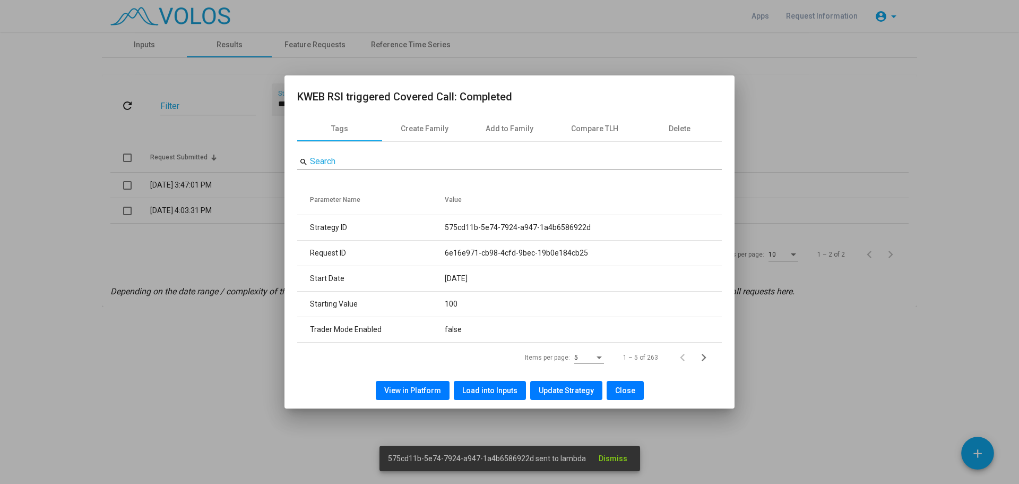
click at [507, 386] on span "Load into Inputs" at bounding box center [489, 390] width 55 height 8
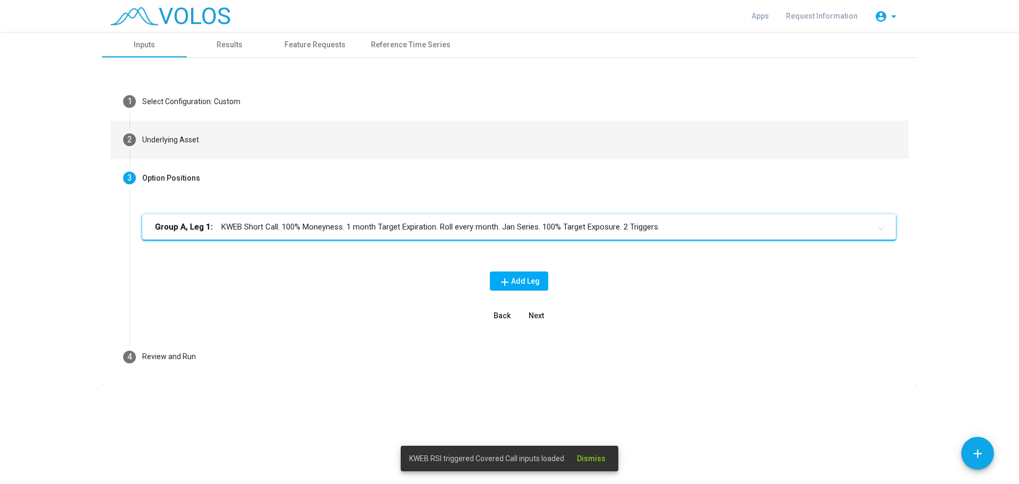
click at [198, 143] on mat-step-header "2 Underlying Asset" at bounding box center [509, 139] width 798 height 38
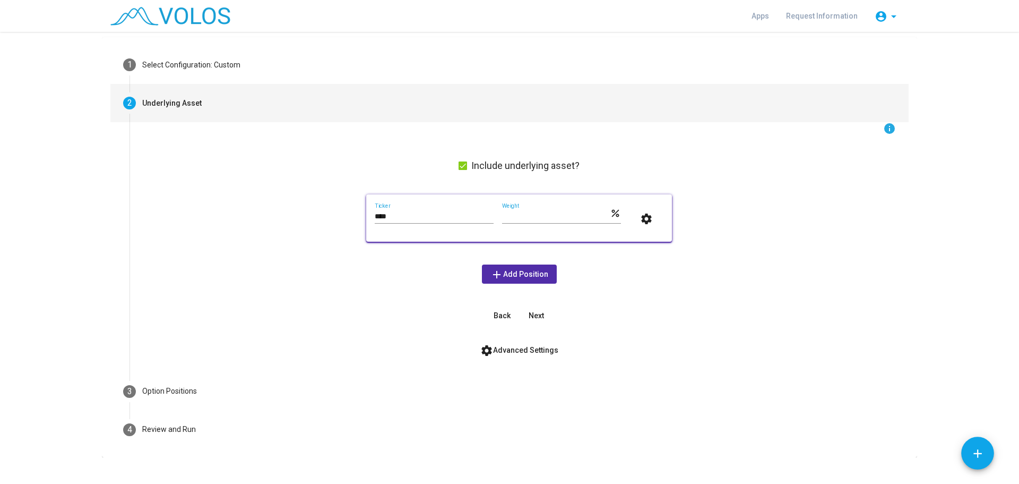
scroll to position [52, 0]
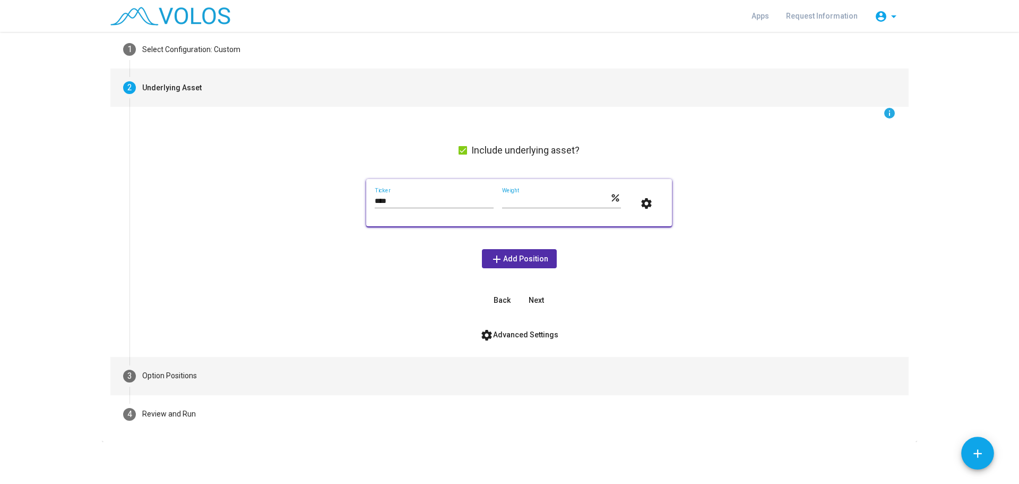
click at [223, 369] on mat-step-header "3 Option Positions" at bounding box center [509, 376] width 798 height 38
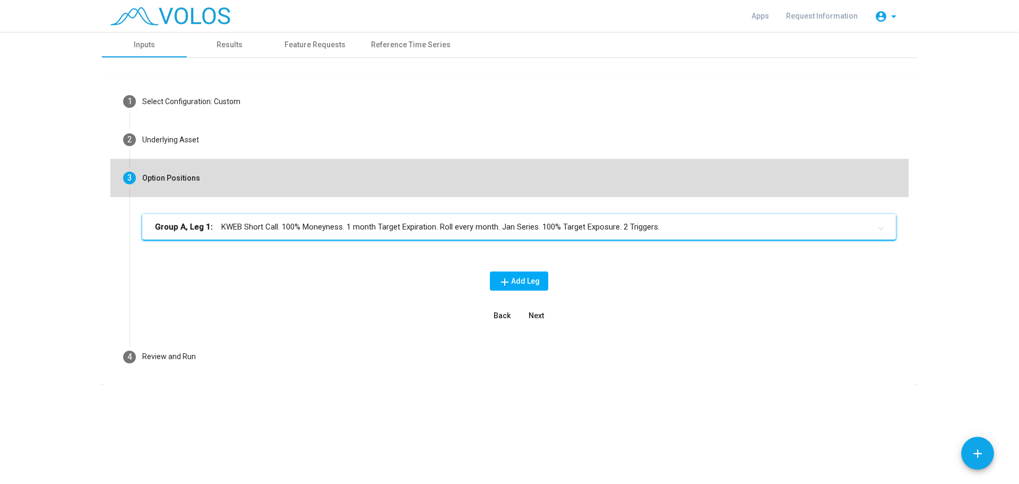
scroll to position [0, 0]
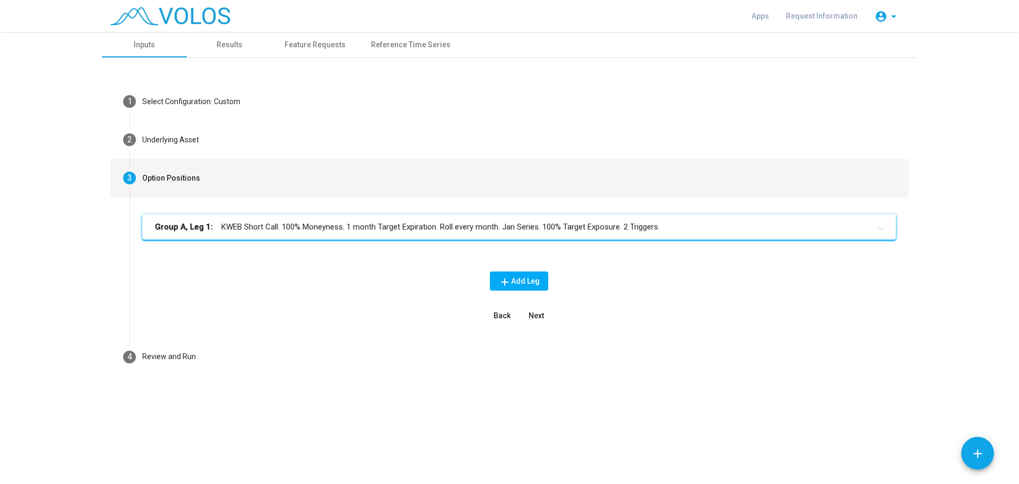
click at [380, 225] on mat-panel-title "Group A, Leg 1: KWEB Short Call. 100% Moneyness. 1 month Target Expiration. Rol…" at bounding box center [513, 227] width 716 height 12
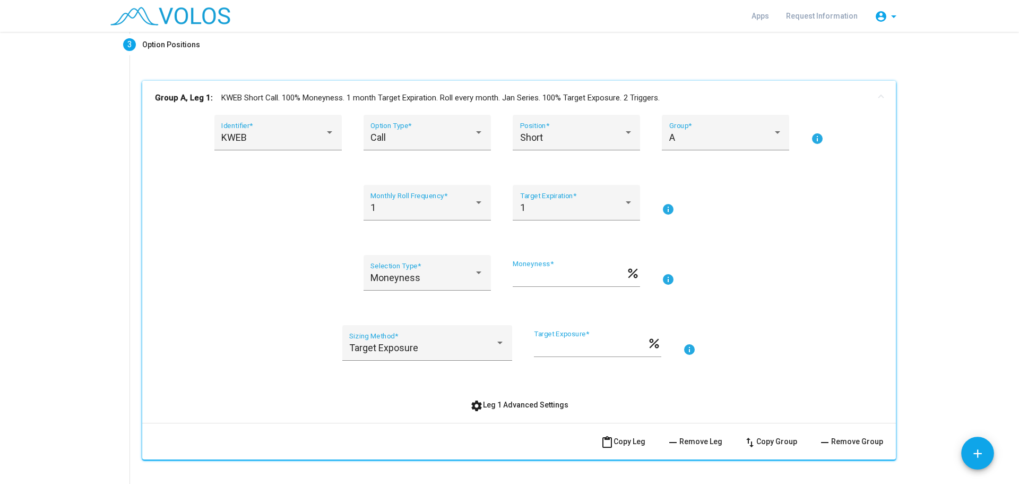
scroll to position [119, 0]
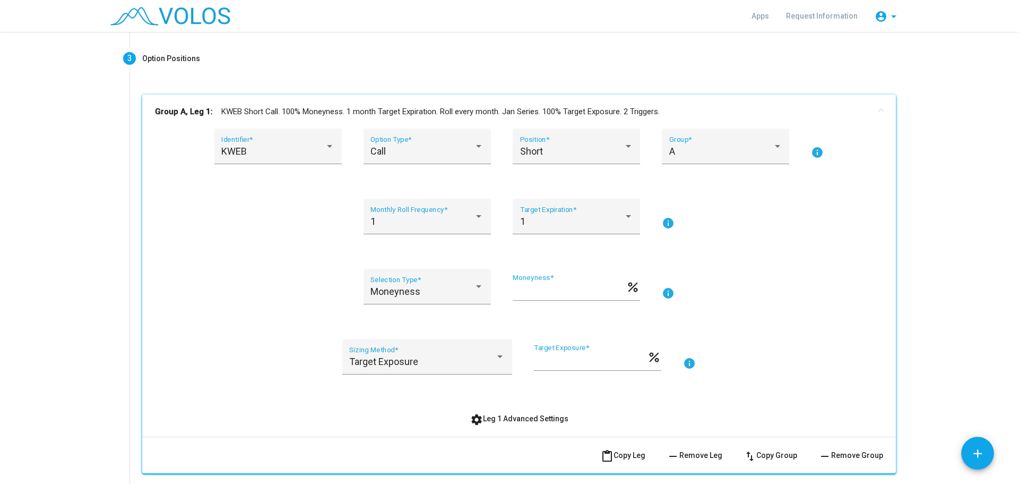
click at [512, 426] on button "settings Leg 1 Advanced Settings" at bounding box center [519, 418] width 115 height 19
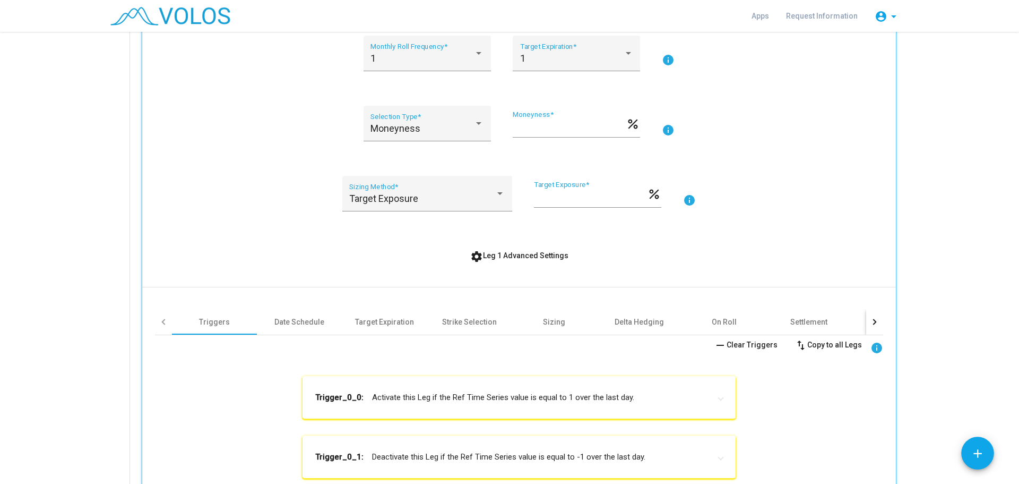
scroll to position [385, 0]
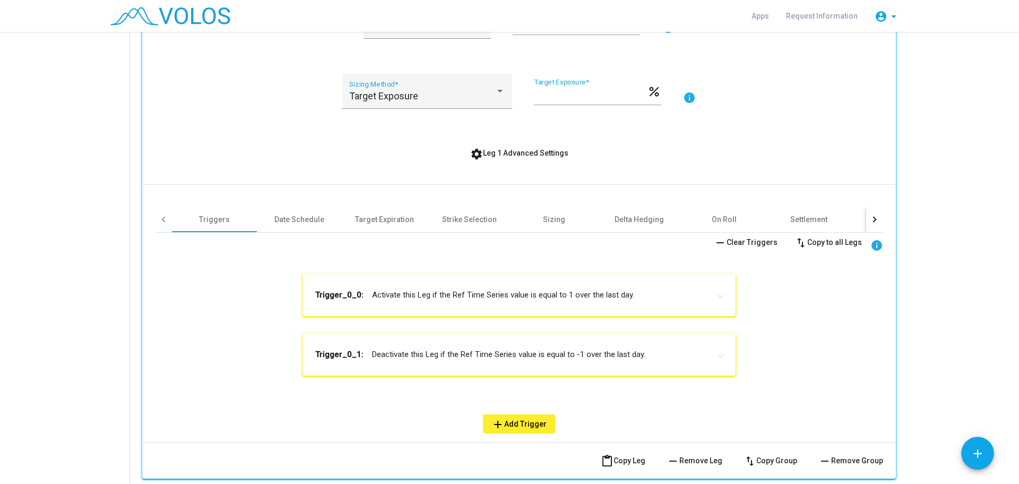
click at [562, 300] on mat-expansion-panel-header "Trigger_0_0: Activate this Leg if the Ref Time Series value is equal to 1 over …" at bounding box center [519, 294] width 433 height 42
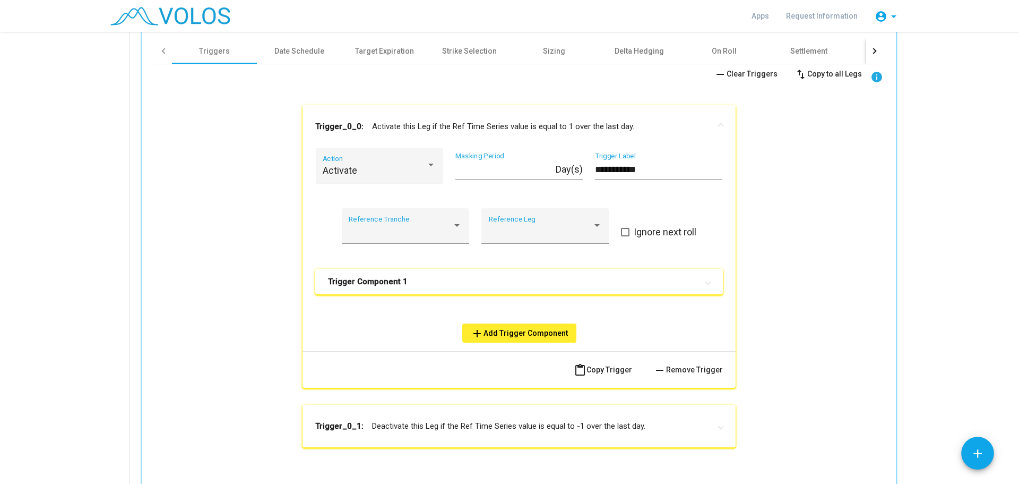
scroll to position [562, 0]
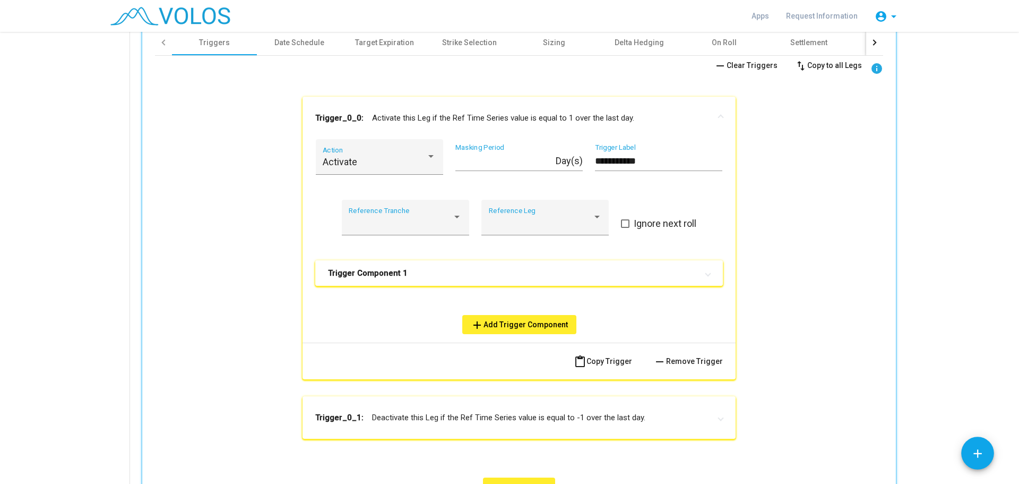
click at [540, 279] on mat-expansion-panel-header "Trigger Component 1" at bounding box center [519, 272] width 408 height 25
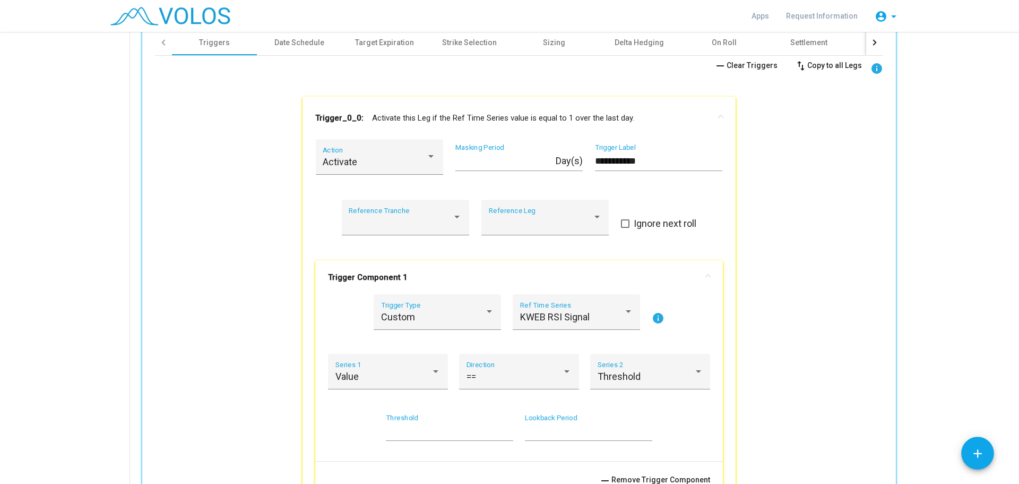
click at [505, 432] on input "*" at bounding box center [449, 431] width 127 height 11
type input "**"
click at [505, 432] on input "**" at bounding box center [449, 431] width 127 height 11
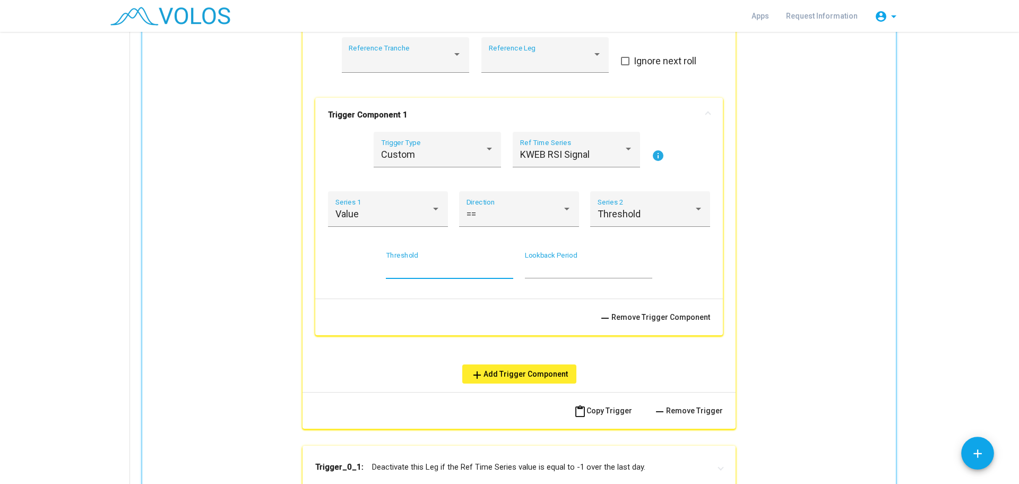
scroll to position [916, 0]
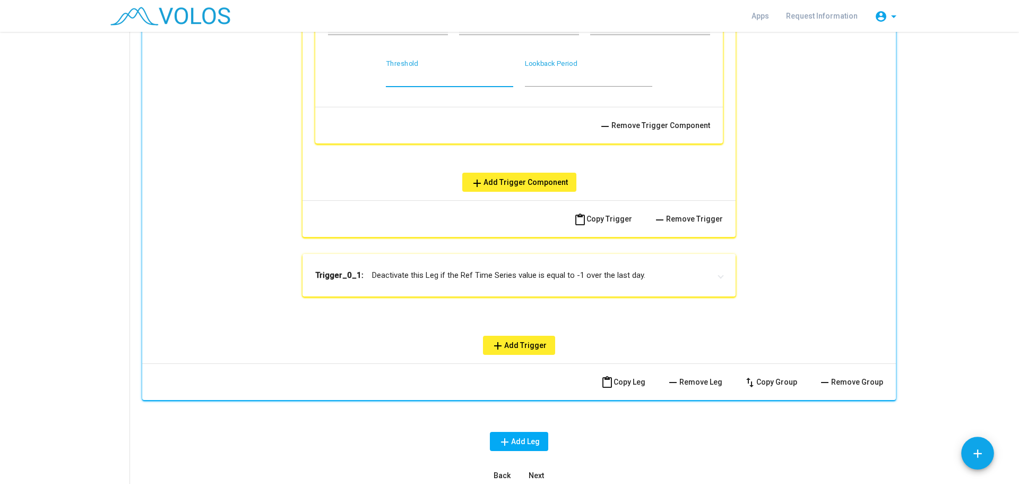
click at [488, 270] on mat-panel-title "Trigger_0_1: Deactivate this Leg if the Ref Time Series value is equal to -1 ov…" at bounding box center [512, 275] width 395 height 11
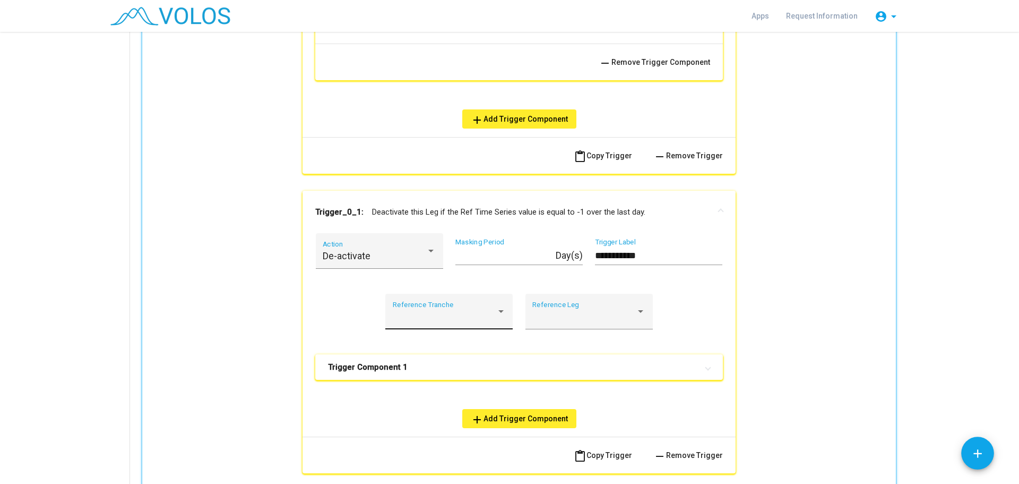
scroll to position [1004, 0]
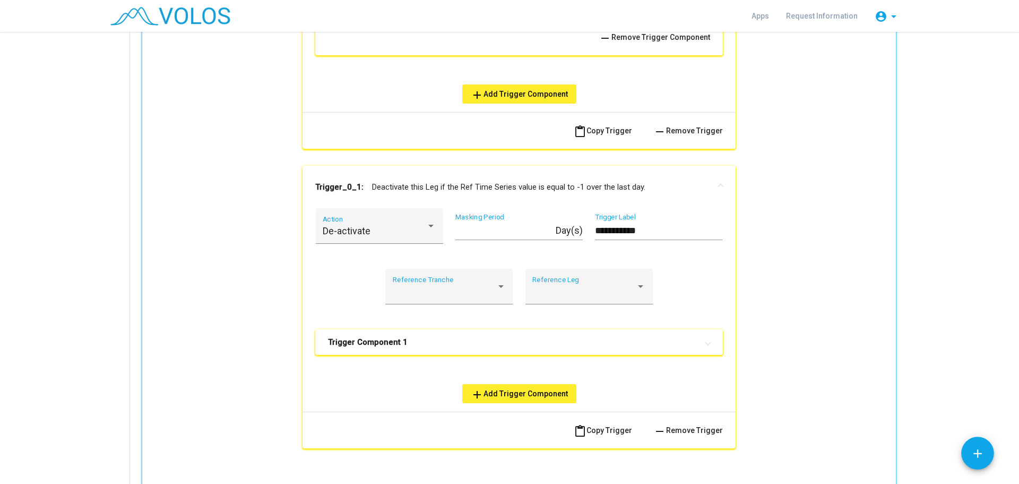
click at [470, 344] on mat-panel-title "Trigger Component 1" at bounding box center [512, 342] width 369 height 11
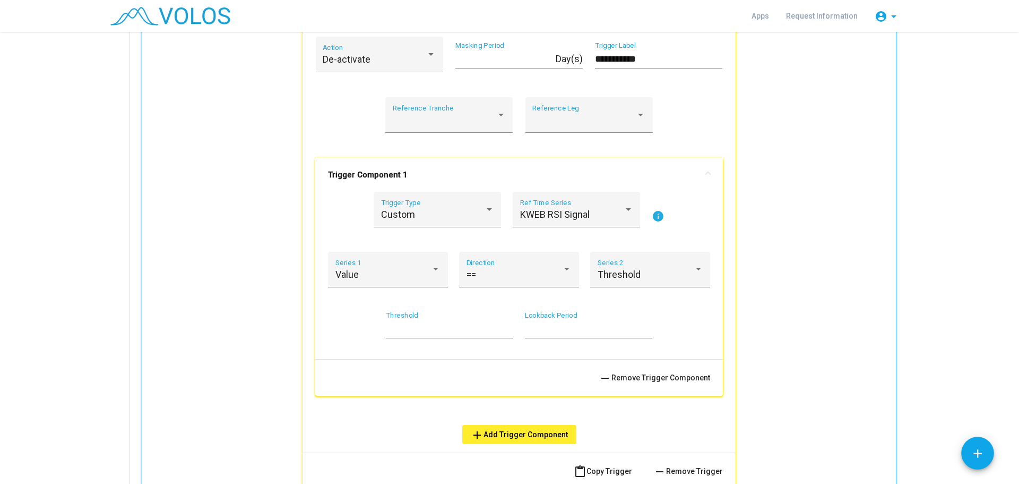
scroll to position [1181, 0]
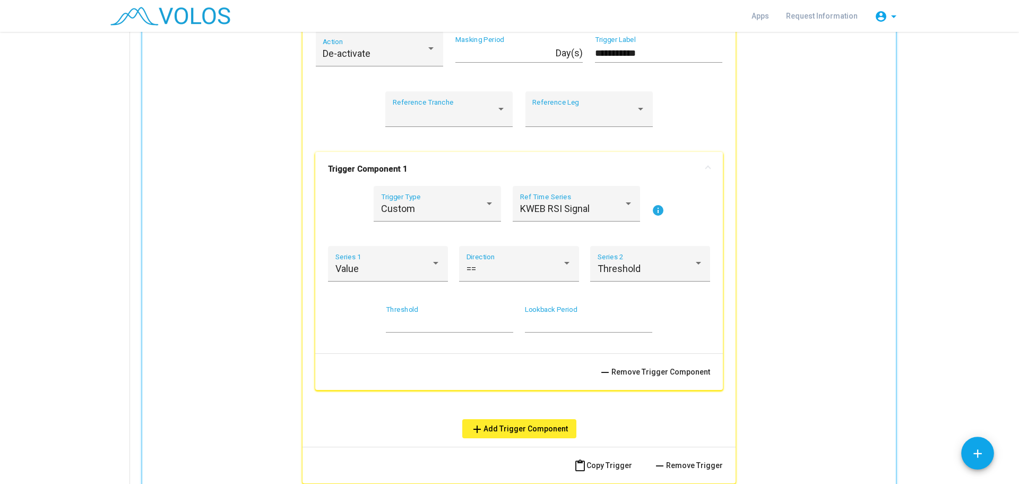
click at [506, 320] on input "*" at bounding box center [449, 322] width 127 height 11
type input "*"
click at [506, 320] on input "*" at bounding box center [449, 322] width 127 height 11
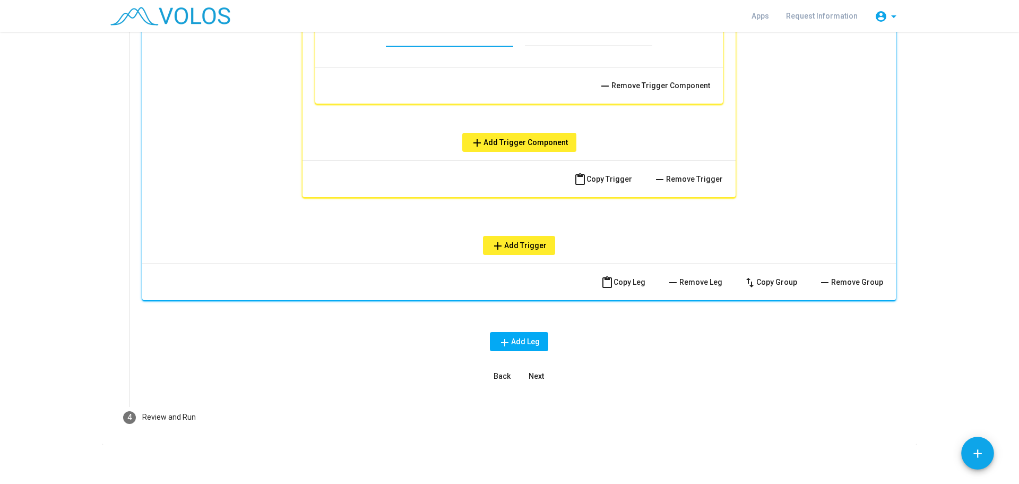
scroll to position [1471, 0]
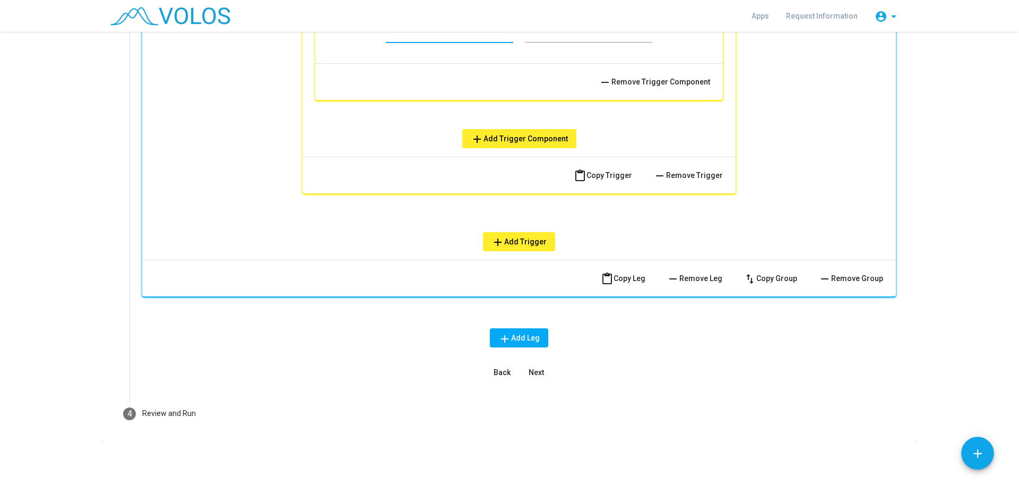
click at [535, 373] on span "Next" at bounding box center [536, 372] width 15 height 8
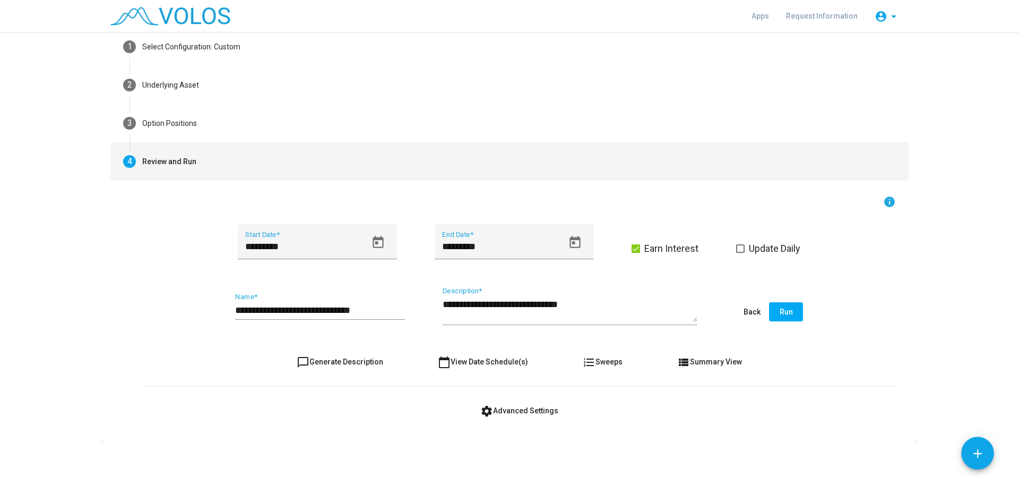
scroll to position [55, 0]
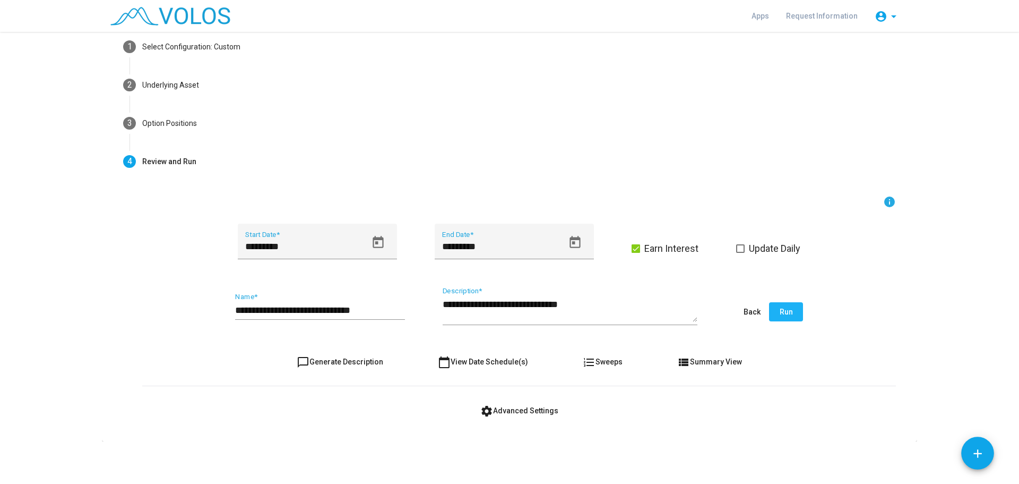
click at [791, 311] on button "Run" at bounding box center [786, 311] width 34 height 19
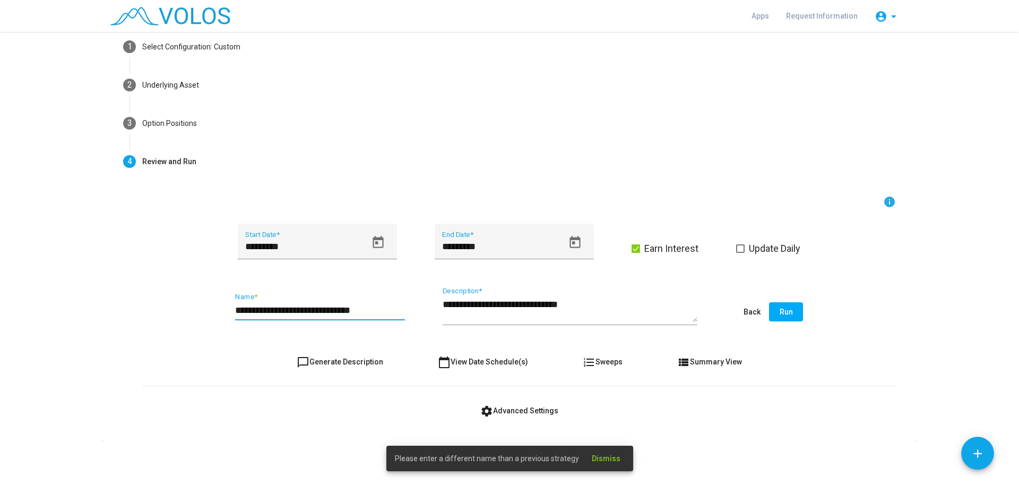
click at [380, 306] on input "**********" at bounding box center [320, 310] width 170 height 11
click at [394, 312] on input "**********" at bounding box center [320, 310] width 170 height 11
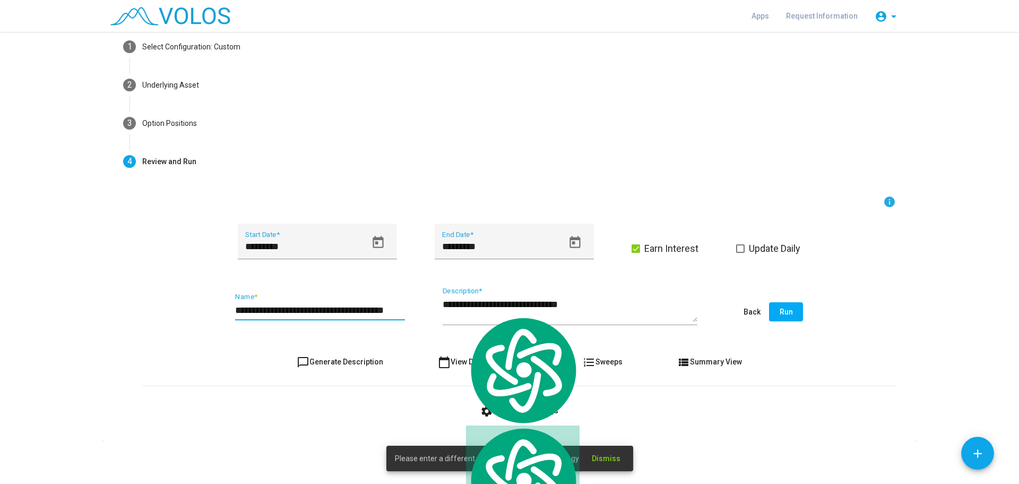
type input "**********"
click at [599, 301] on textarea "**********" at bounding box center [570, 310] width 255 height 24
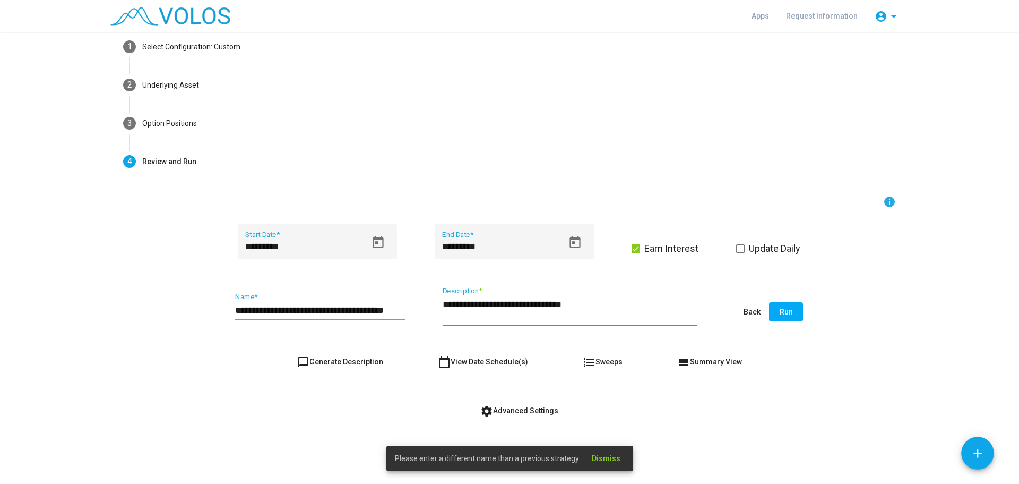
paste textarea "*********"
click at [623, 304] on textarea "**********" at bounding box center [570, 310] width 255 height 24
type textarea "**********"
click at [789, 309] on button "Run" at bounding box center [786, 311] width 34 height 19
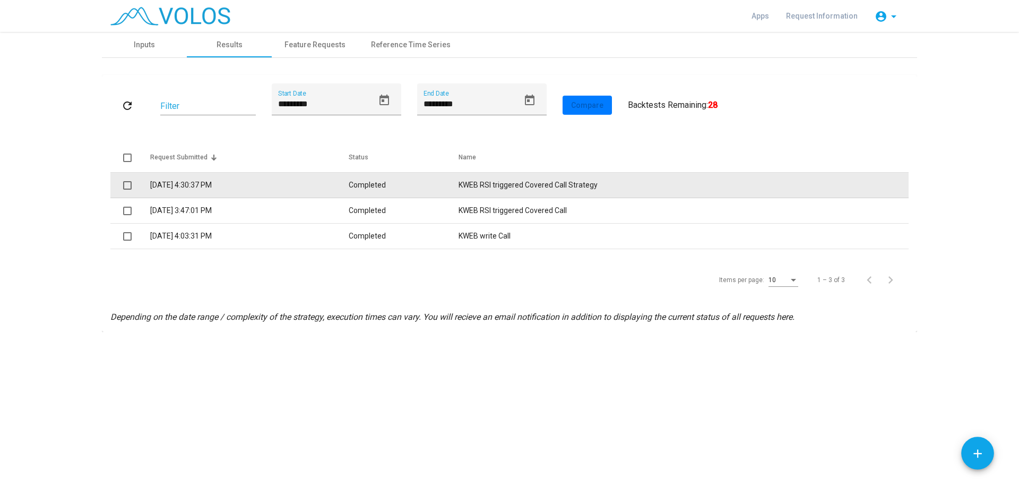
click at [535, 187] on td "KWEB RSI triggered Covered Call Strategy" at bounding box center [684, 185] width 450 height 25
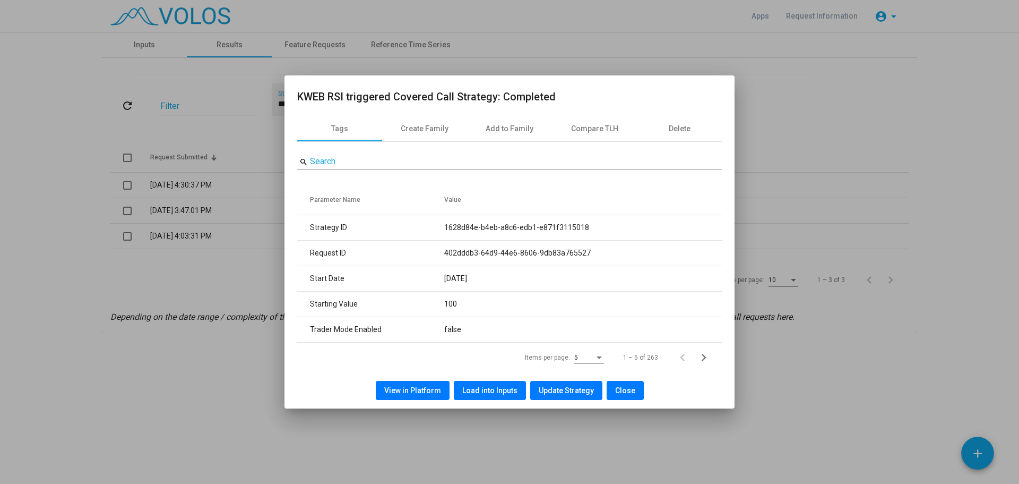
click at [499, 429] on div at bounding box center [509, 242] width 1019 height 484
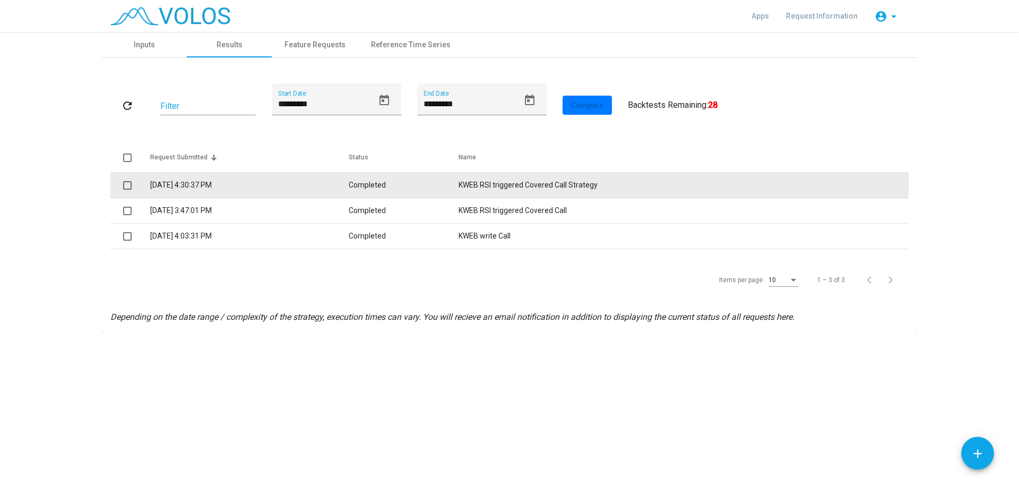
click at [402, 188] on td "Completed" at bounding box center [404, 185] width 110 height 25
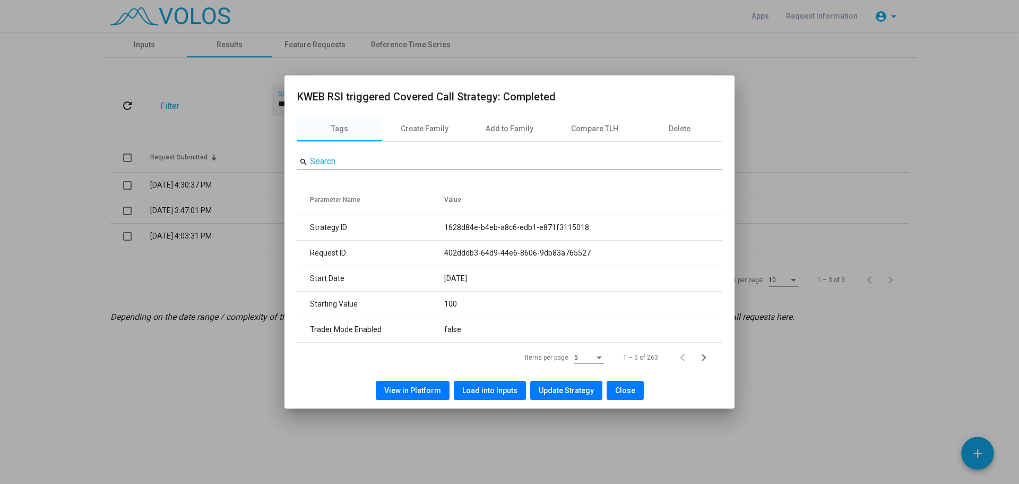
click at [429, 390] on span "View in Platform" at bounding box center [412, 390] width 57 height 8
click at [631, 394] on button "Close" at bounding box center [625, 390] width 37 height 19
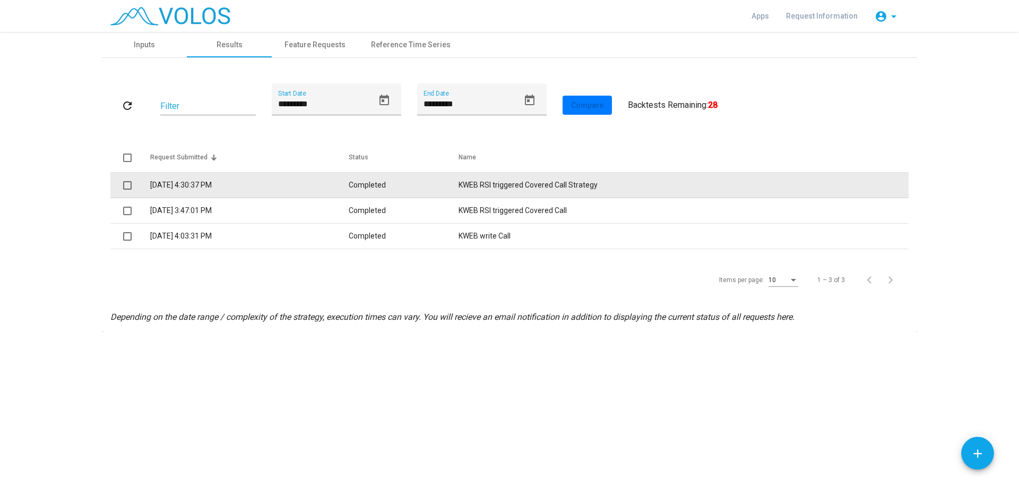
click at [507, 184] on td "KWEB RSI triggered Covered Call Strategy" at bounding box center [684, 185] width 450 height 25
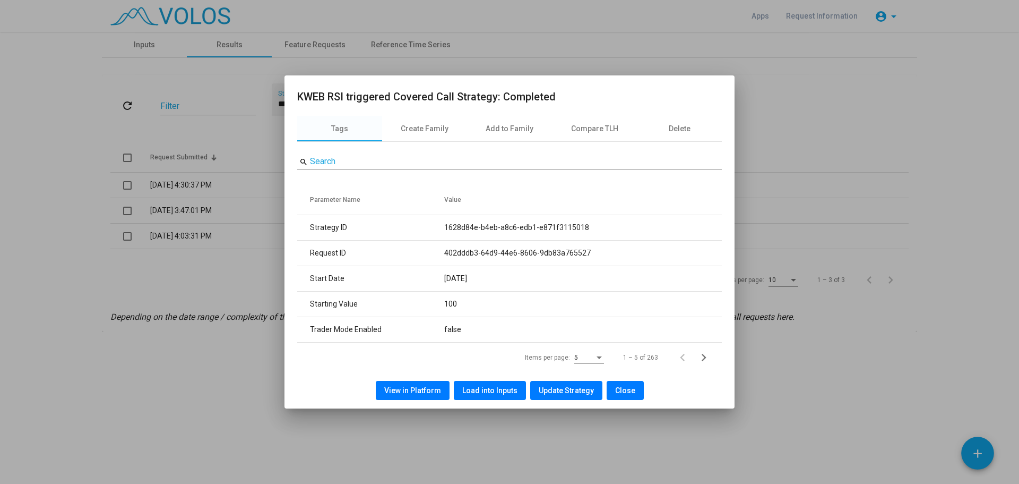
click at [760, 331] on div at bounding box center [509, 242] width 1019 height 484
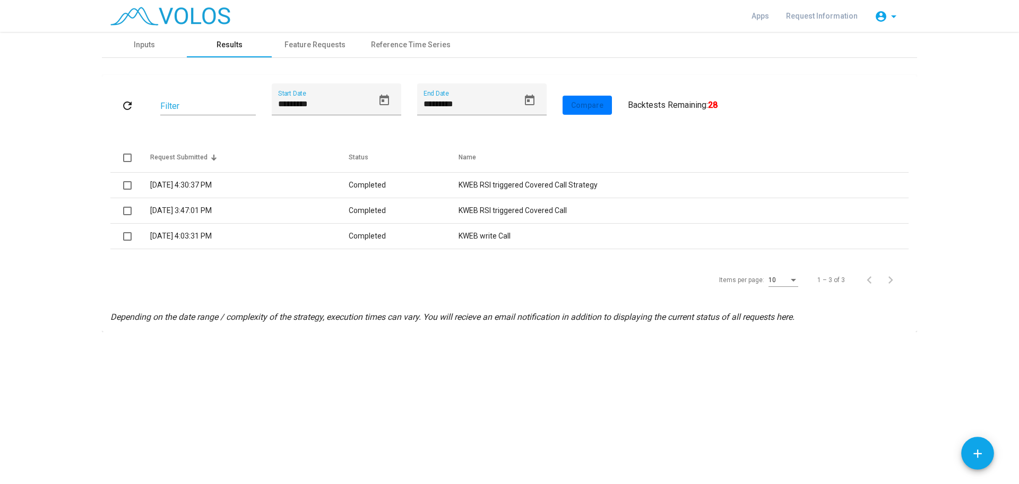
click at [235, 46] on div "Results" at bounding box center [230, 44] width 26 height 11
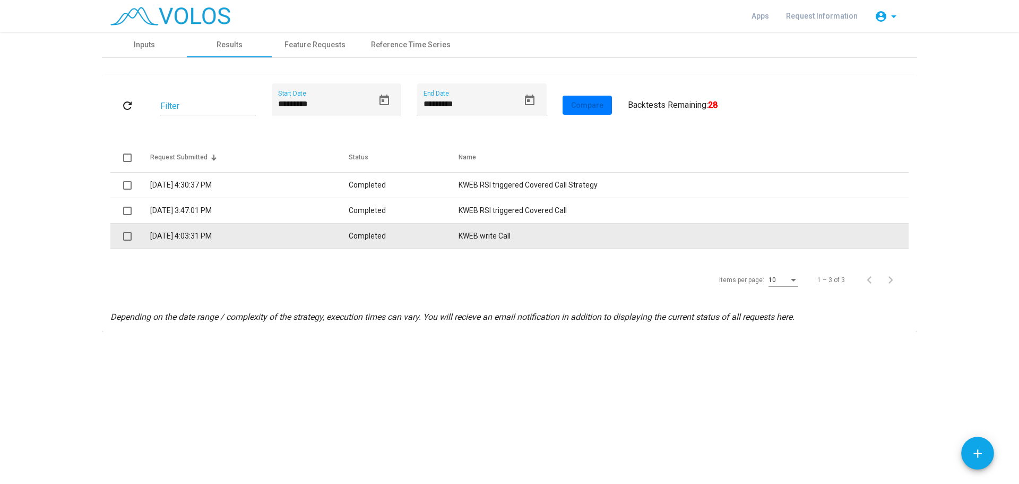
click at [125, 235] on span at bounding box center [127, 236] width 8 height 8
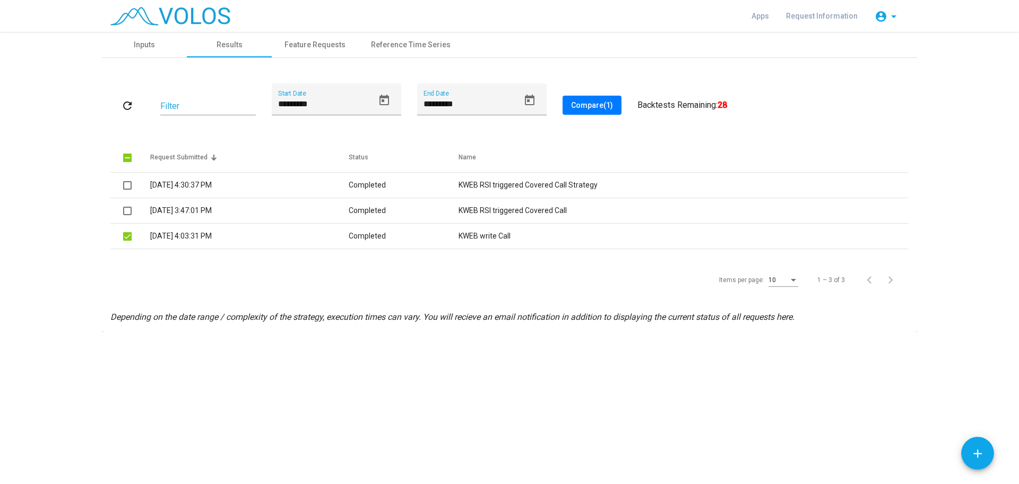
drag, startPoint x: 326, startPoint y: 234, endPoint x: 239, endPoint y: 254, distance: 89.0
click at [239, 254] on div "refresh Filter ********* Start Date ********* End Date Compare (1) User Results…" at bounding box center [509, 203] width 798 height 240
drag, startPoint x: 192, startPoint y: 234, endPoint x: 644, endPoint y: 263, distance: 452.7
click at [644, 263] on div "refresh Filter ********* Start Date ********* End Date Compare (1) User Results…" at bounding box center [509, 203] width 798 height 240
drag, startPoint x: 239, startPoint y: 237, endPoint x: 126, endPoint y: 101, distance: 177.1
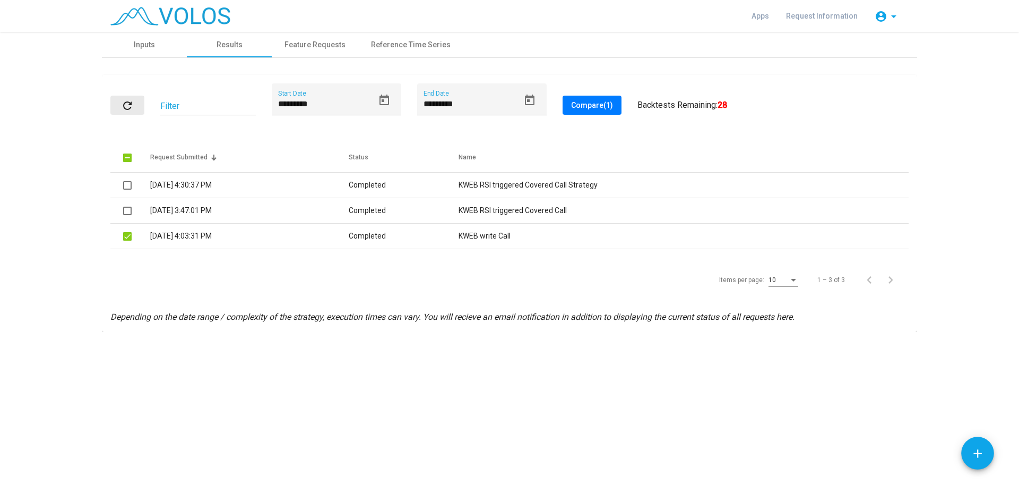
click at [126, 101] on mat-icon "refresh" at bounding box center [127, 105] width 13 height 13
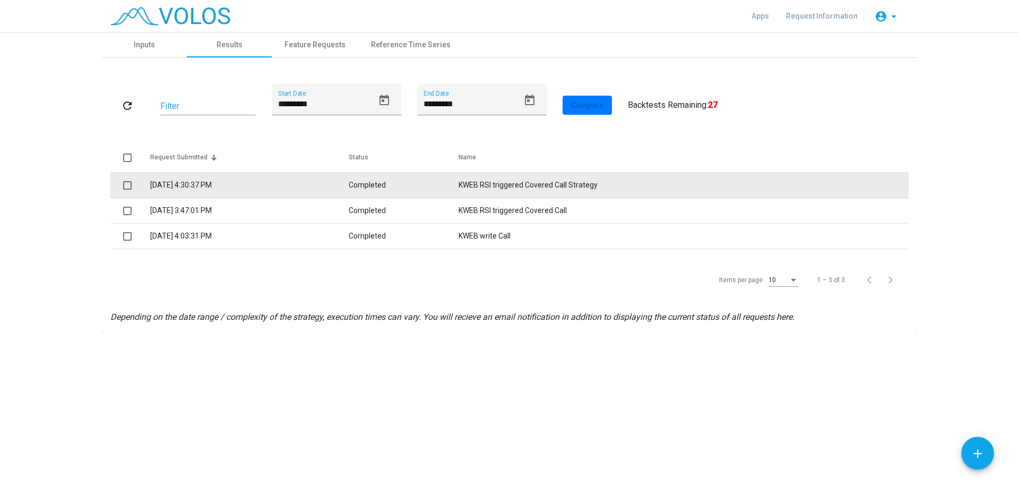
click at [130, 186] on span at bounding box center [127, 185] width 8 height 8
click at [127, 186] on span at bounding box center [127, 185] width 8 height 8
click at [128, 186] on span at bounding box center [127, 185] width 8 height 8
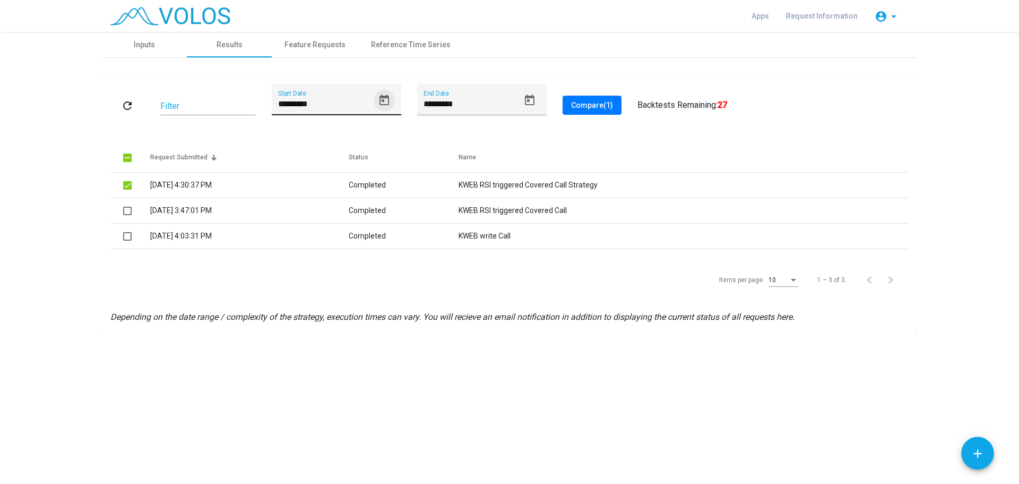
click at [390, 105] on icon "Open calendar" at bounding box center [384, 100] width 13 height 13
click at [313, 140] on span "AUG 2025" at bounding box center [298, 137] width 30 height 8
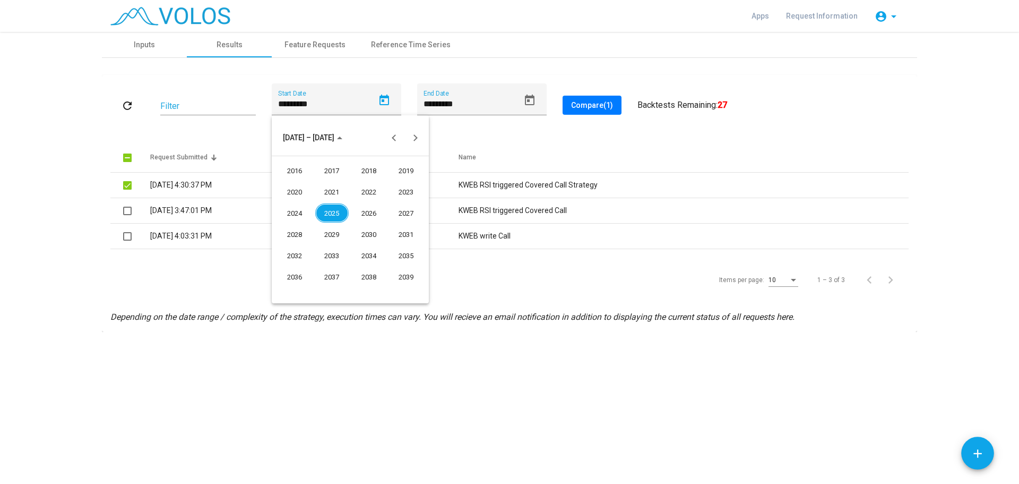
click at [360, 192] on div "2022" at bounding box center [368, 191] width 33 height 19
click at [402, 194] on div "APR" at bounding box center [406, 191] width 33 height 19
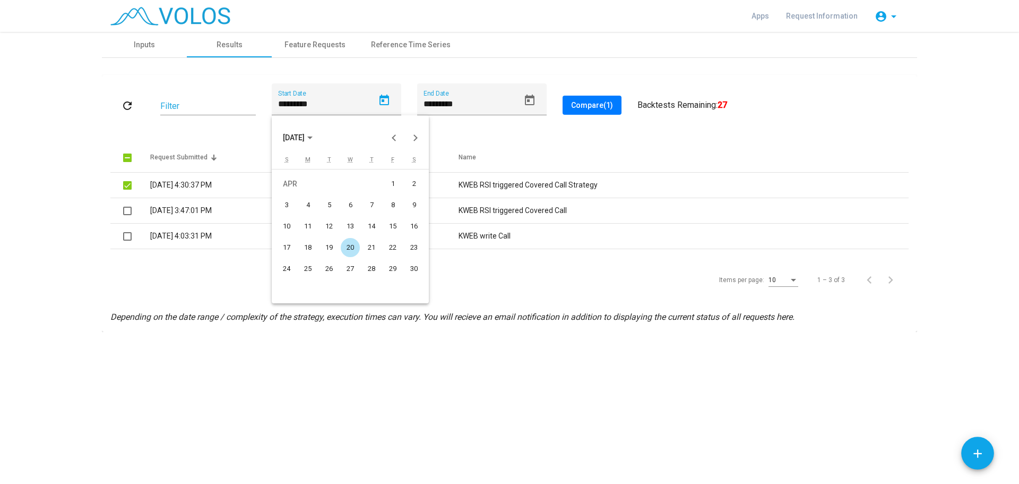
click at [301, 222] on div "11" at bounding box center [307, 226] width 19 height 19
type input "*********"
click at [243, 108] on input "Filter" at bounding box center [208, 106] width 96 height 10
click at [621, 101] on button "Compare (1)" at bounding box center [592, 105] width 59 height 19
click at [312, 284] on div "Items per page: 10 1 – 3 of 3" at bounding box center [509, 280] width 798 height 30
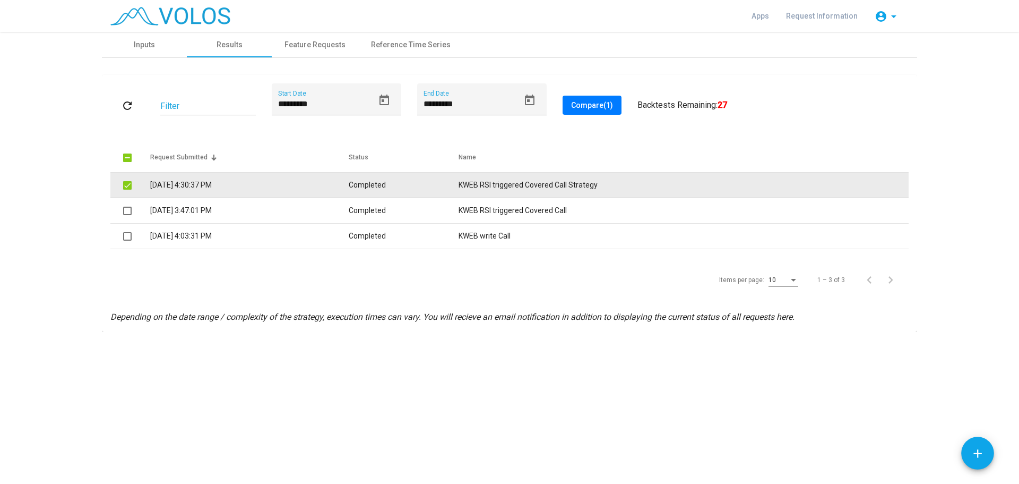
click at [413, 181] on td "Completed" at bounding box center [404, 185] width 110 height 25
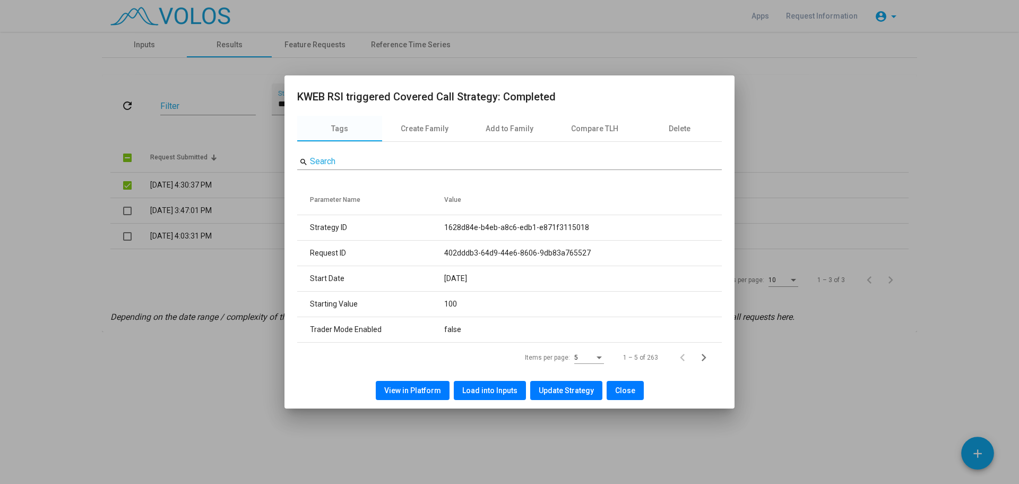
click at [545, 393] on span "Update Strategy" at bounding box center [566, 390] width 55 height 8
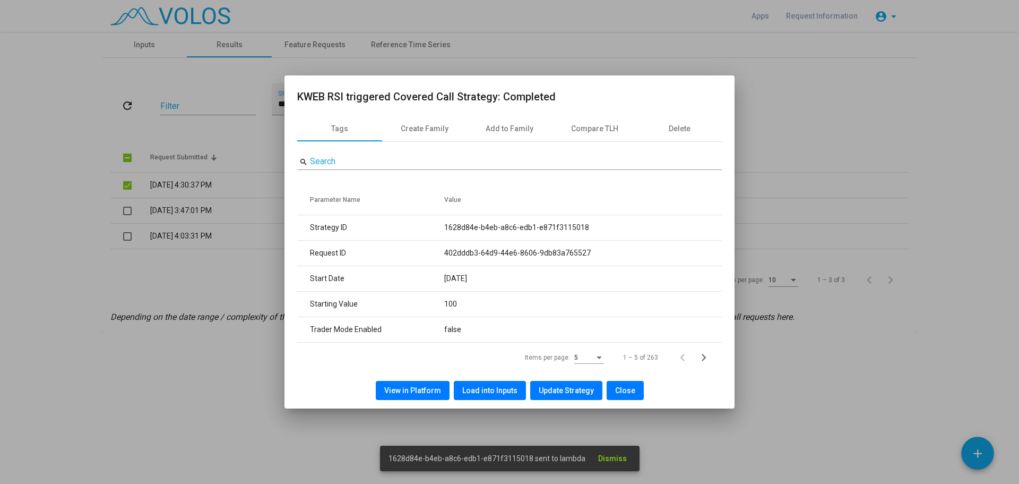
drag, startPoint x: 553, startPoint y: 459, endPoint x: 566, endPoint y: 458, distance: 12.8
click at [566, 458] on span "1628d84e-b4eb-a8c6-edb1-e871f3115018 sent to lambda" at bounding box center [487, 458] width 197 height 11
click at [557, 384] on button "Update Strategy" at bounding box center [566, 390] width 72 height 19
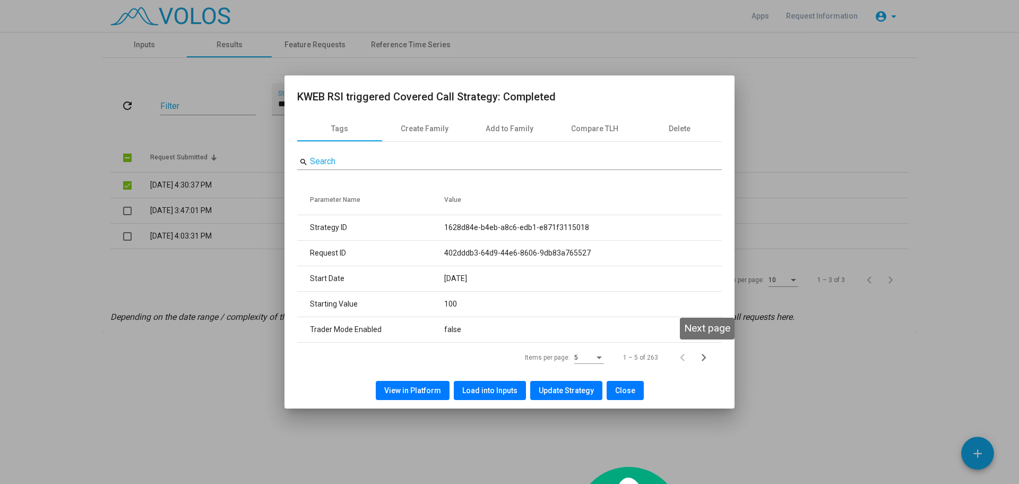
click at [704, 359] on icon "Next page" at bounding box center [704, 357] width 5 height 7
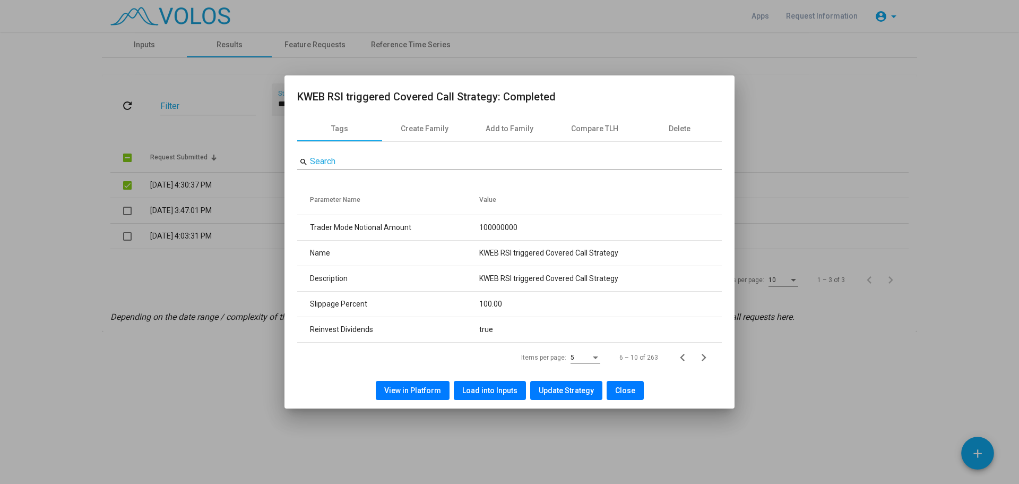
click at [704, 359] on icon "Next page" at bounding box center [704, 357] width 5 height 7
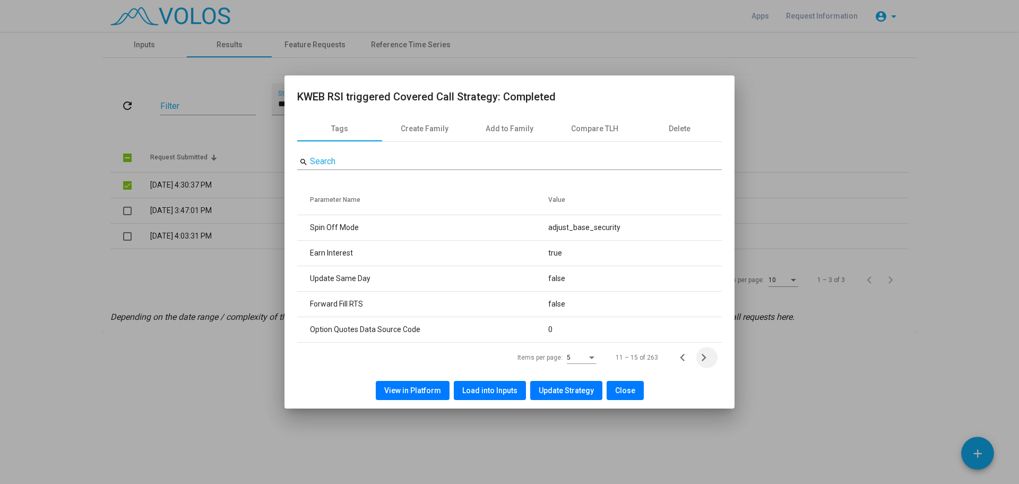
click at [704, 359] on icon "Next page" at bounding box center [704, 357] width 5 height 7
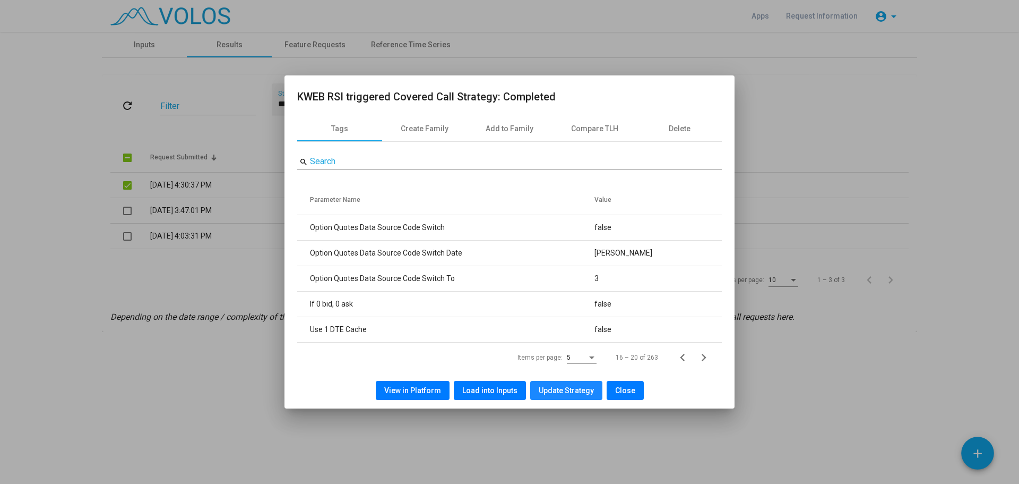
click at [574, 386] on span "Update Strategy" at bounding box center [566, 390] width 55 height 8
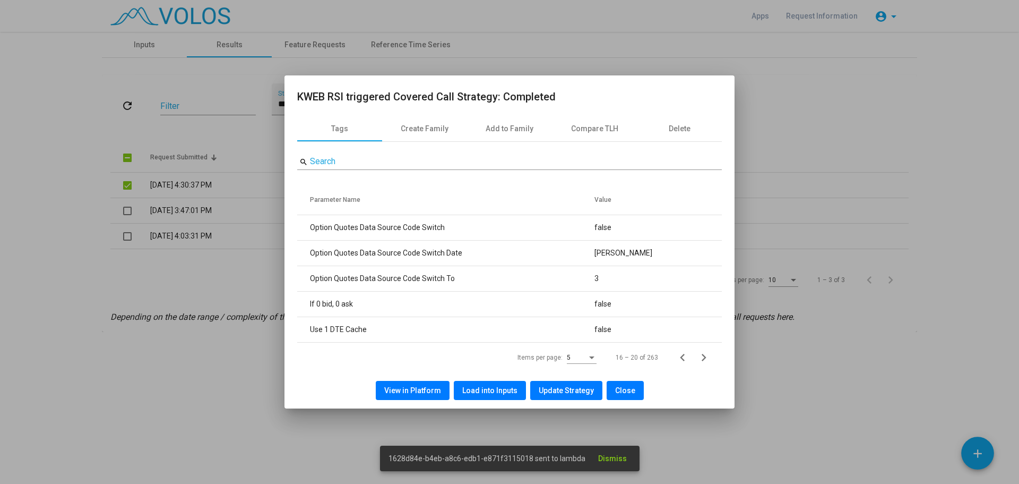
click at [574, 386] on span "Update Strategy" at bounding box center [566, 390] width 55 height 8
click at [466, 407] on div "View in Platform Load into Inputs Update Strategy Close" at bounding box center [509, 390] width 425 height 36
click at [493, 423] on div at bounding box center [509, 242] width 1019 height 484
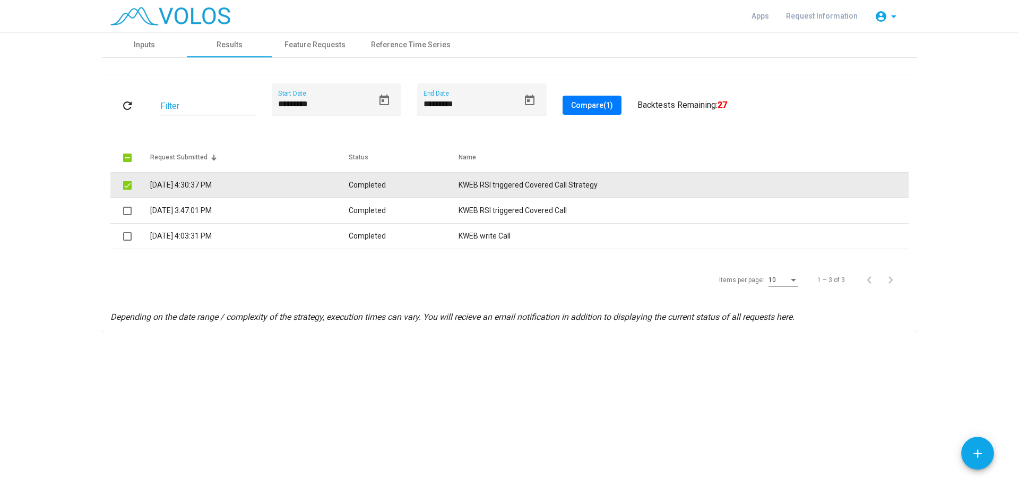
click at [544, 186] on td "KWEB RSI triggered Covered Call Strategy" at bounding box center [684, 185] width 450 height 25
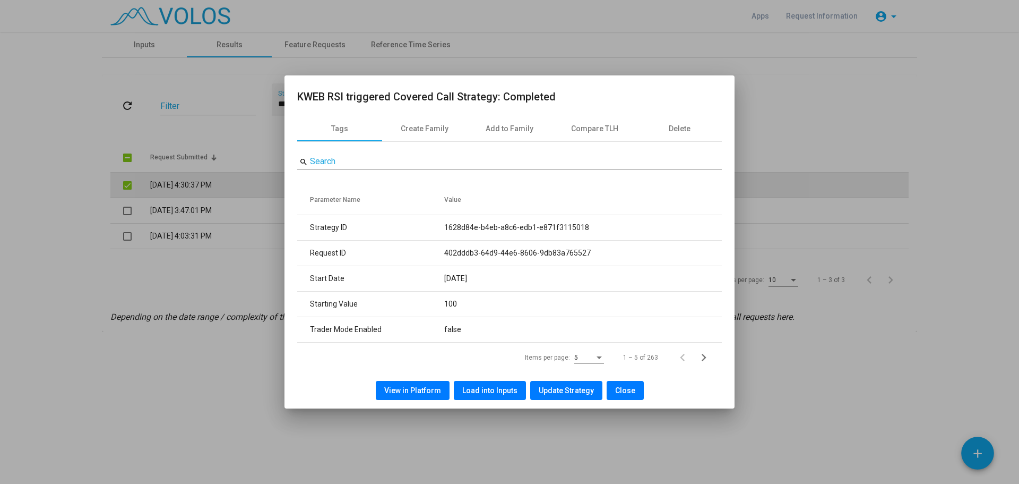
click at [544, 186] on div "search Search Parameter Name Value Strategy ID 1628d84e-b4eb-a8c6-edb1-e871f311…" at bounding box center [509, 257] width 425 height 230
click at [573, 389] on span "Update Strategy" at bounding box center [566, 390] width 55 height 8
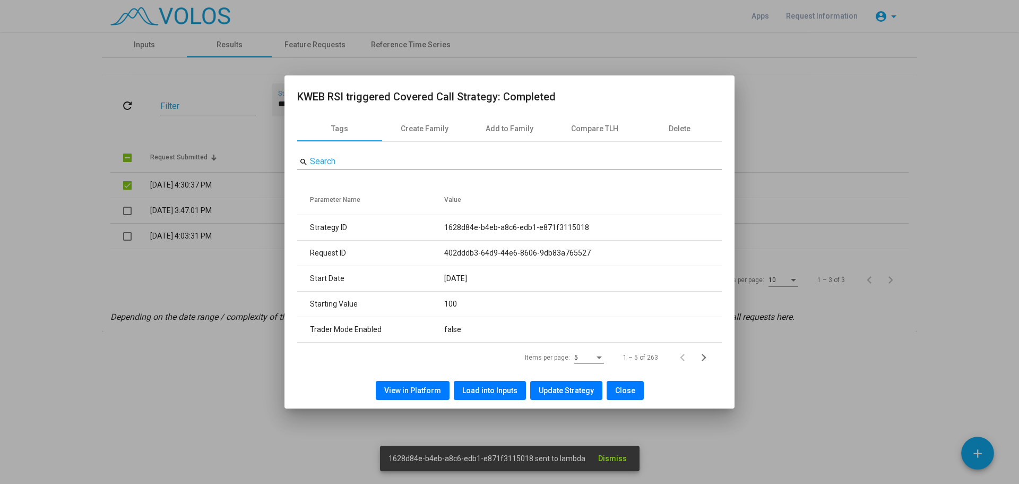
click at [566, 453] on span "1628d84e-b4eb-a8c6-edb1-e871f3115018 sent to lambda" at bounding box center [487, 458] width 197 height 11
click at [162, 44] on div at bounding box center [509, 242] width 1019 height 484
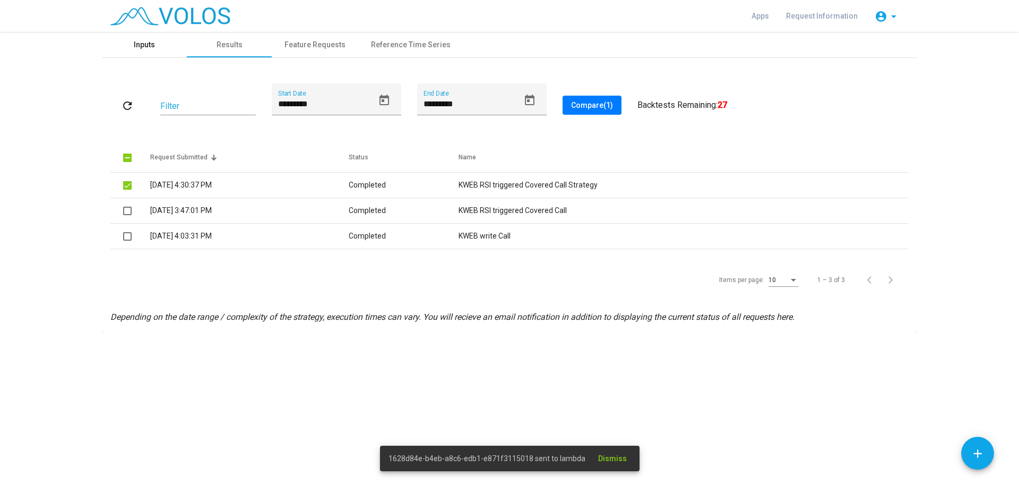
click at [153, 44] on div "Inputs" at bounding box center [144, 44] width 21 height 11
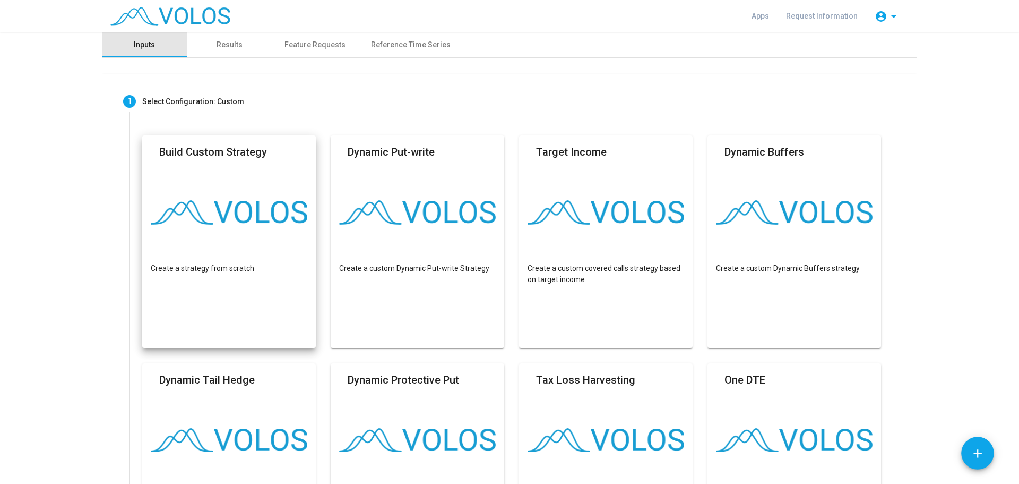
click at [153, 44] on div "Inputs" at bounding box center [144, 44] width 85 height 25
click at [244, 243] on mat-card "Build Custom Strategy Create a strategy from scratch" at bounding box center [229, 241] width 174 height 212
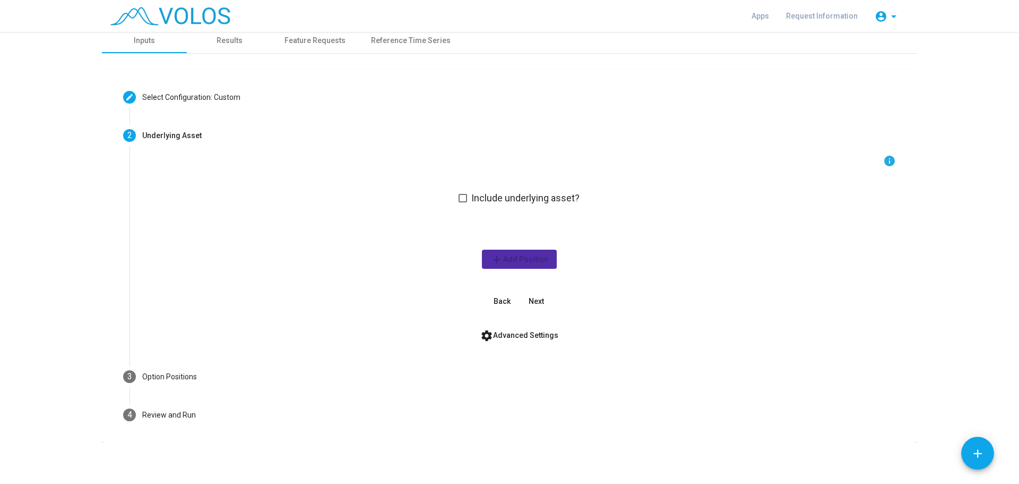
scroll to position [5, 0]
click at [238, 45] on div "Results" at bounding box center [229, 39] width 85 height 25
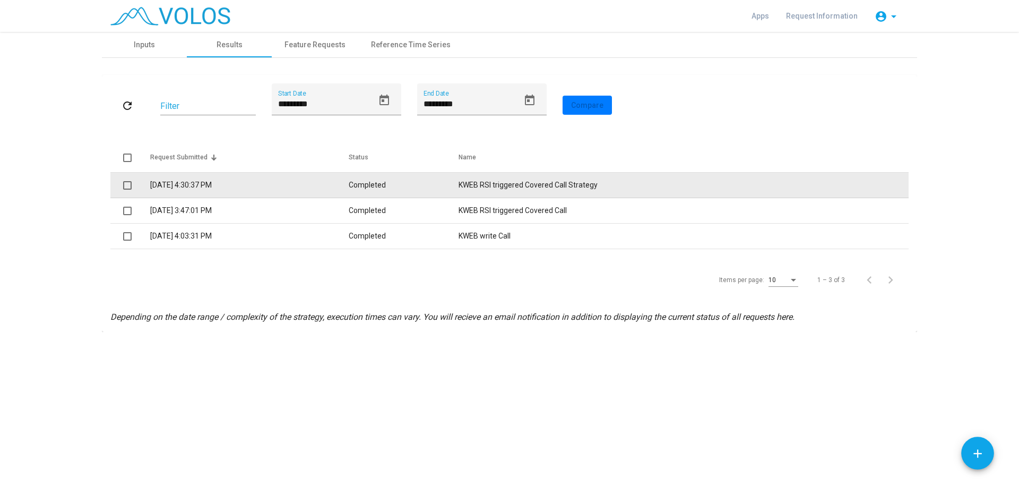
click at [387, 189] on td "Completed" at bounding box center [404, 185] width 110 height 25
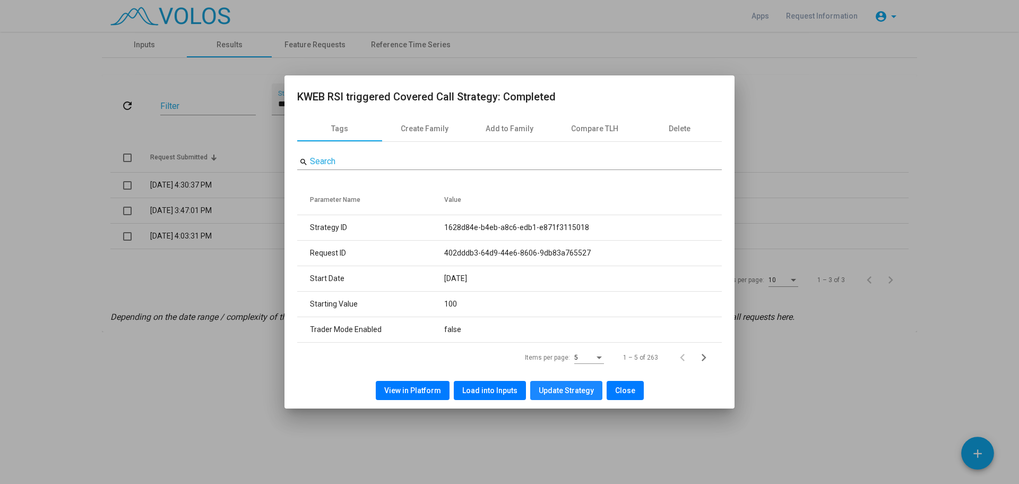
click at [576, 394] on span "Update Strategy" at bounding box center [566, 390] width 55 height 8
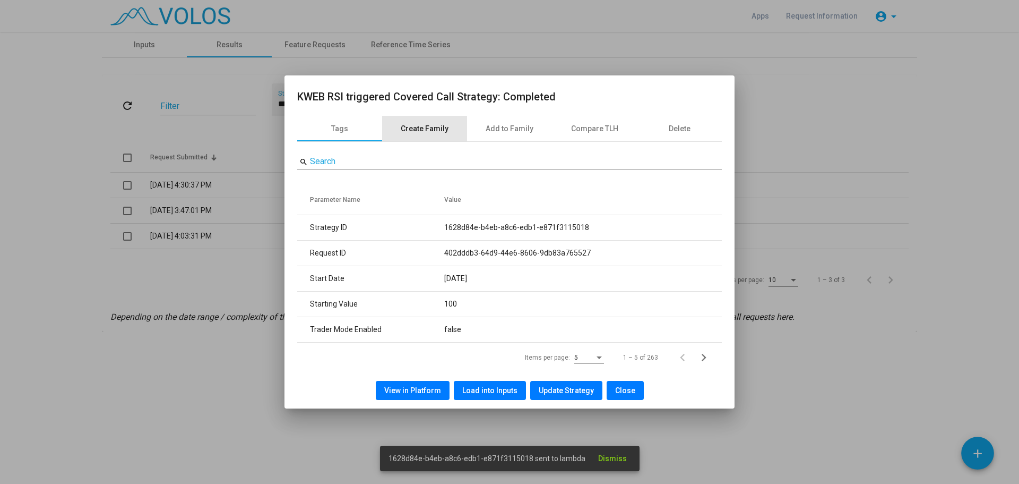
click at [450, 128] on div "Create Family" at bounding box center [424, 128] width 85 height 25
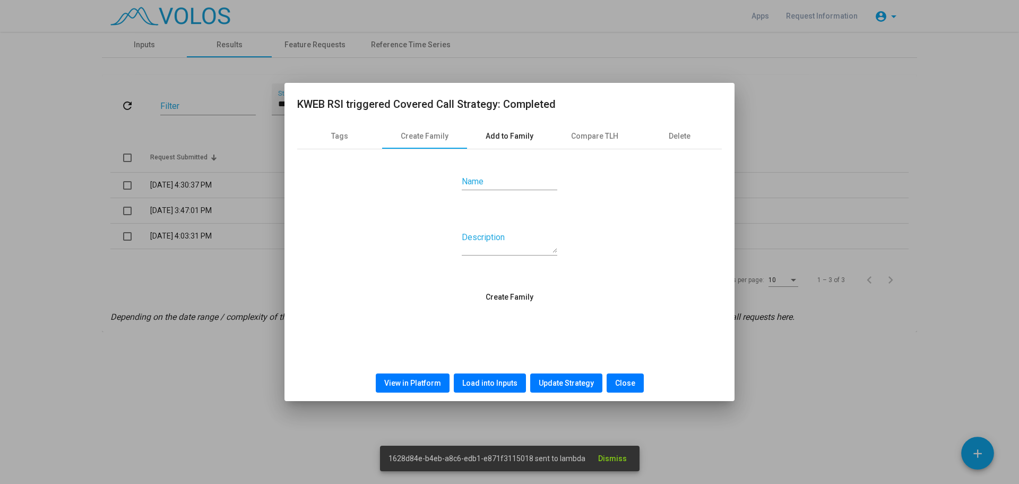
click at [505, 135] on div "Add to Family" at bounding box center [510, 135] width 48 height 11
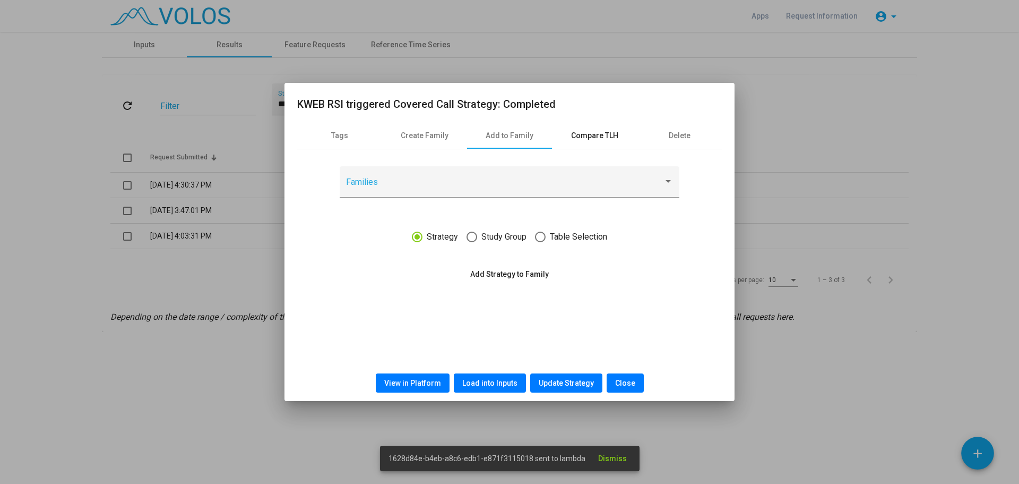
click at [582, 137] on div "Compare TLH" at bounding box center [594, 135] width 47 height 11
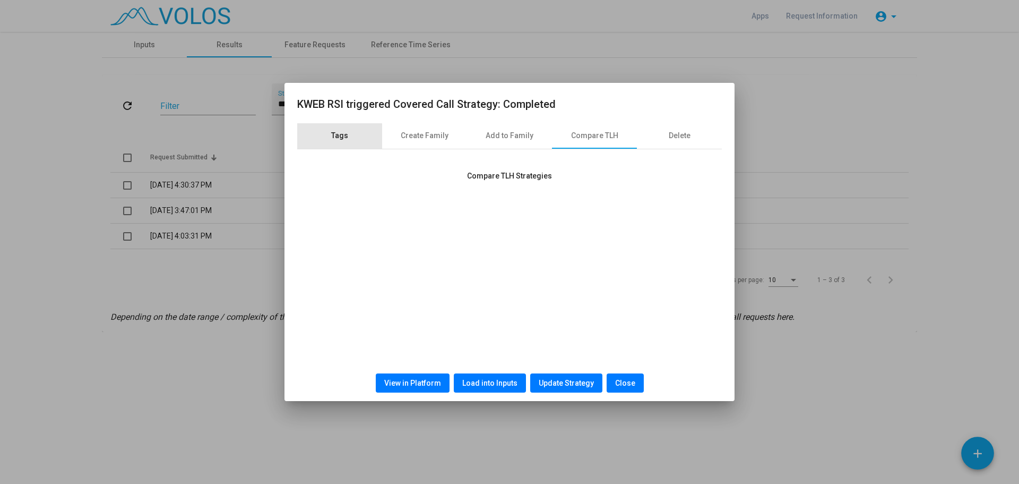
click at [329, 137] on div "Tags" at bounding box center [339, 135] width 85 height 25
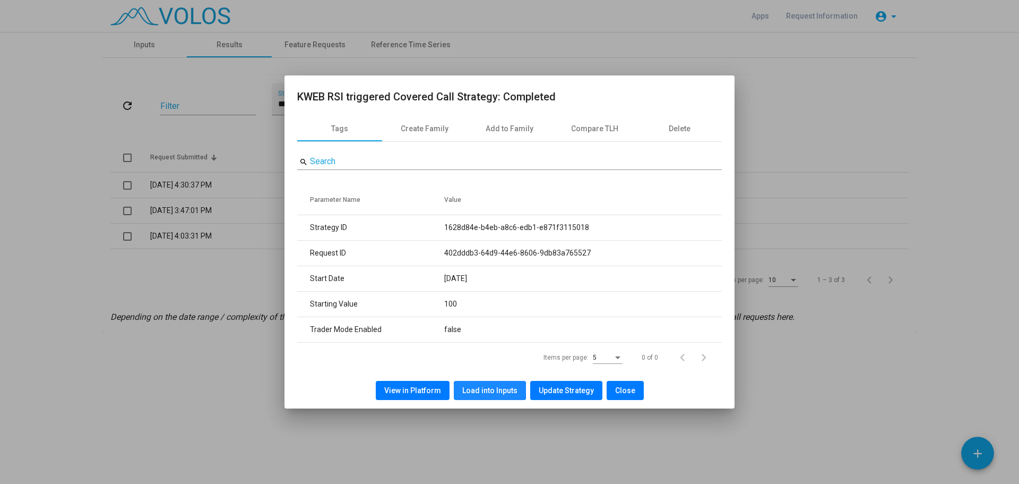
click at [490, 389] on span "Load into Inputs" at bounding box center [489, 390] width 55 height 8
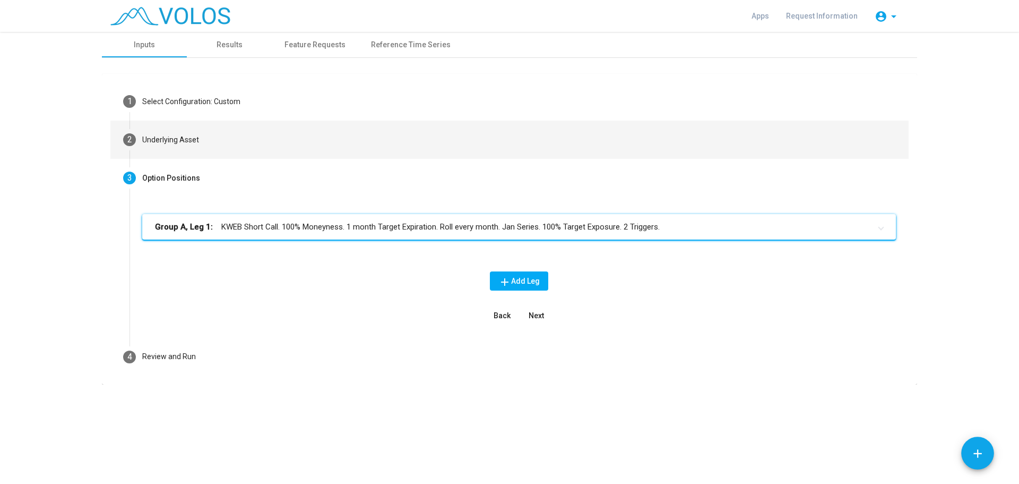
click at [205, 147] on mat-step-header "2 Underlying Asset" at bounding box center [509, 139] width 798 height 38
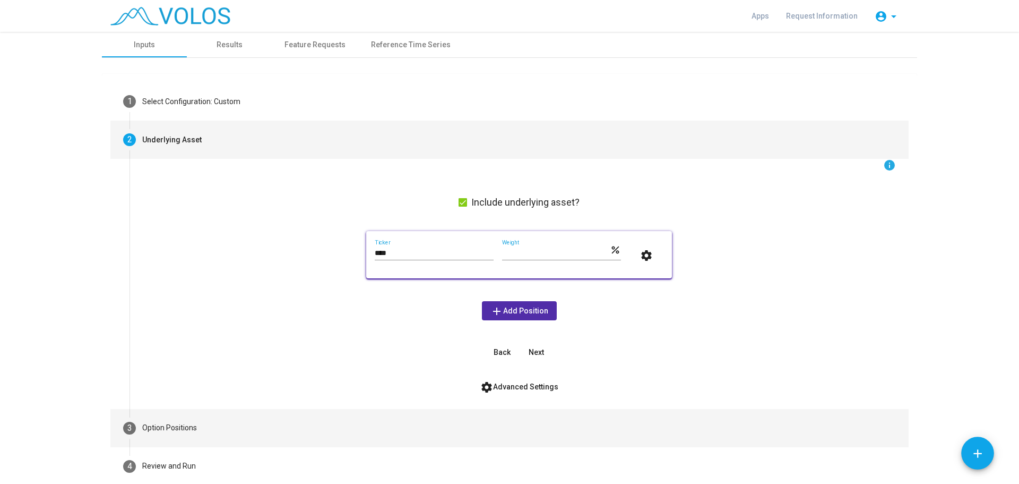
click at [187, 429] on div "Option Positions" at bounding box center [169, 427] width 55 height 11
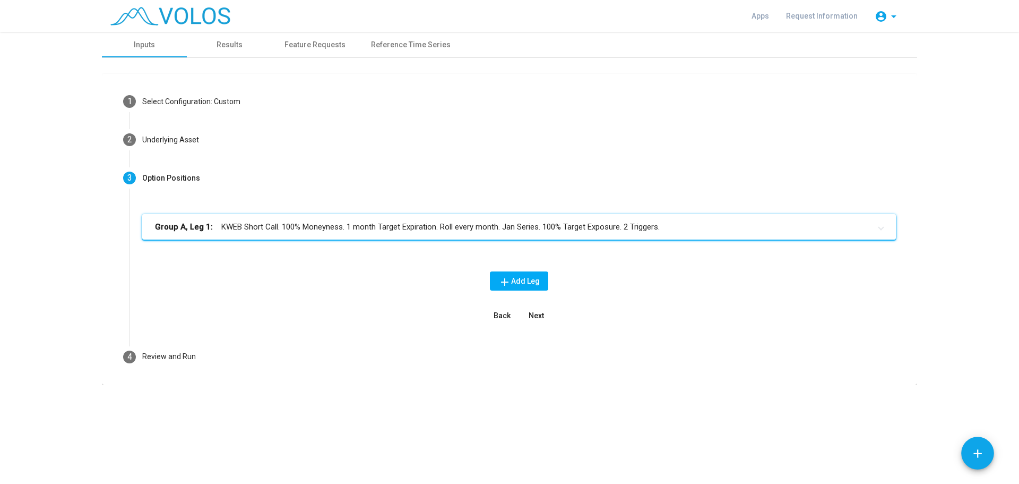
click at [263, 230] on mat-panel-title "Group A, Leg 1: KWEB Short Call. 100% Moneyness. 1 month Target Expiration. Rol…" at bounding box center [513, 227] width 716 height 12
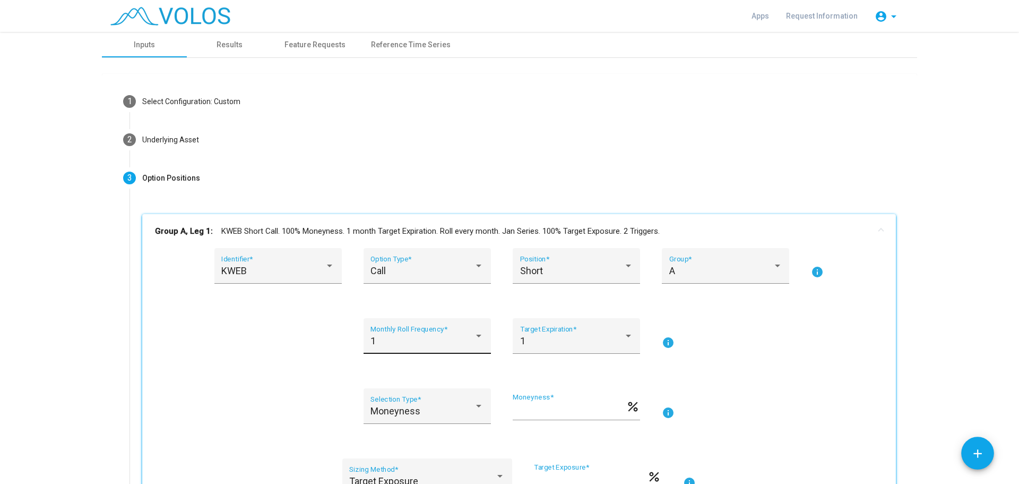
click at [410, 328] on div "1 Monthly Roll Frequency *" at bounding box center [426, 339] width 113 height 28
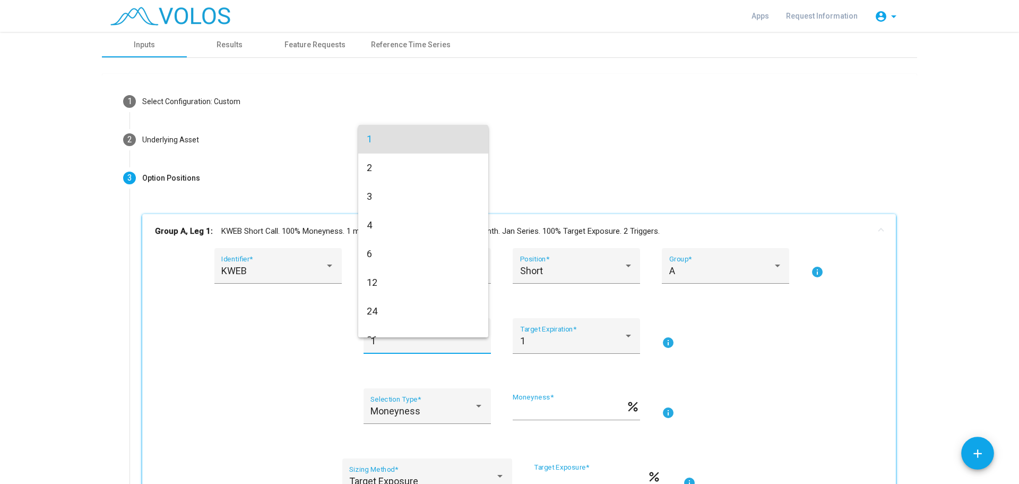
click at [311, 343] on div at bounding box center [509, 242] width 1019 height 484
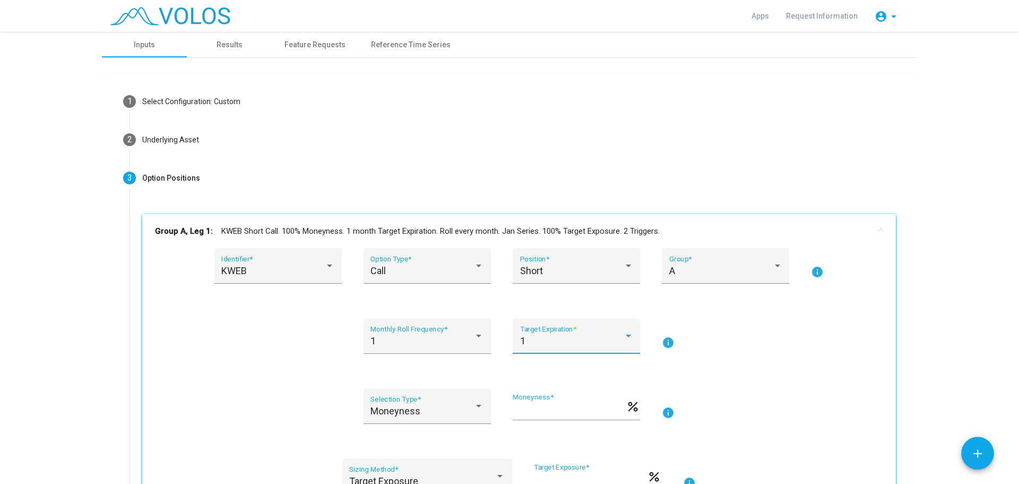
click at [608, 335] on div "1" at bounding box center [572, 340] width 104 height 11
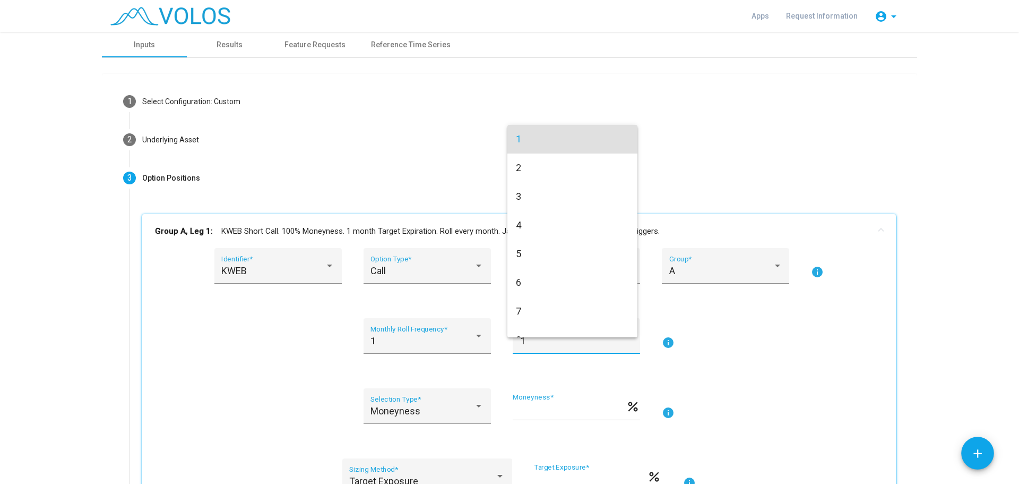
click at [759, 340] on div at bounding box center [509, 242] width 1019 height 484
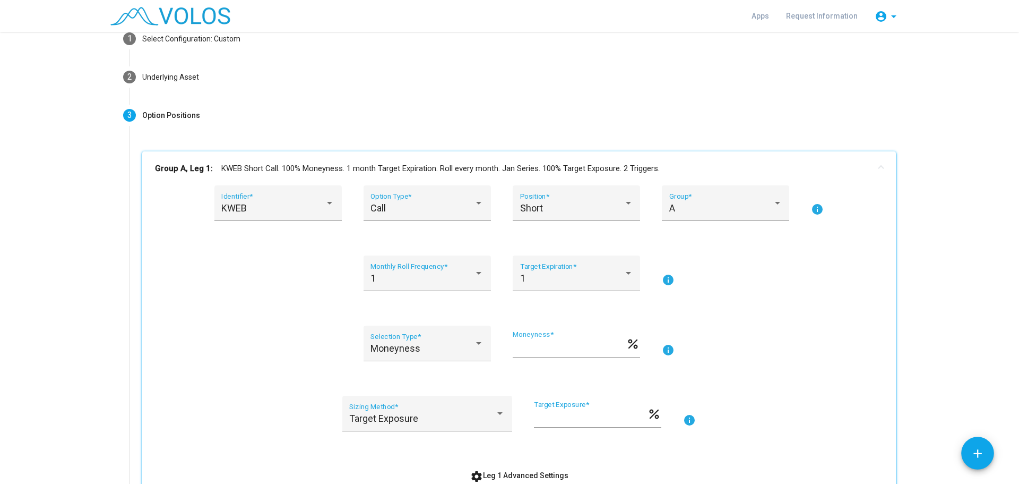
scroll to position [89, 0]
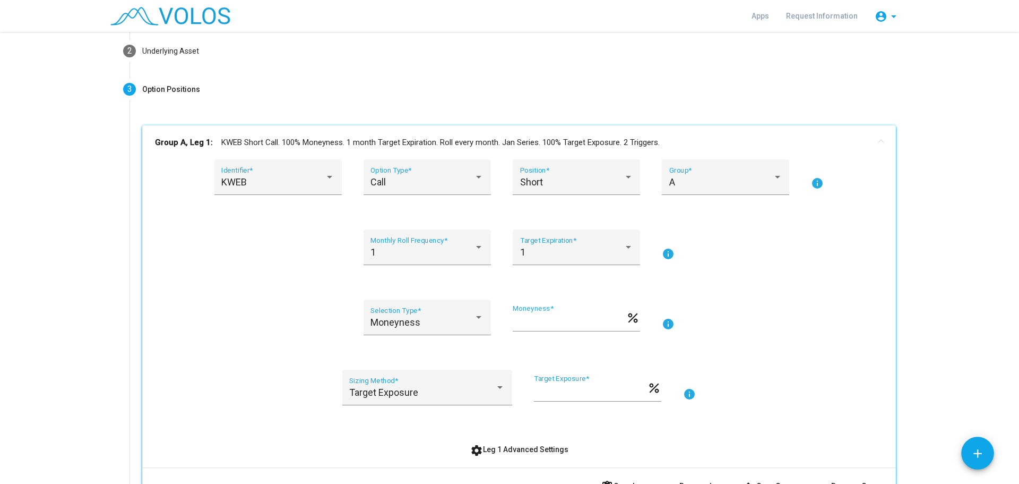
click at [662, 255] on mat-icon "info" at bounding box center [668, 253] width 13 height 13
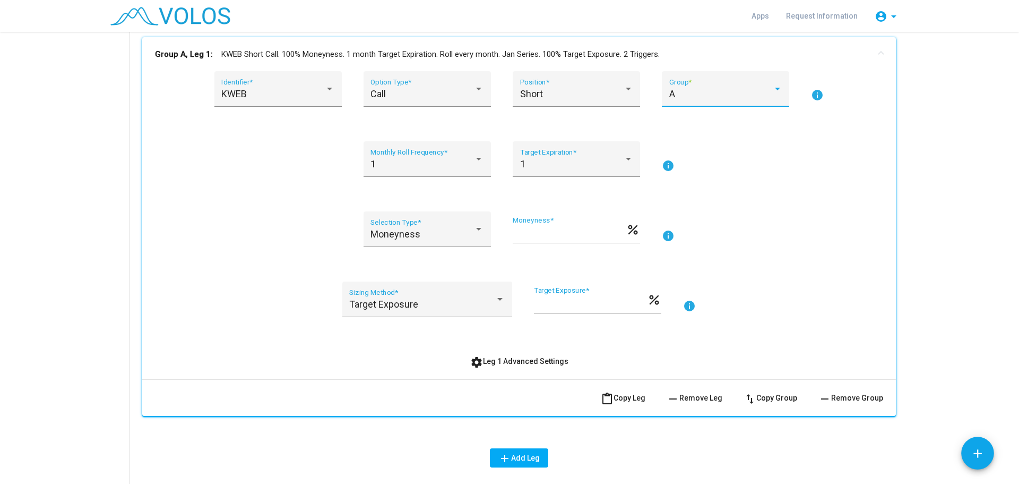
click at [693, 93] on div "A" at bounding box center [721, 94] width 104 height 11
click at [843, 293] on div at bounding box center [509, 242] width 1019 height 484
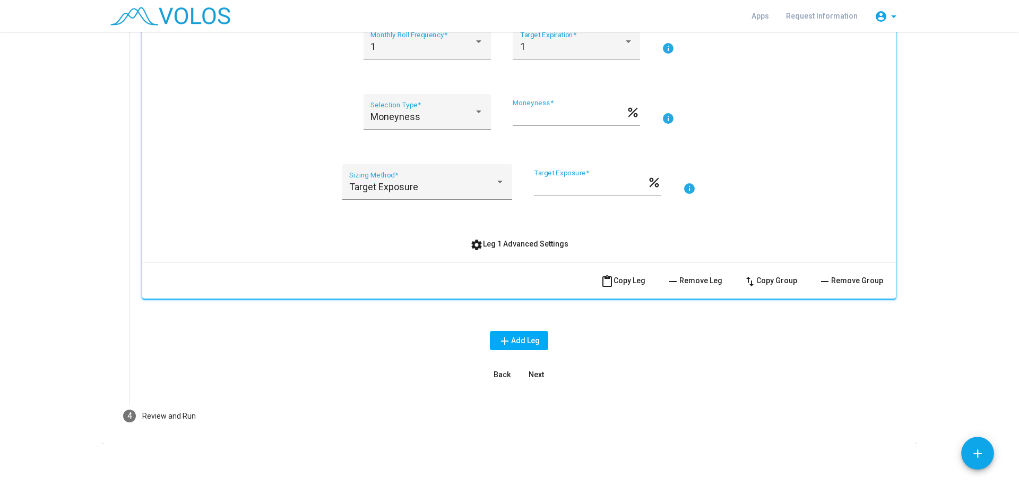
scroll to position [296, 0]
click at [496, 247] on button "settings Leg 1 Advanced Settings" at bounding box center [519, 241] width 115 height 19
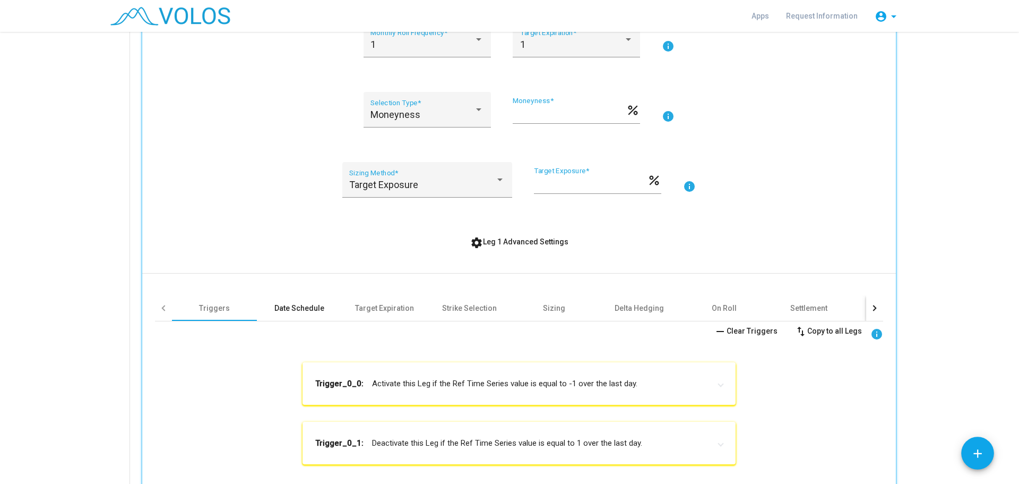
click at [307, 311] on div "Date Schedule" at bounding box center [299, 308] width 50 height 11
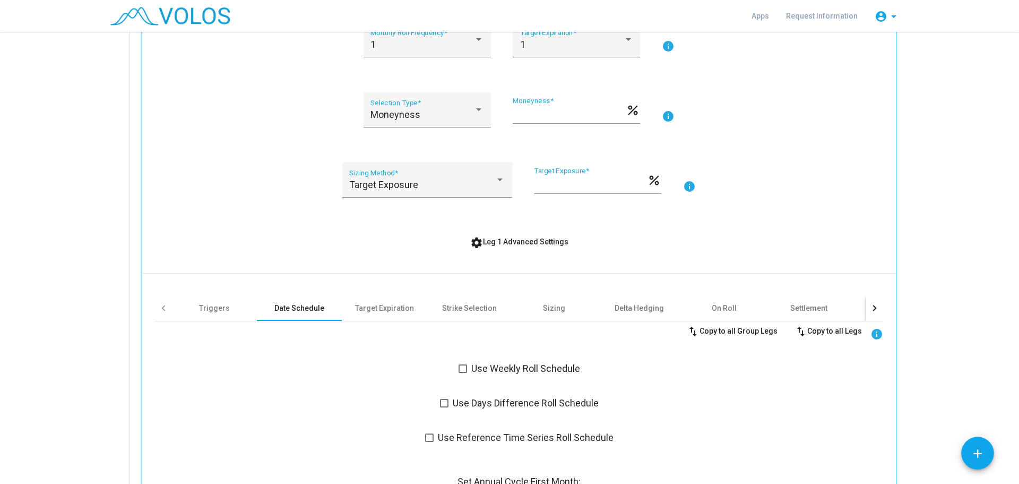
scroll to position [385, 0]
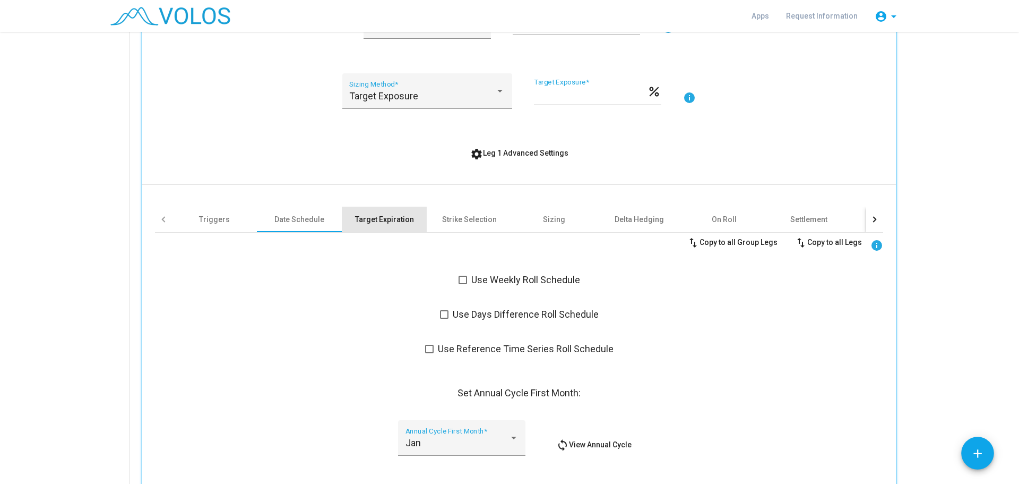
click at [384, 222] on div "Target Expiration" at bounding box center [384, 219] width 59 height 11
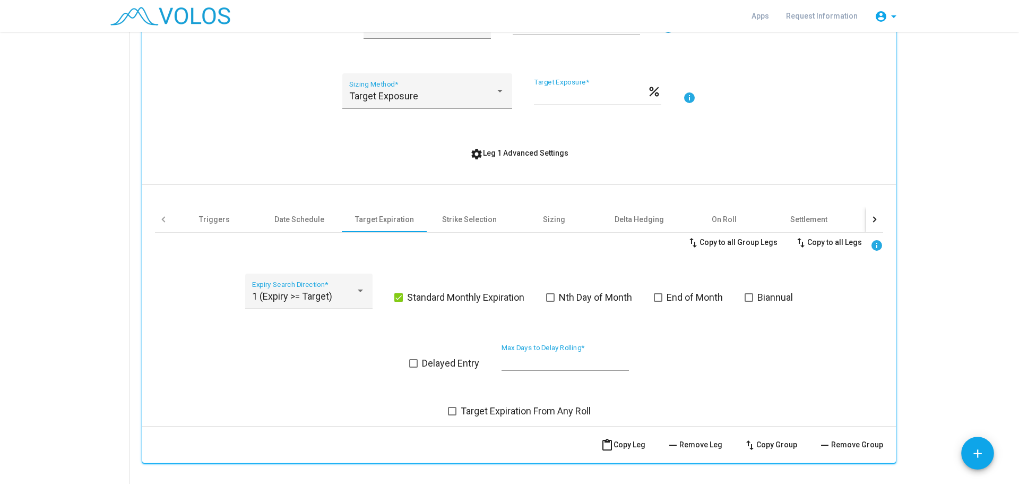
click at [474, 204] on div "Triggers Date Schedule Target Expiration Strike Selection Sizing Delta Hedging …" at bounding box center [519, 301] width 728 height 232
click at [473, 210] on div "Strike Selection" at bounding box center [469, 218] width 85 height 25
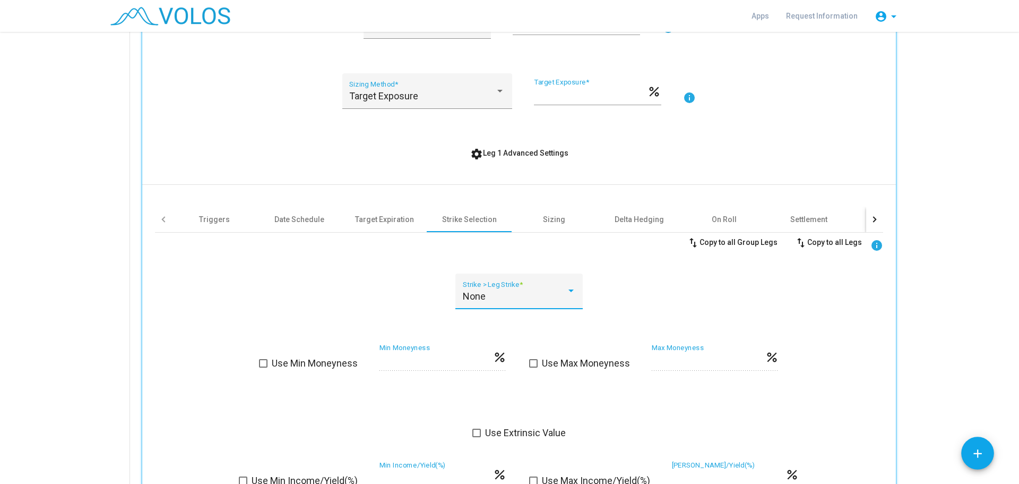
click at [465, 299] on span "None" at bounding box center [474, 295] width 23 height 11
click at [432, 295] on div at bounding box center [509, 242] width 1019 height 484
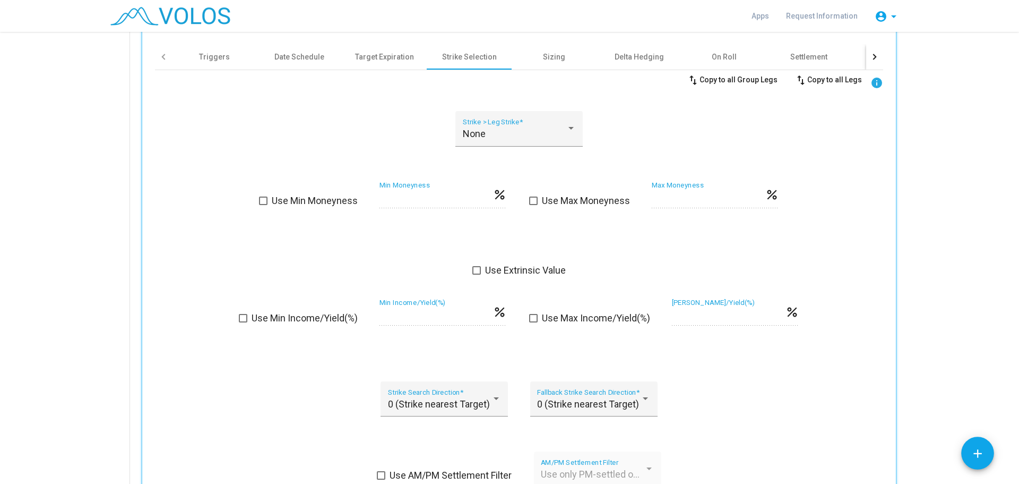
scroll to position [562, 0]
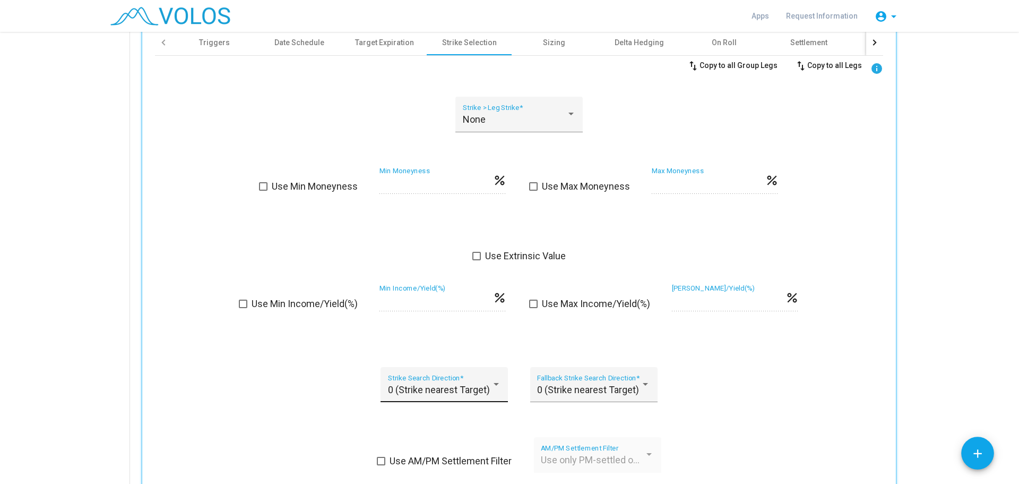
click at [413, 380] on div "0 (Strike nearest Target) Strike Search Direction *" at bounding box center [444, 388] width 113 height 28
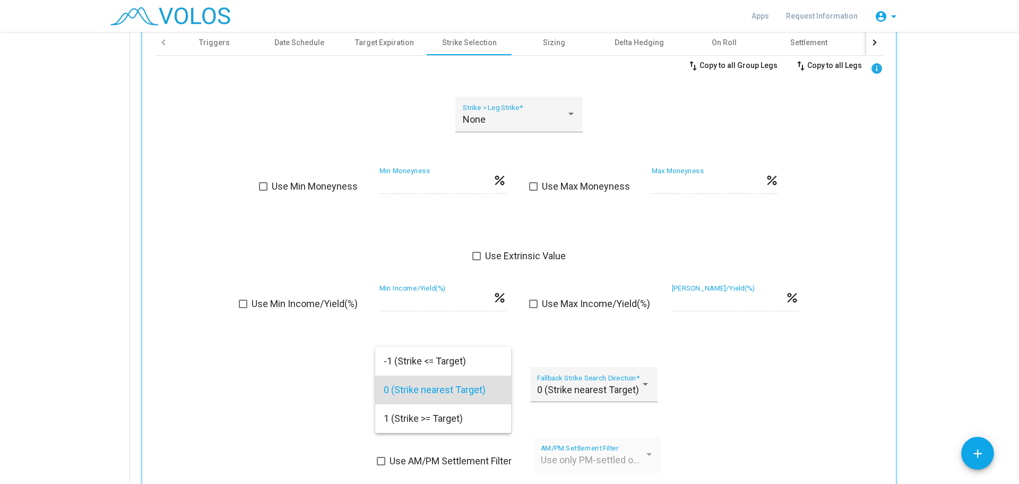
click at [312, 385] on div at bounding box center [509, 242] width 1019 height 484
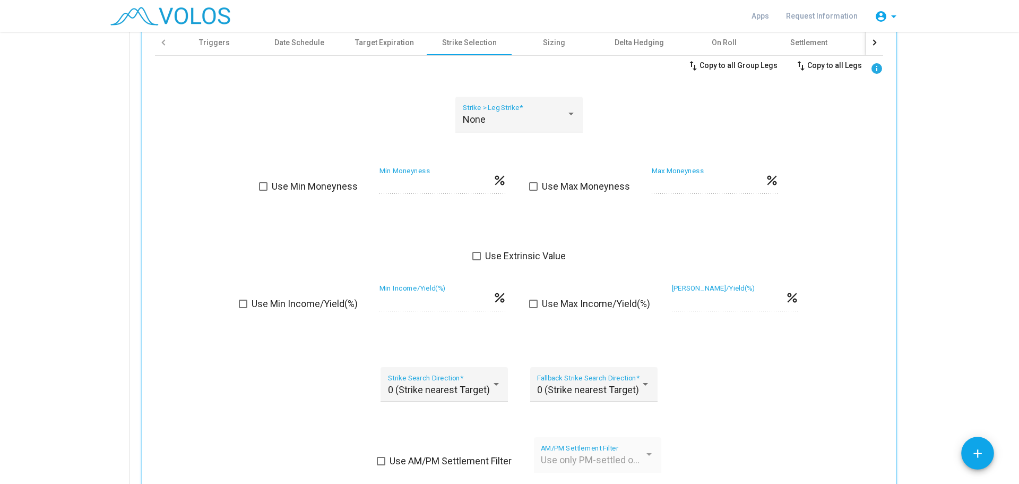
click at [683, 372] on div "0 (Strike nearest Target) Strike Search Direction * 0 (Strike nearest Target) F…" at bounding box center [519, 391] width 728 height 48
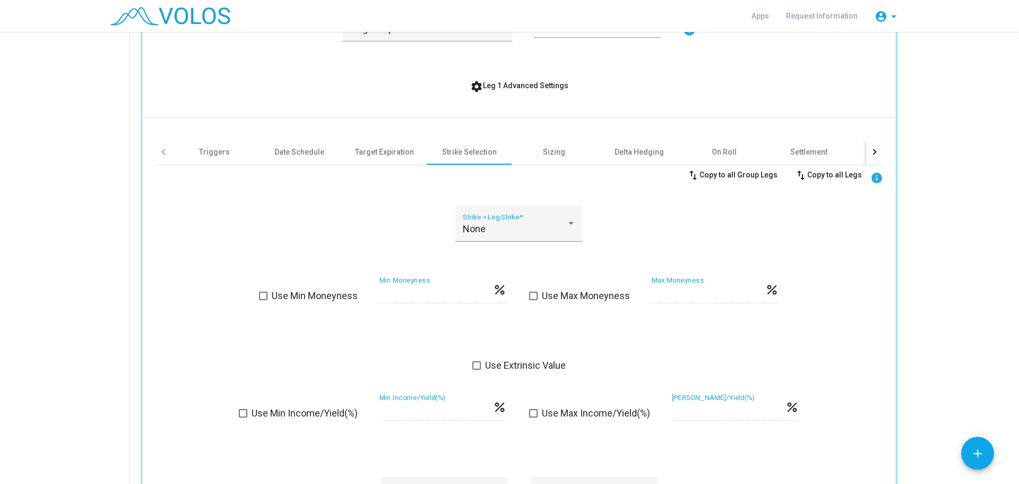
scroll to position [473, 0]
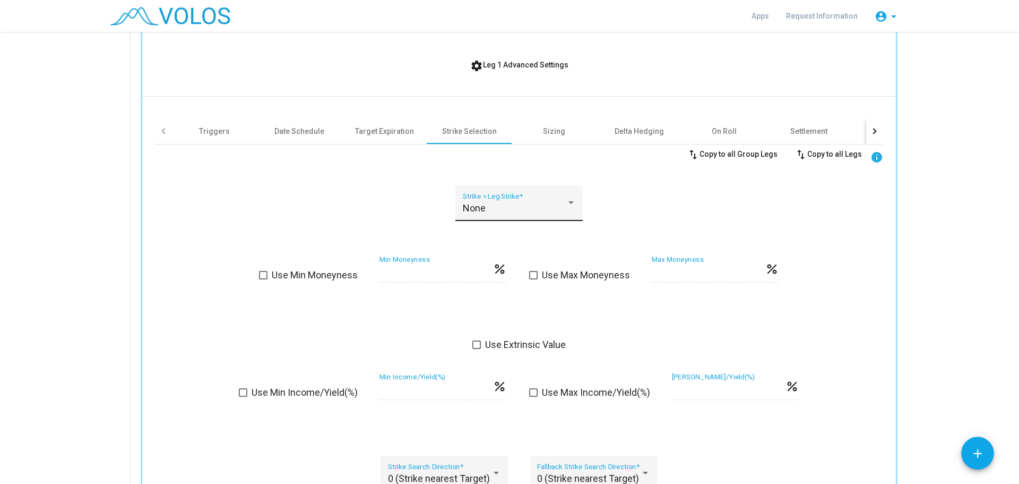
click at [553, 192] on div "None Strike > Leg Strike *" at bounding box center [518, 203] width 127 height 36
click at [621, 200] on div at bounding box center [509, 242] width 1019 height 484
click at [549, 132] on div "Sizing" at bounding box center [554, 131] width 22 height 11
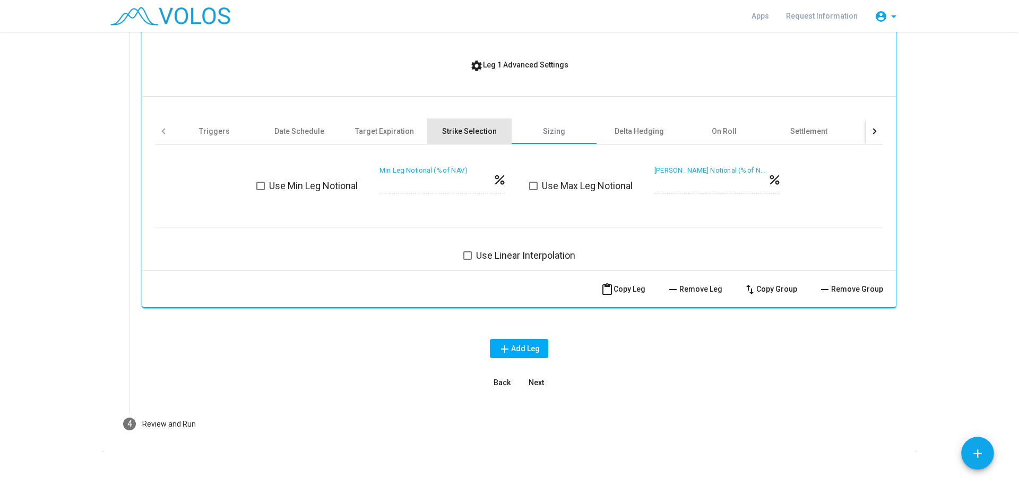
click at [475, 128] on div "Strike Selection" at bounding box center [469, 131] width 55 height 11
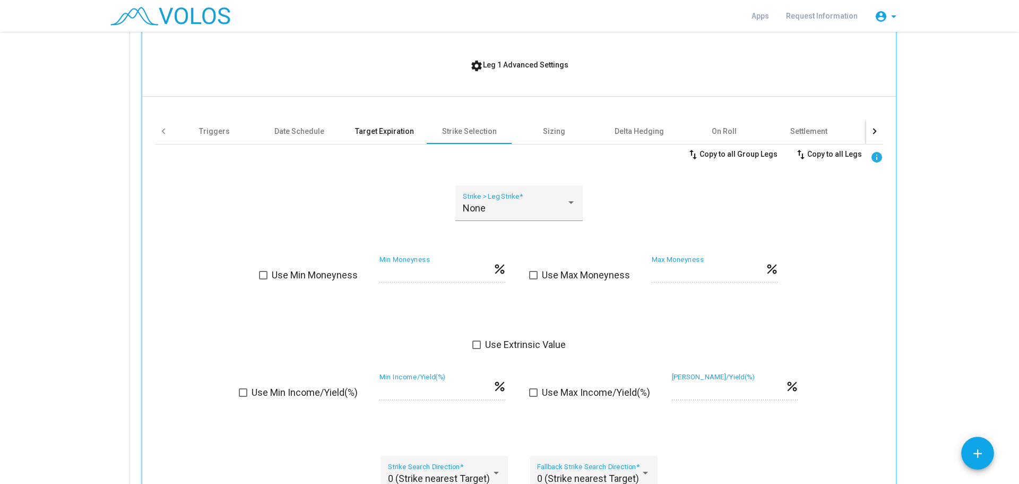
click at [375, 130] on div "Target Expiration" at bounding box center [384, 131] width 59 height 11
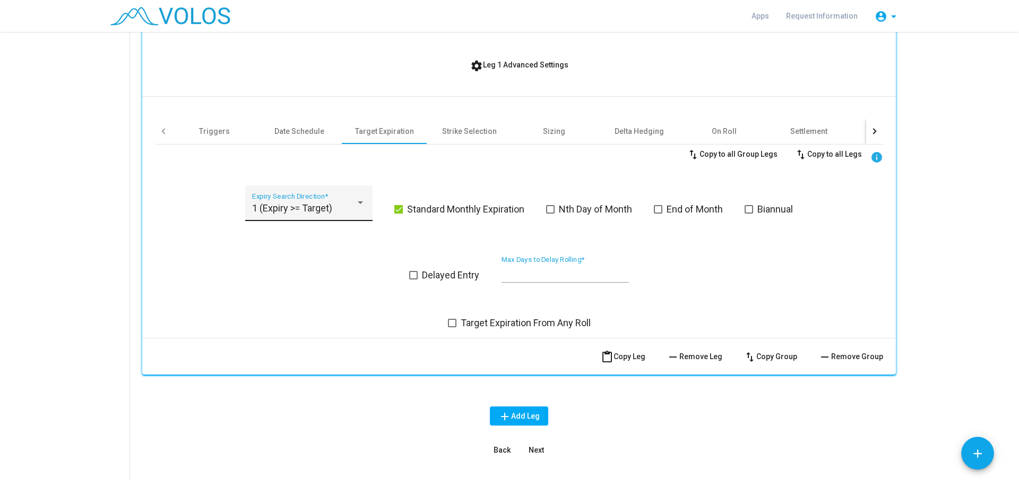
click at [327, 215] on div "1 (Expiry >= Target) Expiry Search Direction *" at bounding box center [308, 206] width 113 height 28
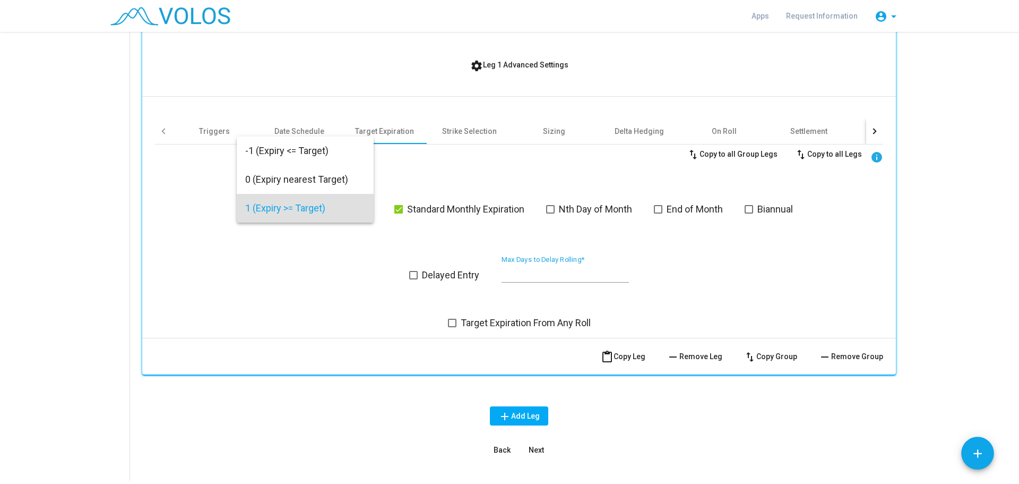
click at [347, 265] on div at bounding box center [509, 242] width 1019 height 484
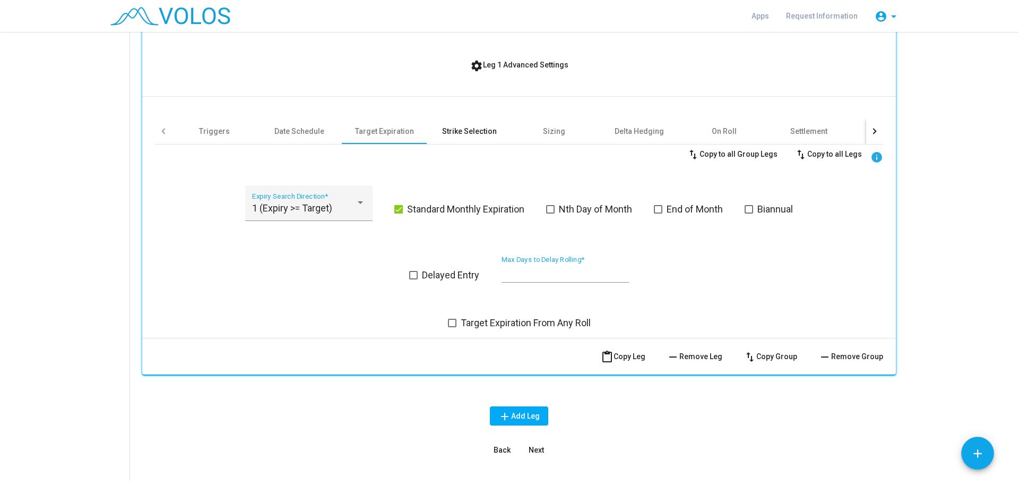
click at [463, 132] on div "Strike Selection" at bounding box center [469, 131] width 55 height 11
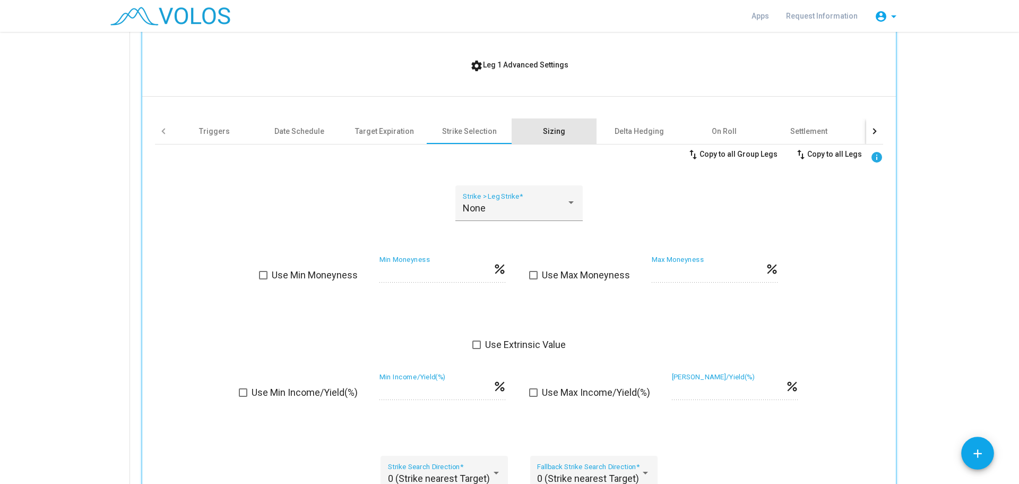
click at [569, 132] on div "Sizing" at bounding box center [554, 130] width 85 height 25
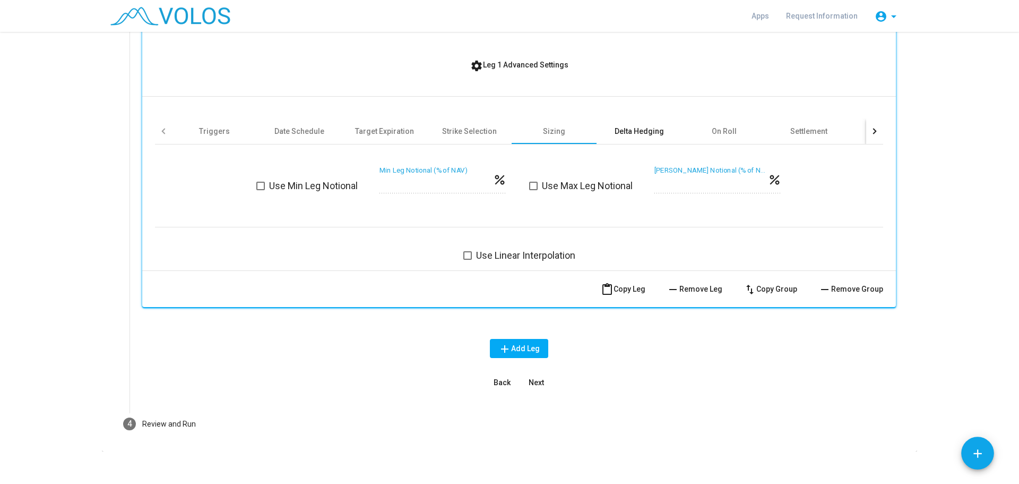
click at [611, 139] on div "Delta Hedging" at bounding box center [639, 130] width 85 height 25
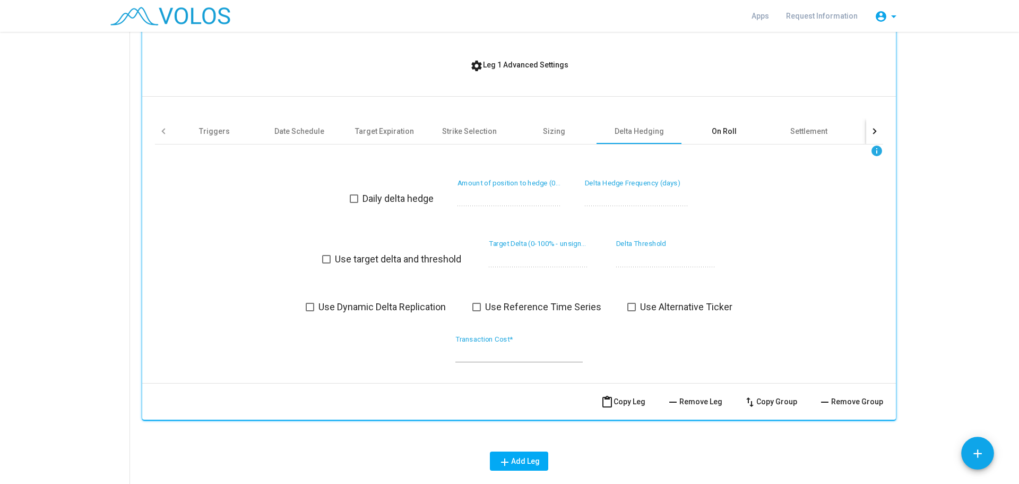
click at [718, 135] on div "On Roll" at bounding box center [724, 131] width 25 height 11
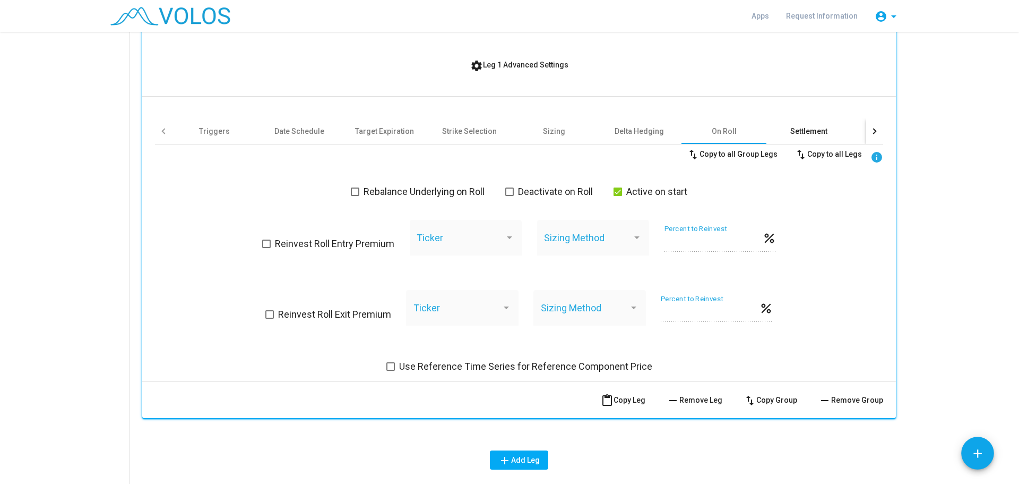
click at [821, 132] on div "Settlement" at bounding box center [808, 131] width 37 height 11
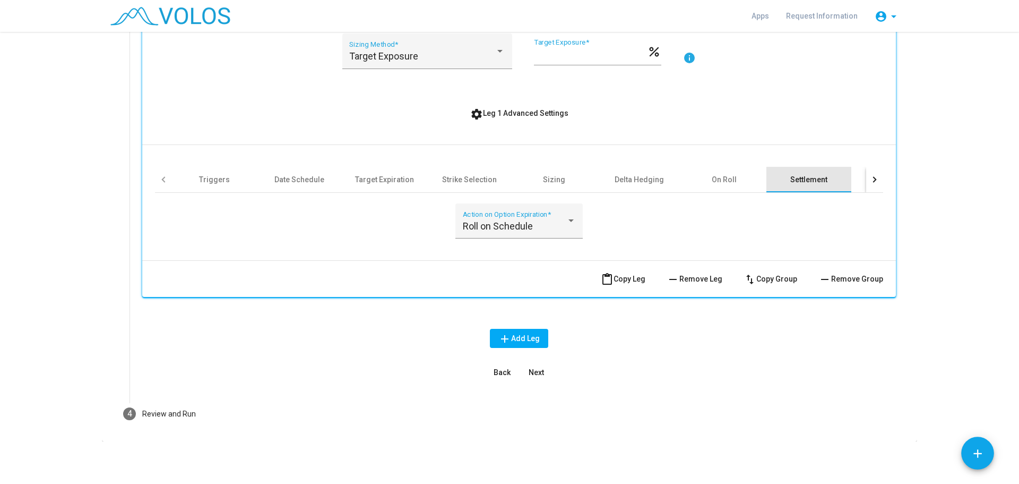
scroll to position [425, 0]
click at [570, 225] on div at bounding box center [571, 221] width 10 height 11
click at [652, 228] on div at bounding box center [509, 242] width 1019 height 484
click at [533, 229] on div "Roll on Schedule" at bounding box center [515, 226] width 104 height 11
click at [728, 182] on div at bounding box center [509, 242] width 1019 height 484
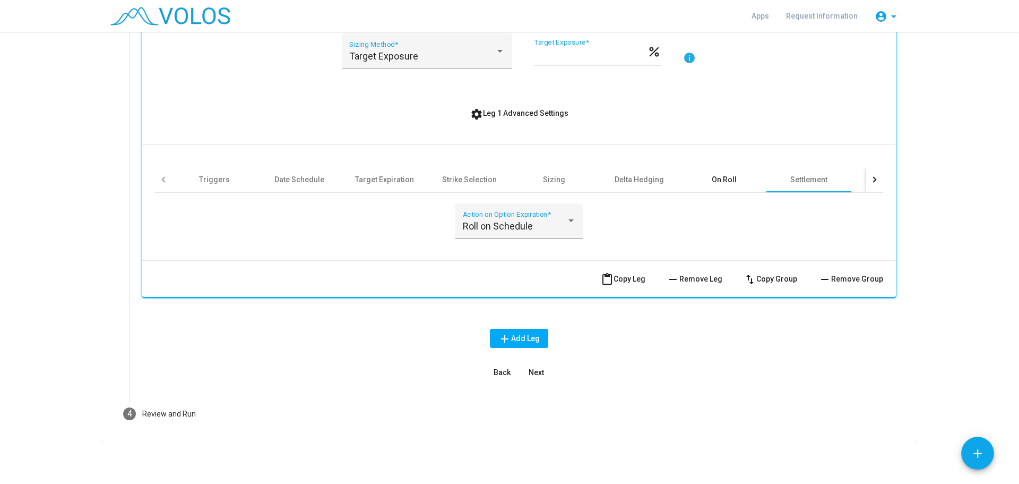
click at [728, 182] on div "On Roll" at bounding box center [724, 179] width 25 height 11
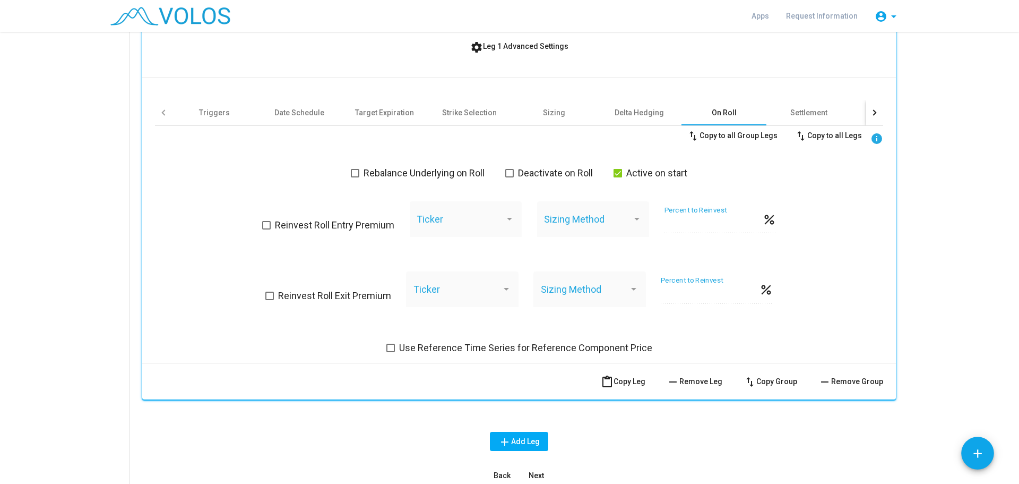
scroll to position [513, 0]
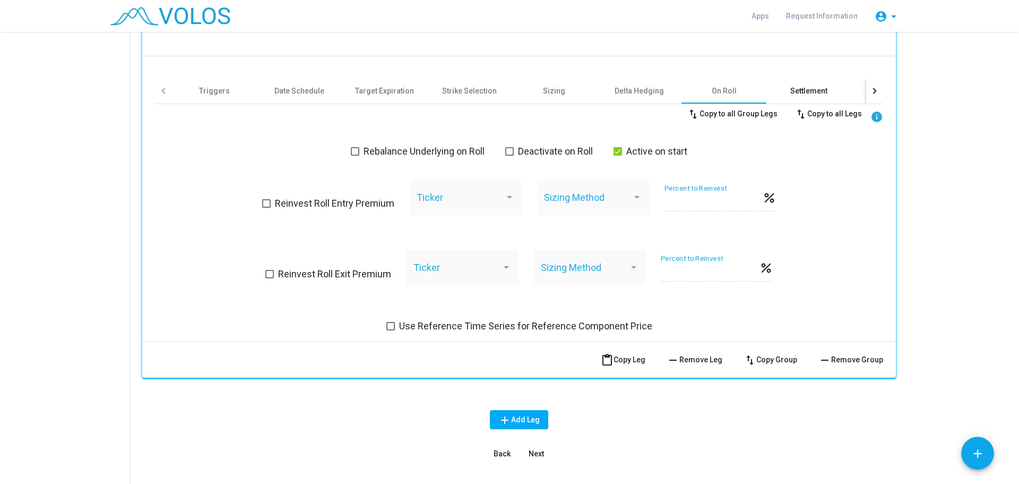
click at [820, 94] on div "Settlement" at bounding box center [808, 90] width 37 height 11
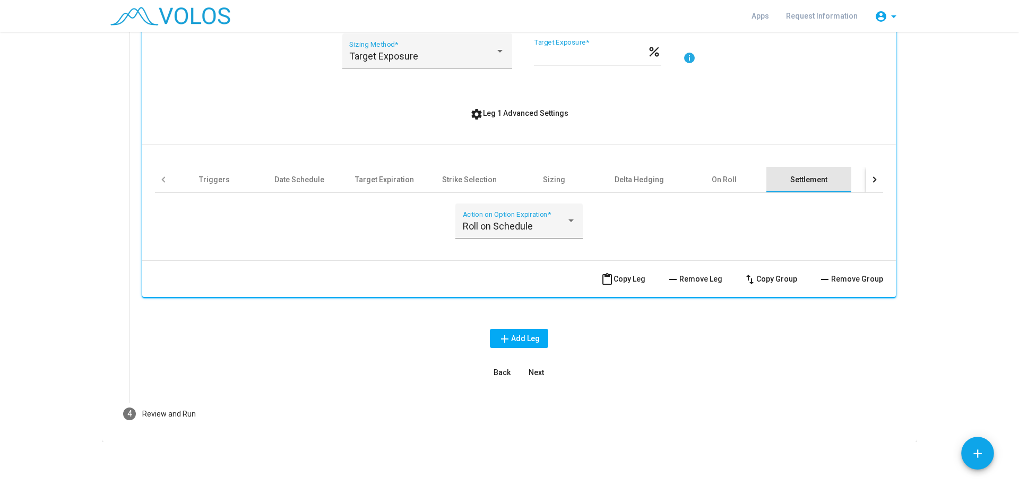
scroll to position [425, 0]
click at [575, 228] on div "Roll on Schedule Action on Option Expiration *" at bounding box center [518, 221] width 127 height 36
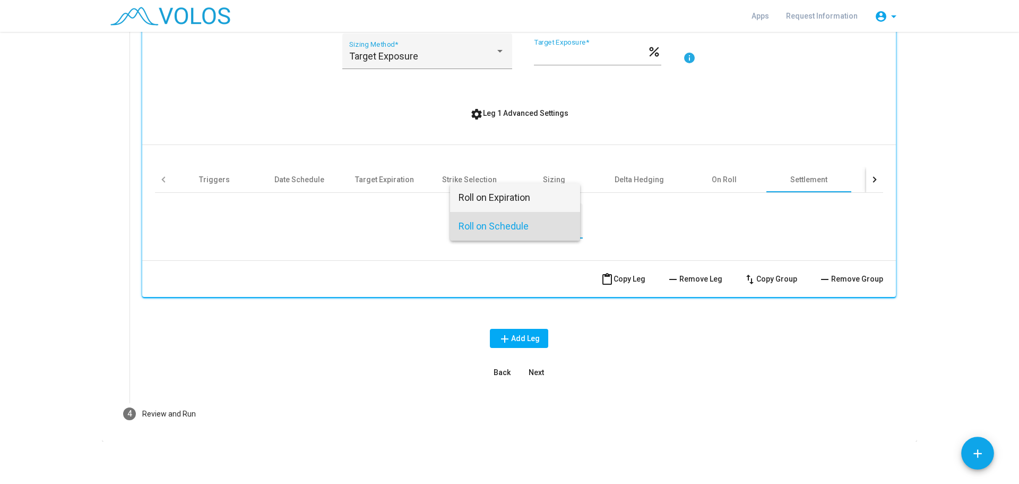
click at [492, 196] on span "Roll on Expiration" at bounding box center [515, 197] width 113 height 29
click at [537, 367] on button "Next" at bounding box center [536, 372] width 34 height 19
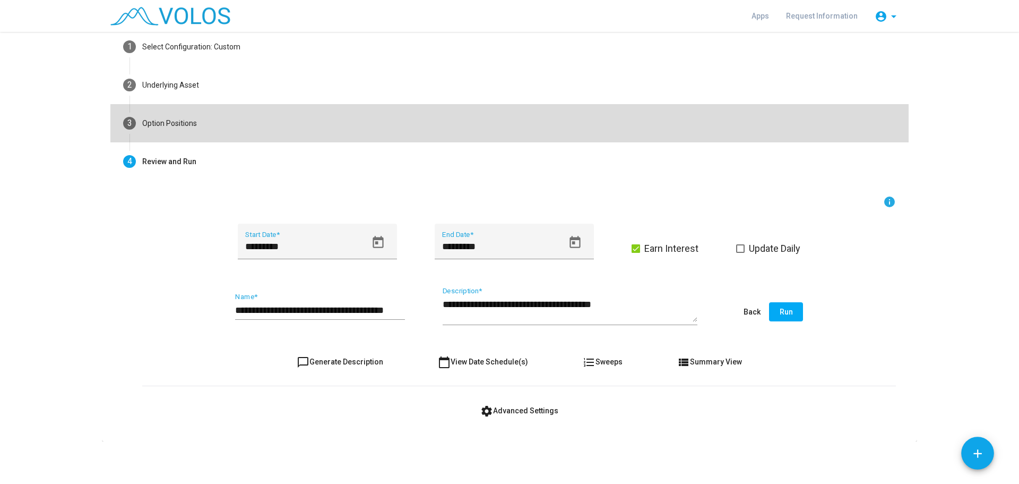
click at [272, 128] on mat-step-header "3 Option Positions" at bounding box center [509, 123] width 798 height 38
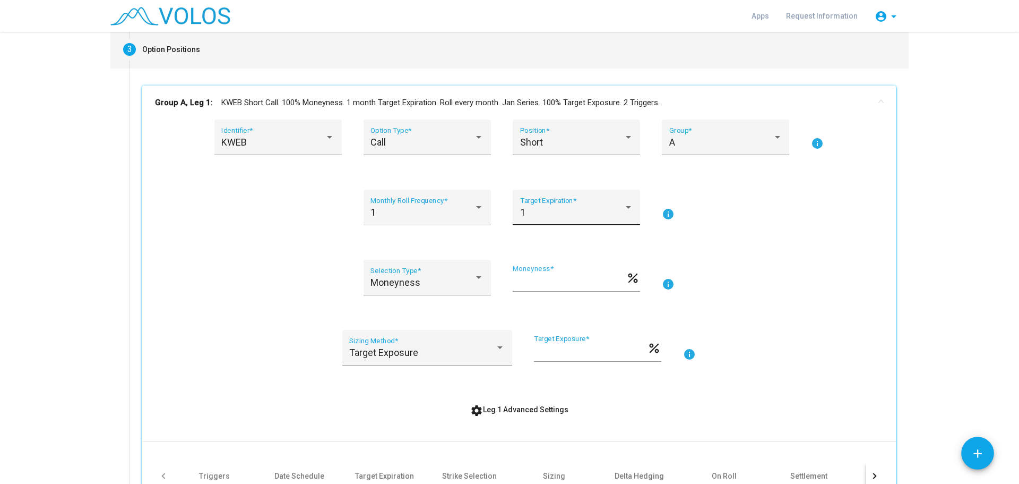
scroll to position [265, 0]
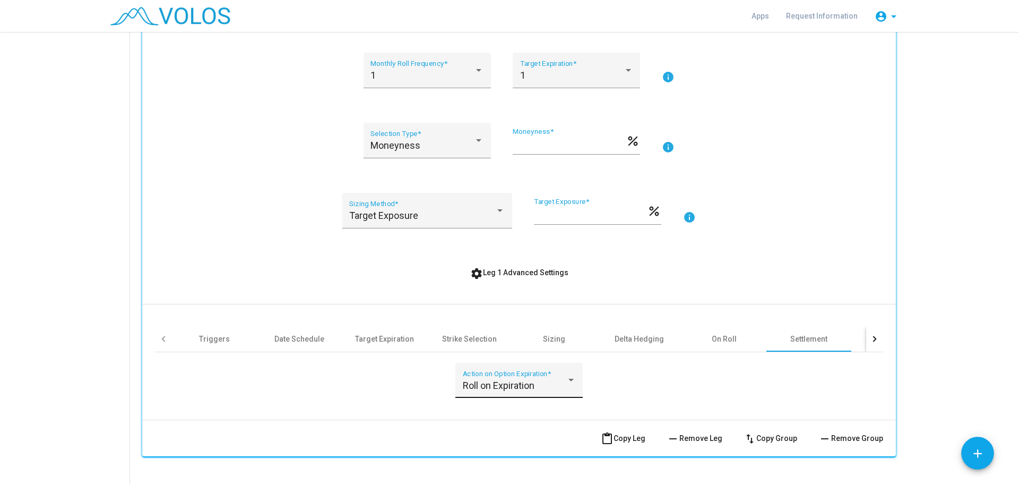
click at [511, 385] on span "Roll on Expiration" at bounding box center [499, 385] width 72 height 11
click at [549, 380] on span "Roll on Expiration" at bounding box center [515, 385] width 113 height 29
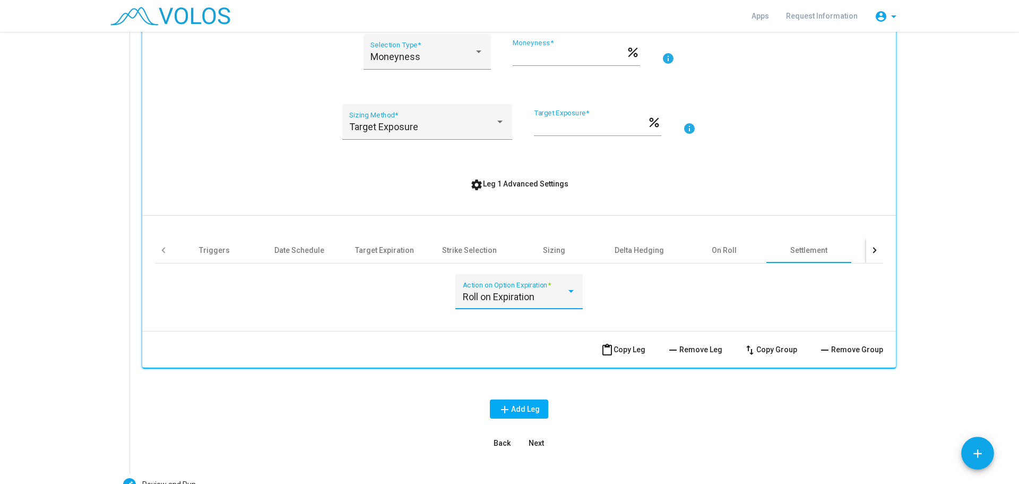
click at [874, 250] on div at bounding box center [874, 249] width 17 height 25
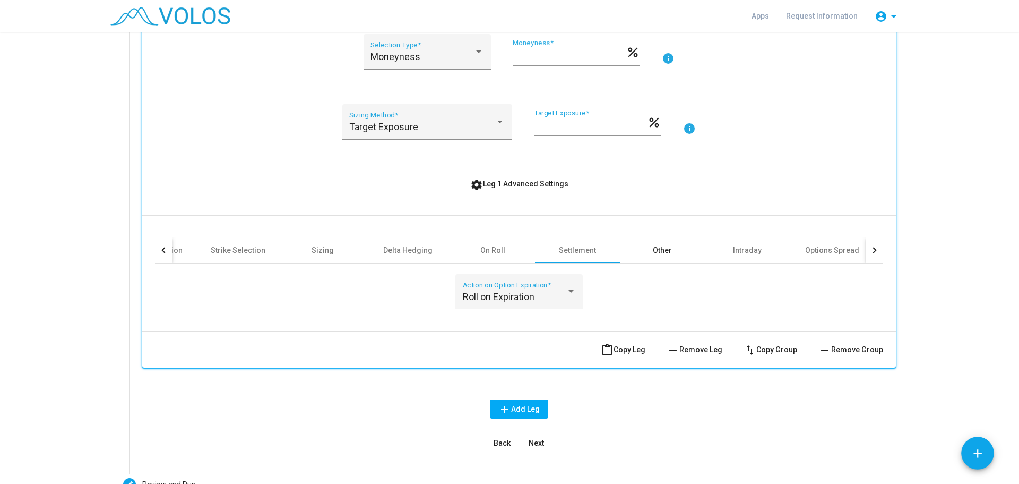
click at [663, 248] on div "Other" at bounding box center [662, 250] width 19 height 11
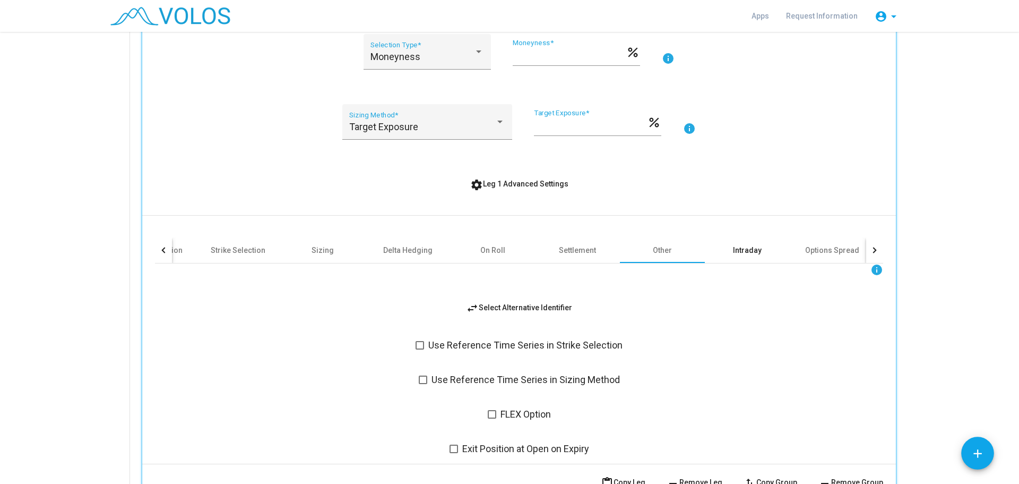
click at [741, 248] on div "Intraday" at bounding box center [747, 250] width 29 height 11
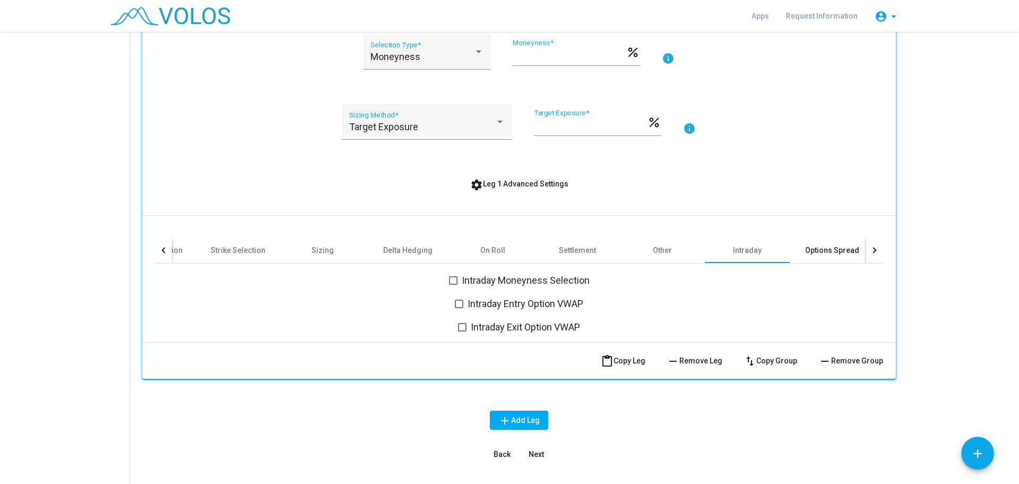
click at [823, 248] on div "Options Spread" at bounding box center [832, 250] width 54 height 11
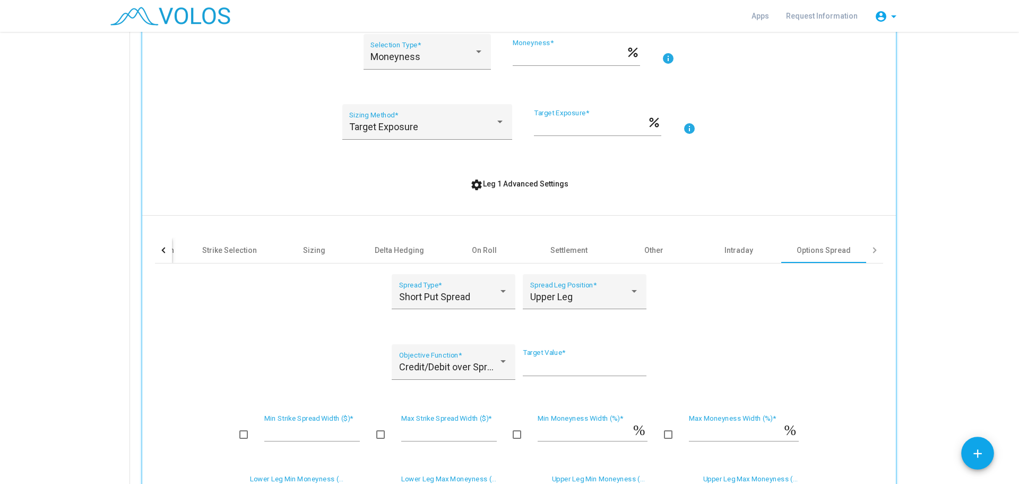
click at [871, 254] on div at bounding box center [874, 249] width 17 height 25
click at [871, 249] on div at bounding box center [874, 250] width 6 height 6
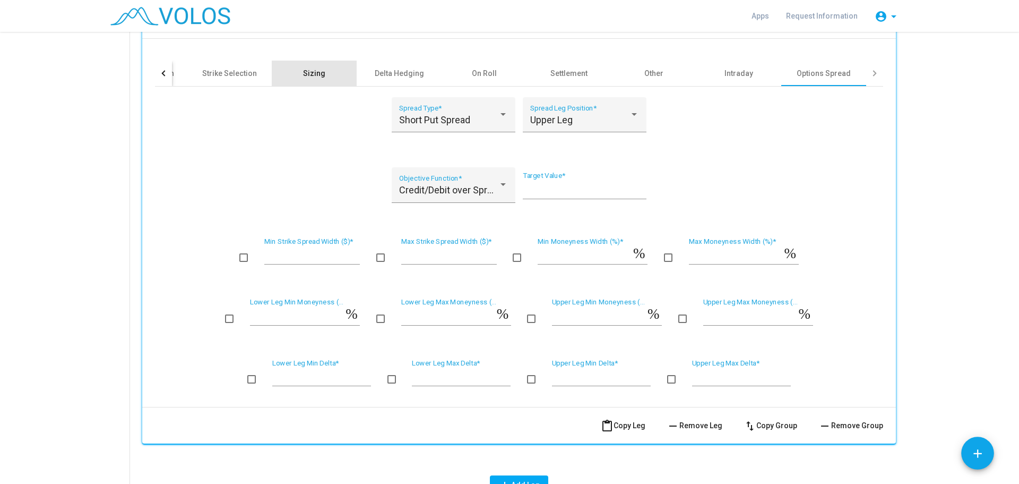
click at [297, 81] on div "Sizing" at bounding box center [314, 73] width 85 height 25
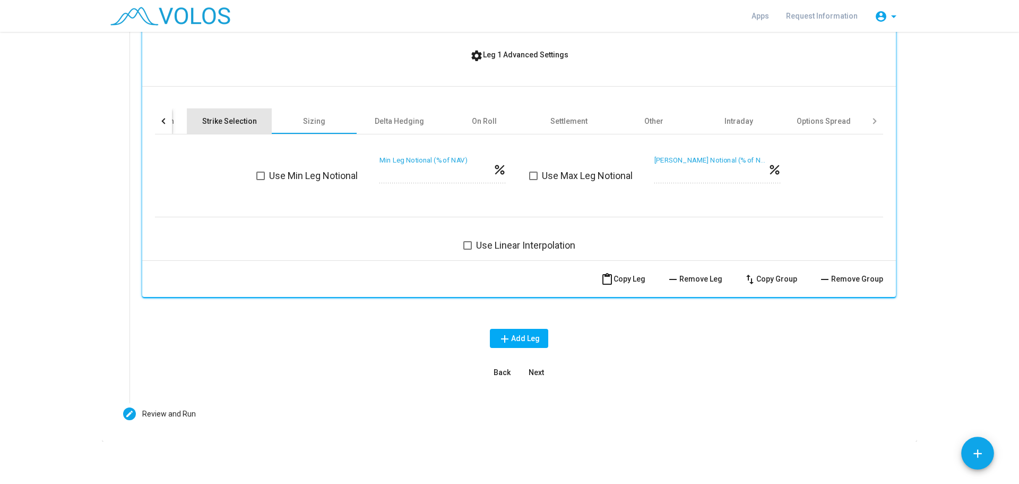
click at [189, 114] on div "Strike Selection" at bounding box center [229, 120] width 85 height 25
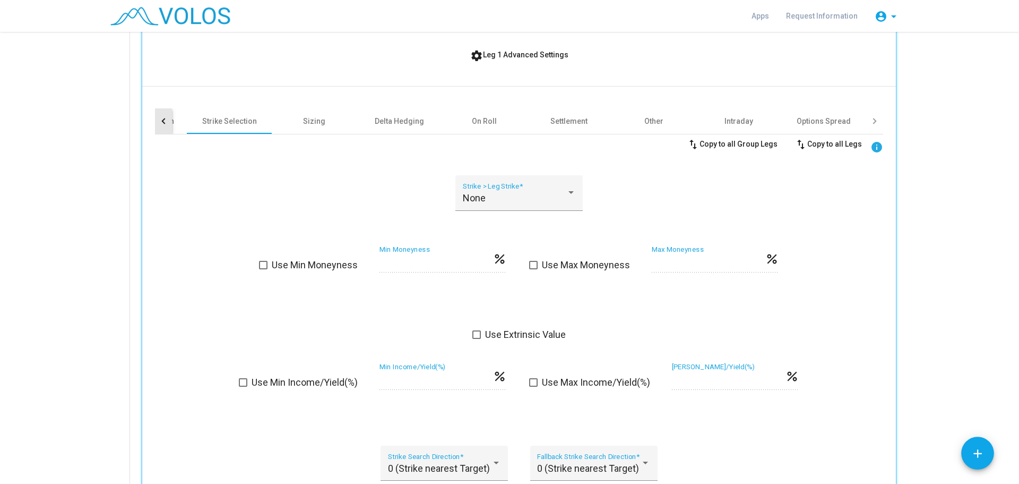
click at [166, 116] on div at bounding box center [163, 120] width 17 height 25
click at [382, 118] on div "Target Expiration" at bounding box center [384, 121] width 59 height 11
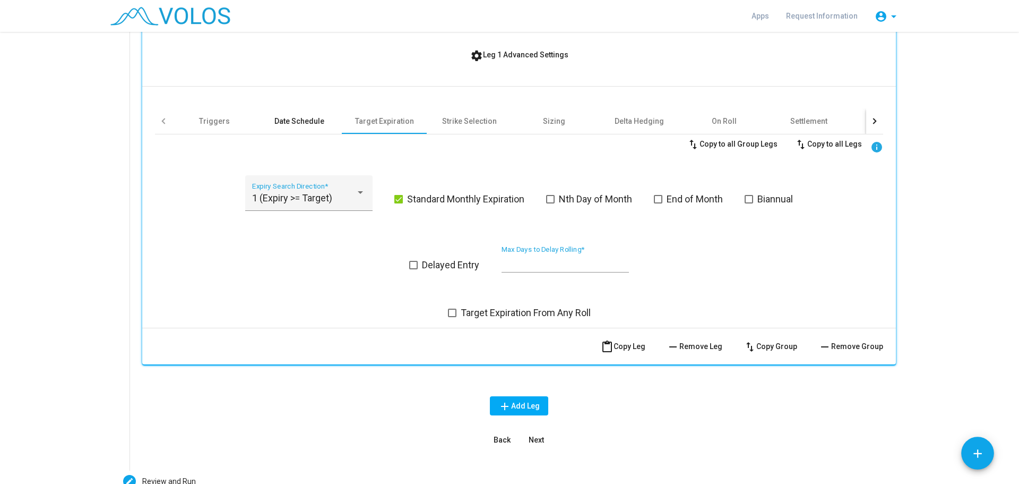
click at [311, 122] on div "Date Schedule" at bounding box center [299, 121] width 50 height 11
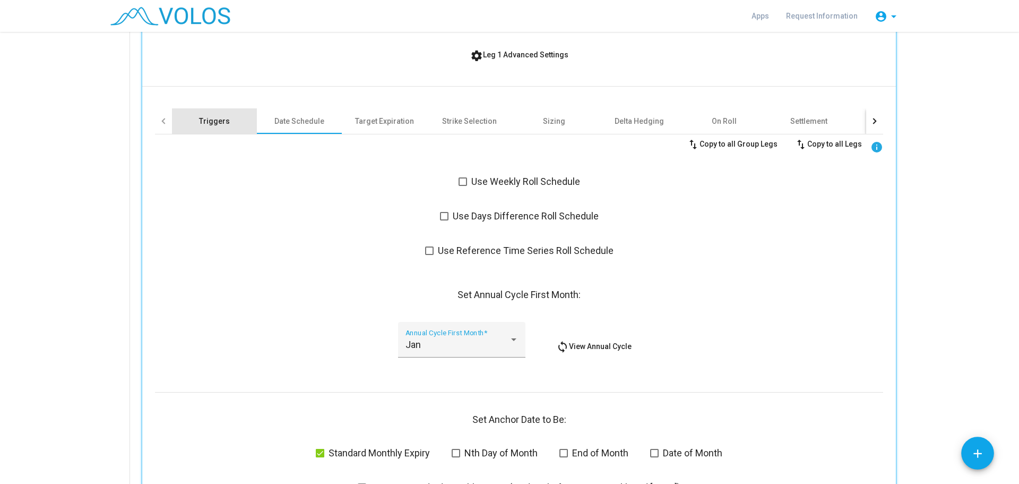
click at [209, 123] on div "Triggers" at bounding box center [214, 121] width 31 height 11
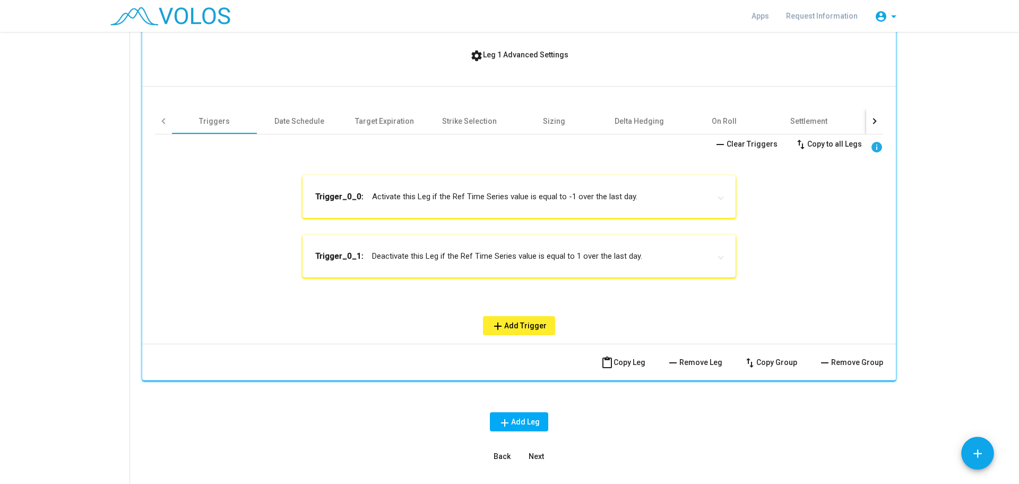
click at [461, 203] on mat-expansion-panel-header "Trigger_0_0: Activate this Leg if the Ref Time Series value is equal to -1 over…" at bounding box center [519, 196] width 433 height 42
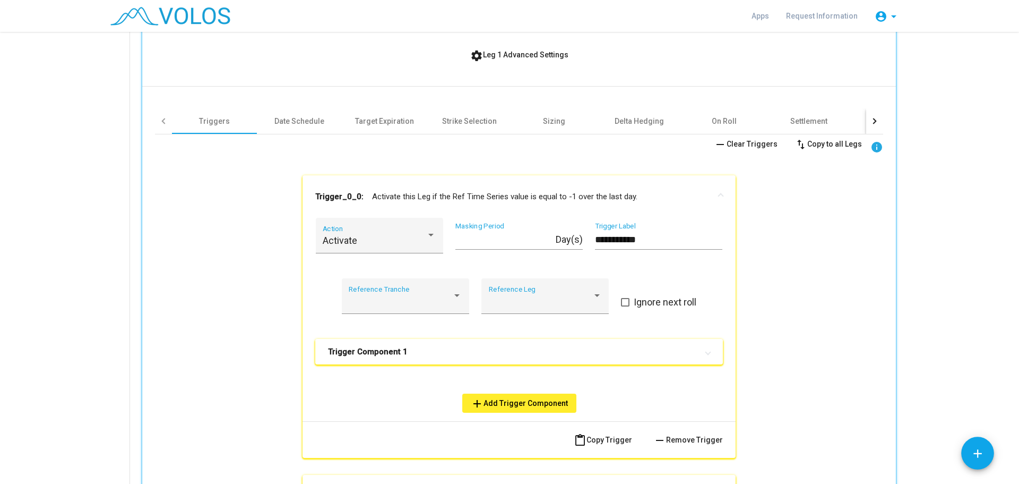
click at [408, 363] on mat-expansion-panel-header "Trigger Component 1" at bounding box center [519, 351] width 408 height 25
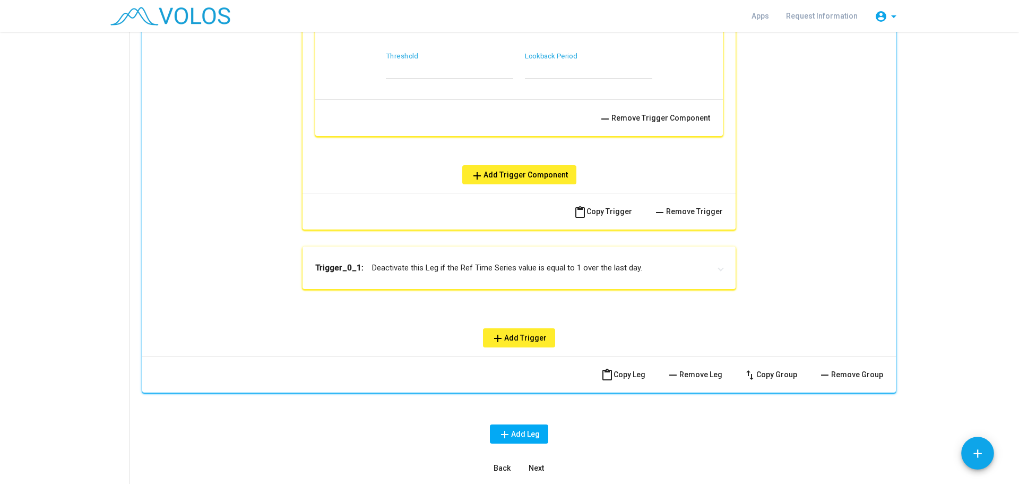
scroll to position [925, 0]
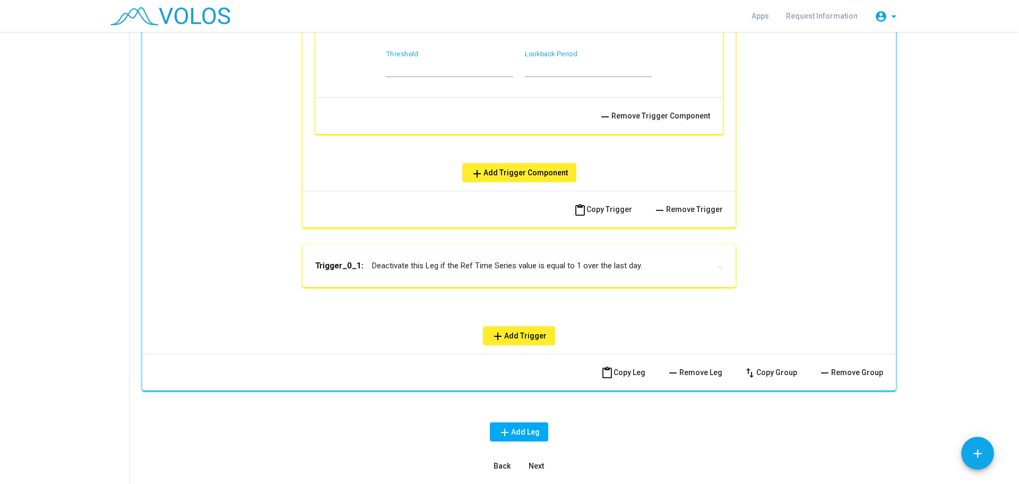
click at [522, 273] on mat-expansion-panel-header "Trigger_0_1: Deactivate this Leg if the Ref Time Series value is equal to 1 ove…" at bounding box center [519, 265] width 433 height 42
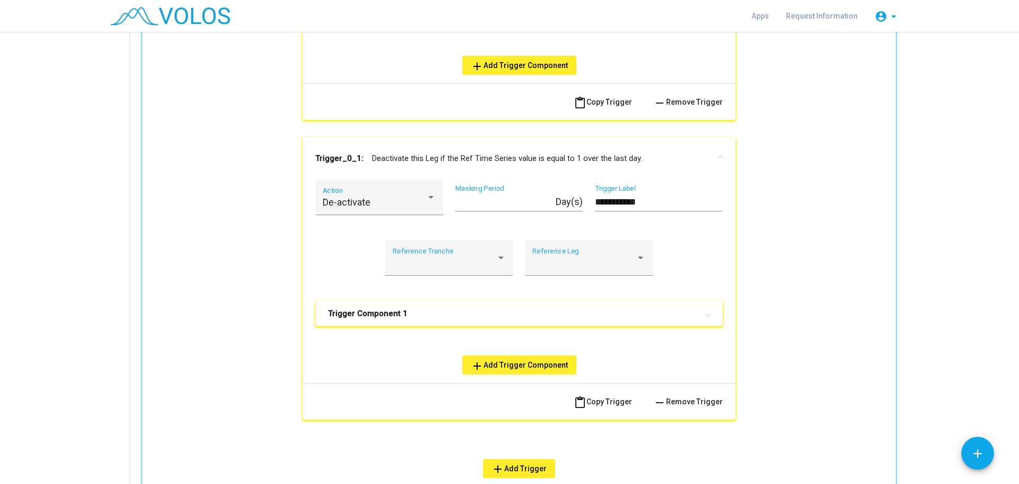
scroll to position [1102, 0]
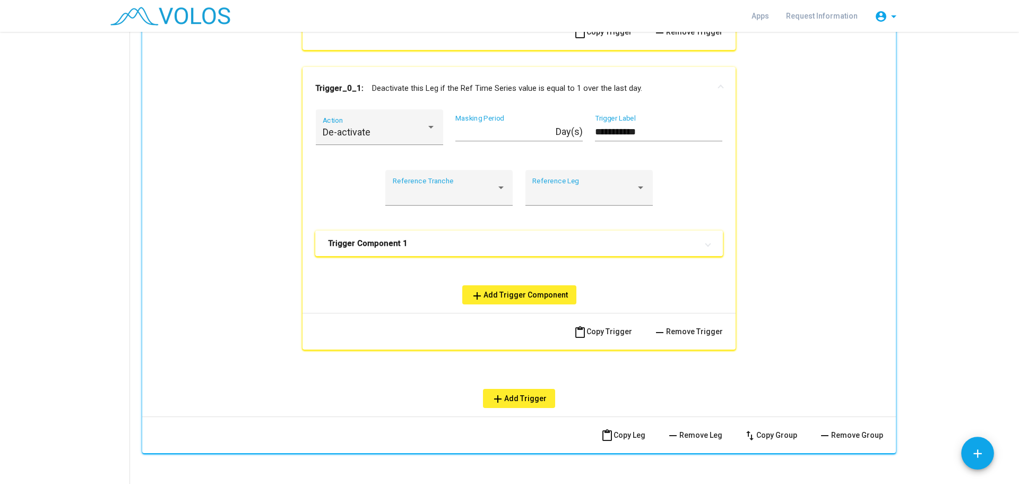
click at [515, 252] on mat-expansion-panel-header "Trigger Component 1" at bounding box center [519, 242] width 408 height 25
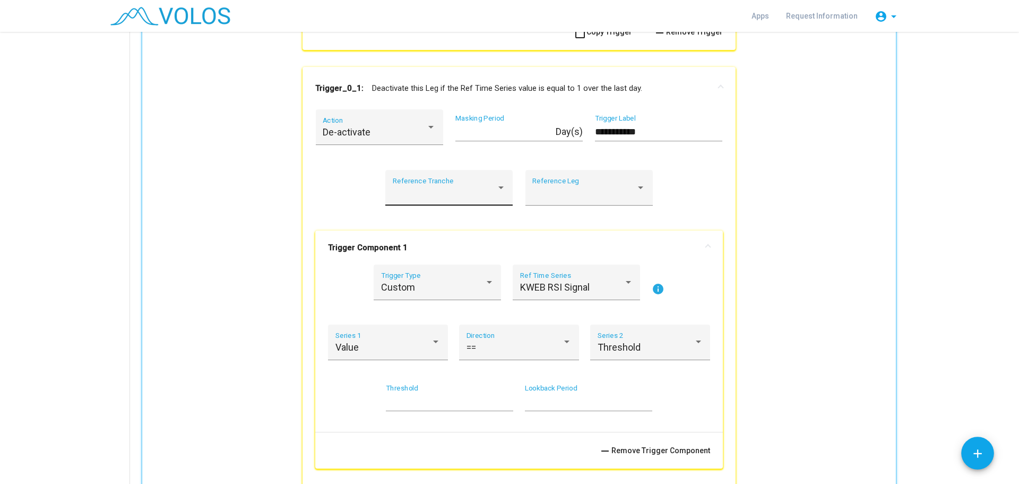
click at [461, 189] on div at bounding box center [445, 192] width 104 height 11
click at [305, 195] on div at bounding box center [509, 242] width 1019 height 484
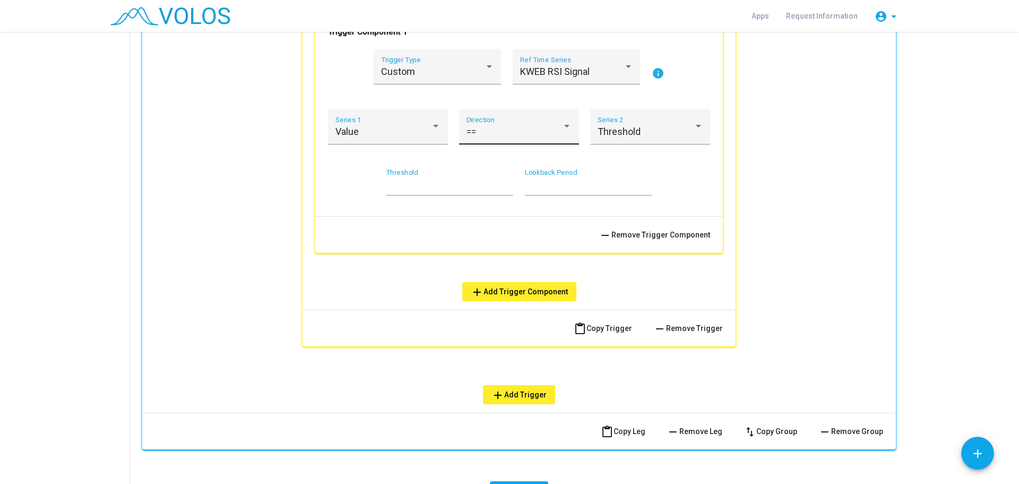
scroll to position [1456, 0]
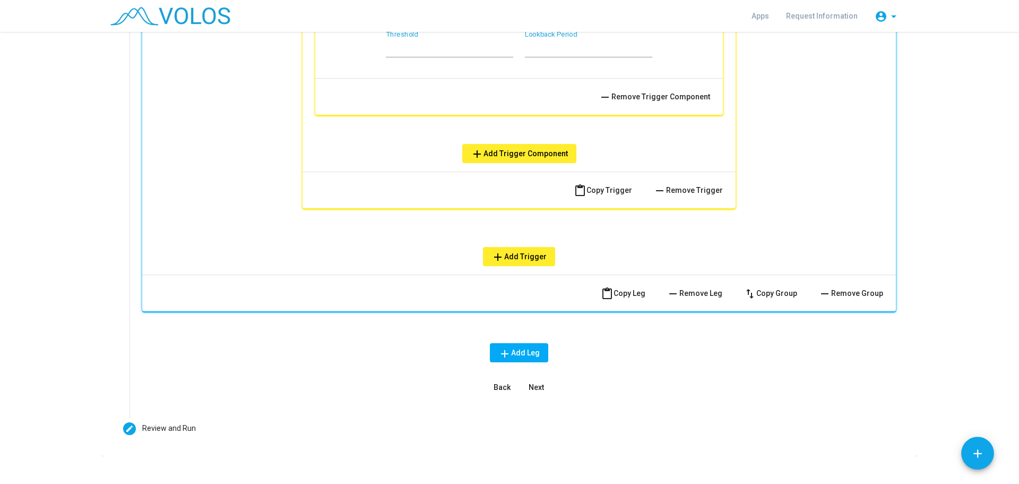
click at [533, 391] on span "Next" at bounding box center [536, 387] width 15 height 8
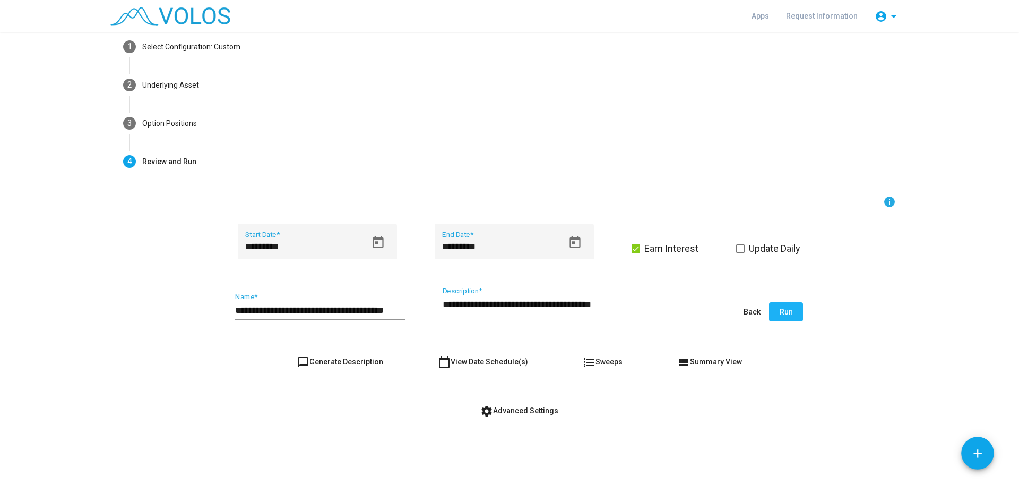
click at [780, 307] on span "Run" at bounding box center [786, 311] width 13 height 8
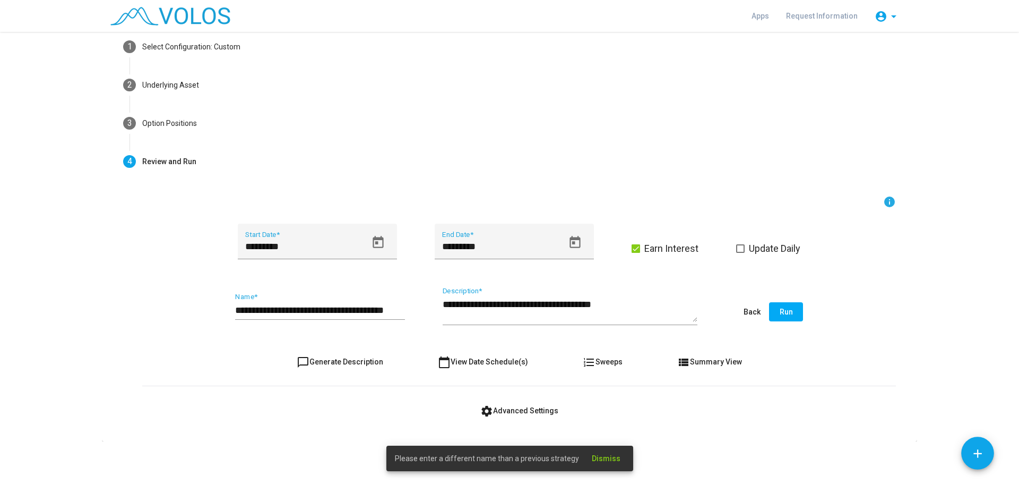
click at [390, 307] on input "**********" at bounding box center [320, 310] width 170 height 11
type input "**********"
click at [782, 308] on span "Run" at bounding box center [786, 311] width 13 height 8
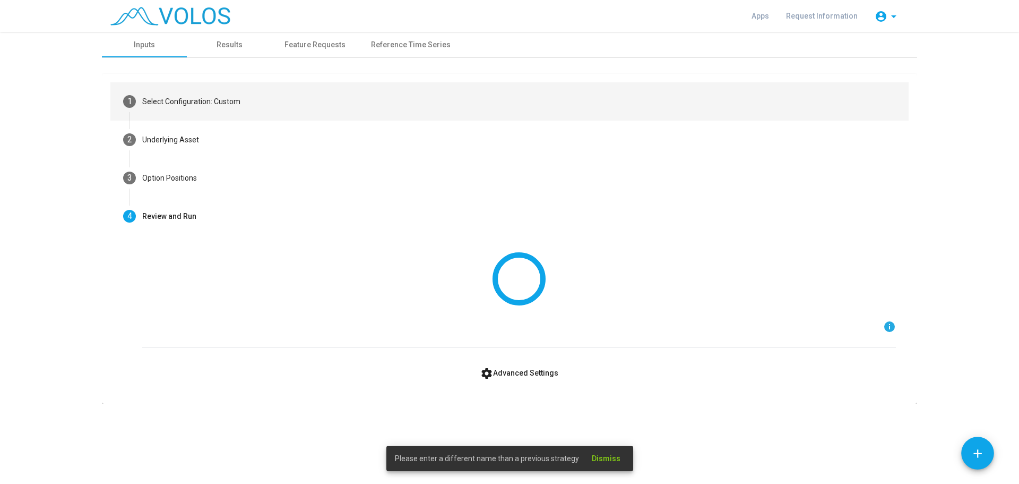
scroll to position [0, 0]
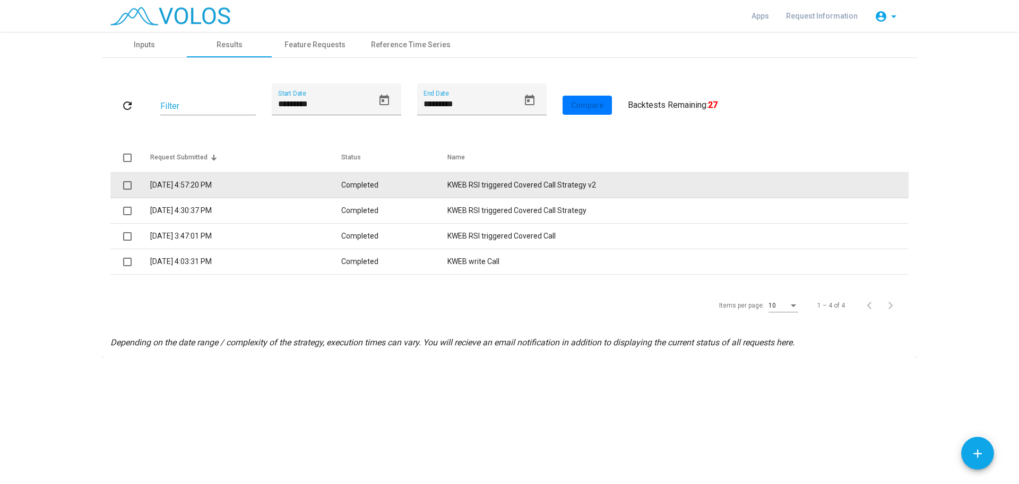
click at [523, 188] on td "KWEB RSI triggered Covered Call Strategy v2" at bounding box center [677, 185] width 461 height 25
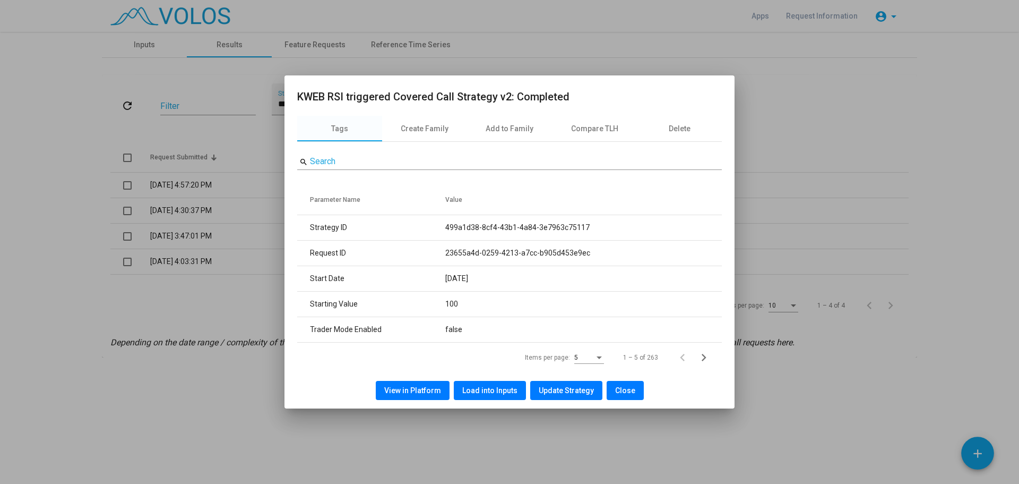
click at [209, 310] on div at bounding box center [509, 242] width 1019 height 484
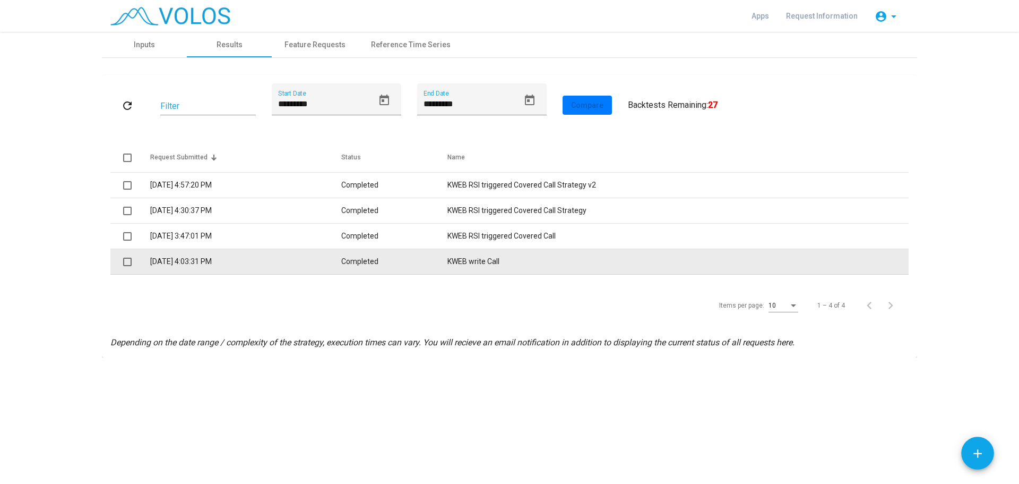
click at [213, 260] on td "8/26/2025 4:03:31 PM" at bounding box center [245, 261] width 191 height 25
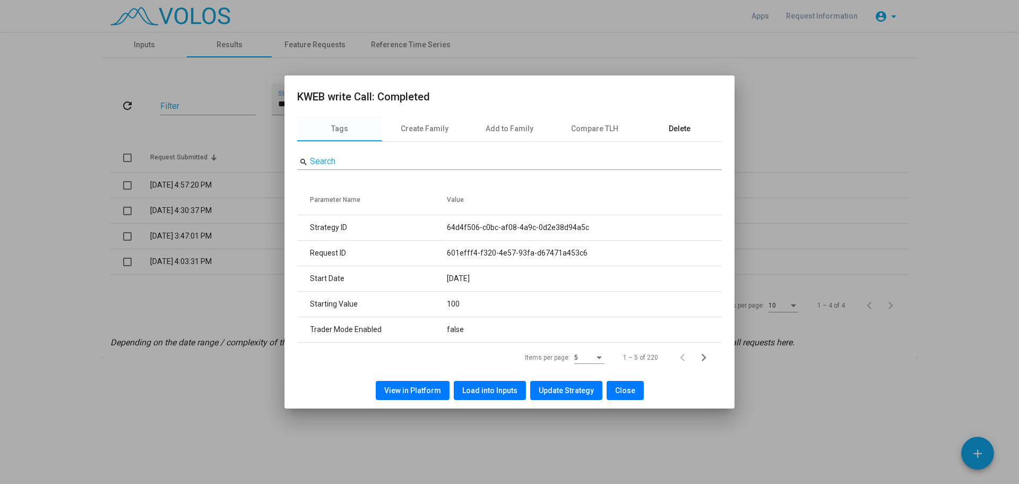
click at [670, 131] on div "Delete" at bounding box center [680, 128] width 22 height 11
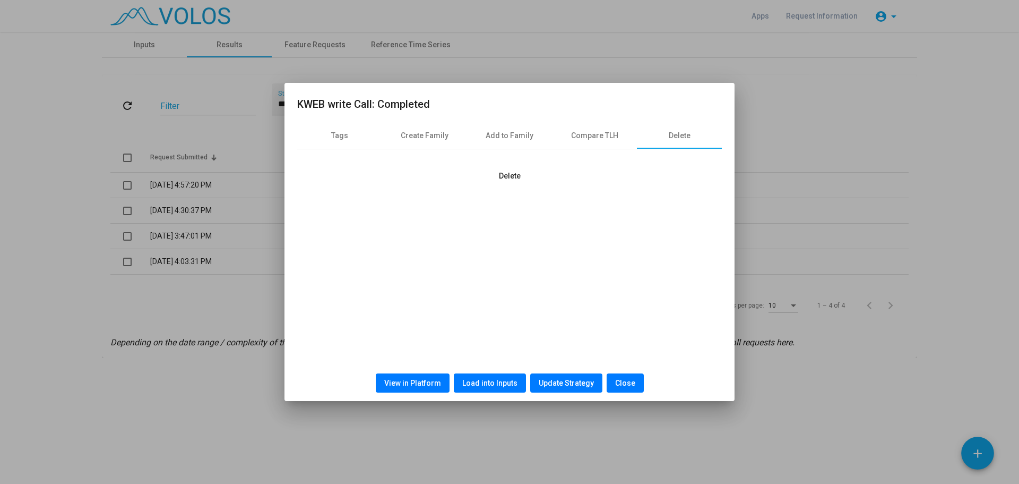
click at [622, 379] on span "Close" at bounding box center [625, 382] width 20 height 8
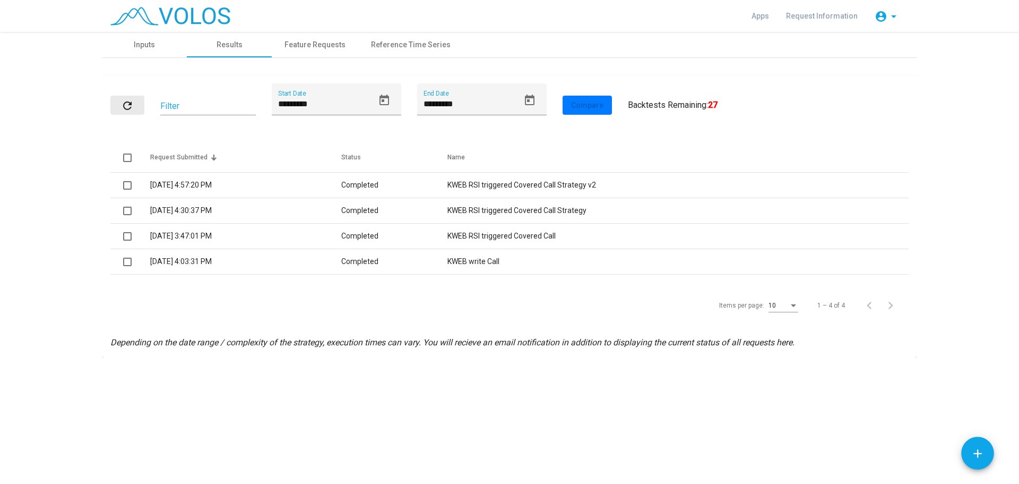
click at [132, 101] on mat-icon "refresh" at bounding box center [127, 105] width 13 height 13
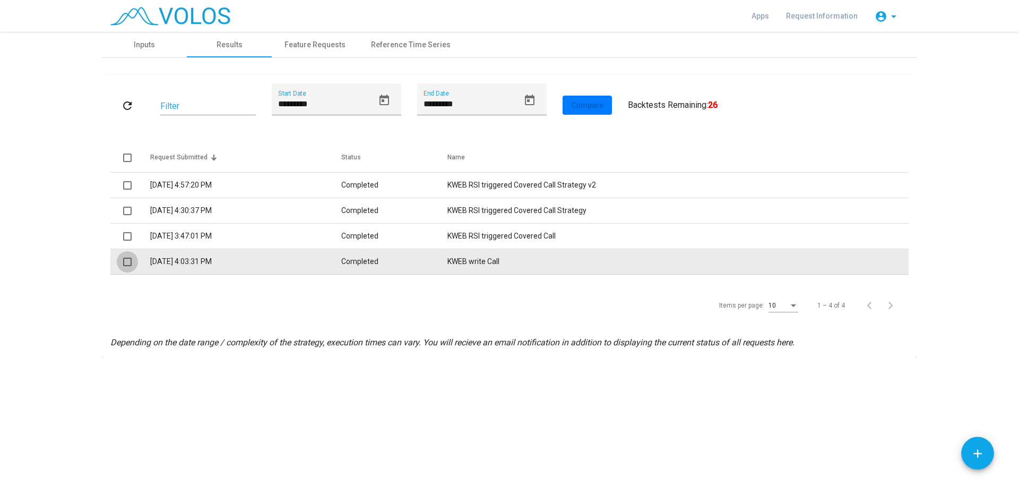
click at [127, 265] on span at bounding box center [127, 261] width 8 height 8
click at [203, 264] on td "8/26/2025 4:03:31 PM" at bounding box center [245, 261] width 191 height 25
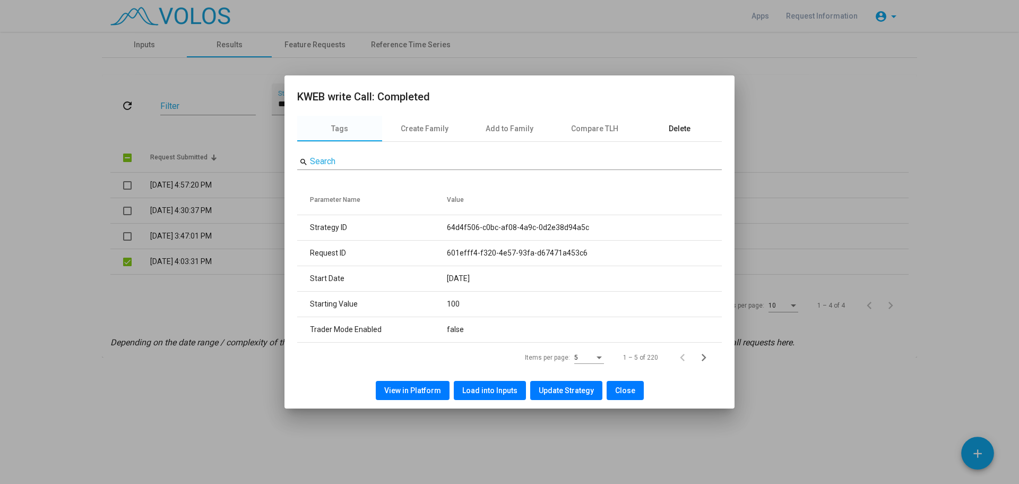
click at [675, 131] on div "Delete" at bounding box center [680, 128] width 22 height 11
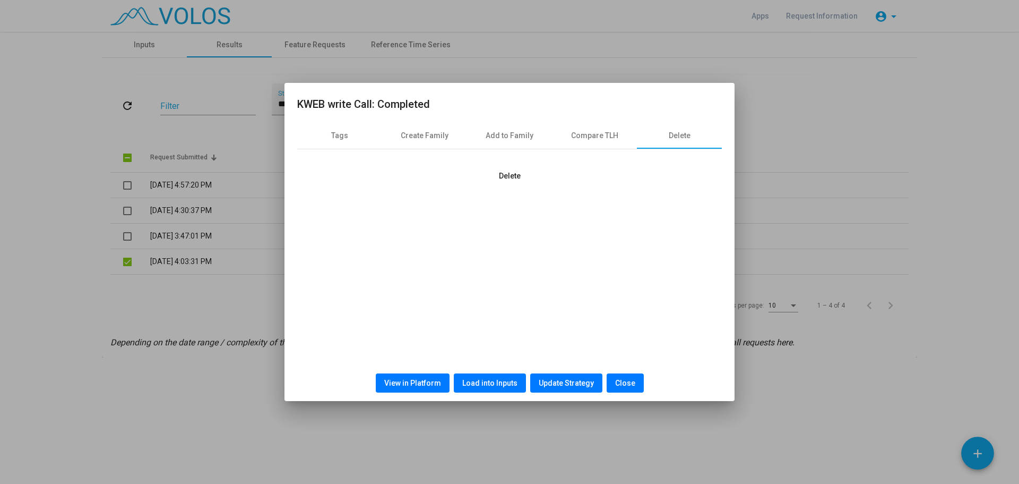
click at [504, 173] on span "Delete" at bounding box center [510, 175] width 22 height 8
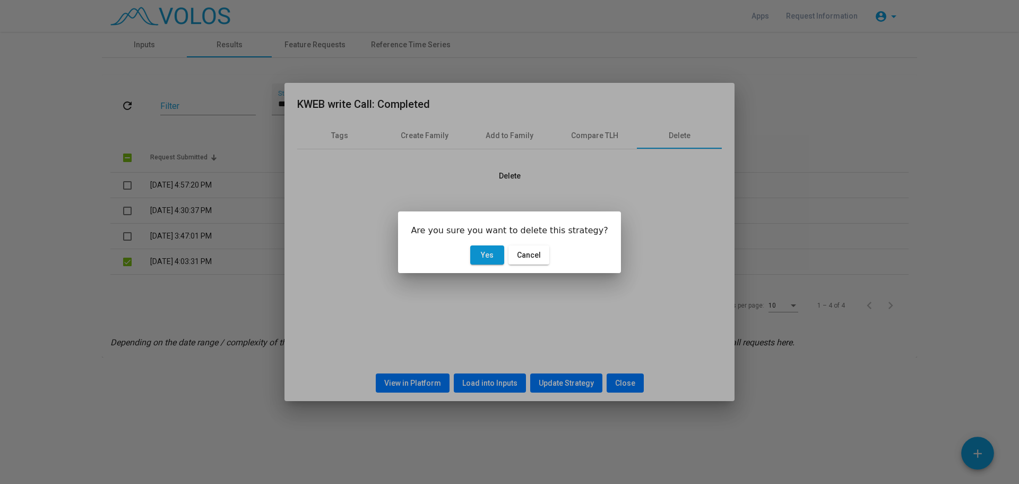
click at [490, 256] on span "Yes" at bounding box center [487, 255] width 13 height 8
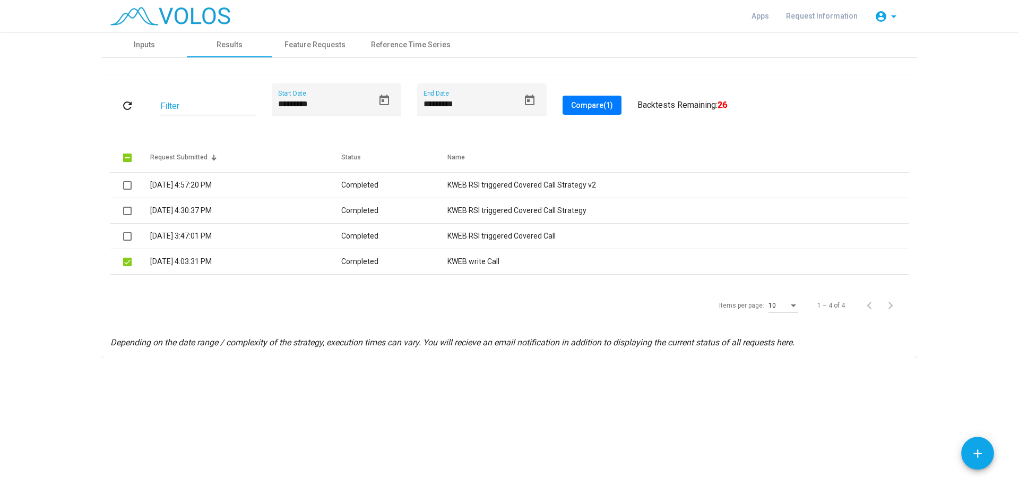
click at [131, 105] on mat-icon "refresh" at bounding box center [127, 105] width 13 height 13
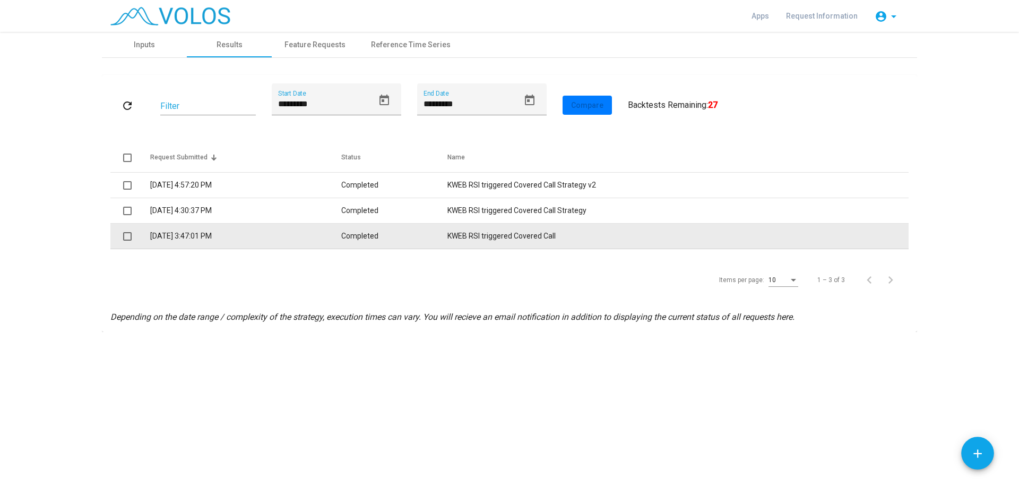
click at [212, 238] on td "8/27/2025 3:47:01 PM" at bounding box center [245, 235] width 191 height 25
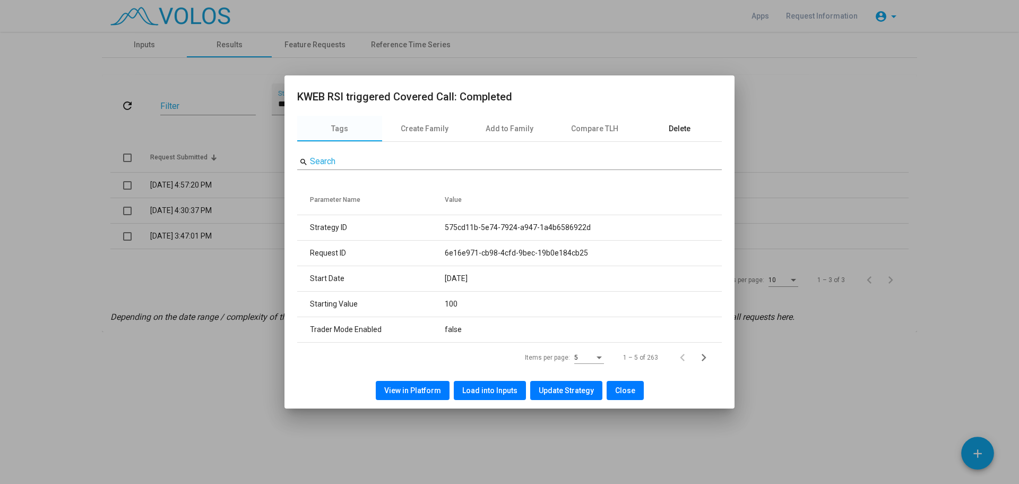
click at [682, 127] on div "Delete" at bounding box center [680, 128] width 22 height 11
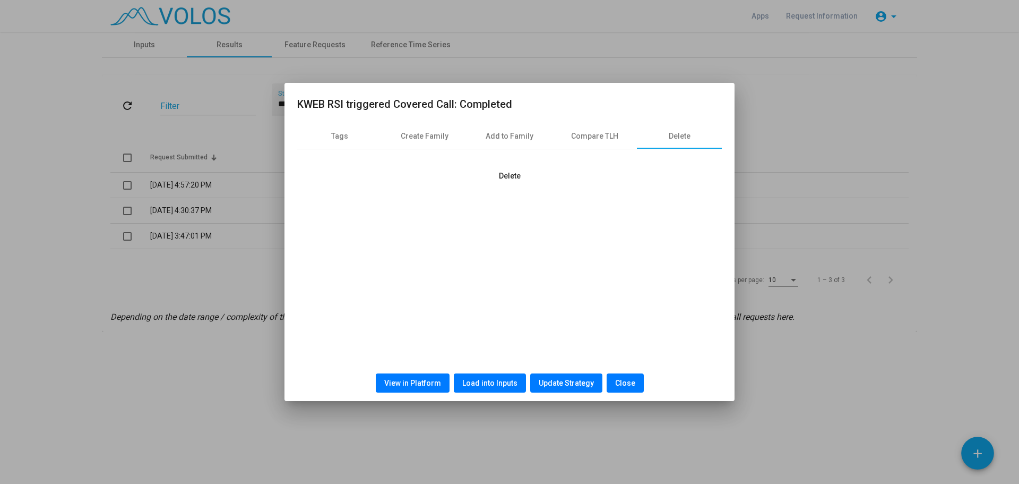
click at [507, 169] on button "Delete" at bounding box center [509, 175] width 39 height 19
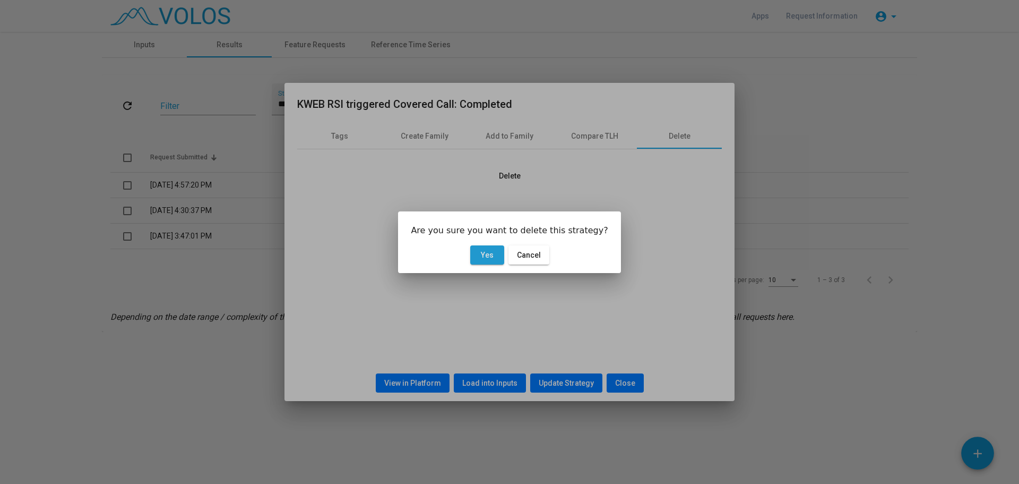
click at [492, 254] on span "Yes" at bounding box center [487, 255] width 13 height 8
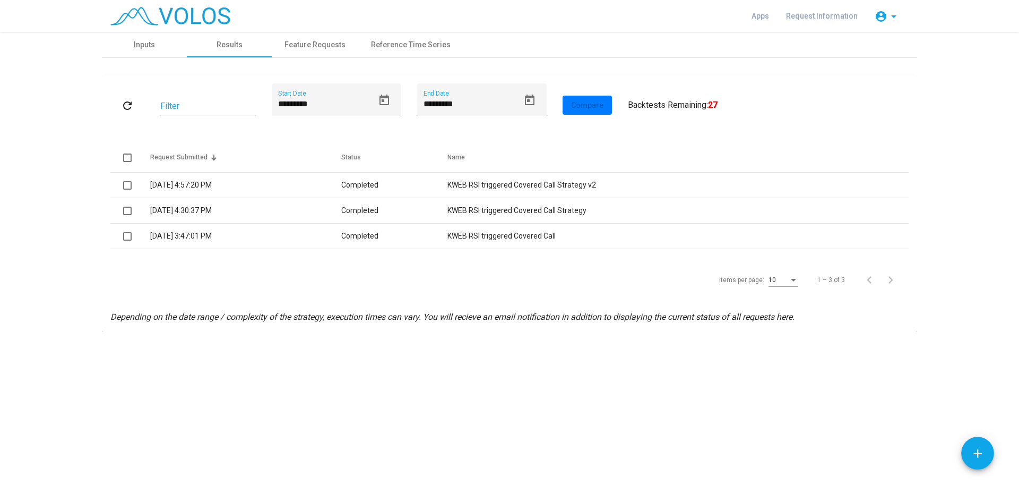
click at [133, 100] on mat-icon "refresh" at bounding box center [127, 105] width 13 height 13
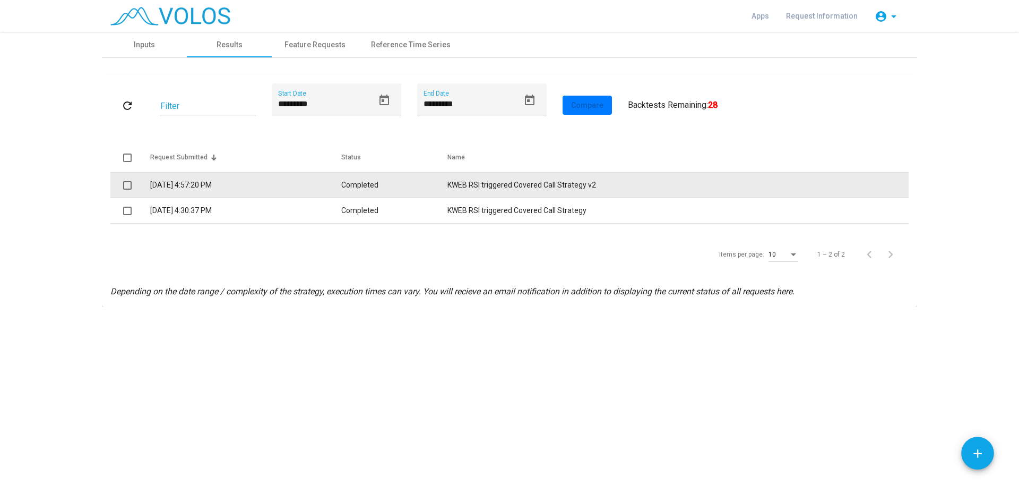
click at [213, 187] on td "8/27/2025 4:57:20 PM" at bounding box center [245, 185] width 191 height 25
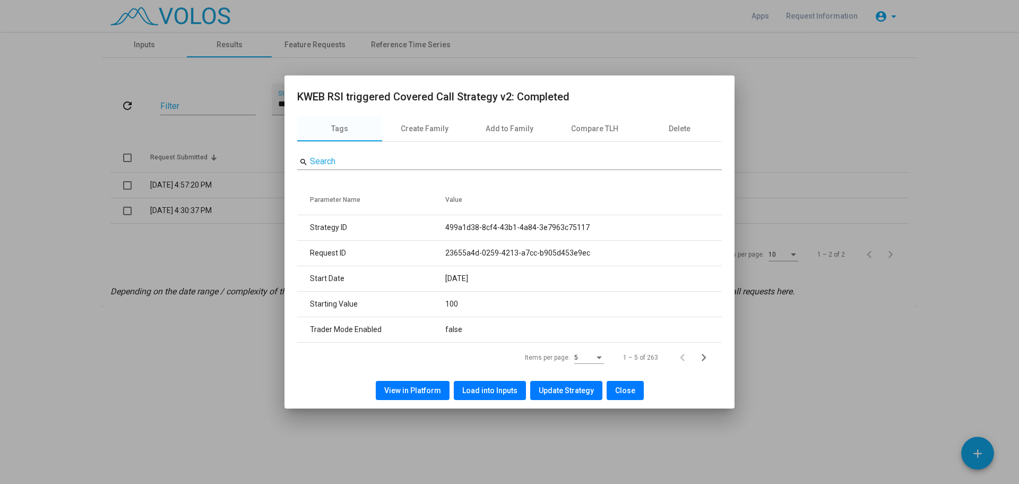
click at [443, 390] on button "View in Platform" at bounding box center [413, 390] width 74 height 19
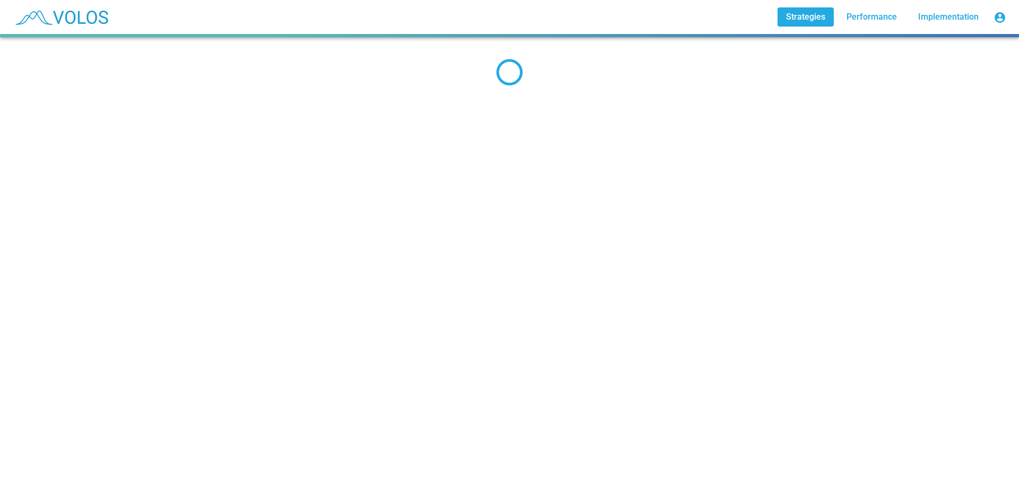
scroll to position [77, 0]
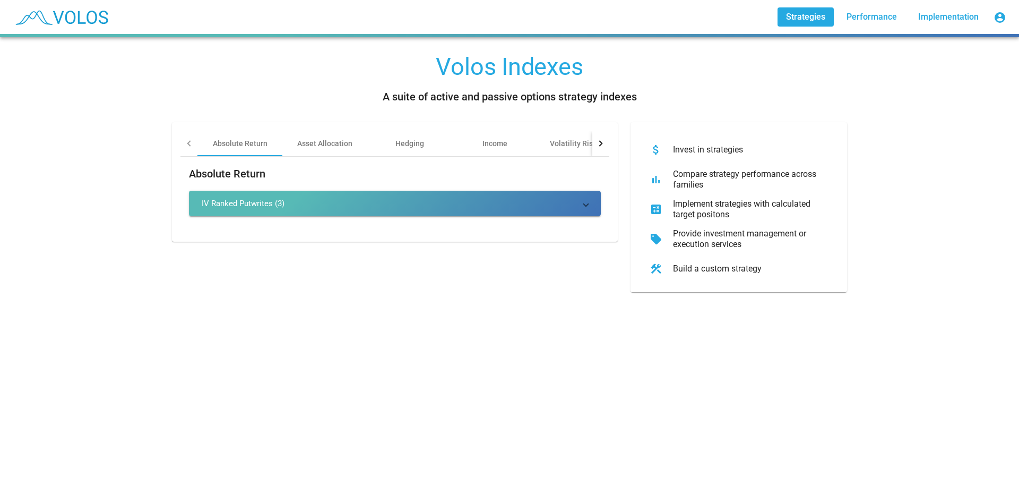
click at [600, 137] on div at bounding box center [600, 143] width 17 height 25
click at [599, 143] on div at bounding box center [600, 143] width 17 height 25
click at [409, 292] on div "Volos Indexes A suite of active and passive options strategy indexes Absolute R…" at bounding box center [509, 168] width 701 height 263
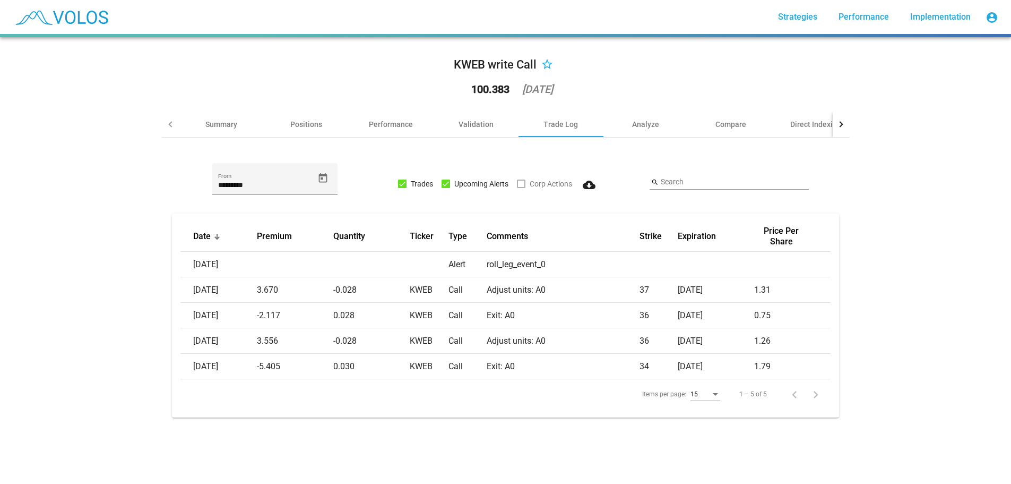
scroll to position [76, 0]
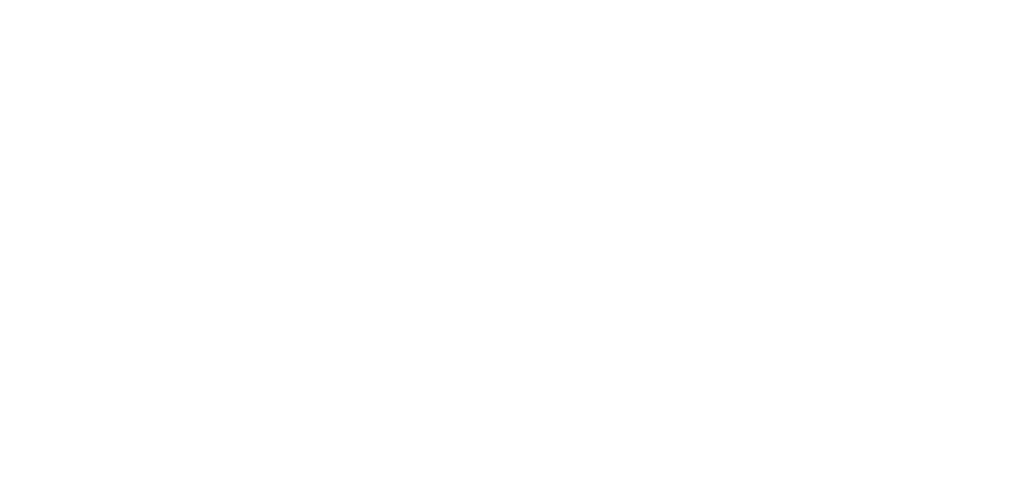
scroll to position [77, 0]
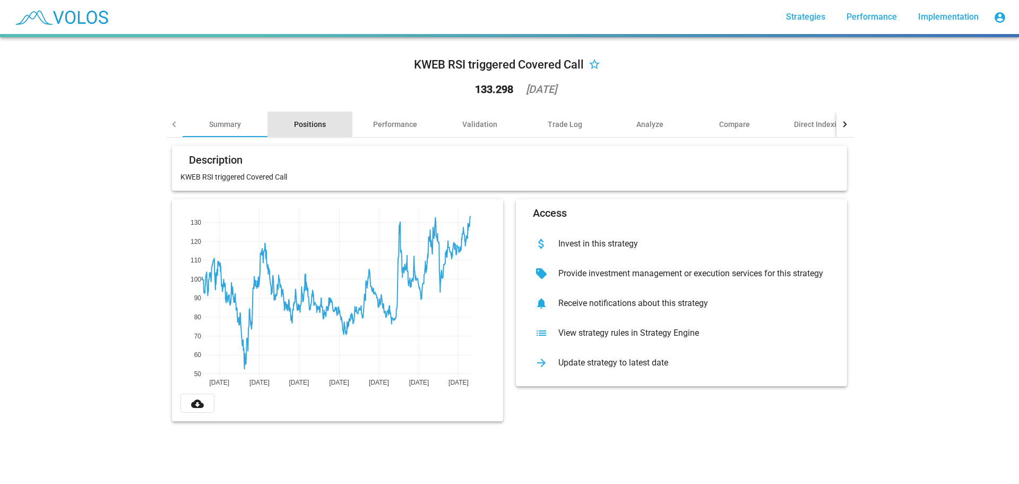
click at [308, 126] on div "Positions" at bounding box center [310, 124] width 32 height 11
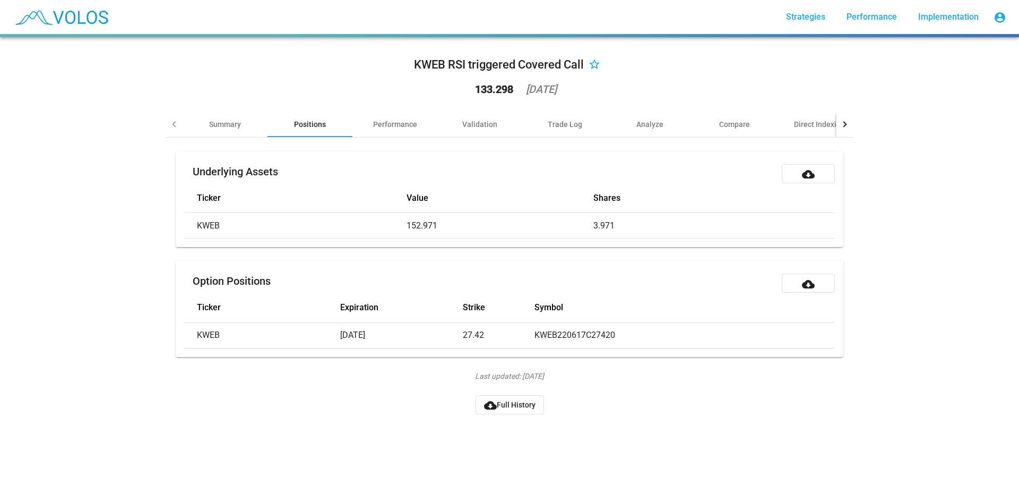
scroll to position [0, 0]
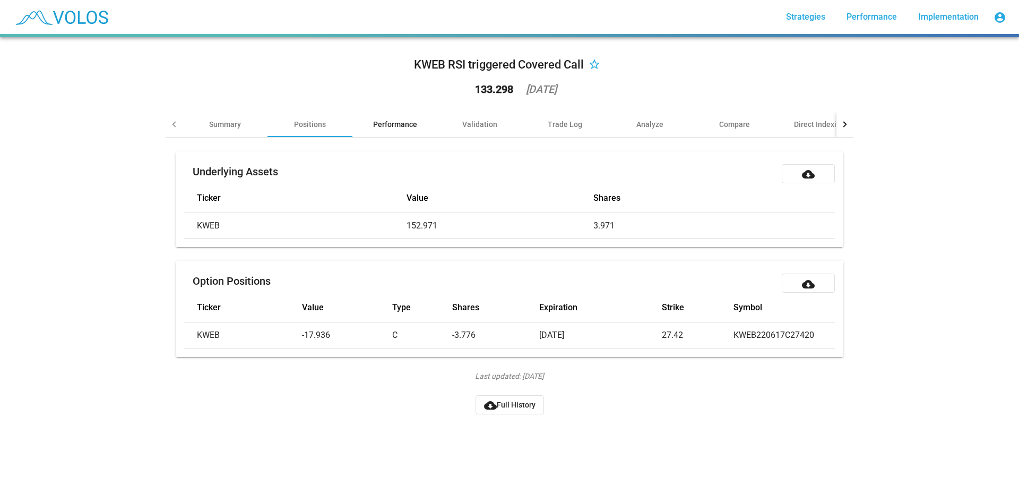
click at [397, 120] on div "Performance" at bounding box center [395, 124] width 44 height 11
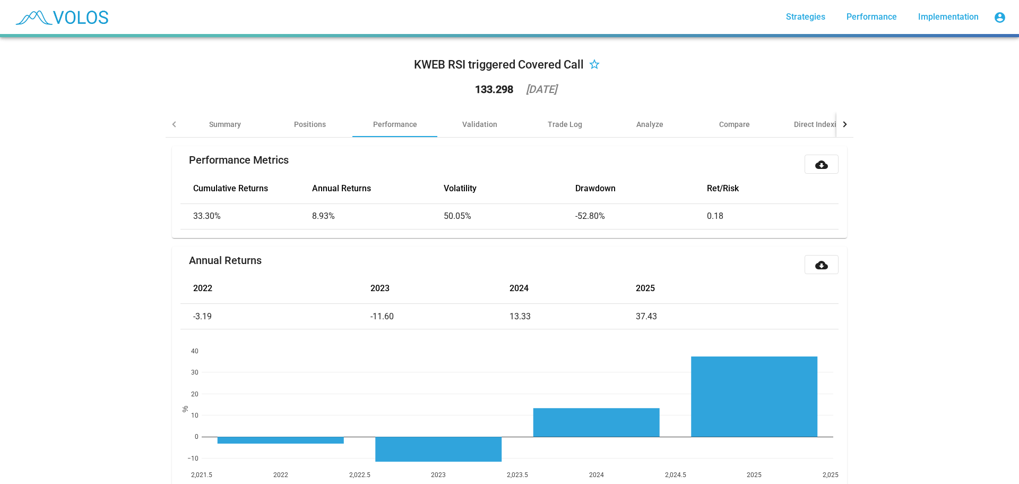
click at [482, 89] on div "133.298" at bounding box center [494, 89] width 38 height 11
click at [744, 130] on div "Compare" at bounding box center [734, 123] width 85 height 25
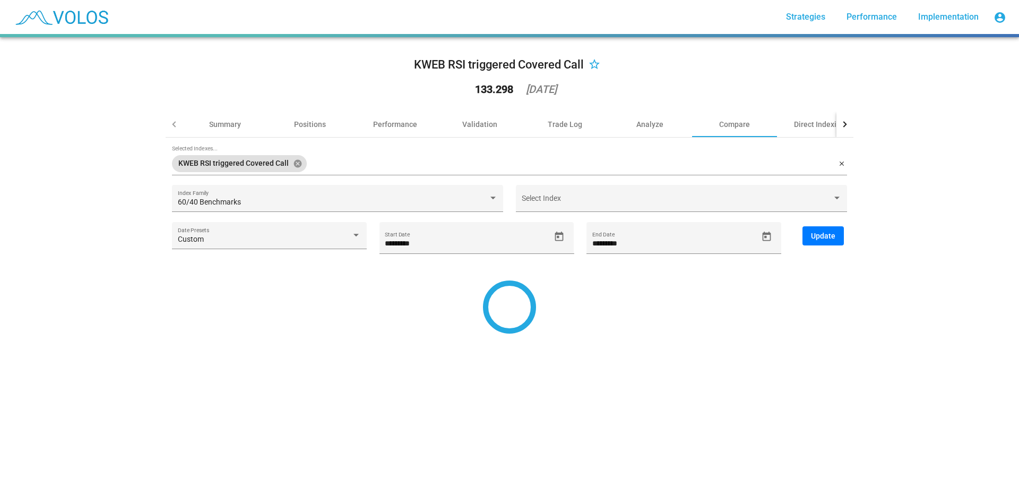
type input "*********"
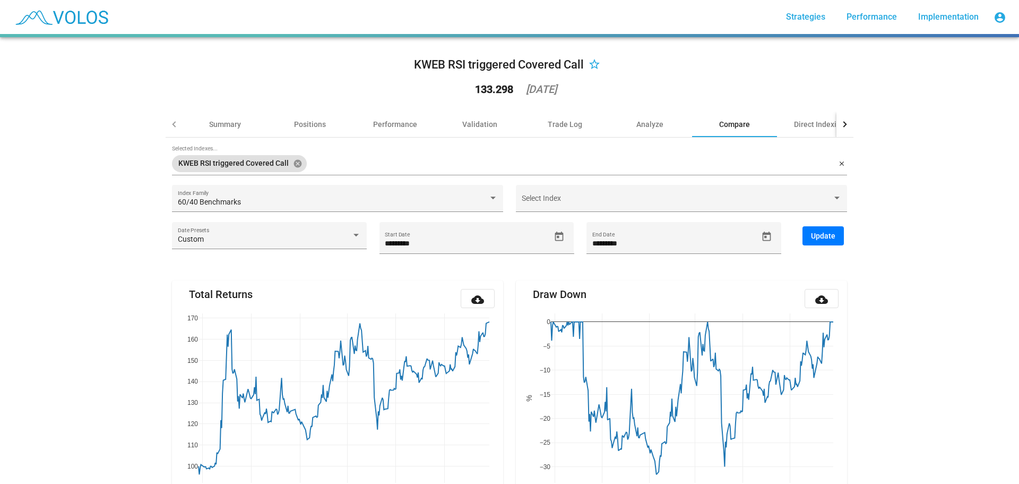
scroll to position [89, 0]
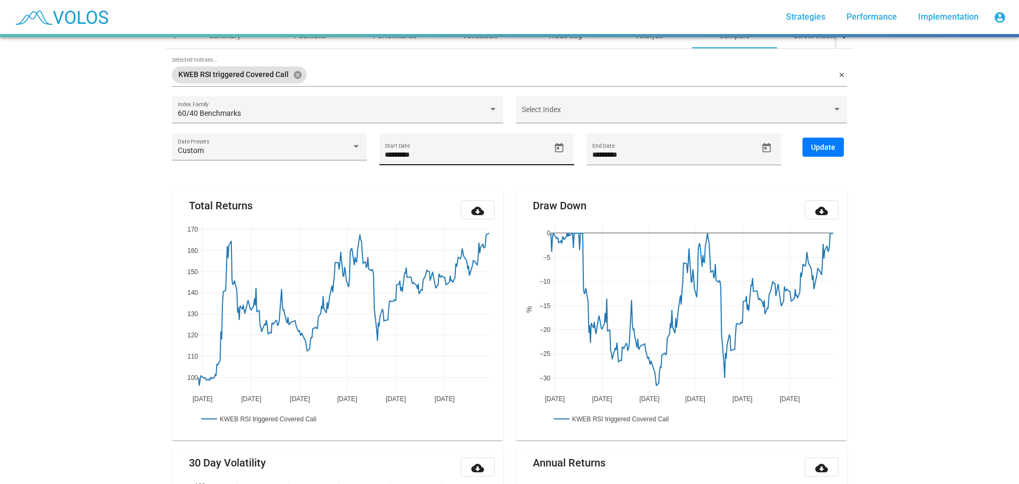
click at [419, 153] on input "*********" at bounding box center [467, 155] width 165 height 8
click at [562, 146] on span "Open calendar" at bounding box center [559, 147] width 19 height 11
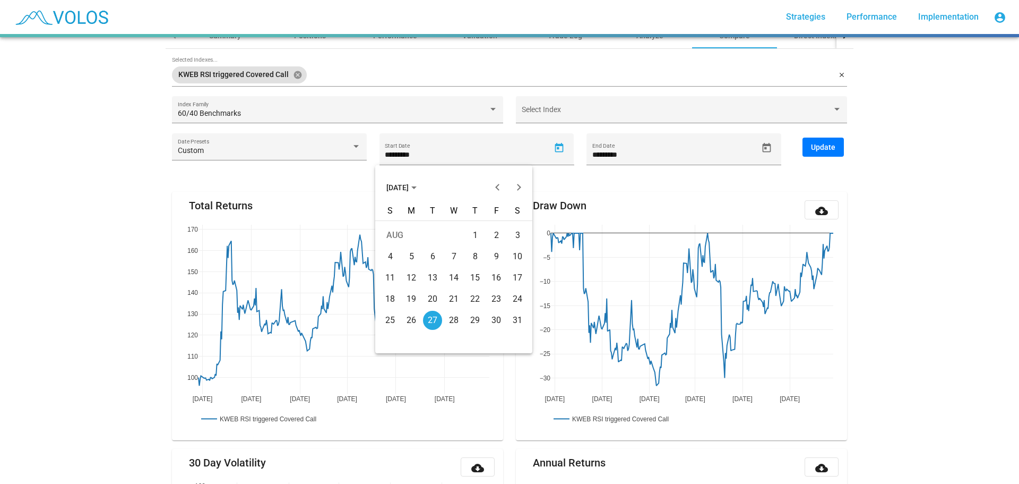
click at [417, 187] on div "Choose month and year" at bounding box center [413, 187] width 5 height 3
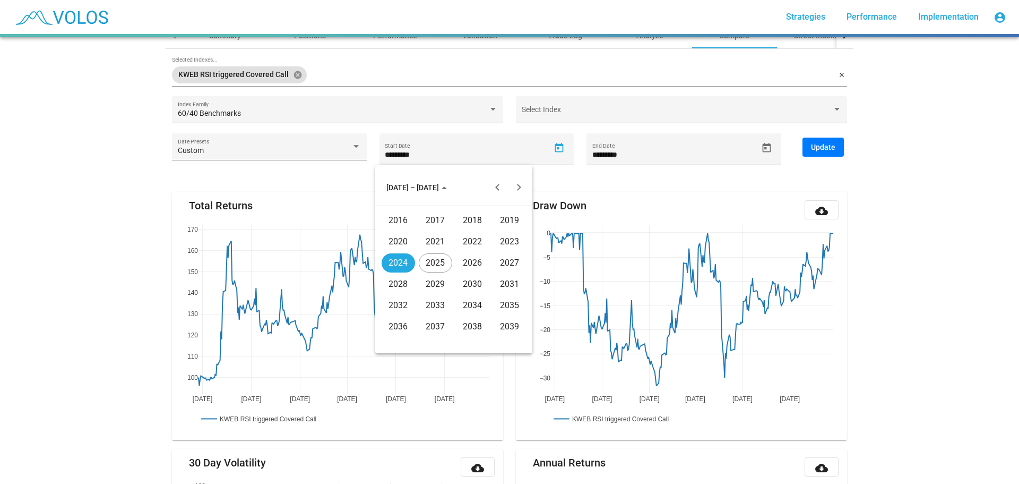
click at [472, 246] on div "2022" at bounding box center [472, 241] width 33 height 19
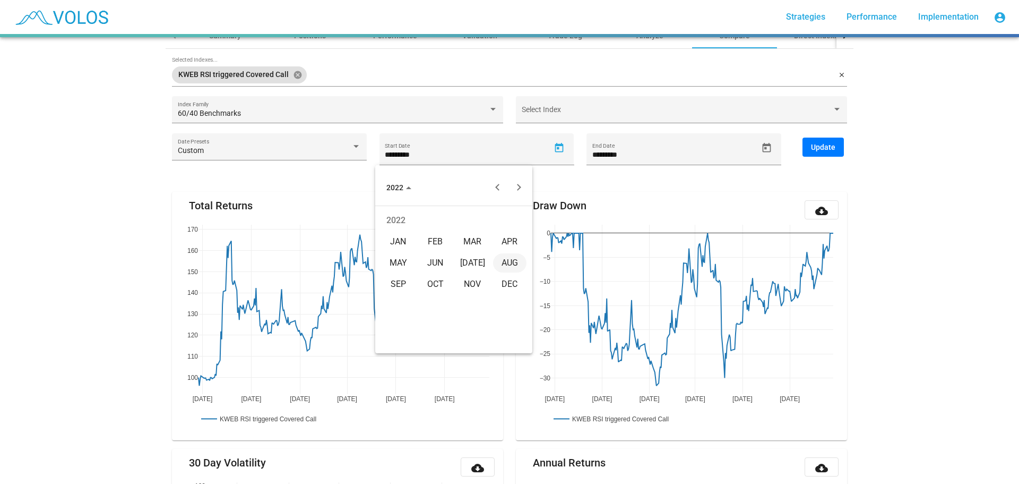
click at [516, 242] on div "APR" at bounding box center [509, 241] width 33 height 19
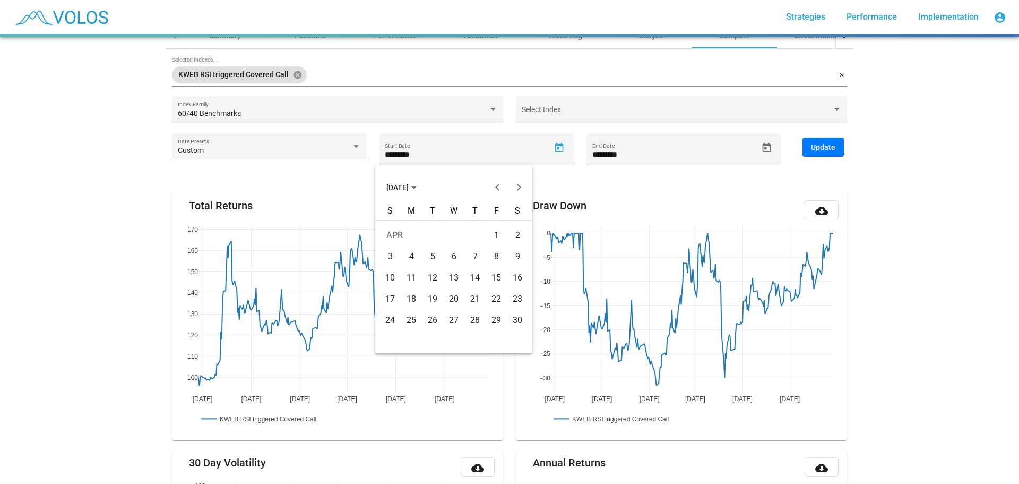
click at [413, 280] on div "11" at bounding box center [411, 277] width 19 height 19
type input "*********"
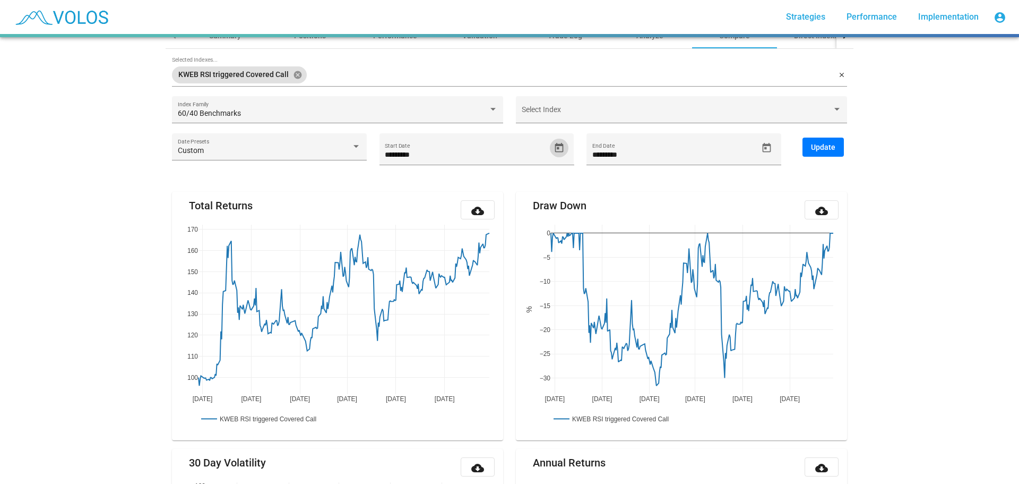
click at [820, 143] on span "Update" at bounding box center [823, 147] width 24 height 8
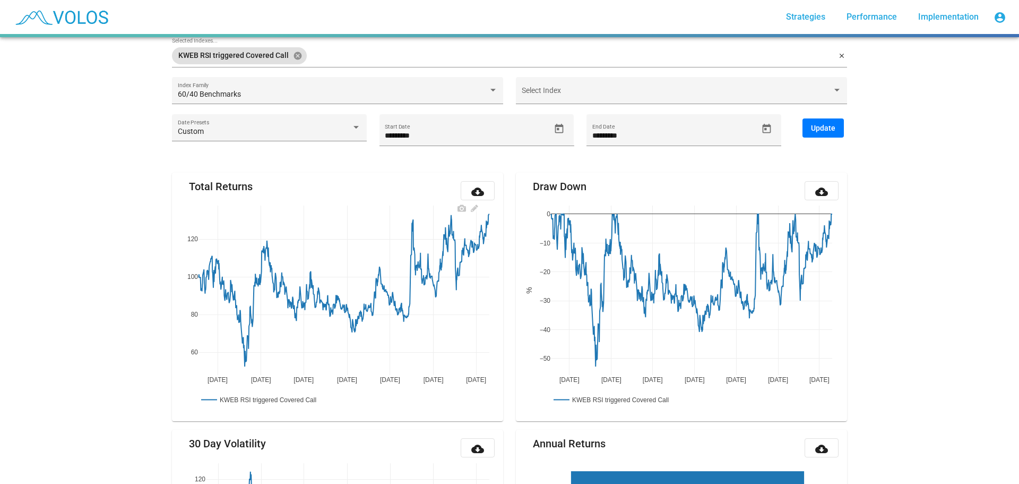
scroll to position [0, 0]
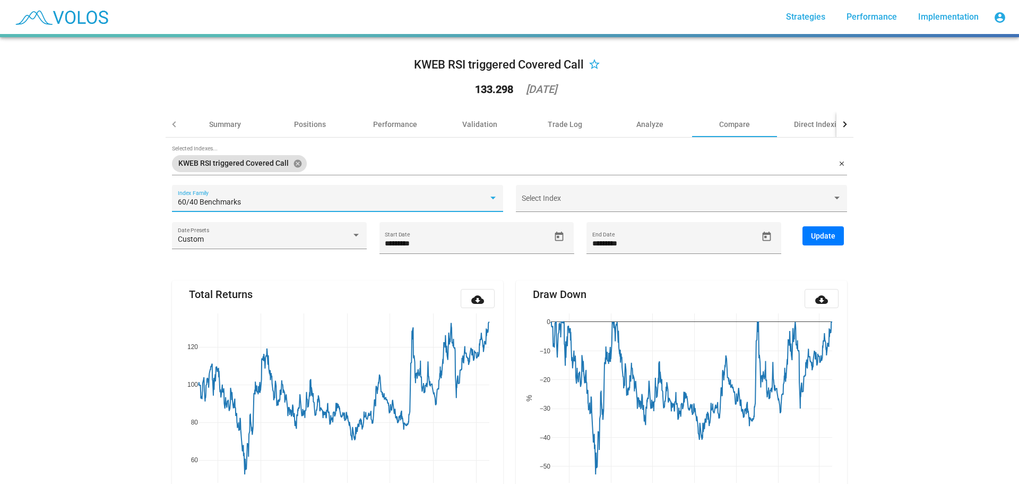
click at [199, 200] on span "60/40 Benchmarks" at bounding box center [209, 201] width 63 height 8
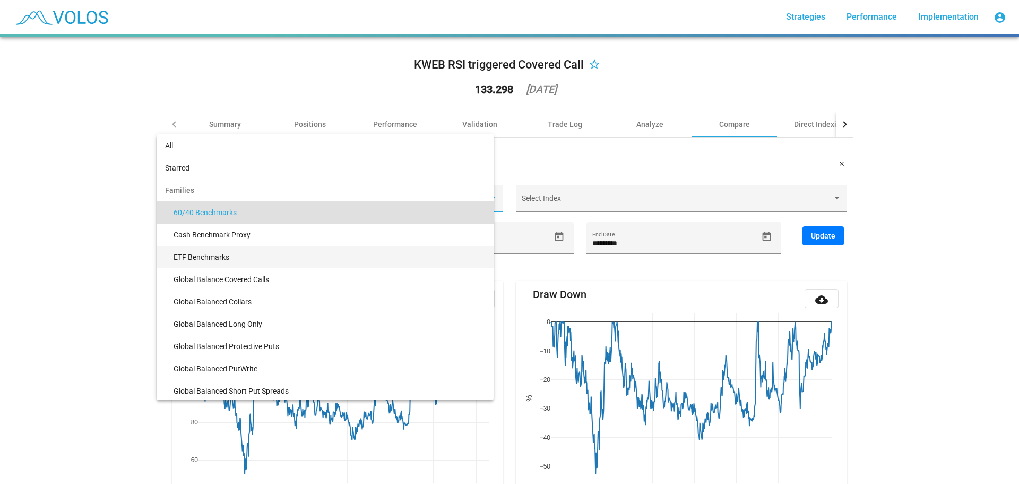
click at [228, 252] on span "ETF Benchmarks" at bounding box center [330, 257] width 312 height 22
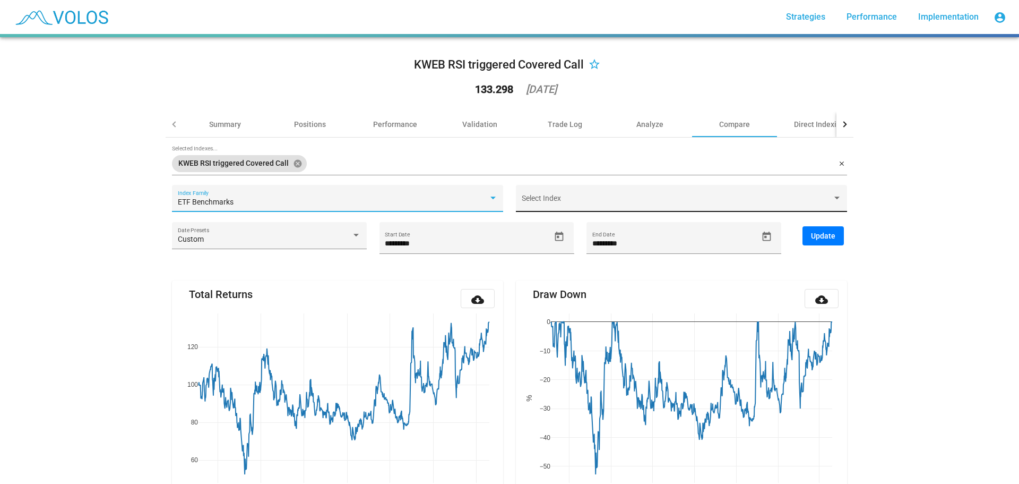
click at [569, 194] on div "Select Index" at bounding box center [682, 201] width 320 height 22
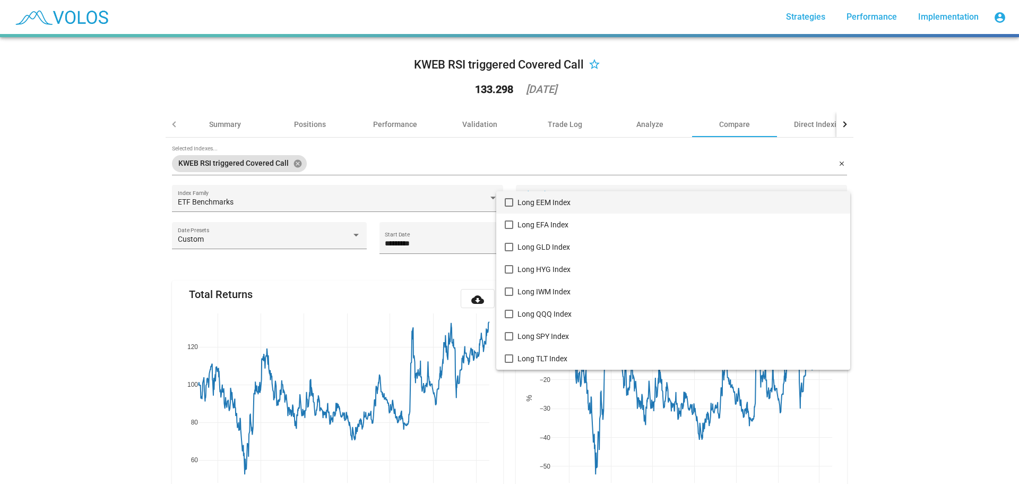
click at [352, 196] on div at bounding box center [509, 242] width 1019 height 484
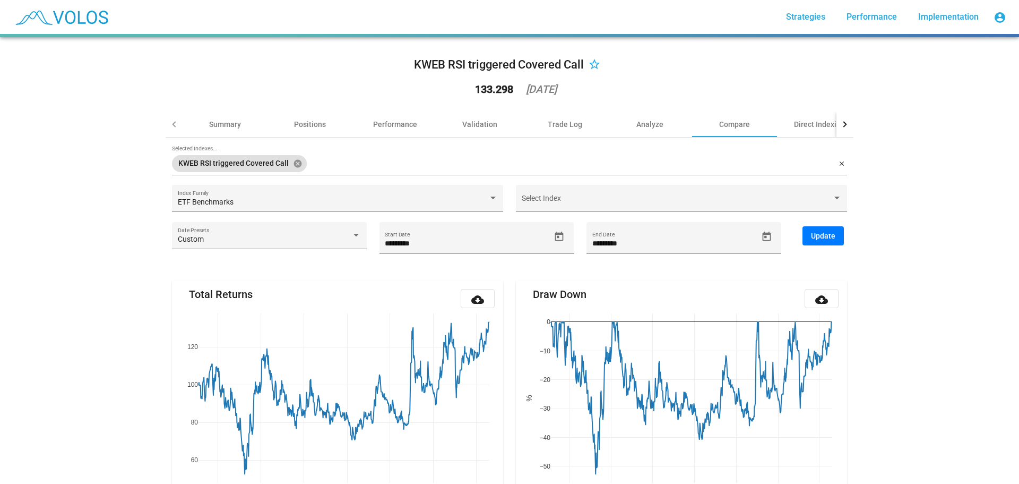
click at [352, 196] on div "ETF Benchmarks Index Family" at bounding box center [338, 201] width 320 height 22
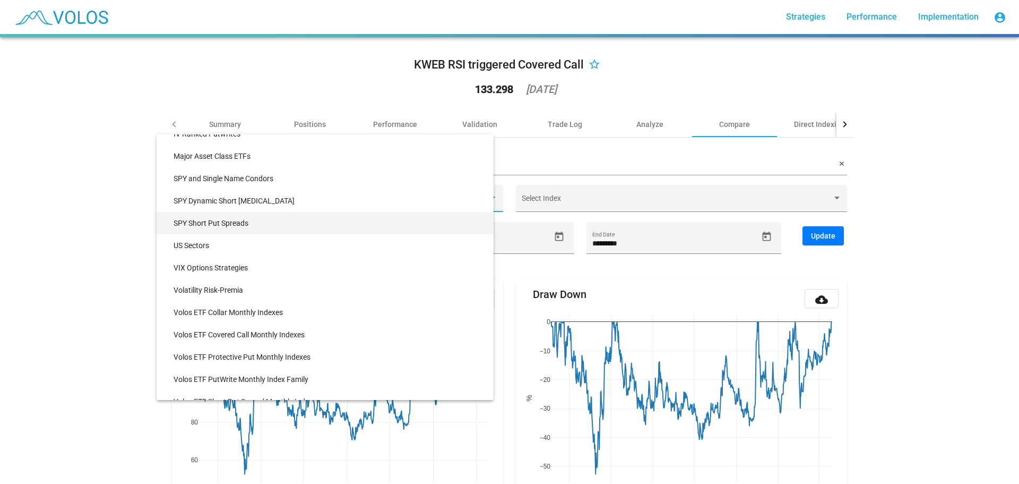
scroll to position [292, 0]
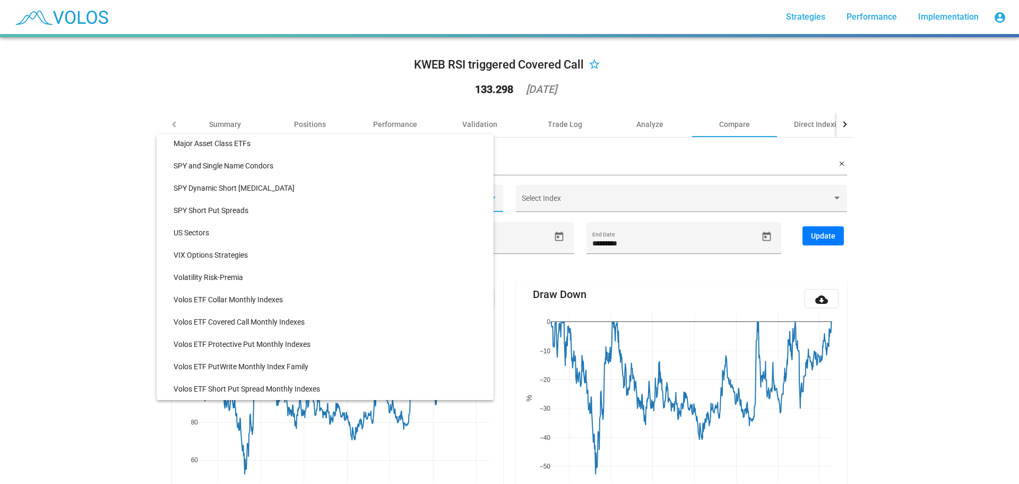
click at [104, 314] on div at bounding box center [509, 242] width 1019 height 484
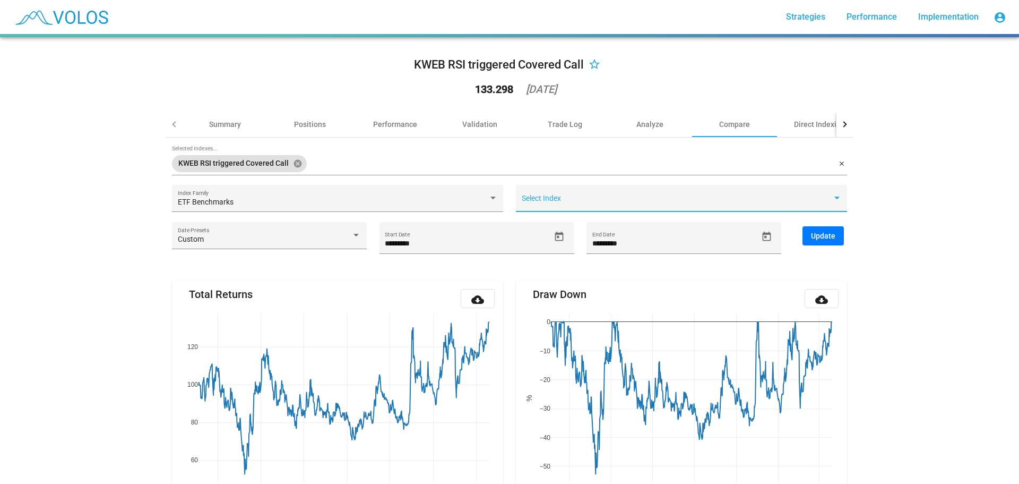
click at [566, 203] on span at bounding box center [677, 202] width 311 height 8
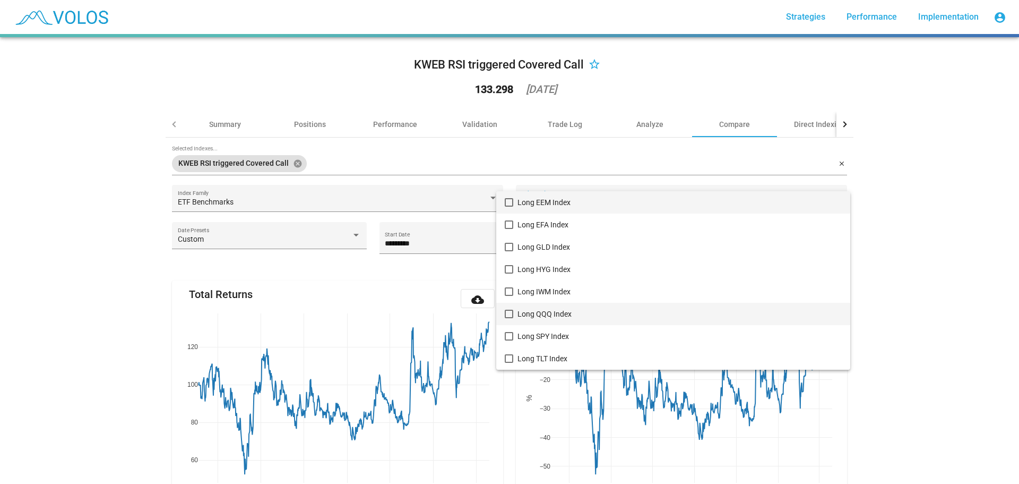
click at [548, 312] on span "Long QQQ Index" at bounding box center [680, 314] width 324 height 22
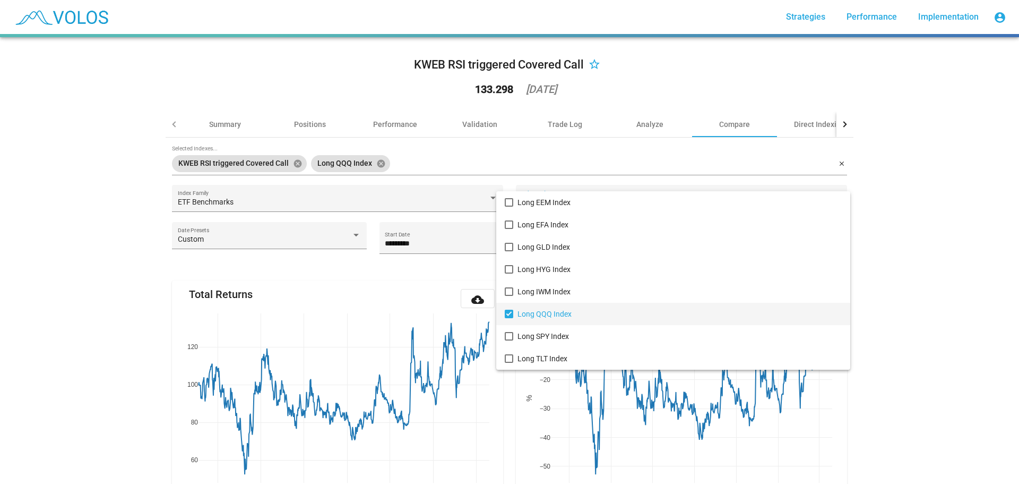
click at [426, 266] on div at bounding box center [509, 242] width 1019 height 484
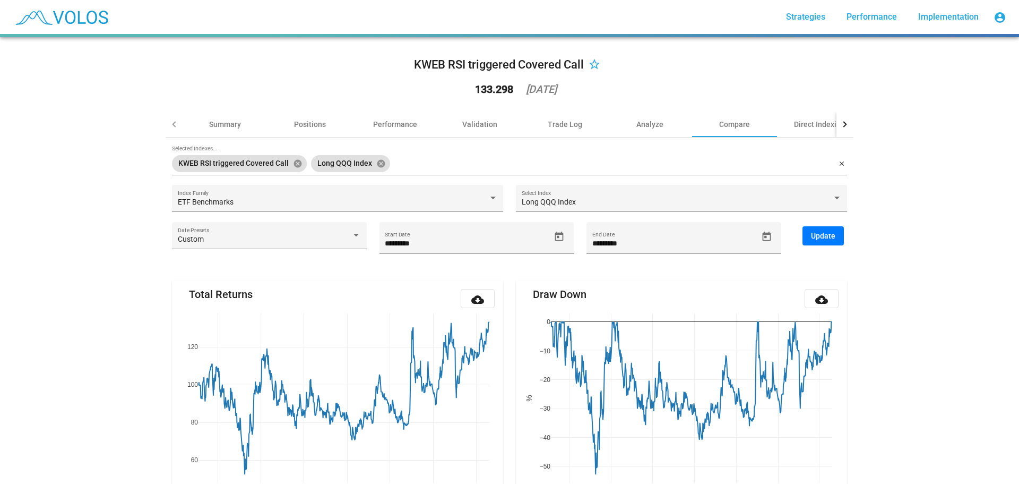
click at [811, 235] on span "Update" at bounding box center [823, 235] width 24 height 8
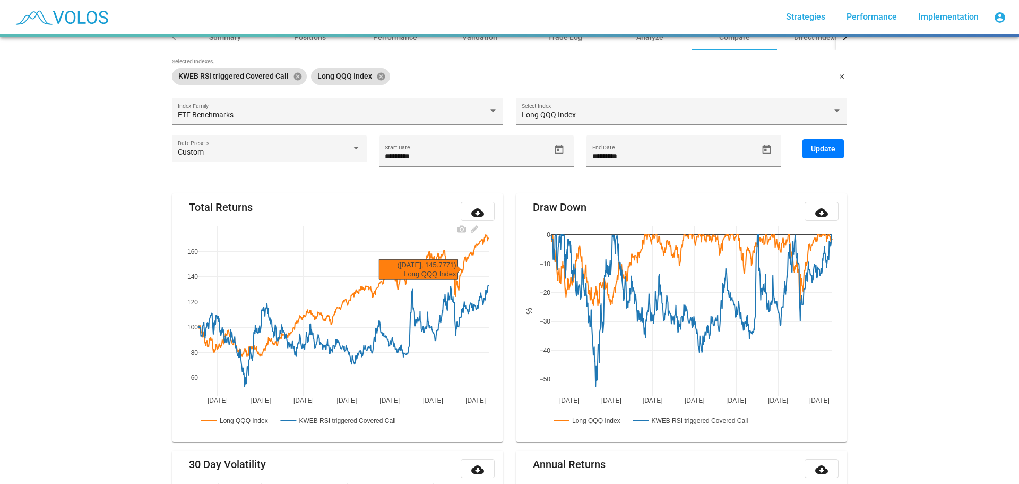
scroll to position [0, 0]
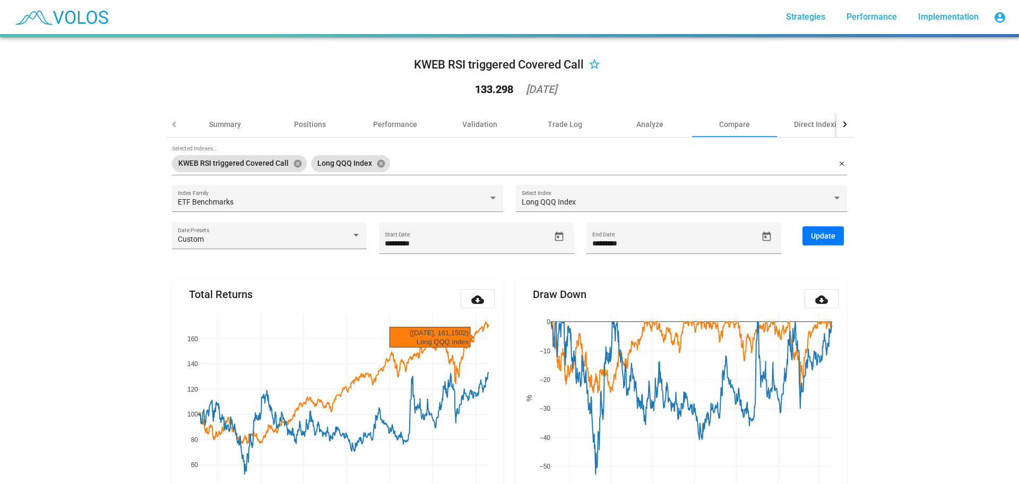
drag, startPoint x: 471, startPoint y: 339, endPoint x: 385, endPoint y: 287, distance: 100.5
click at [385, 287] on mat-card "Total Returns cloud_download Jul 2022 Jan 2023 Jul 2023 Jan 2024 Jul 2024 Jan 2…" at bounding box center [337, 404] width 331 height 248
click at [313, 124] on div "Positions" at bounding box center [310, 124] width 32 height 11
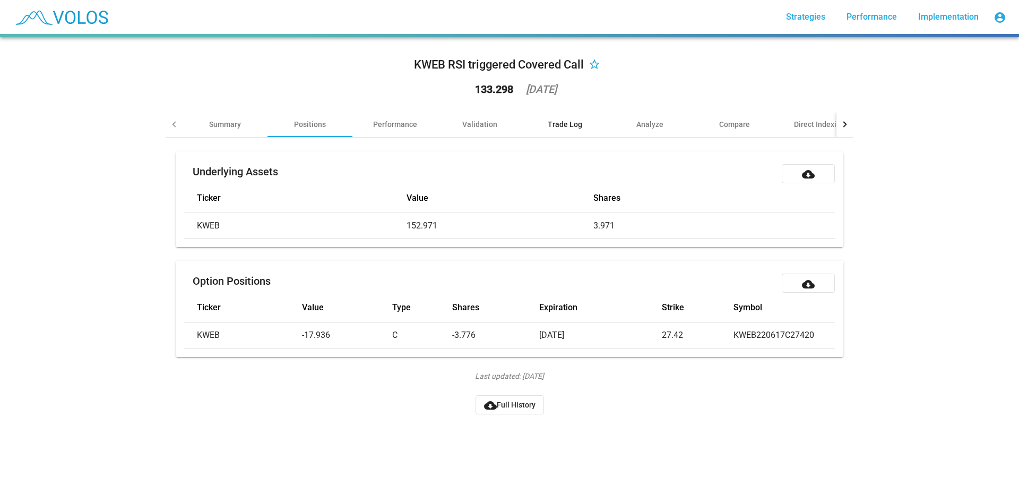
click at [563, 129] on div "Trade Log" at bounding box center [565, 124] width 35 height 11
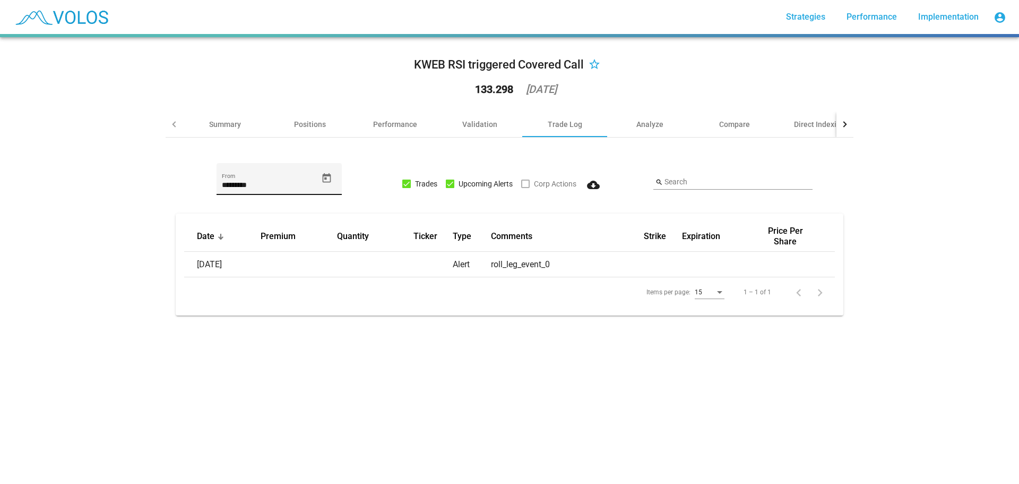
click at [285, 187] on input "*********" at bounding box center [270, 185] width 96 height 8
click at [323, 176] on icon "Open calendar" at bounding box center [326, 178] width 11 height 11
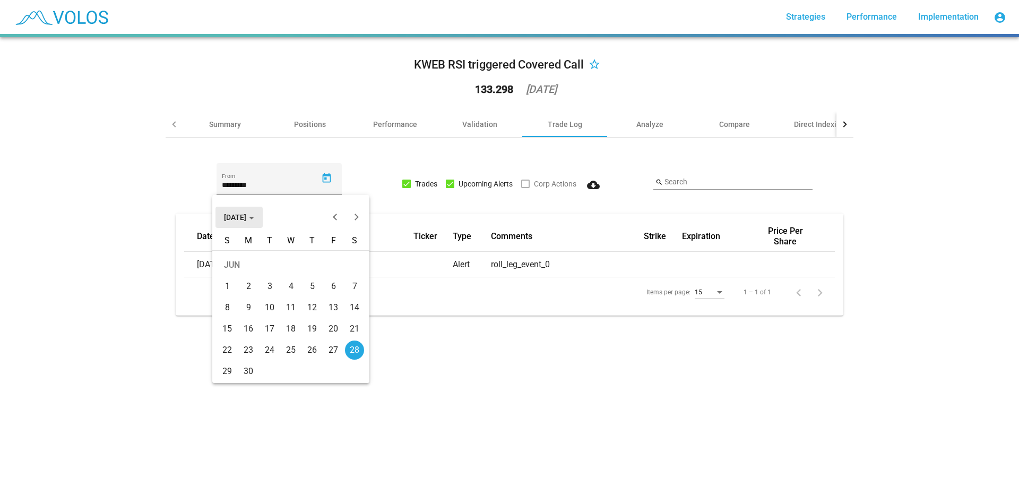
click at [254, 215] on span "[DATE]" at bounding box center [239, 217] width 30 height 8
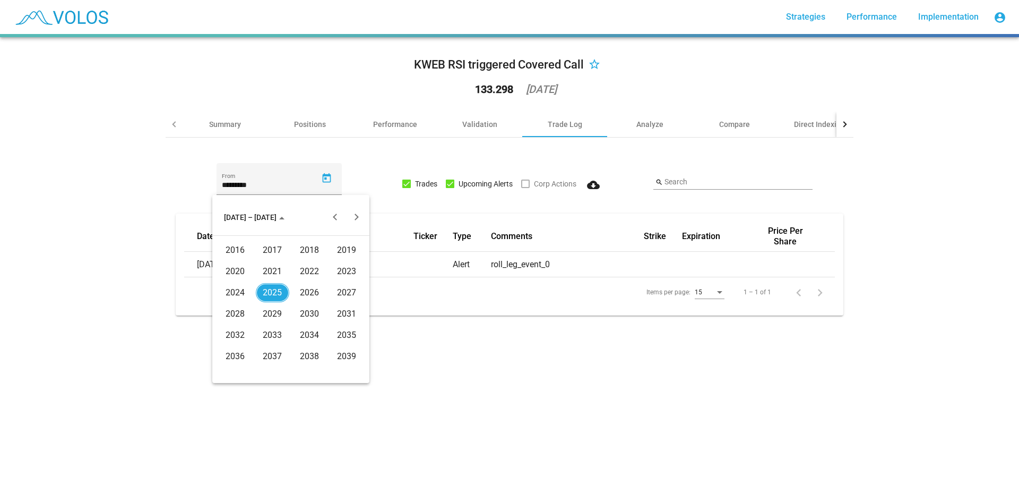
click at [301, 275] on div "2022" at bounding box center [309, 271] width 33 height 19
click at [344, 276] on div "APR" at bounding box center [346, 271] width 33 height 19
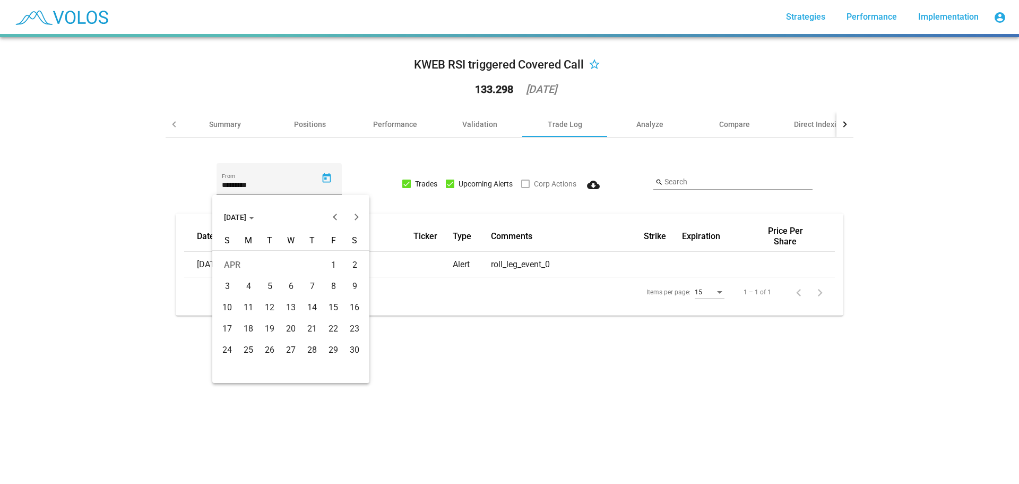
click at [255, 307] on div "11" at bounding box center [248, 307] width 19 height 19
type input "*********"
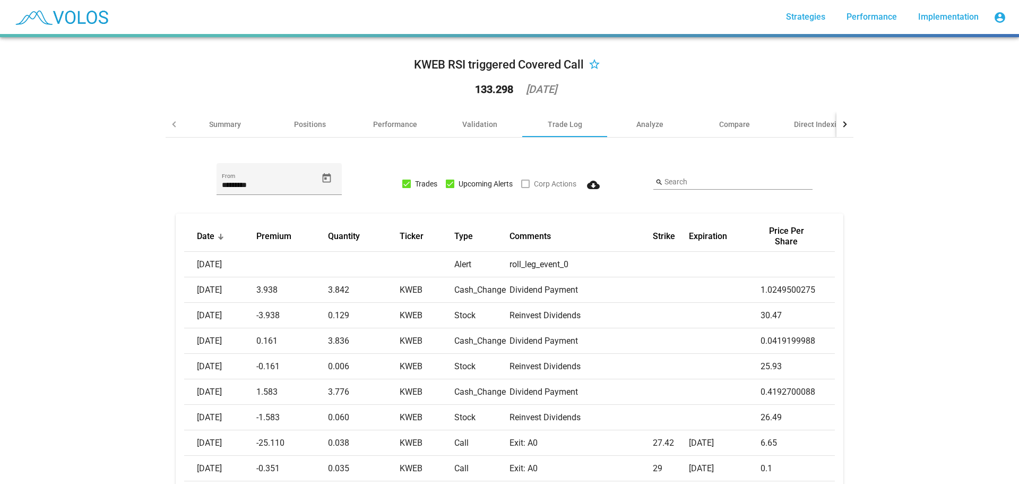
click at [166, 119] on div at bounding box center [174, 123] width 17 height 25
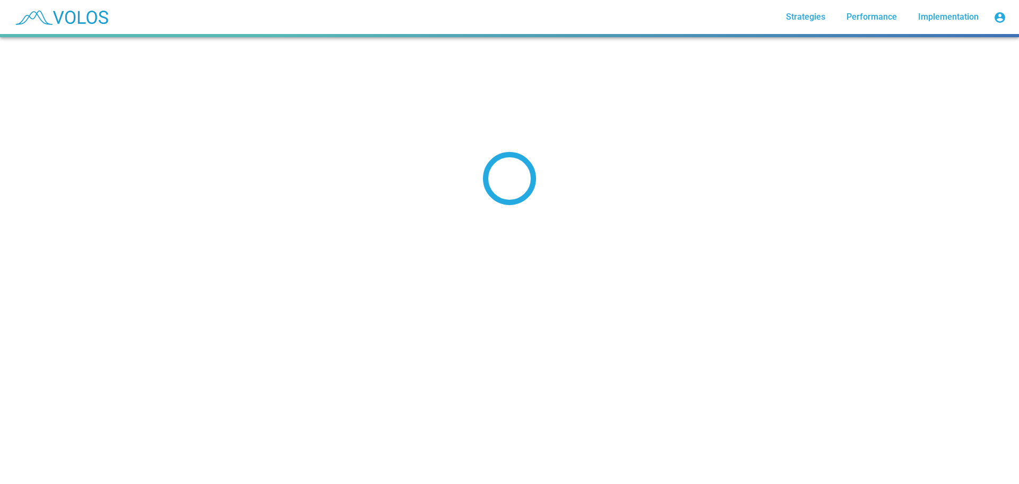
scroll to position [77, 0]
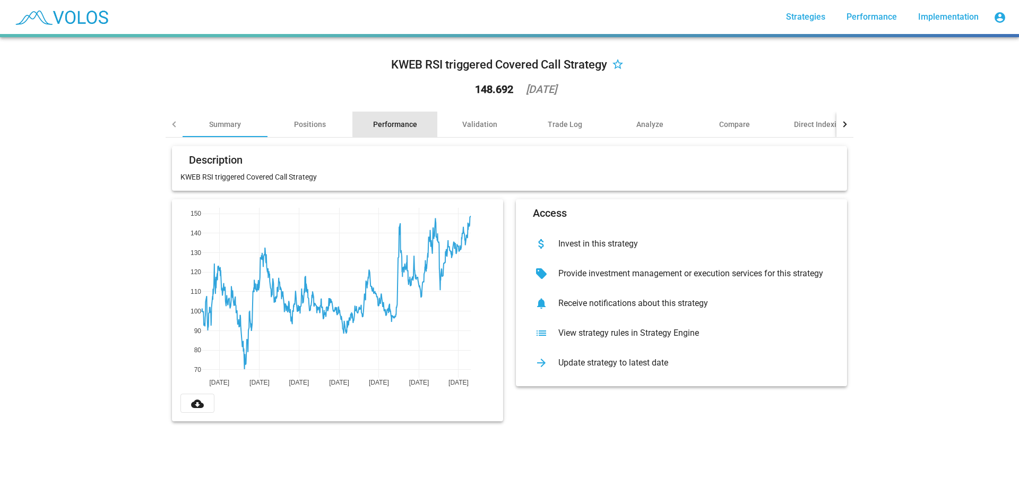
click at [391, 119] on div "Performance" at bounding box center [395, 124] width 44 height 11
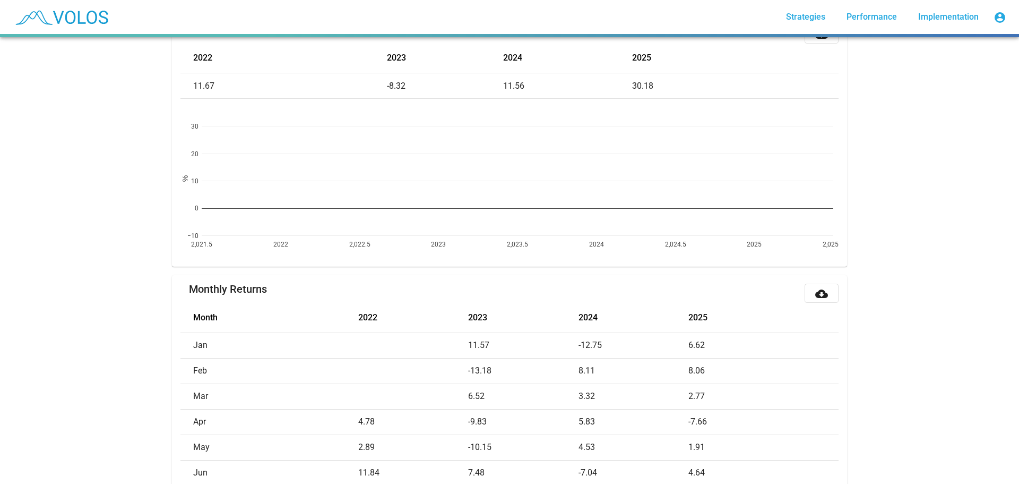
scroll to position [0, 0]
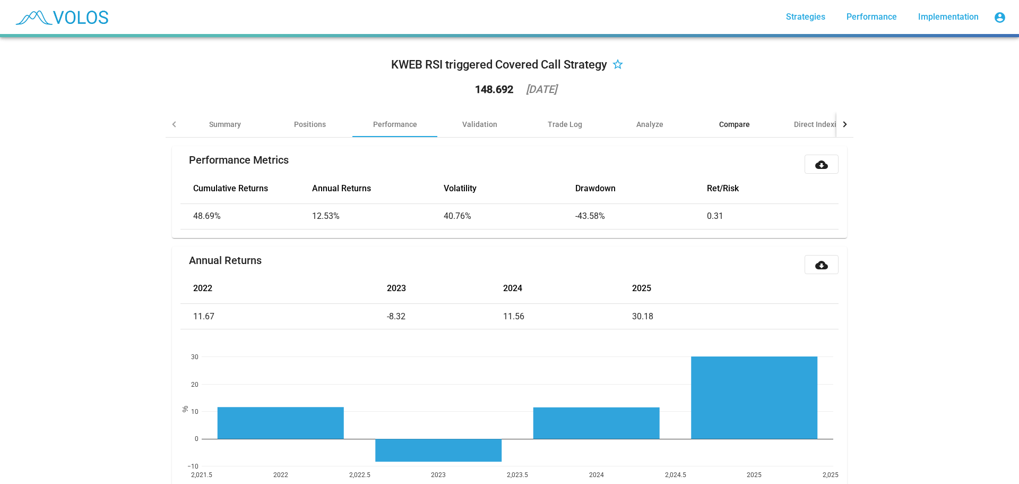
click at [735, 122] on div "Compare" at bounding box center [734, 124] width 31 height 11
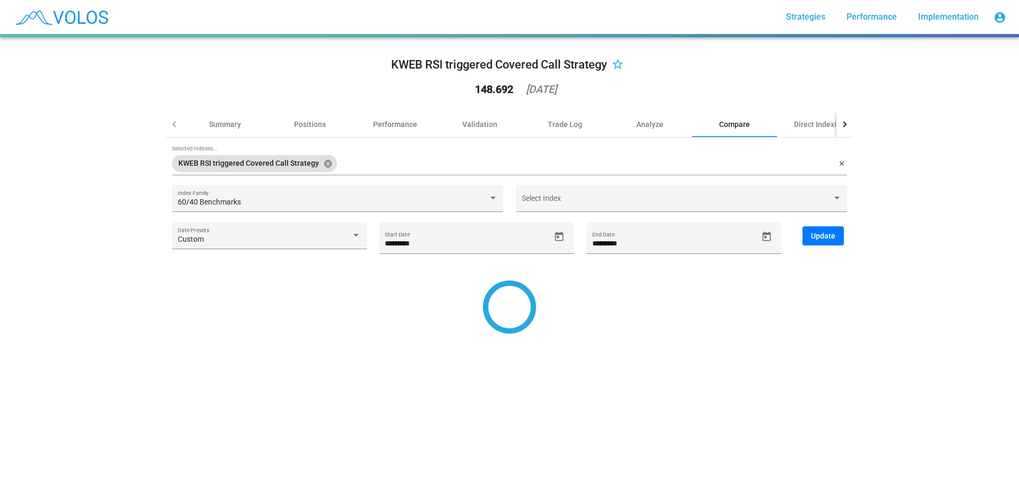
type input "*********"
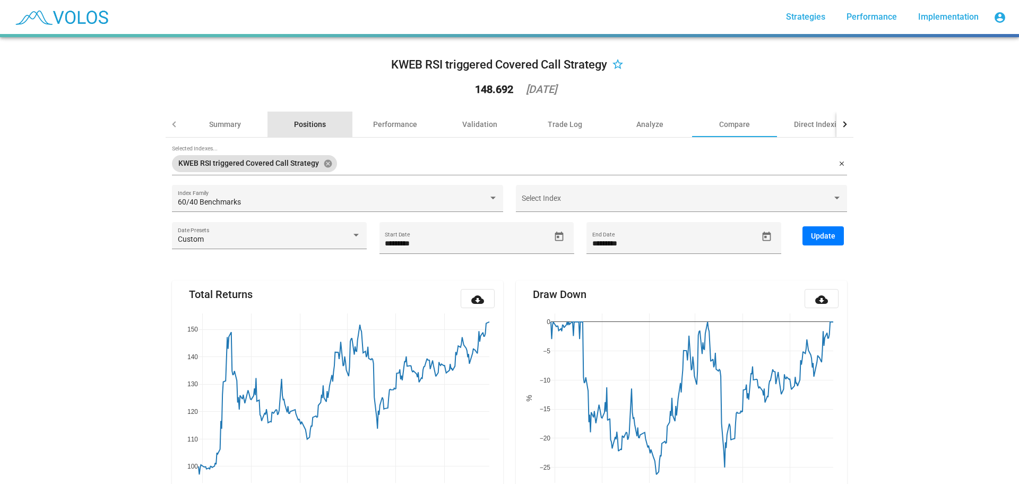
click at [311, 120] on div "Positions" at bounding box center [310, 124] width 32 height 11
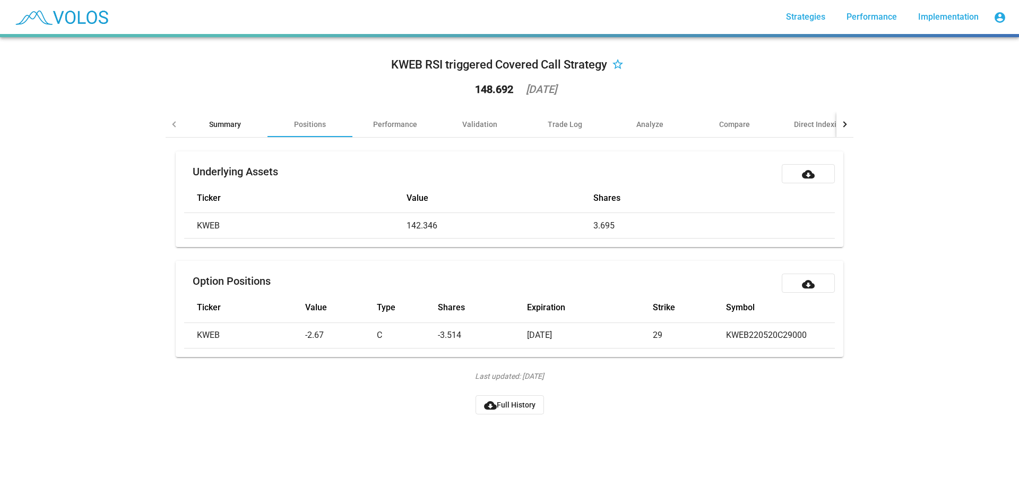
click at [221, 124] on div "Summary" at bounding box center [225, 124] width 32 height 11
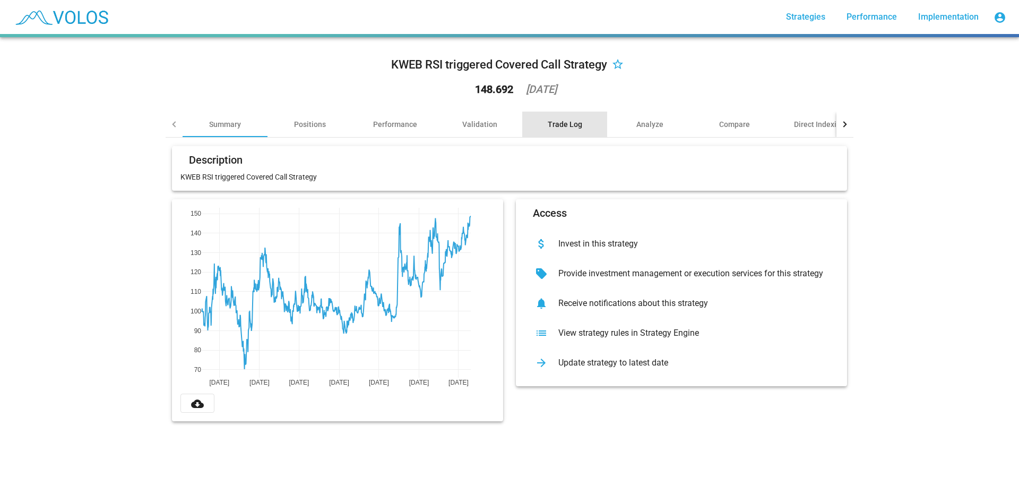
click at [565, 119] on div "Trade Log" at bounding box center [565, 124] width 35 height 11
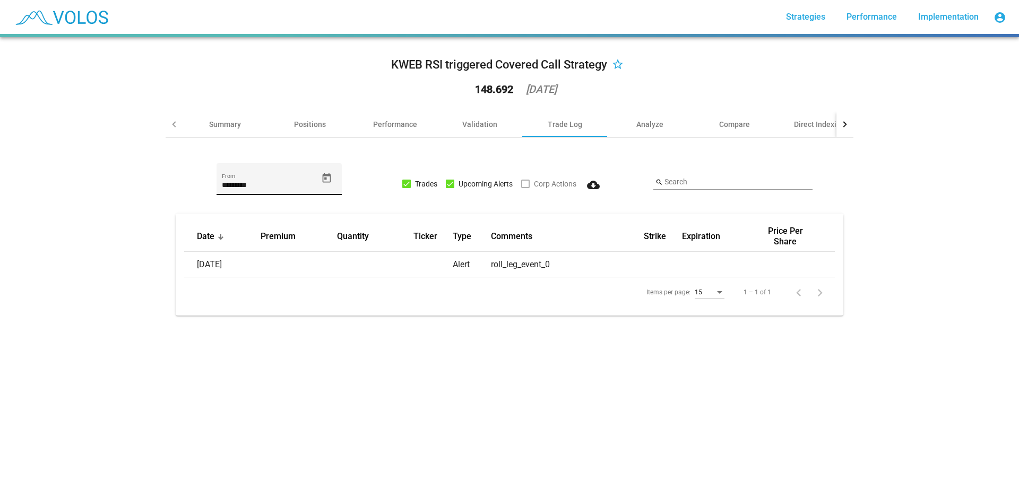
click at [272, 180] on div "********* From" at bounding box center [270, 184] width 96 height 22
click at [321, 179] on icon "Open calendar" at bounding box center [326, 178] width 11 height 11
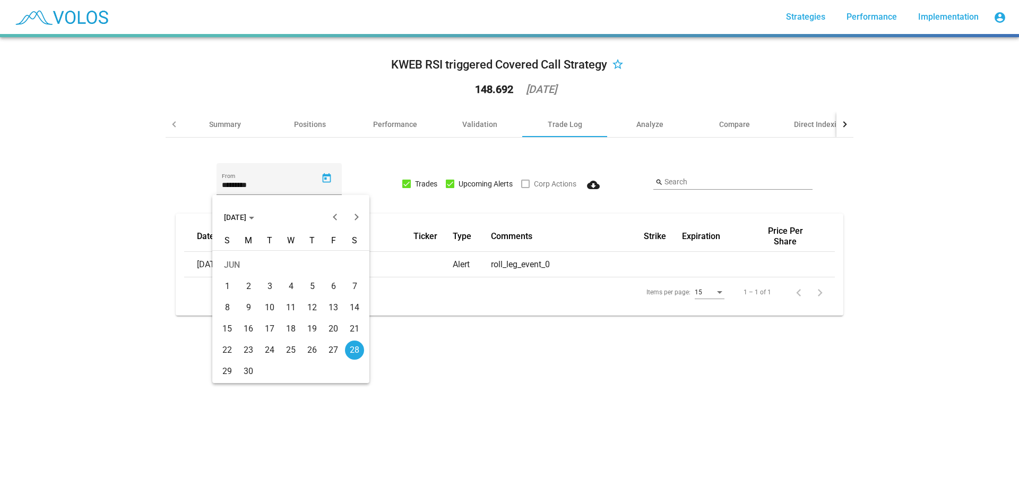
click at [256, 222] on button "JUN 2025" at bounding box center [239, 216] width 47 height 21
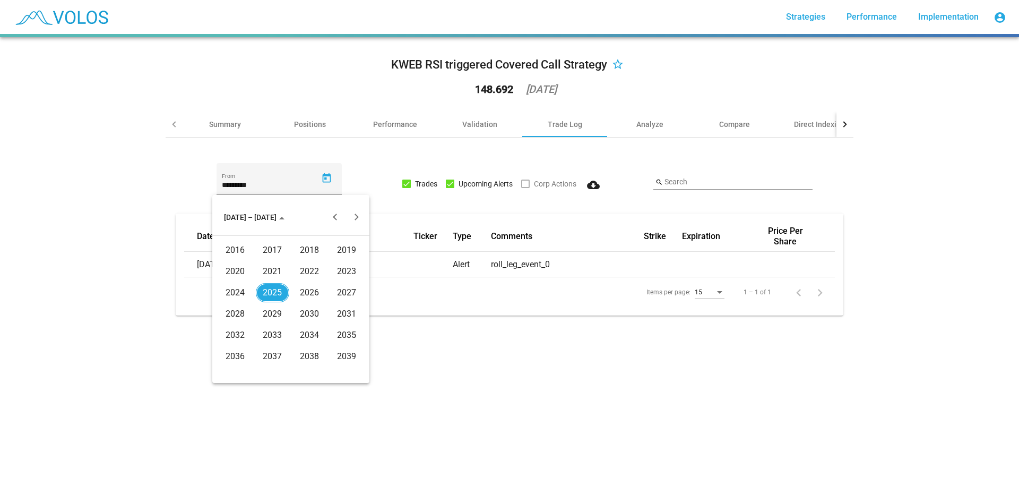
click at [311, 274] on div "2022" at bounding box center [309, 271] width 33 height 19
click at [356, 265] on div "APR" at bounding box center [346, 271] width 33 height 19
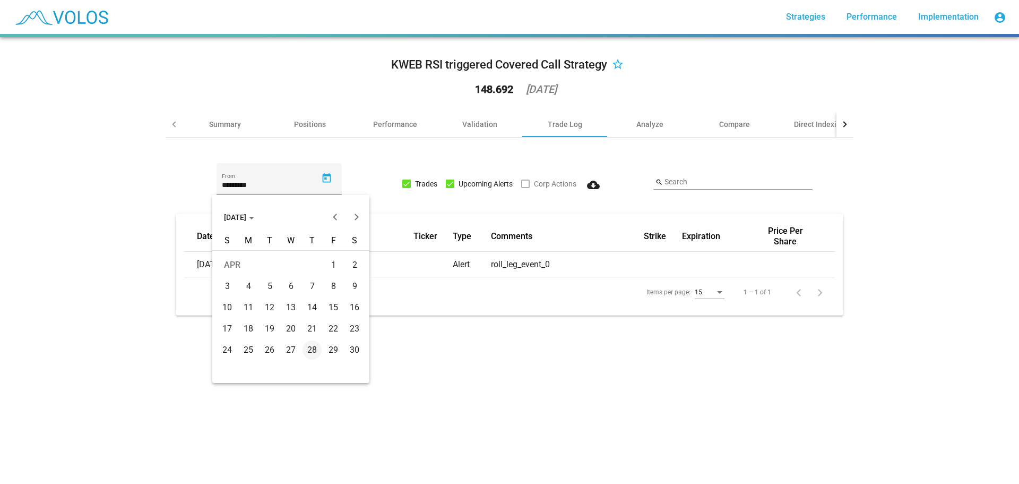
click at [245, 304] on div "11" at bounding box center [248, 307] width 19 height 19
type input "*********"
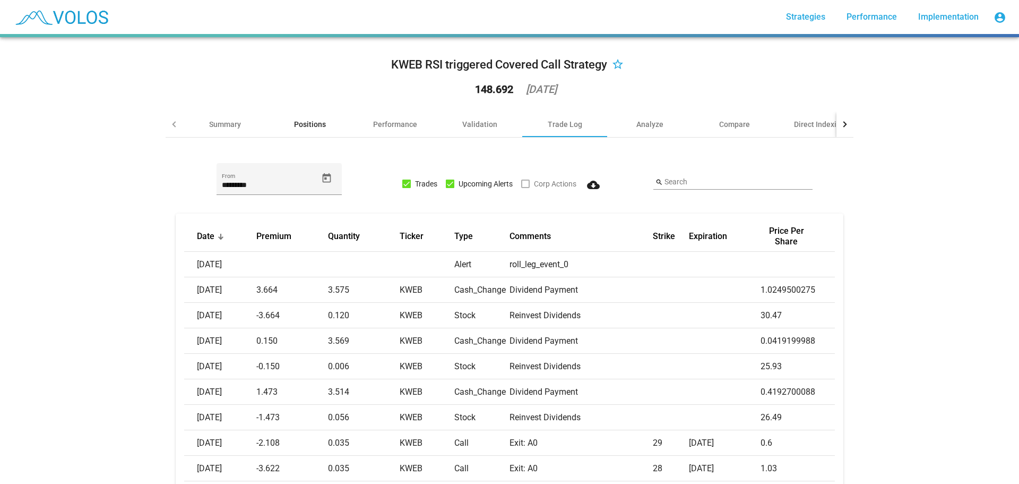
click at [321, 131] on div "Positions" at bounding box center [310, 123] width 85 height 25
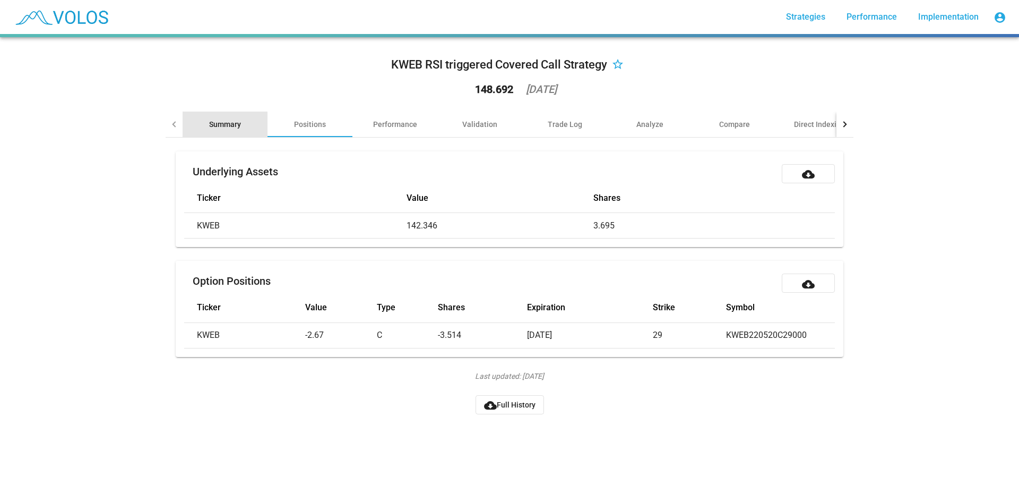
click at [228, 124] on div "Summary" at bounding box center [225, 124] width 32 height 11
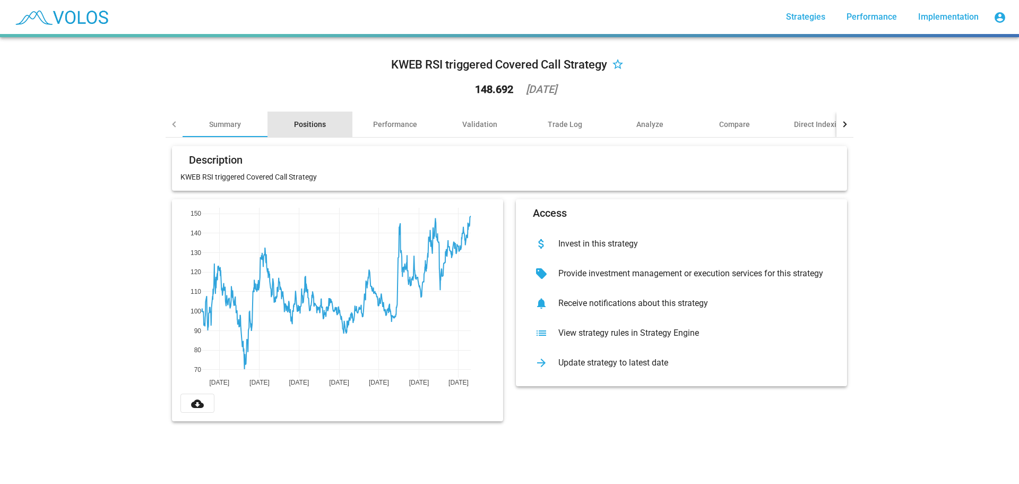
click at [303, 120] on div "Positions" at bounding box center [310, 124] width 32 height 11
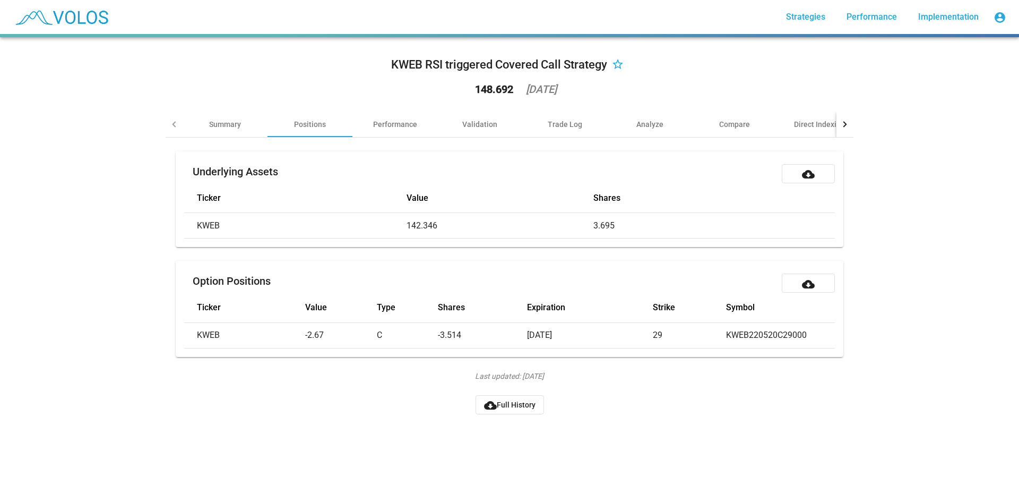
click at [343, 224] on td "KWEB" at bounding box center [295, 225] width 222 height 25
click at [515, 414] on button "cloud_download Full History" at bounding box center [510, 404] width 68 height 19
click at [399, 121] on div "Performance" at bounding box center [395, 124] width 44 height 11
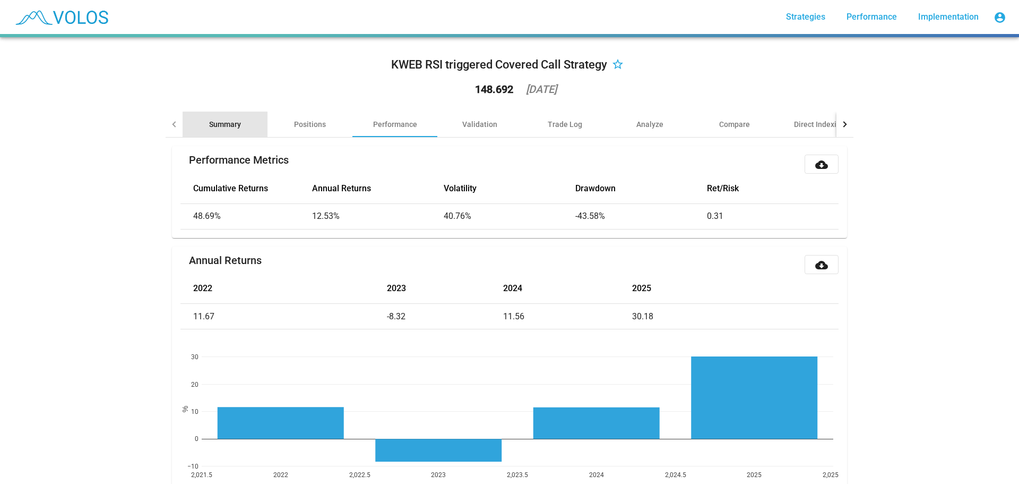
click at [228, 127] on div "Summary" at bounding box center [225, 124] width 32 height 11
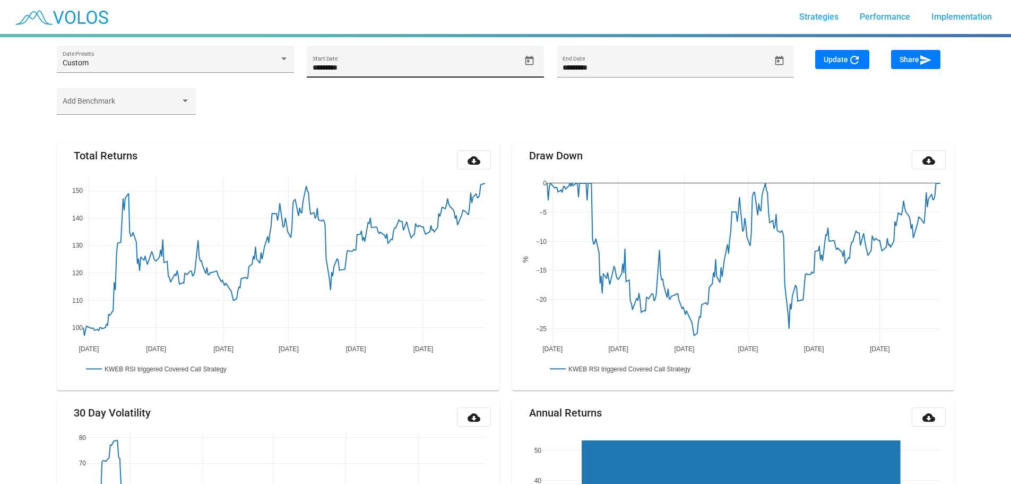
click at [456, 71] on input "*********" at bounding box center [417, 68] width 208 height 8
click at [535, 62] on span "Open calendar" at bounding box center [529, 60] width 19 height 11
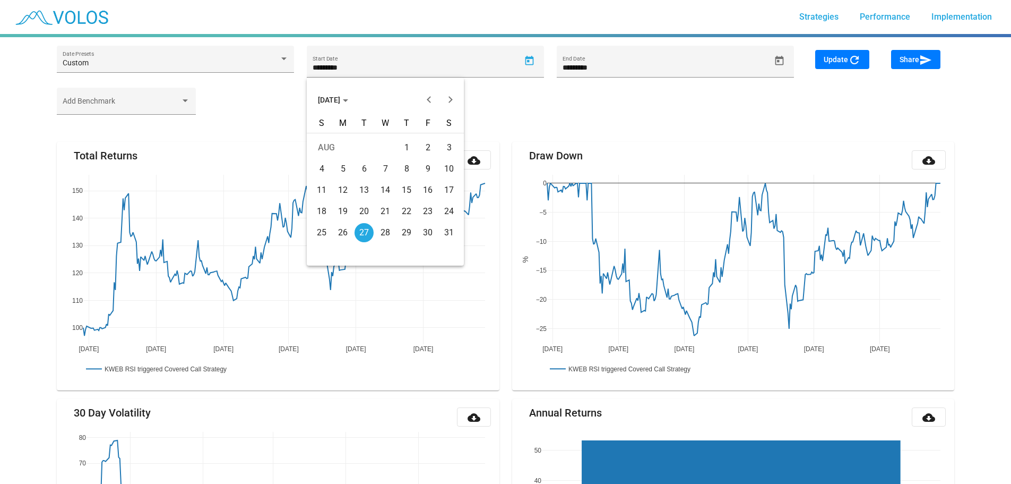
click at [357, 105] on button "[DATE]" at bounding box center [332, 99] width 47 height 21
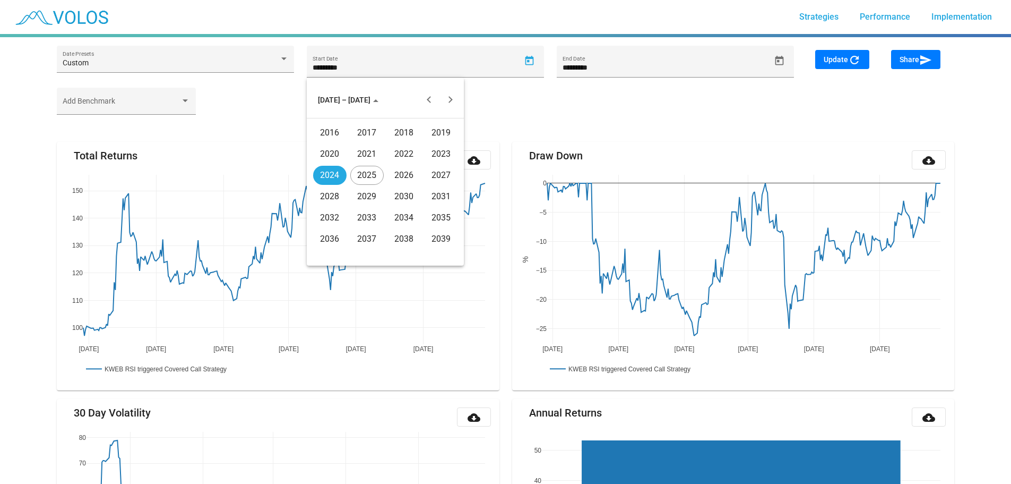
click at [403, 152] on div "2022" at bounding box center [403, 153] width 33 height 19
click at [435, 149] on div "APR" at bounding box center [441, 153] width 33 height 19
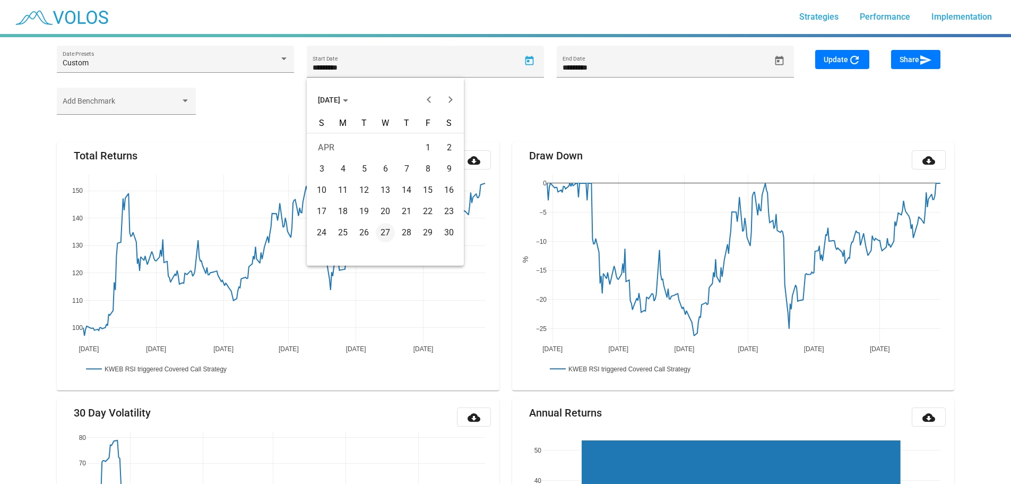
click at [346, 186] on div "11" at bounding box center [342, 189] width 19 height 19
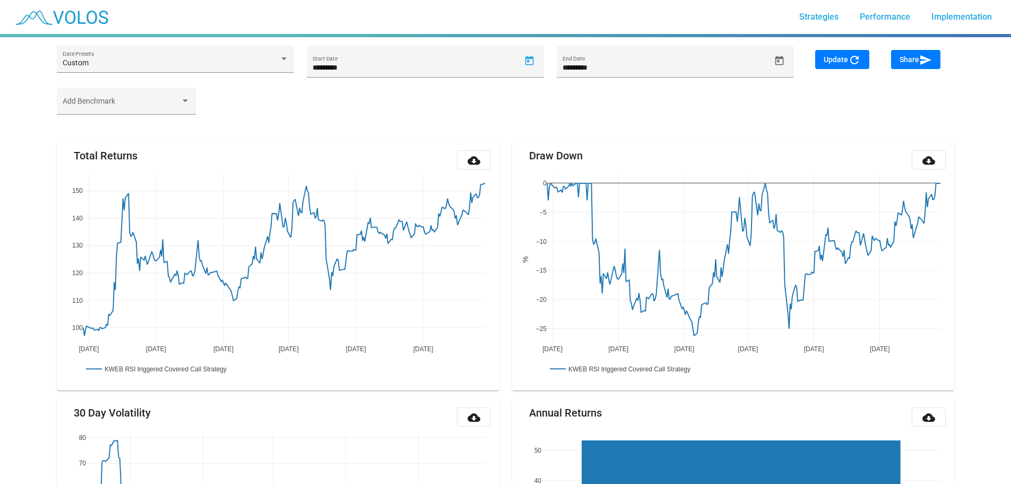
type input "*********"
click at [859, 61] on mat-icon "refresh" at bounding box center [854, 60] width 13 height 13
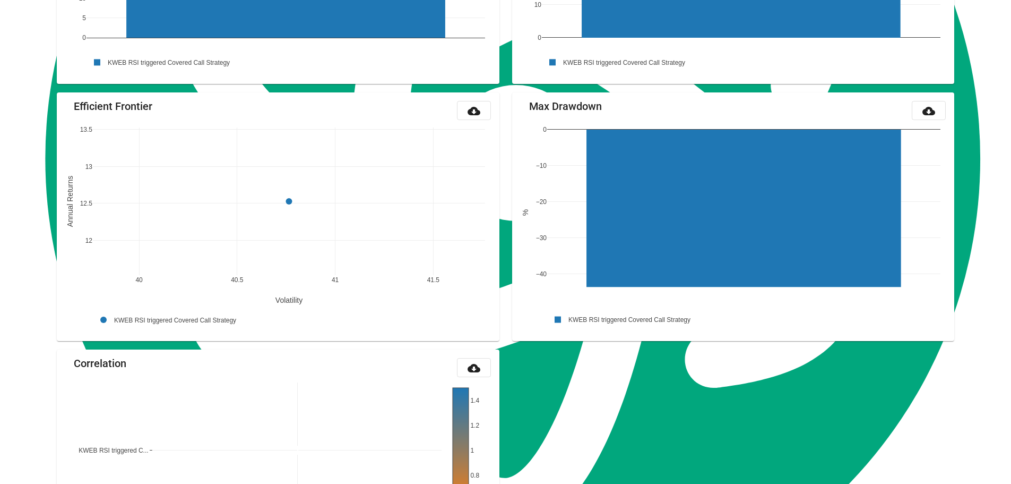
scroll to position [1051, 0]
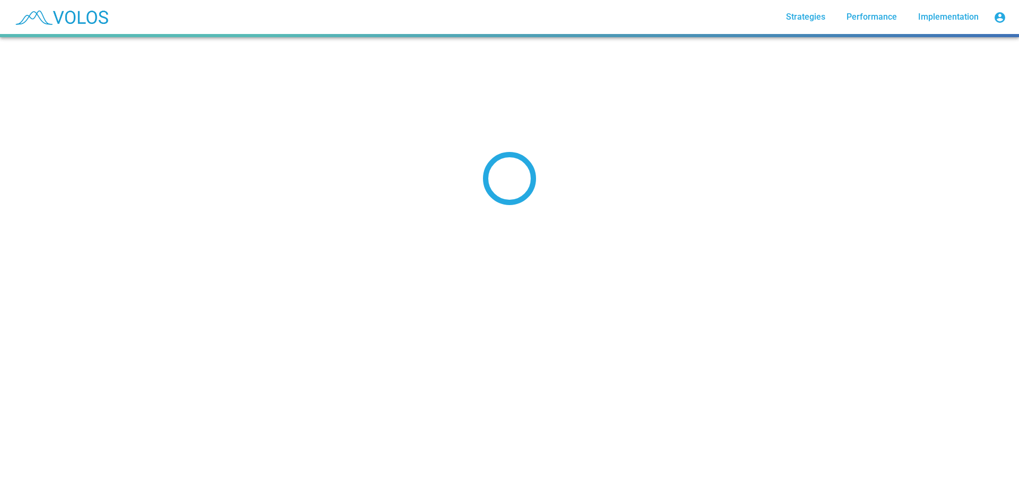
scroll to position [77, 0]
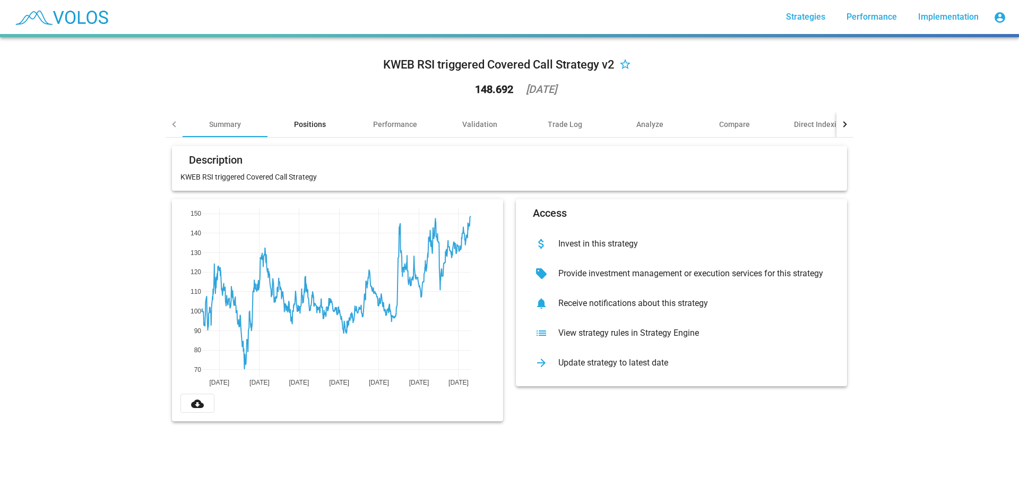
click at [303, 126] on div "Positions" at bounding box center [310, 124] width 32 height 11
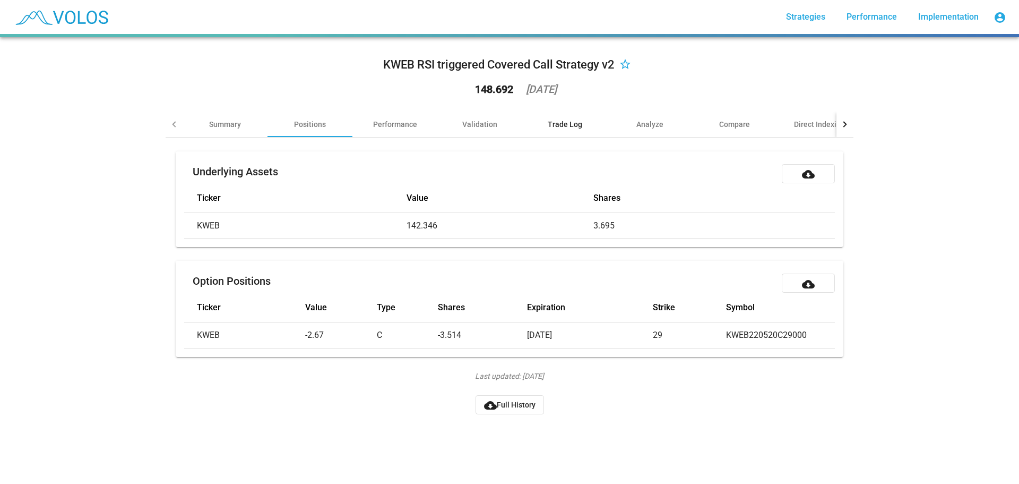
click at [554, 125] on div "Trade Log" at bounding box center [565, 124] width 35 height 11
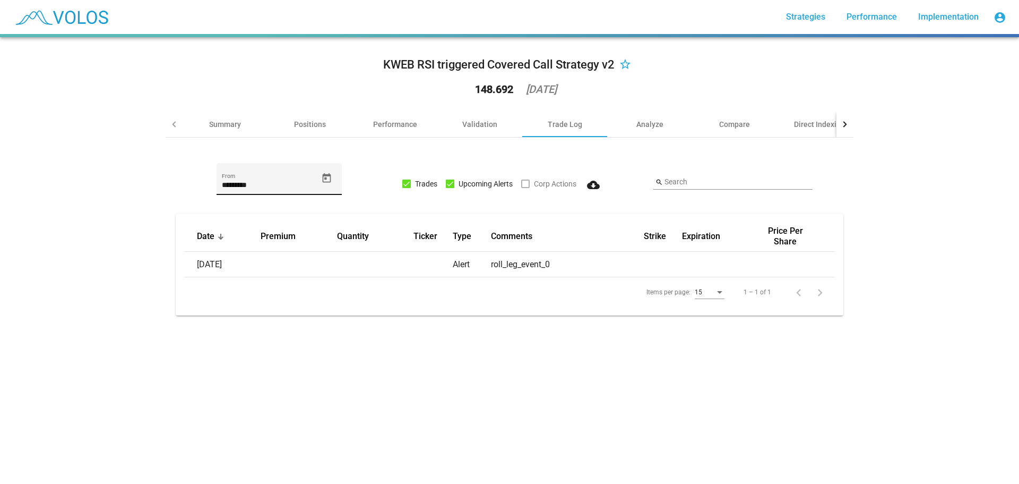
click at [322, 180] on icon "Open calendar" at bounding box center [326, 178] width 11 height 11
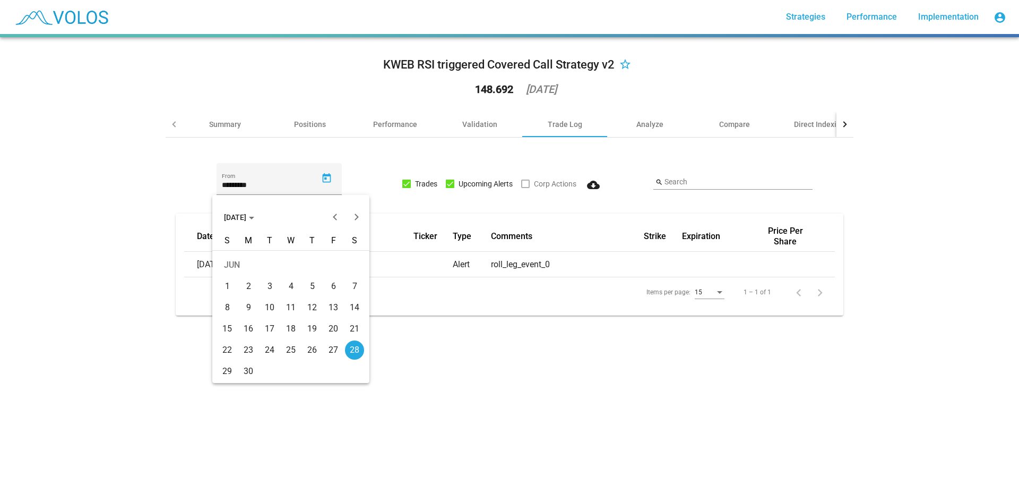
click at [254, 215] on span "[DATE]" at bounding box center [239, 217] width 30 height 8
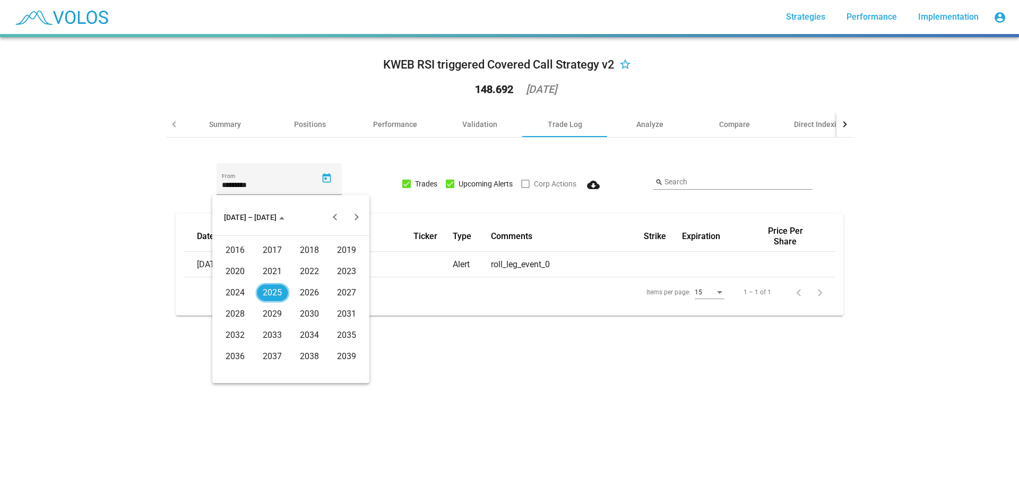
click at [306, 272] on div "2022" at bounding box center [309, 271] width 33 height 19
click at [339, 269] on div "APR" at bounding box center [346, 271] width 33 height 19
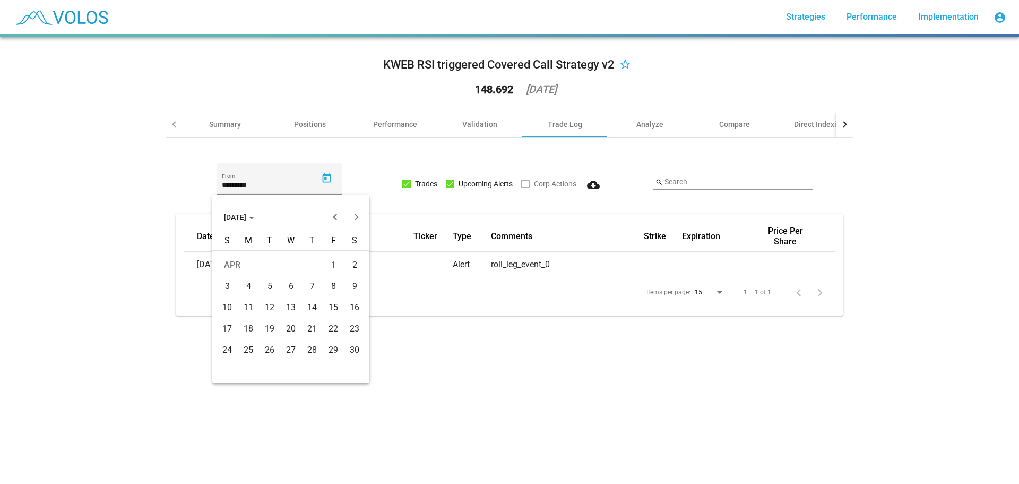
click at [246, 302] on div "11" at bounding box center [248, 307] width 19 height 19
type input "*********"
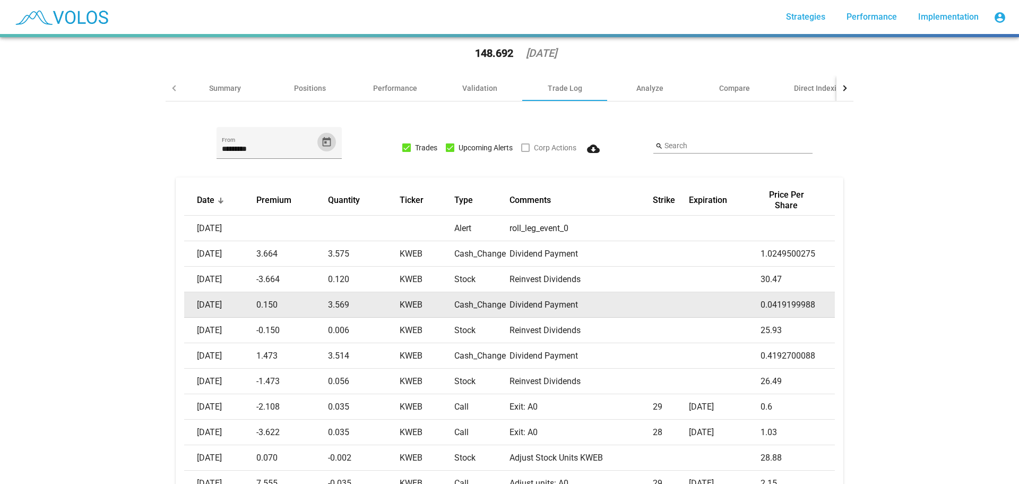
scroll to position [0, 0]
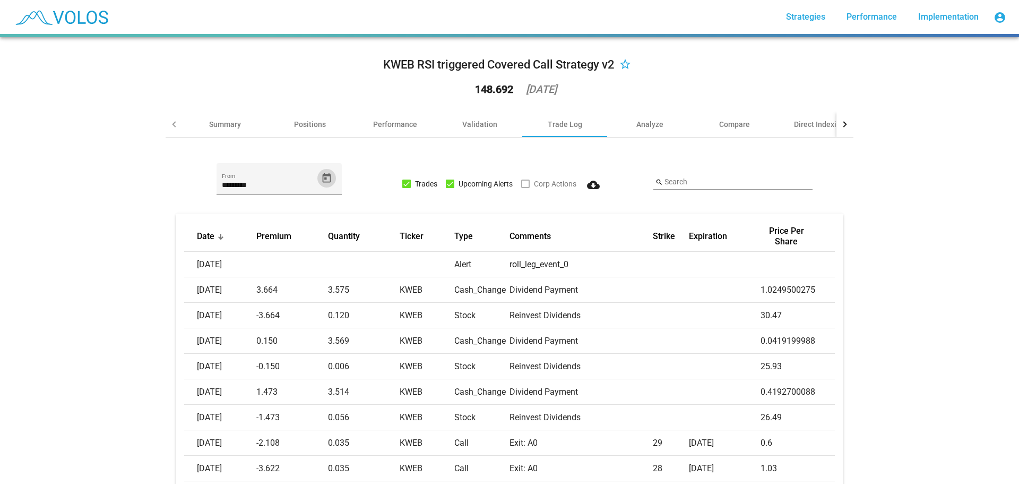
click at [590, 185] on mat-icon "cloud_download" at bounding box center [593, 184] width 13 height 13
click at [453, 127] on div "Validation" at bounding box center [479, 123] width 85 height 25
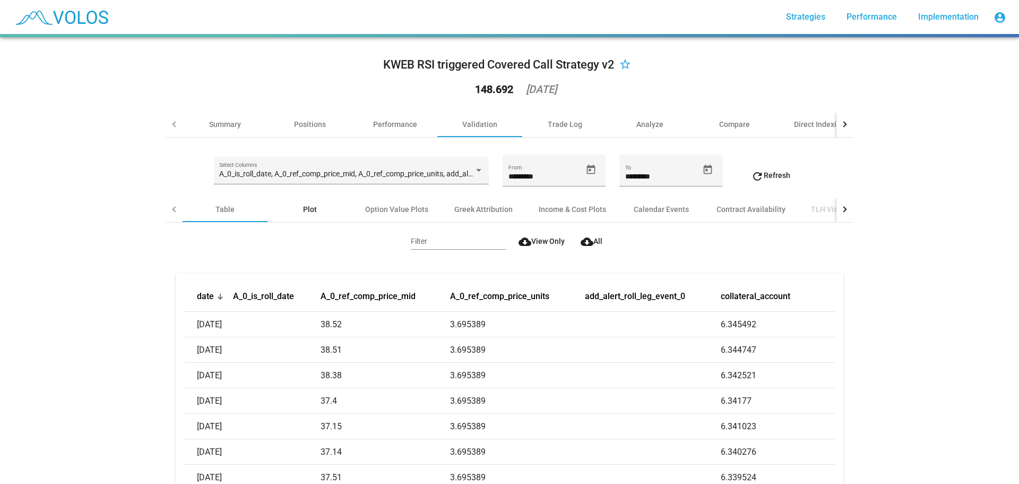
click at [305, 213] on div "Plot" at bounding box center [310, 209] width 14 height 11
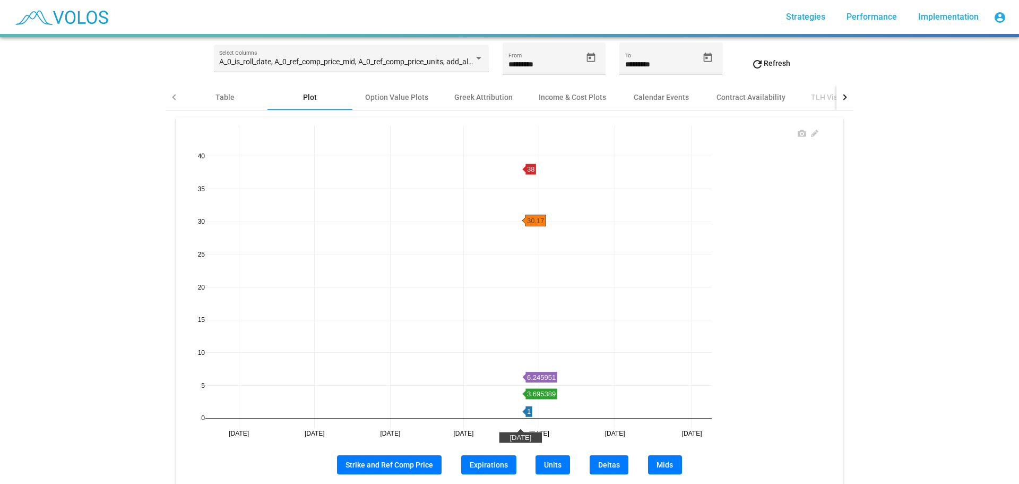
scroll to position [11, 0]
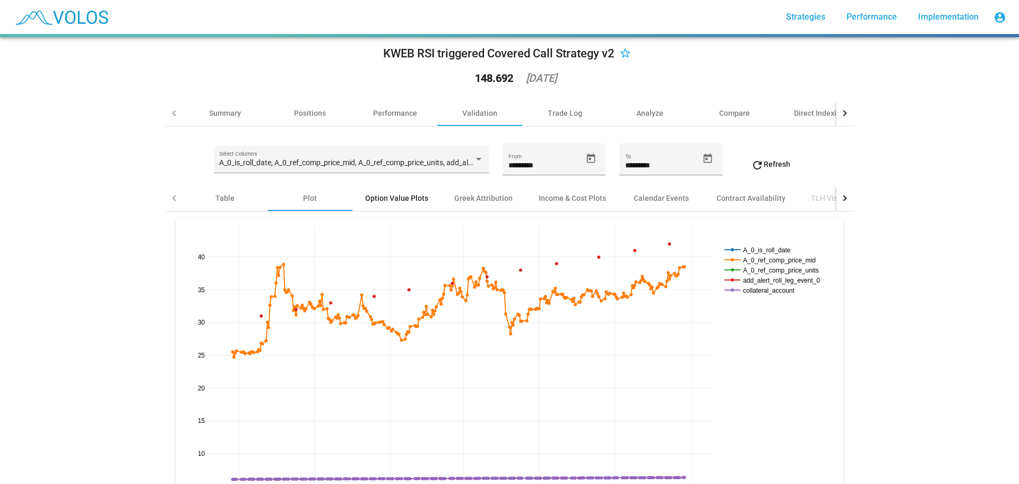
click at [382, 192] on div "Option Value Plots" at bounding box center [396, 197] width 89 height 25
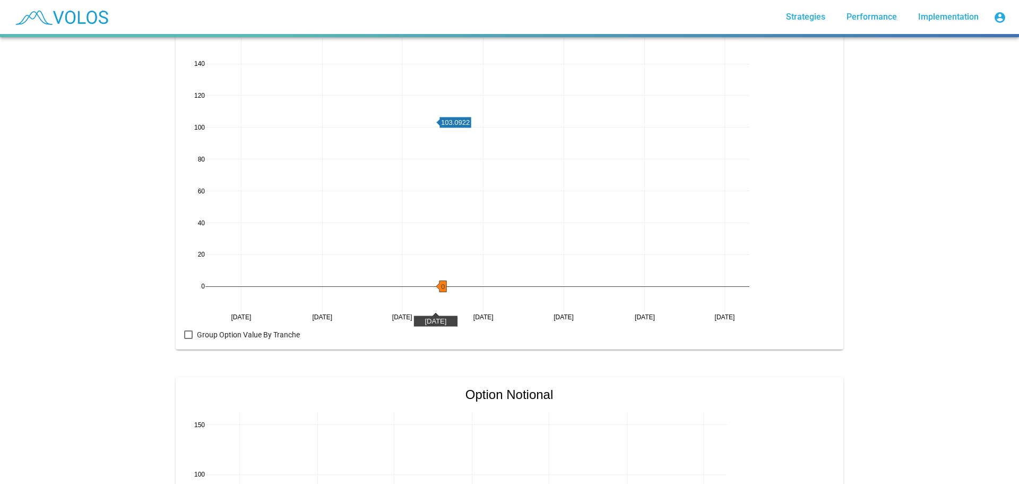
scroll to position [0, 0]
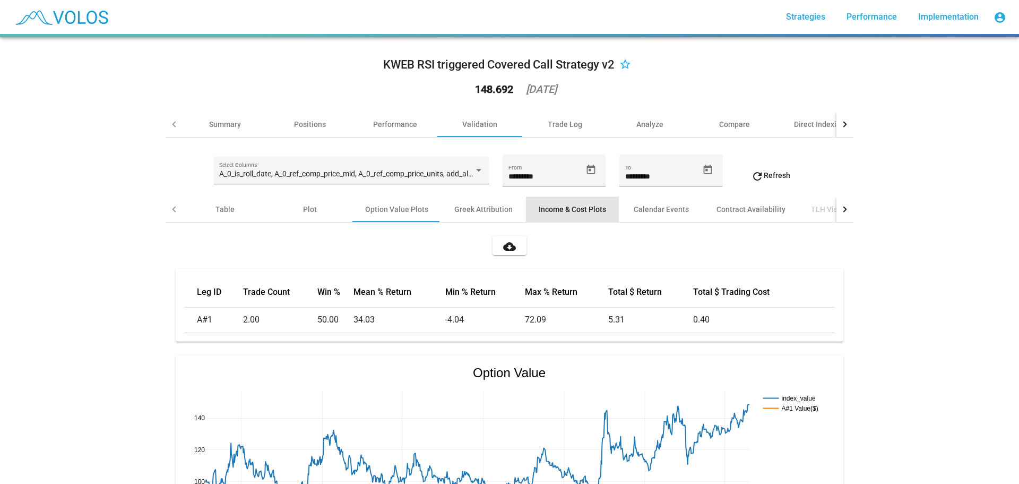
click at [548, 208] on div "Income & Cost Plots" at bounding box center [572, 209] width 67 height 11
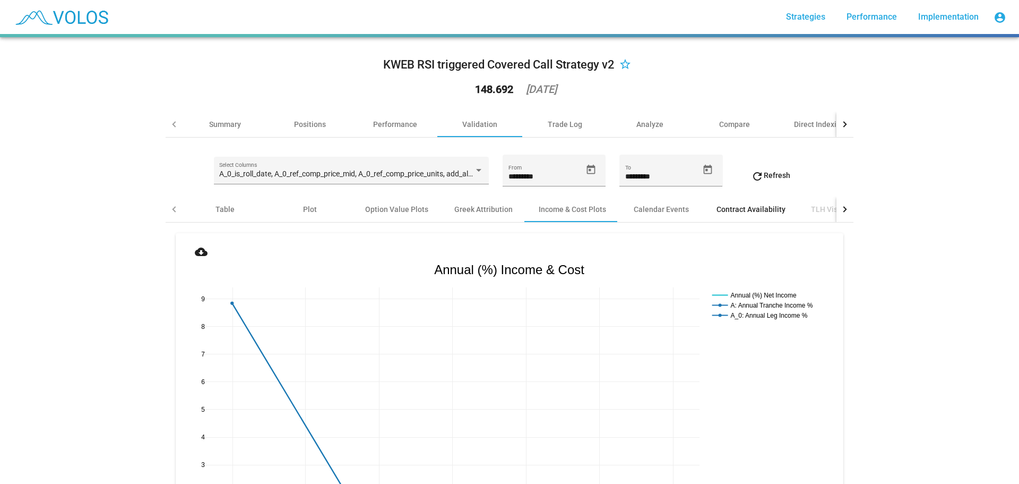
click at [739, 205] on div "Contract Availability" at bounding box center [751, 209] width 69 height 11
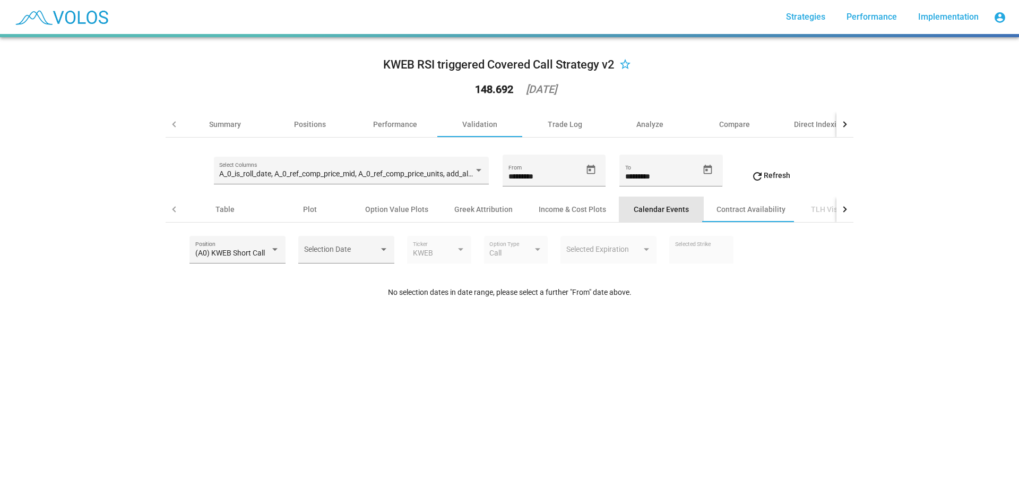
click at [623, 206] on div "Calendar Events" at bounding box center [661, 208] width 85 height 25
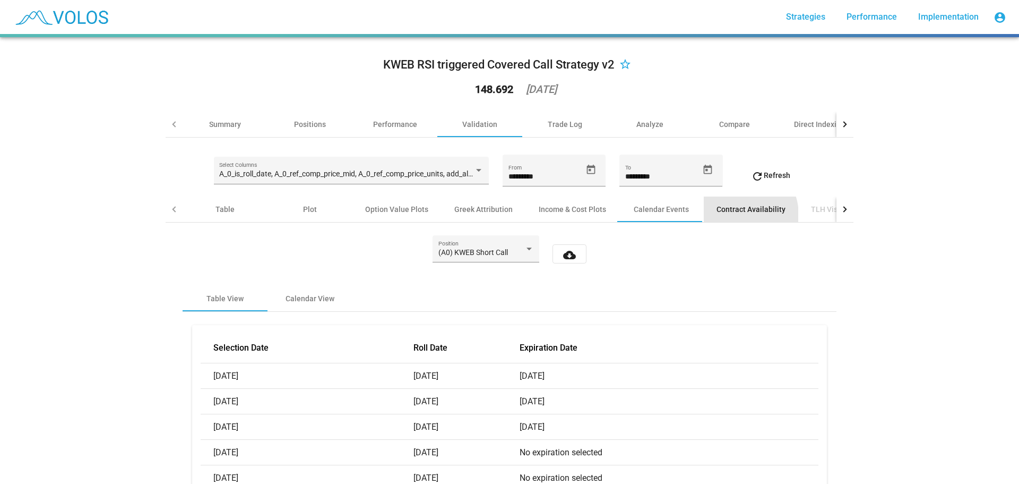
click at [729, 215] on div "Contract Availability" at bounding box center [751, 208] width 94 height 25
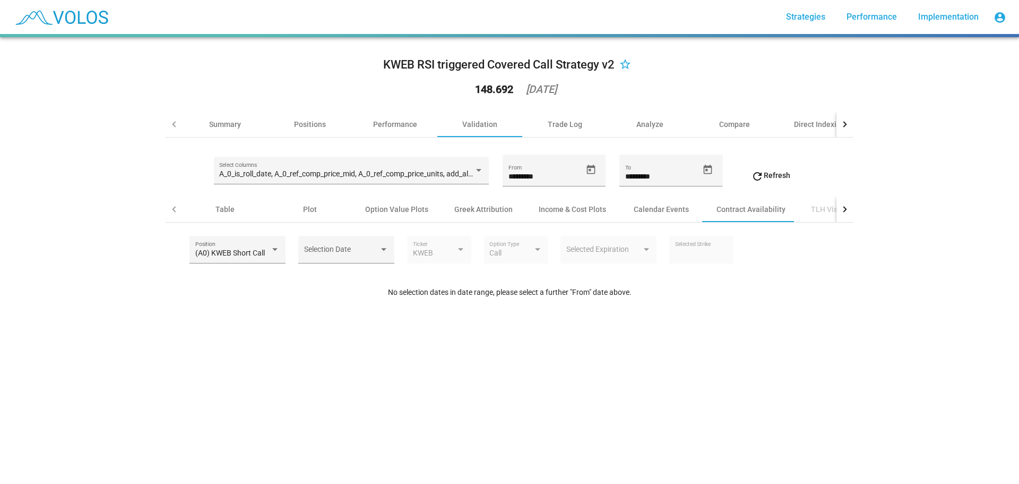
click at [811, 211] on div "TLH Visualizations" at bounding box center [843, 209] width 64 height 11
click at [811, 209] on div "TLH Visualizations" at bounding box center [843, 209] width 64 height 11
click at [843, 207] on div at bounding box center [845, 208] width 17 height 25
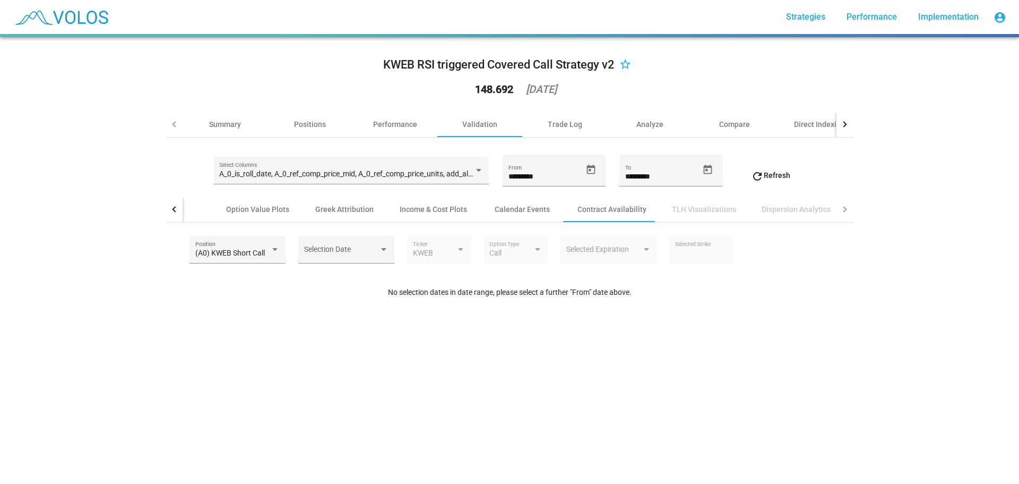
click at [843, 207] on div at bounding box center [845, 208] width 17 height 25
click at [807, 209] on div "Dispersion Analytics" at bounding box center [796, 209] width 69 height 11
click at [795, 209] on div "Dispersion Analytics" at bounding box center [796, 209] width 69 height 11
type textarea "*********"
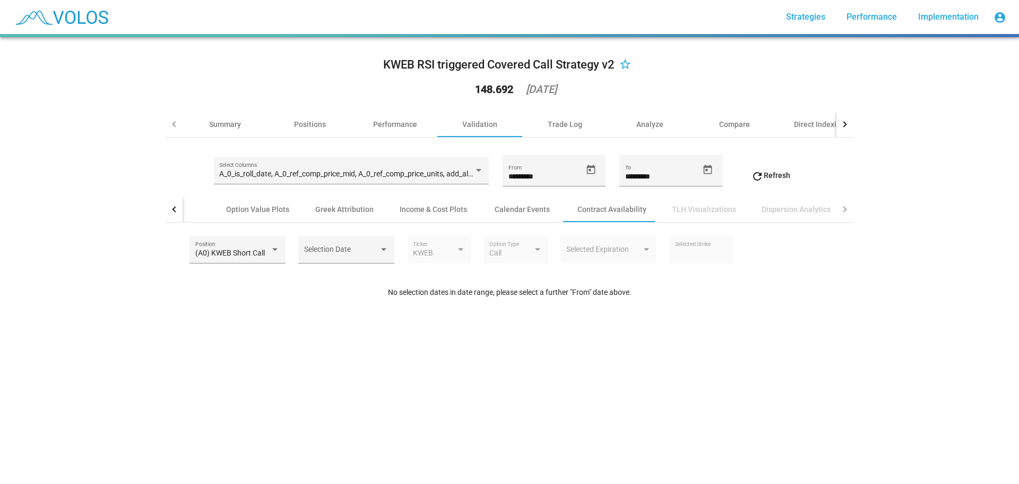
click at [795, 209] on div "Dispersion Analytics" at bounding box center [796, 209] width 69 height 11
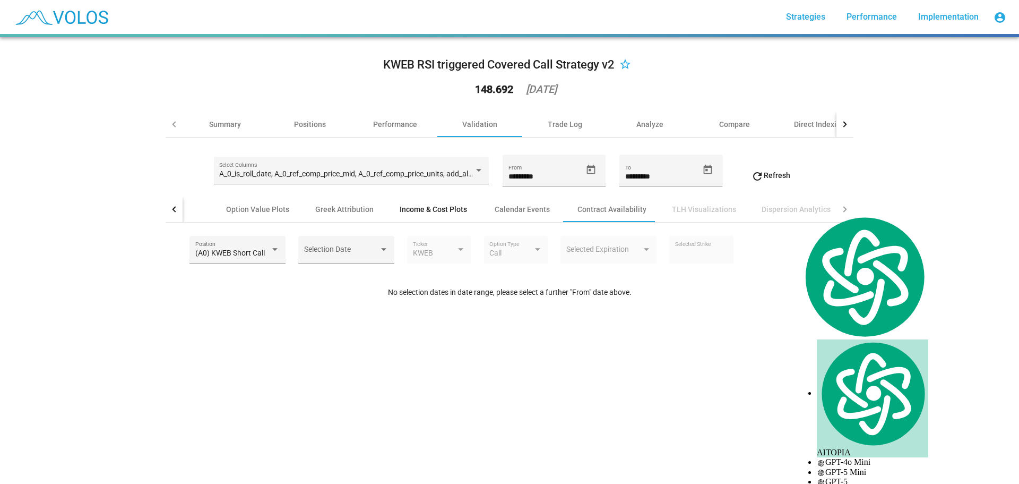
click at [447, 209] on div "Income & Cost Plots" at bounding box center [433, 209] width 67 height 11
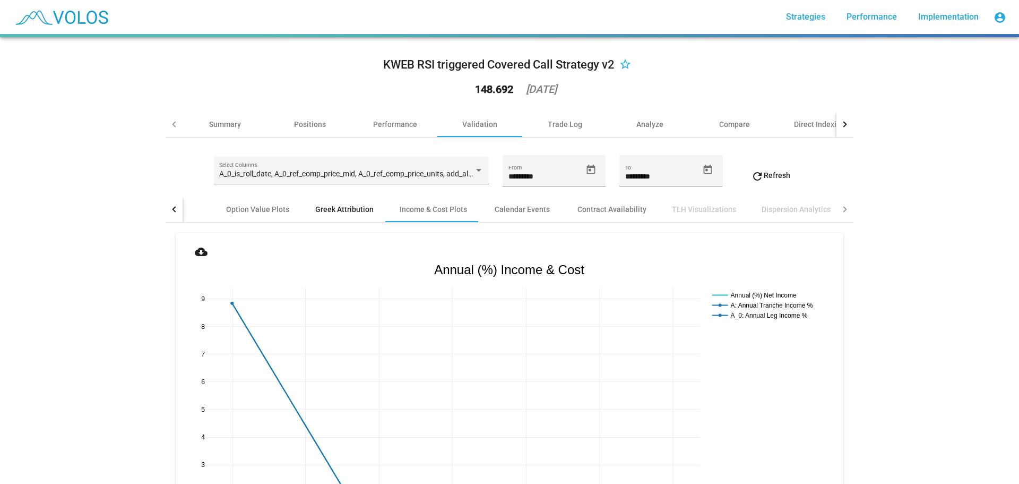
click at [341, 210] on div "Greek Attribution" at bounding box center [344, 209] width 58 height 11
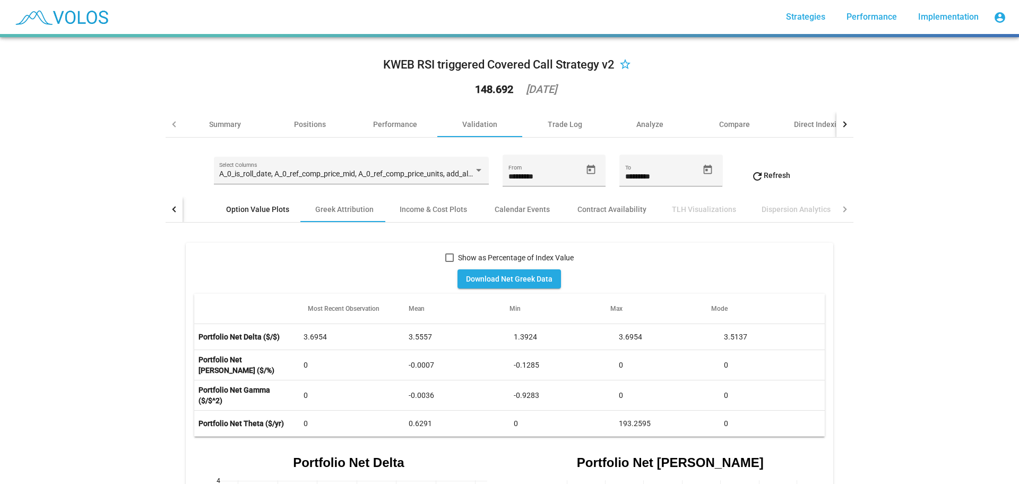
click at [263, 208] on div "Option Value Plots" at bounding box center [257, 209] width 63 height 11
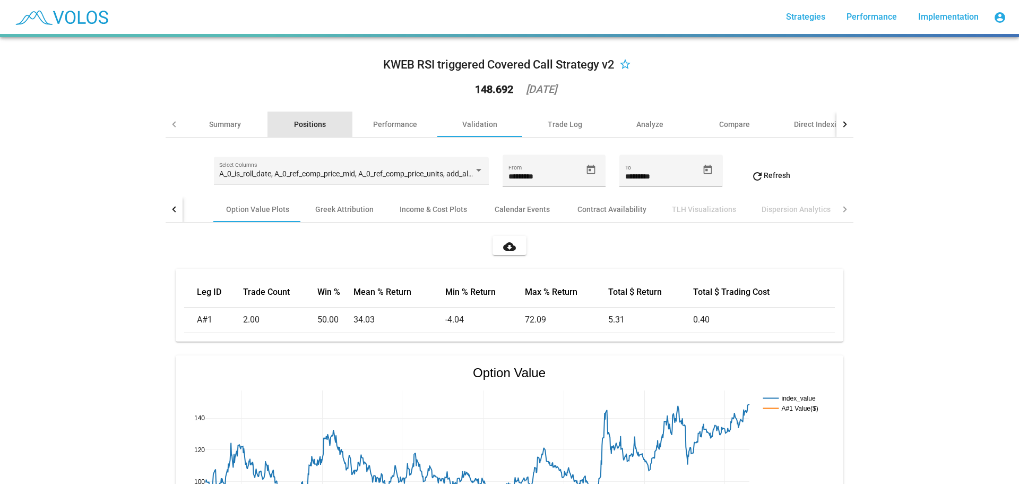
click at [298, 122] on div "Positions" at bounding box center [310, 124] width 32 height 11
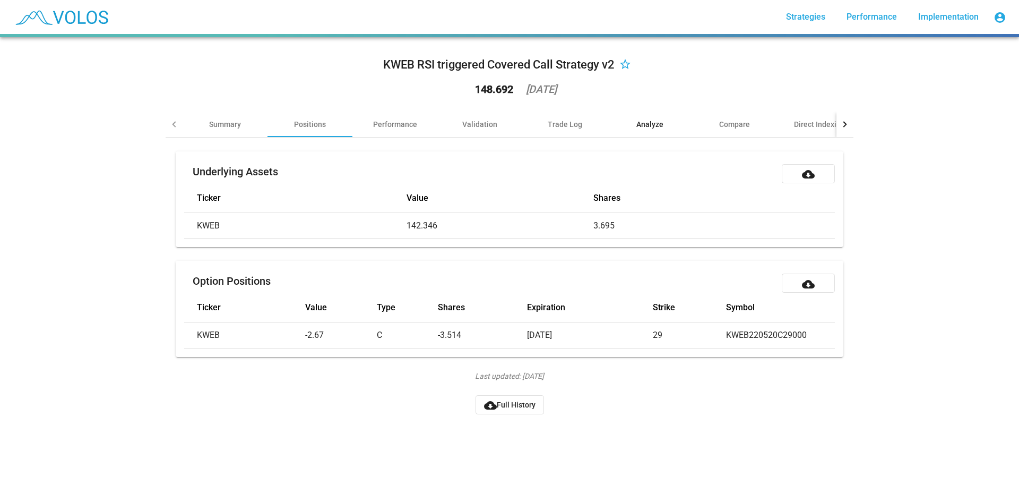
click at [650, 131] on div "Analyze" at bounding box center [649, 123] width 85 height 25
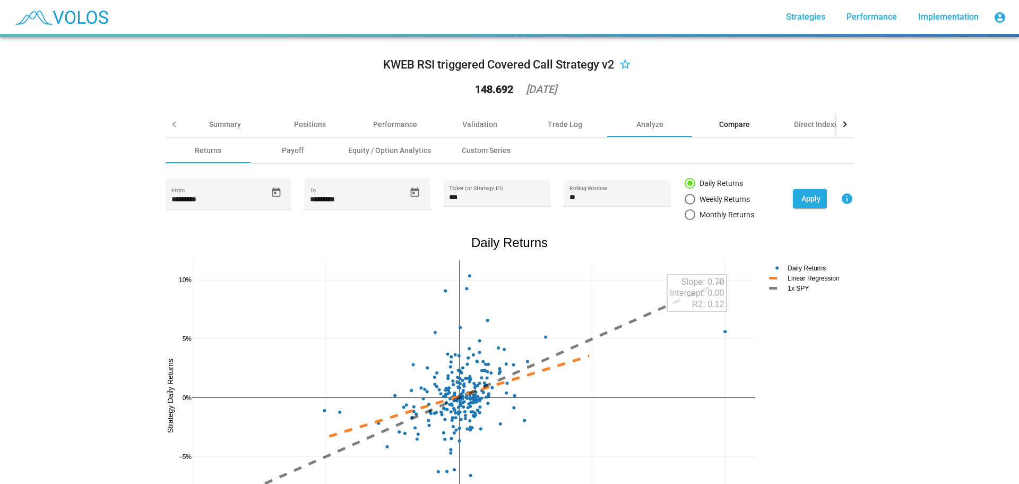
click at [742, 124] on div "Compare" at bounding box center [734, 124] width 31 height 11
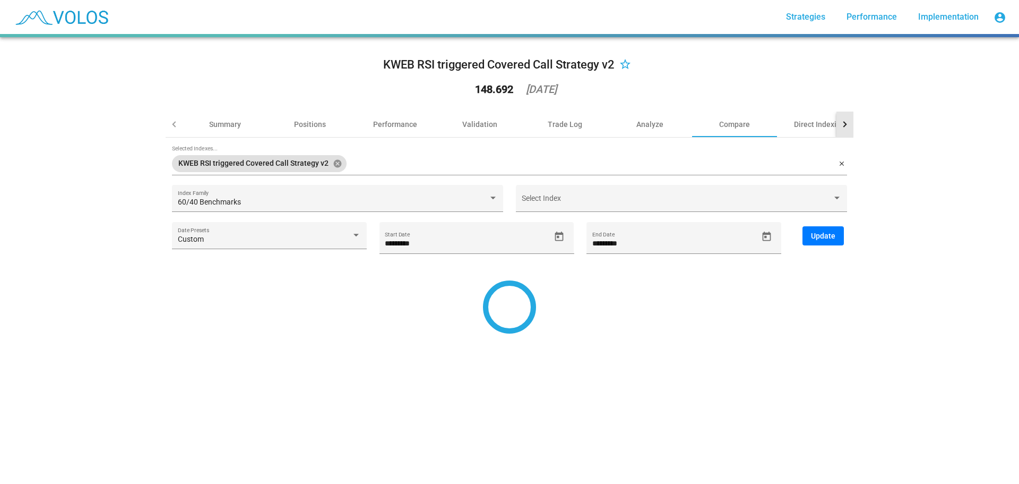
click at [838, 126] on div at bounding box center [845, 123] width 17 height 25
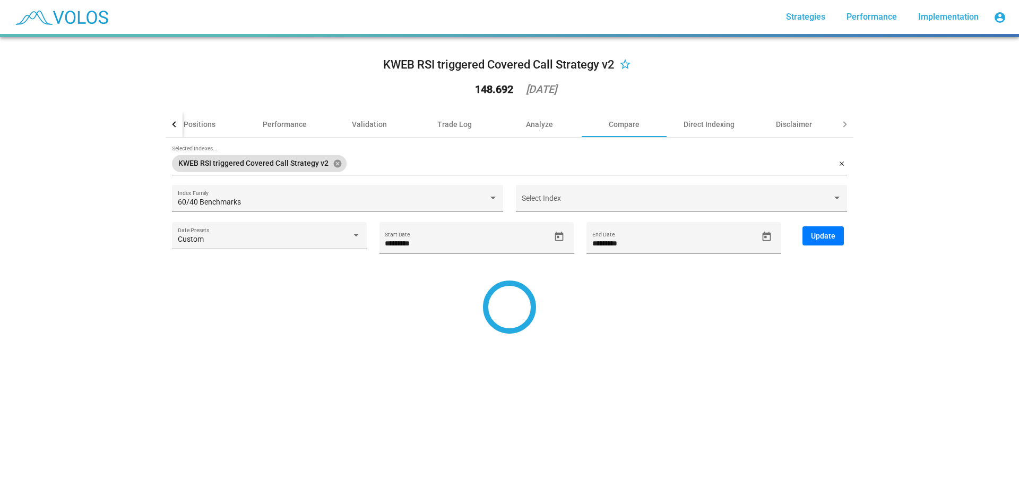
click at [847, 124] on div at bounding box center [845, 123] width 17 height 25
click at [842, 124] on div at bounding box center [844, 124] width 6 height 6
click at [712, 127] on div "Direct Indexing" at bounding box center [709, 124] width 51 height 11
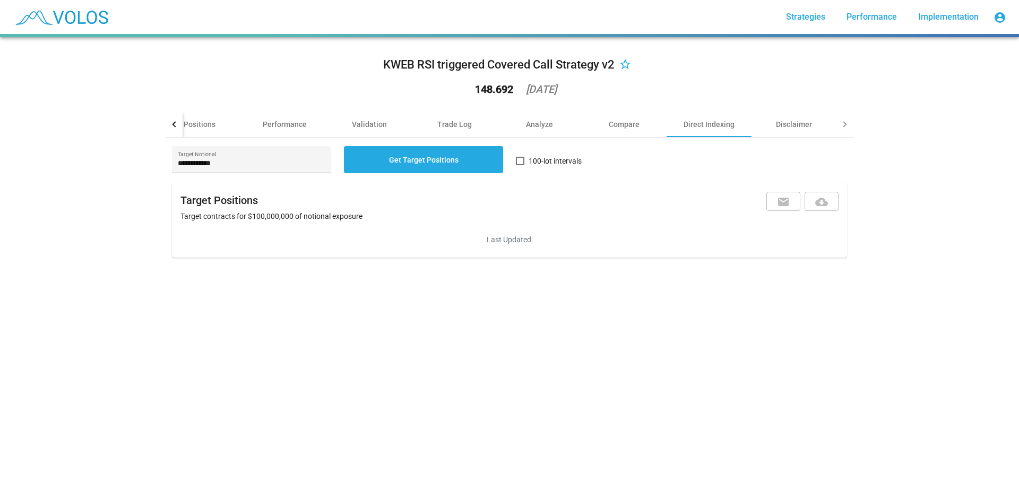
click at [309, 219] on div "Target contracts for $100,000,000 of notional exposure" at bounding box center [509, 216] width 658 height 11
click at [454, 125] on div "Trade Log" at bounding box center [454, 124] width 35 height 11
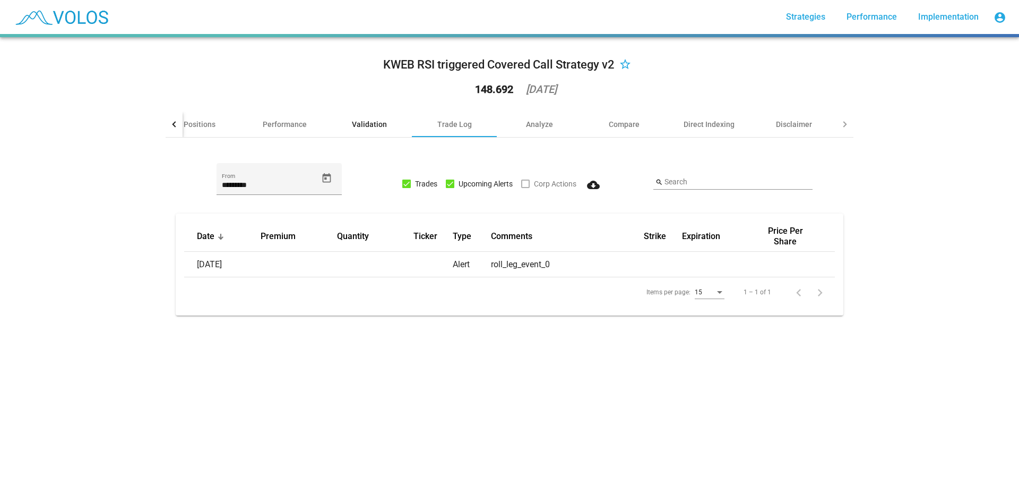
click at [366, 130] on div "Validation" at bounding box center [369, 123] width 85 height 25
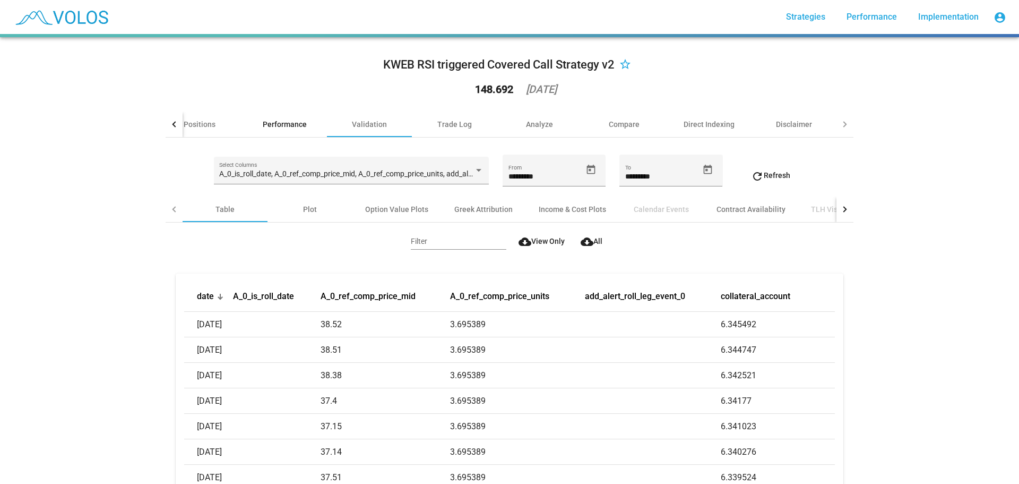
click at [303, 123] on div "Performance" at bounding box center [284, 123] width 85 height 25
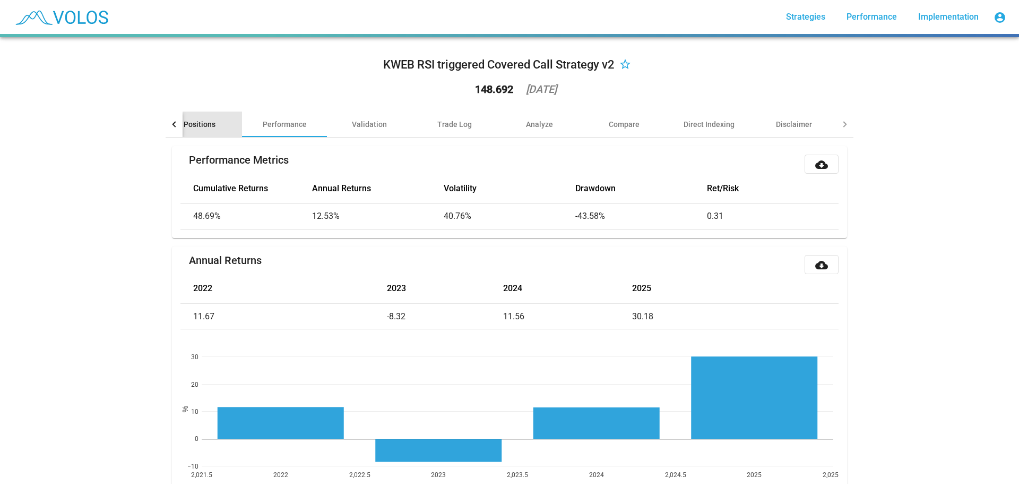
click at [206, 126] on div "Positions" at bounding box center [200, 124] width 32 height 11
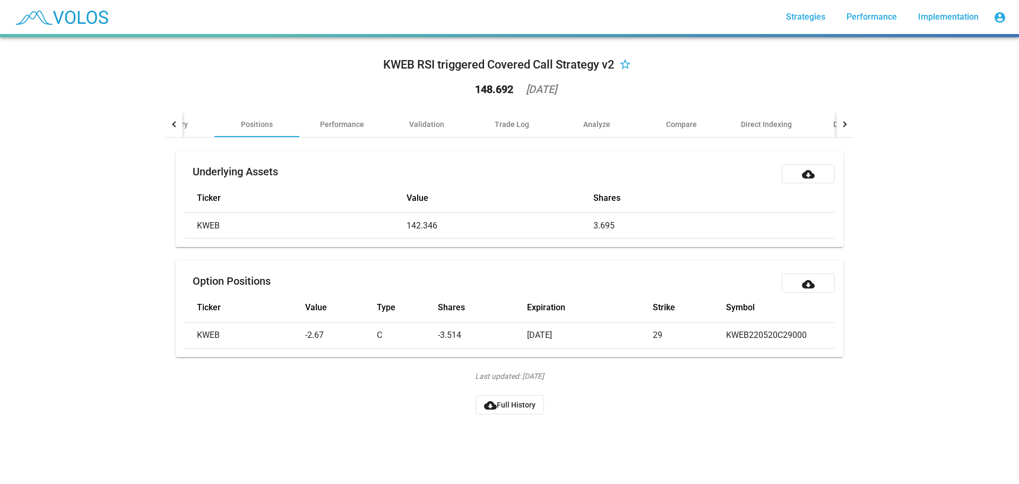
click at [169, 123] on div at bounding box center [174, 123] width 17 height 25
